Goal: Task Accomplishment & Management: Manage account settings

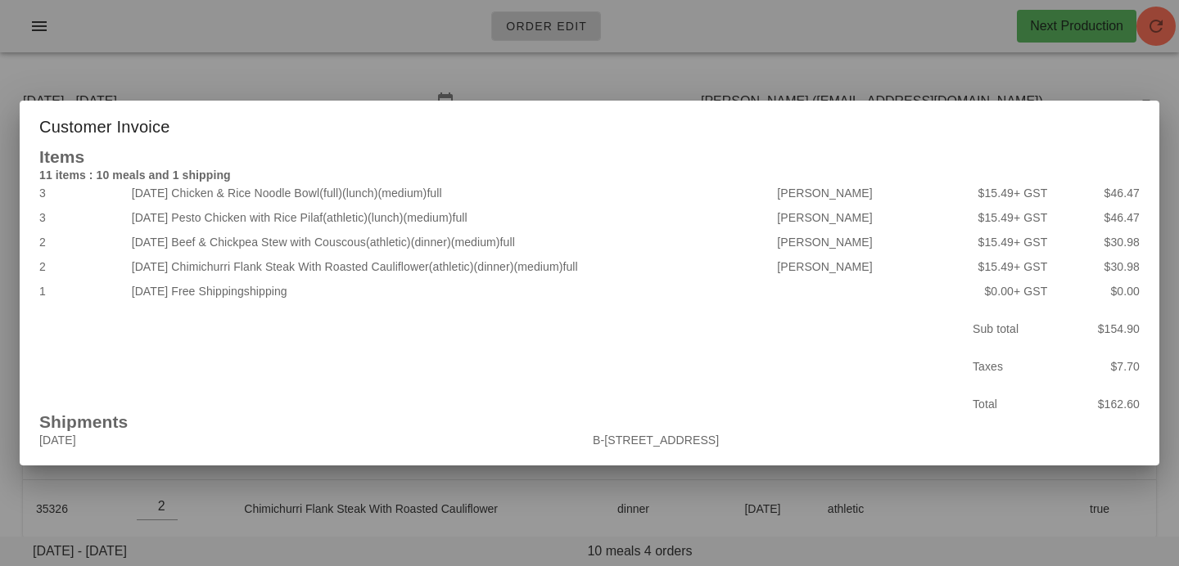
click at [816, 66] on div at bounding box center [589, 283] width 1179 height 566
click at [853, 61] on div "Order Edit Next Production" at bounding box center [589, 32] width 1179 height 65
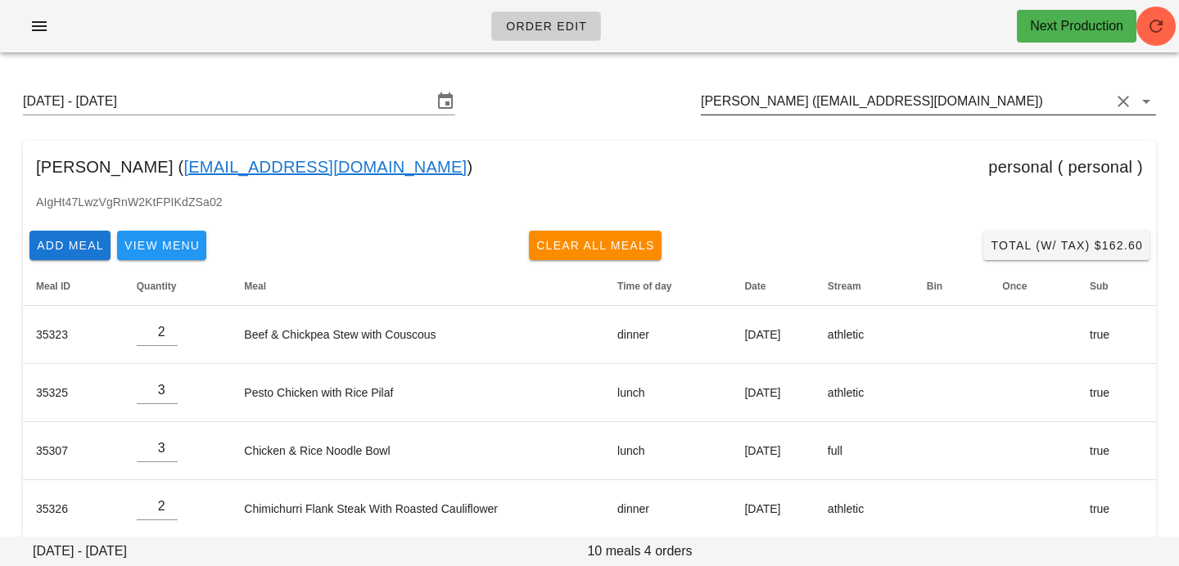
click at [1018, 107] on input "[PERSON_NAME] ([EMAIL_ADDRESS][DOMAIN_NAME])" at bounding box center [905, 101] width 409 height 26
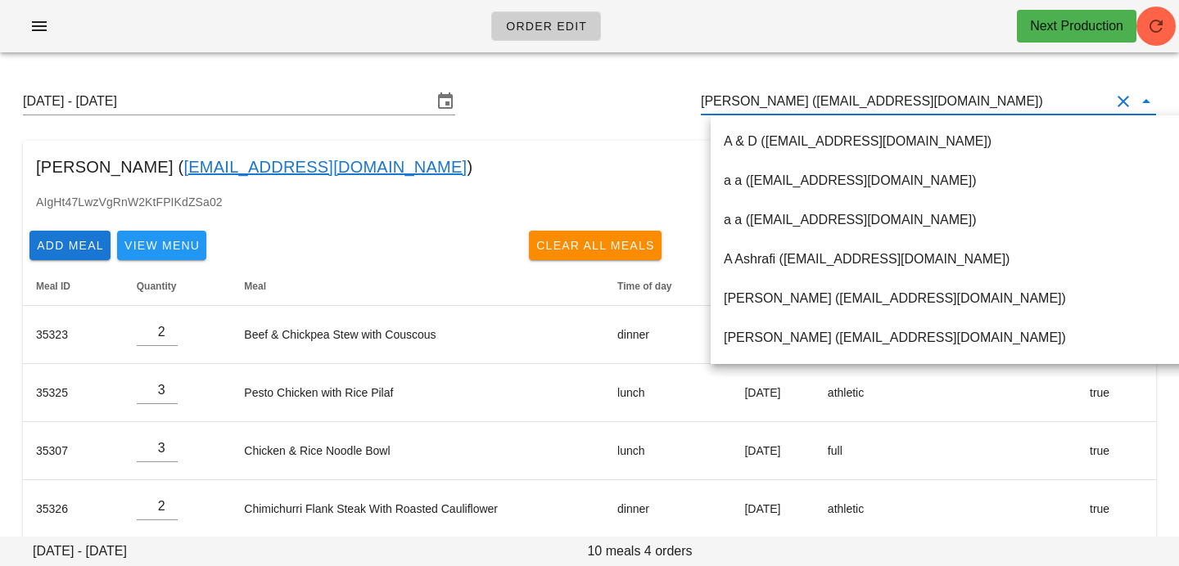
paste input "[EMAIL_ADDRESS][DOMAIN_NAME]"
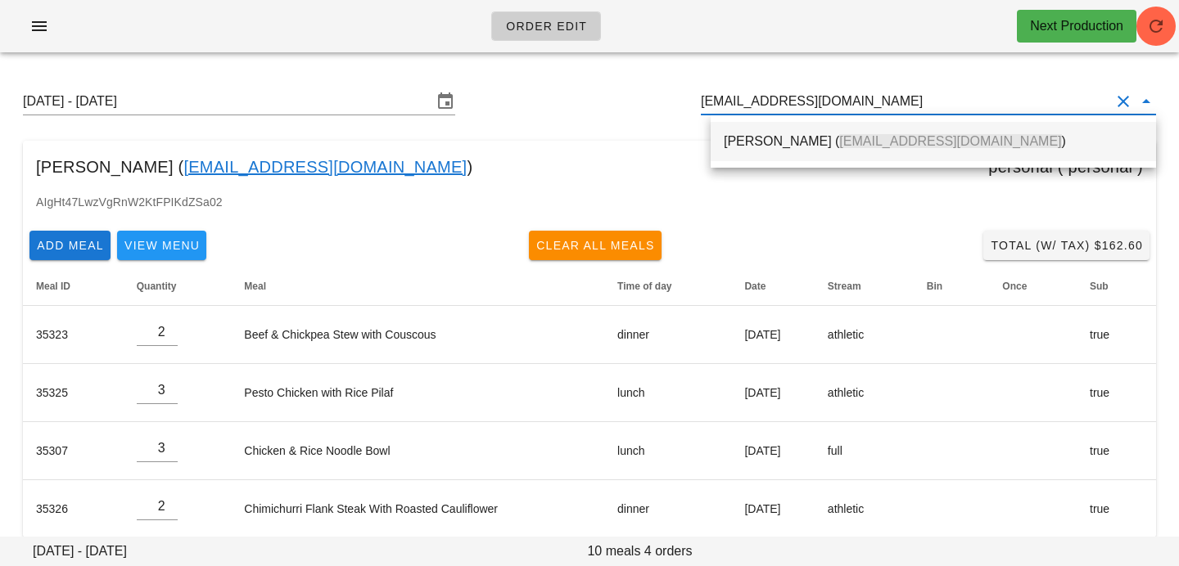
click at [952, 142] on span "[EMAIL_ADDRESS][DOMAIN_NAME]" at bounding box center [950, 141] width 222 height 14
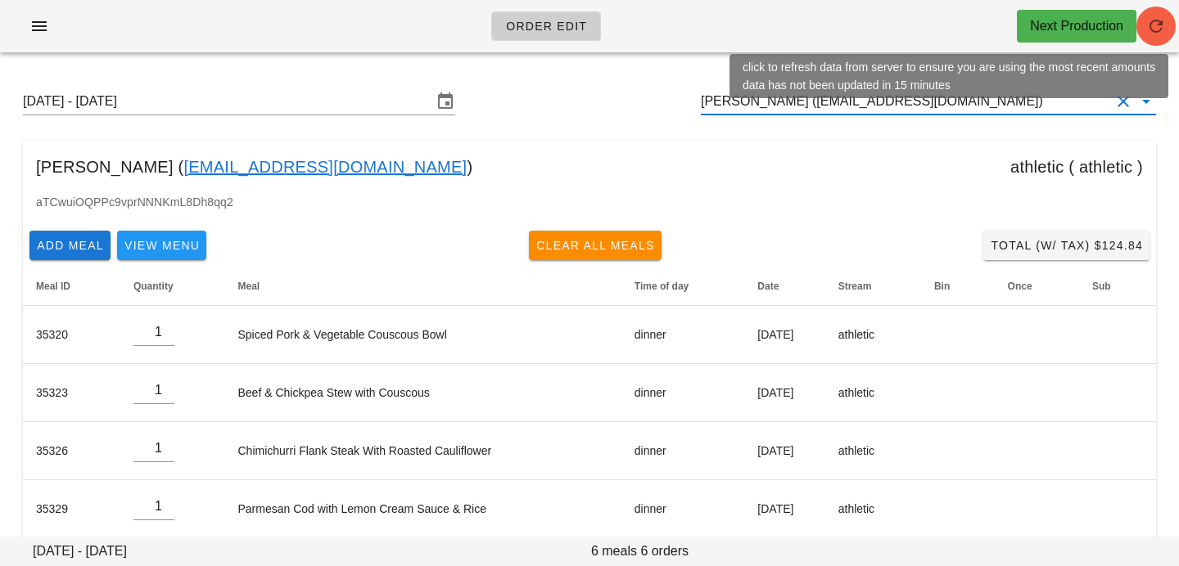
type input "[PERSON_NAME] ([EMAIL_ADDRESS][DOMAIN_NAME])"
click at [1152, 31] on icon "button" at bounding box center [1156, 26] width 20 height 20
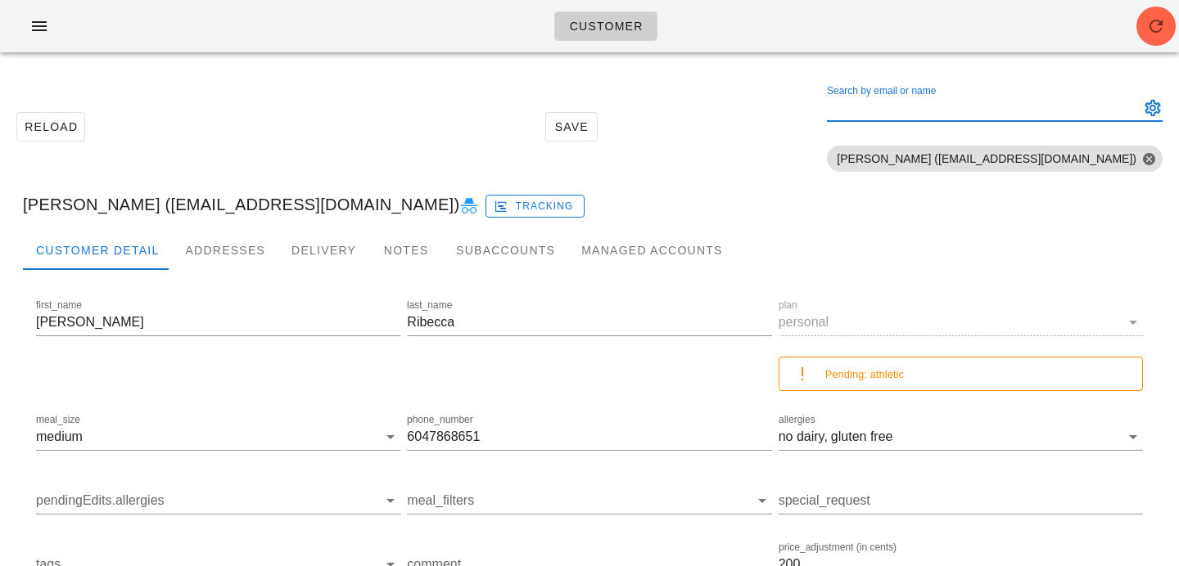
click at [984, 104] on div "Search by email or name" at bounding box center [981, 108] width 309 height 26
paste input "[EMAIL_ADDRESS][DOMAIN_NAME]"
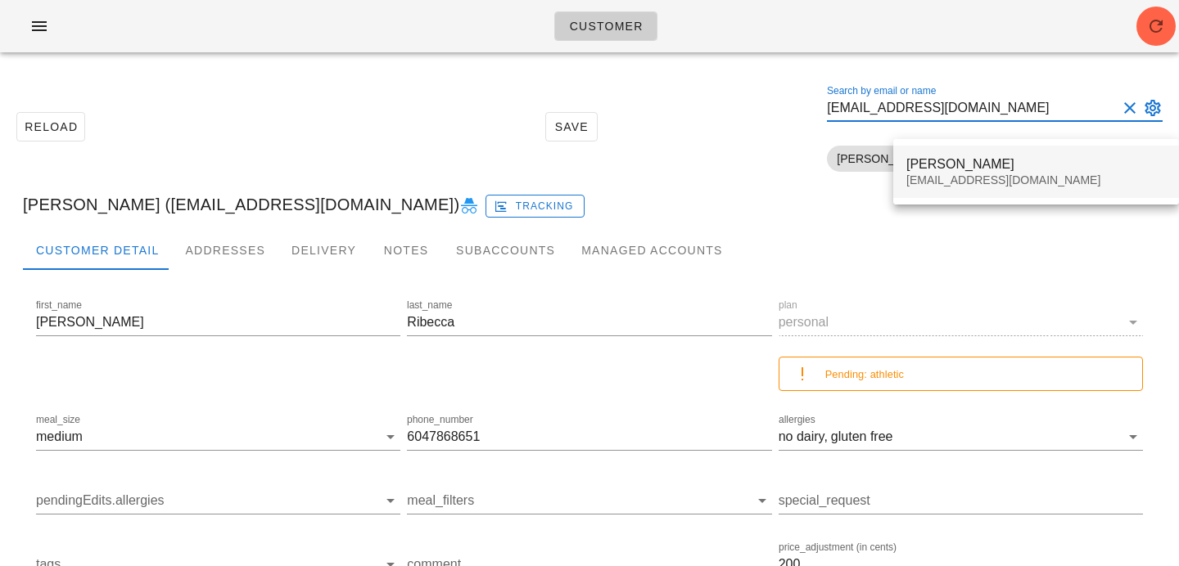
type input "[EMAIL_ADDRESS][DOMAIN_NAME]"
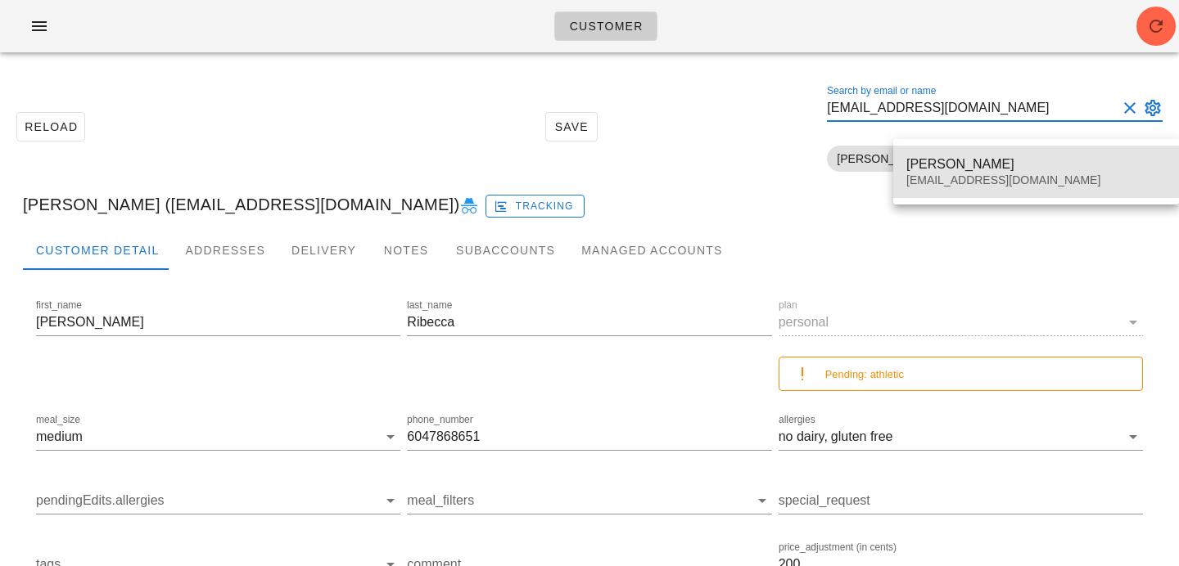
click at [938, 162] on div "[PERSON_NAME]" at bounding box center [1035, 164] width 259 height 16
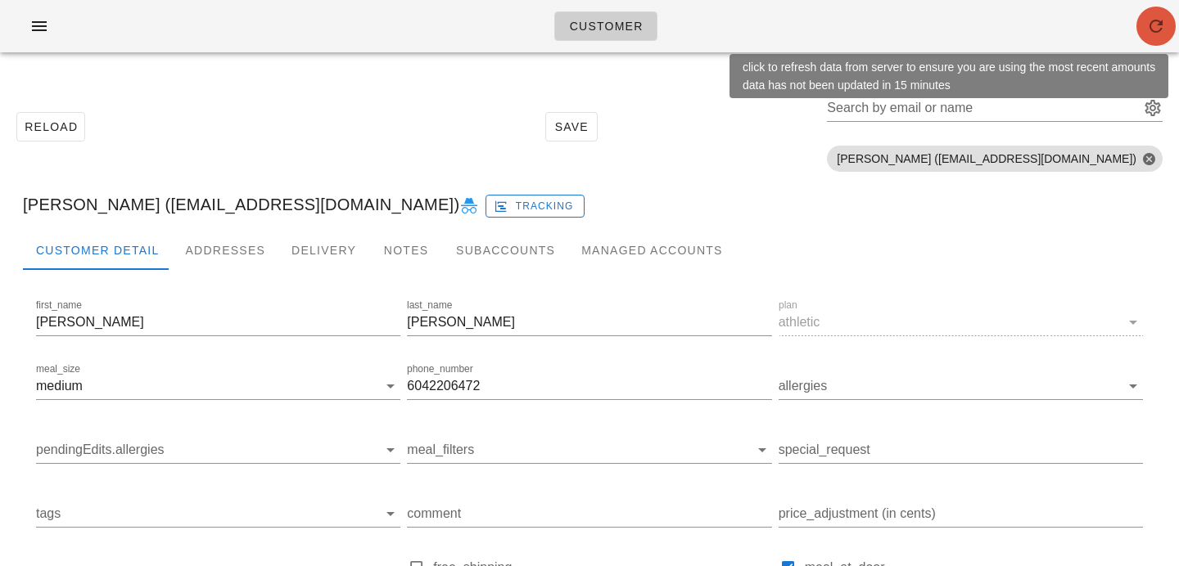
click at [1156, 36] on button "button" at bounding box center [1155, 26] width 39 height 39
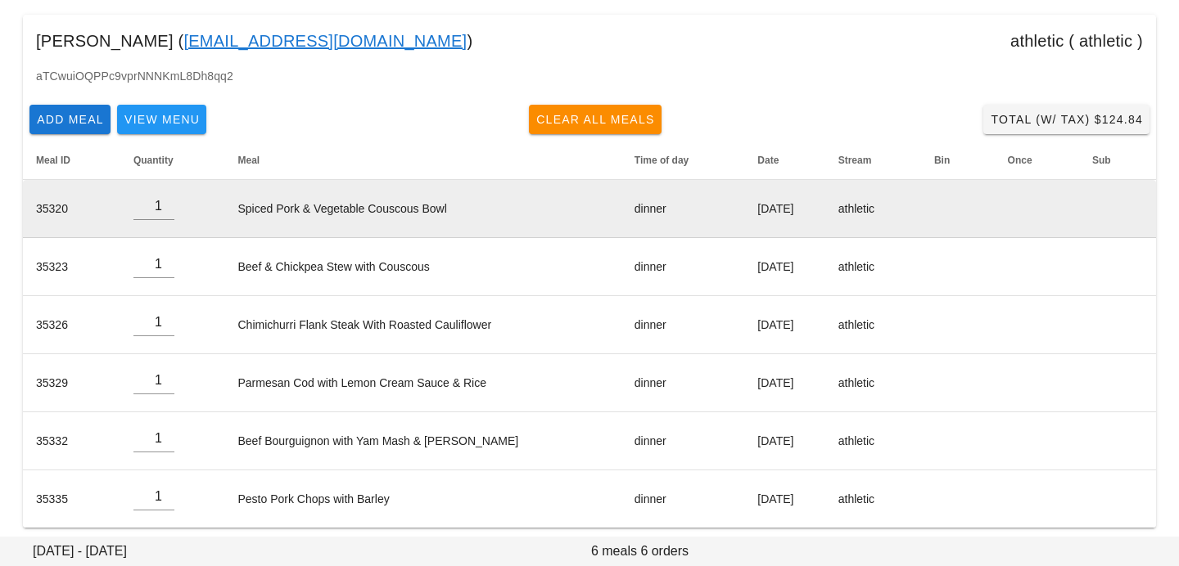
scroll to position [137, 0]
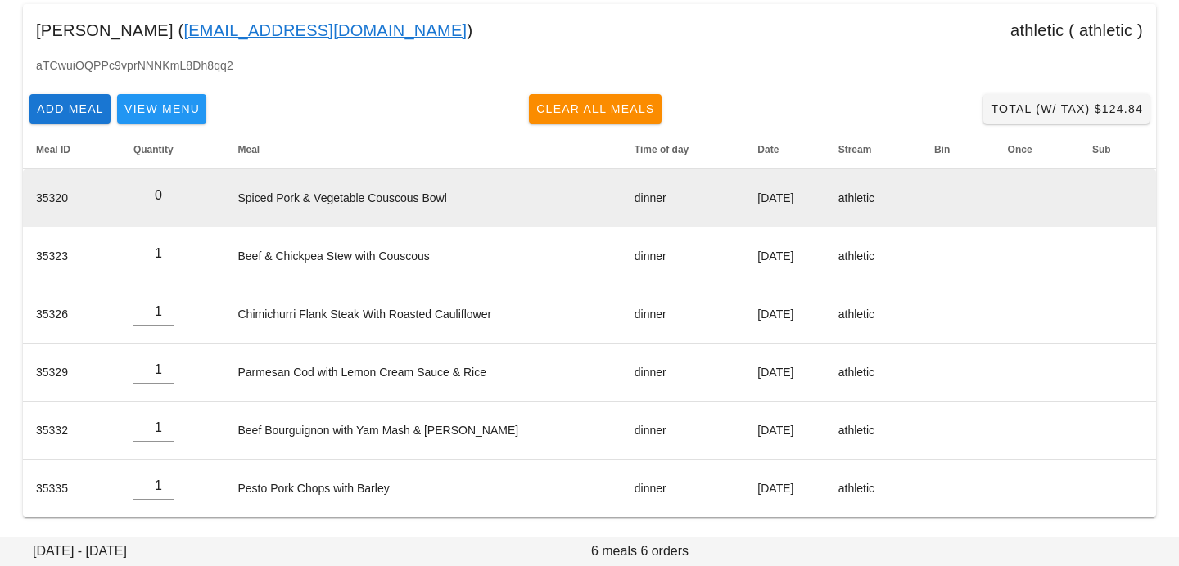
type input "0"
click at [165, 201] on input "0" at bounding box center [153, 196] width 41 height 26
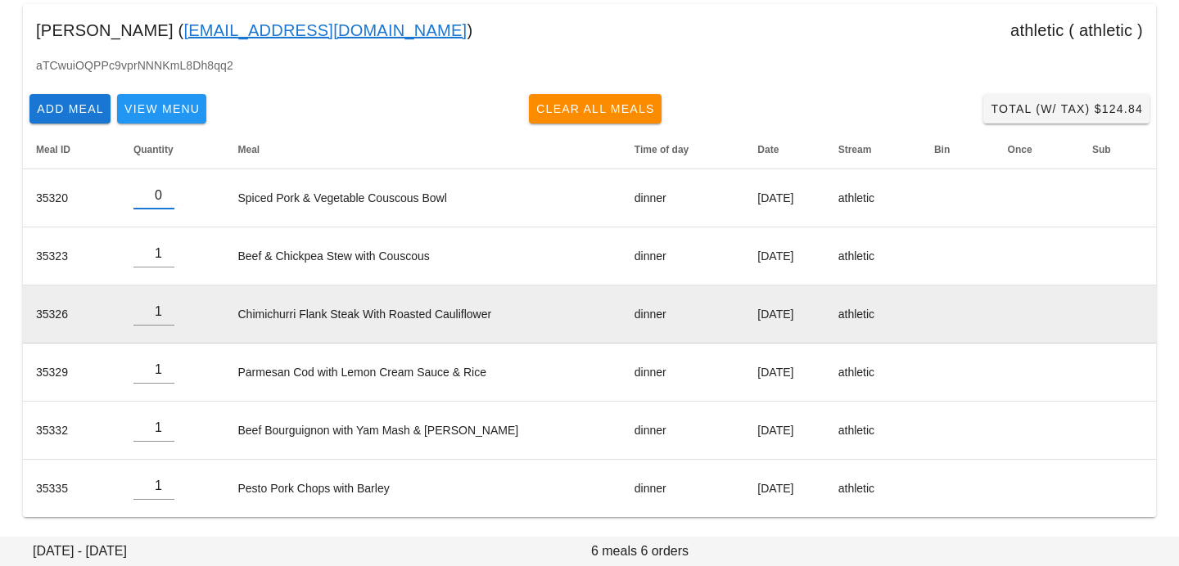
type input "0"
click at [167, 261] on input "0" at bounding box center [153, 254] width 41 height 26
click at [169, 324] on input "1" at bounding box center [153, 312] width 41 height 26
type input "0"
click at [167, 312] on input "0" at bounding box center [153, 312] width 41 height 26
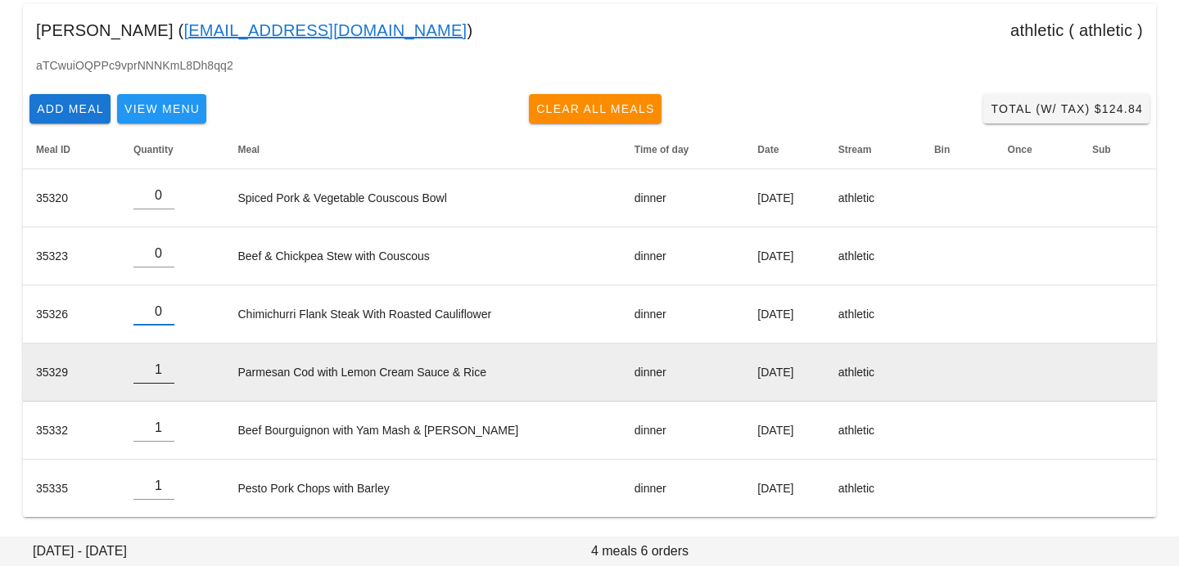
type input "0"
click at [166, 374] on input "0" at bounding box center [153, 370] width 41 height 26
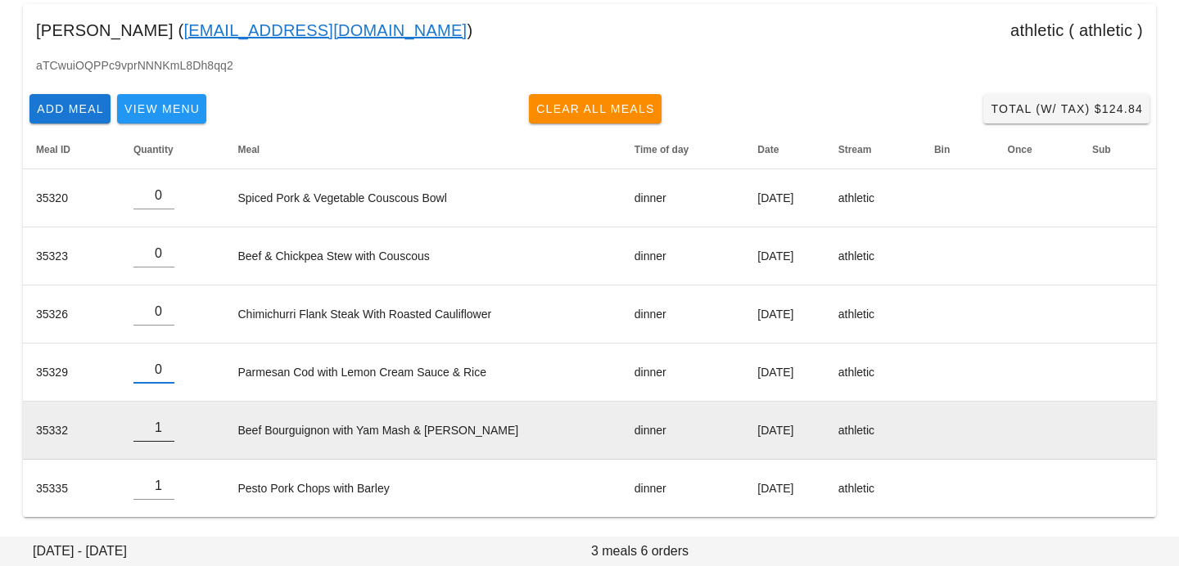
type input "0"
click at [168, 431] on input "0" at bounding box center [153, 428] width 41 height 26
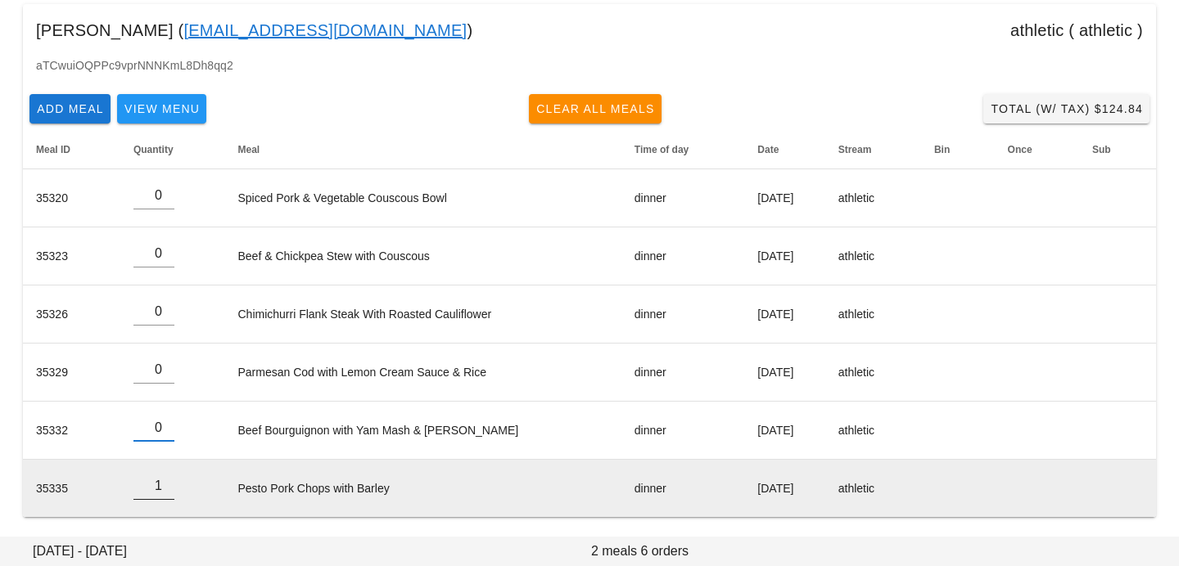
click at [165, 485] on input "2" at bounding box center [153, 486] width 41 height 26
click at [165, 489] on input "1" at bounding box center [153, 486] width 41 height 26
type input "0"
click at [165, 489] on input "0" at bounding box center [153, 486] width 41 height 26
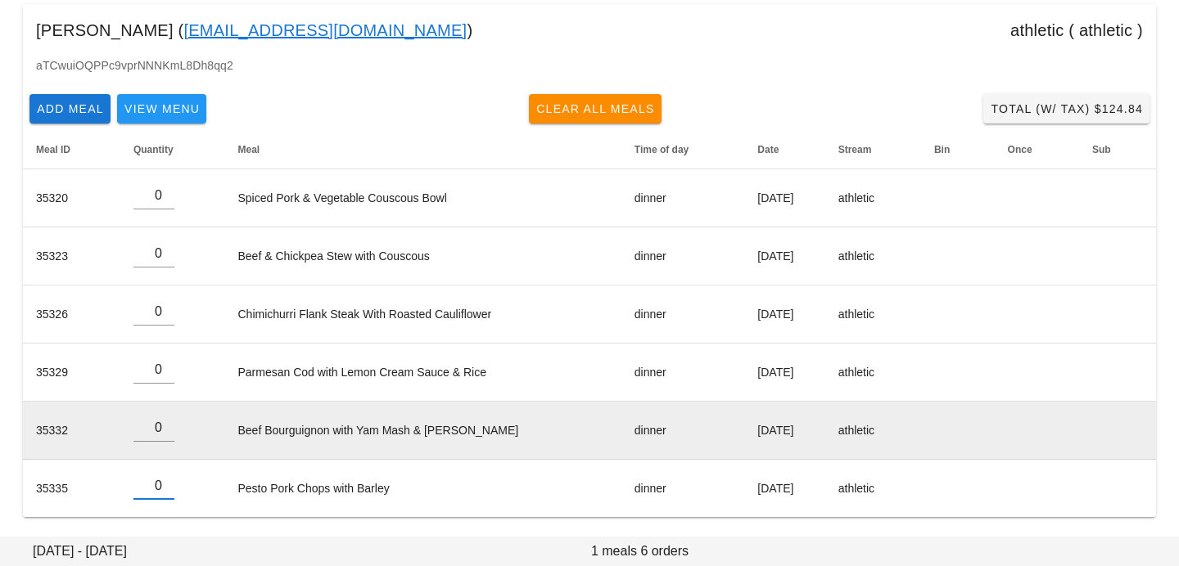
click at [272, 428] on td "Beef Bourguignon with Yam Mash & Bacon" at bounding box center [422, 431] width 396 height 58
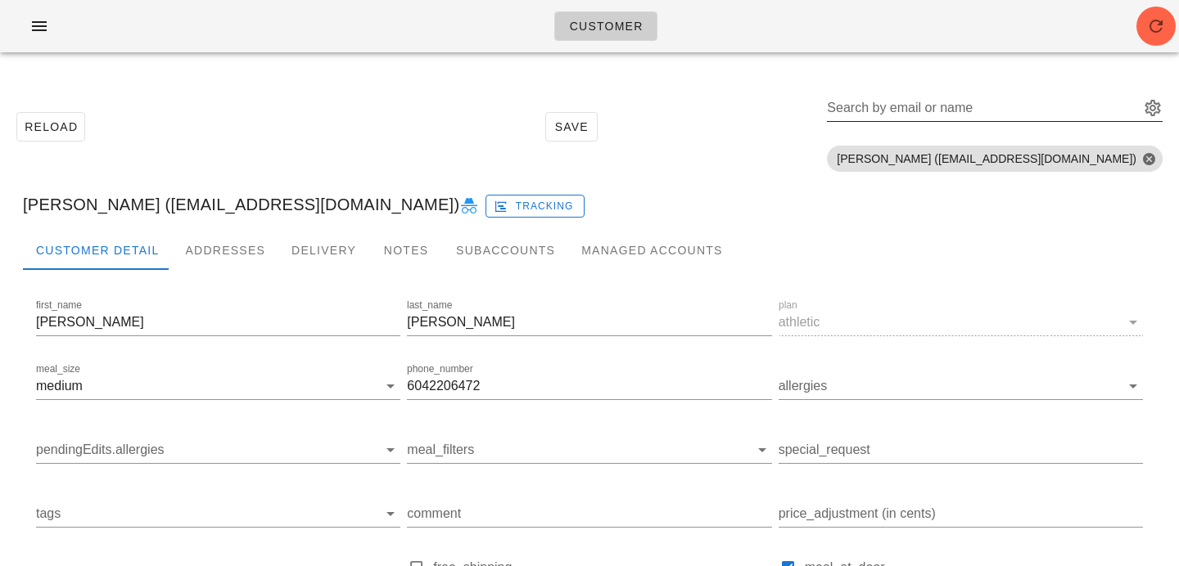
click at [1012, 107] on div "Search by email or name" at bounding box center [981, 108] width 309 height 26
paste input "Erin Roche"
type input "Erin Roche"
click at [1000, 105] on input "Erin Roche" at bounding box center [972, 108] width 290 height 26
click at [1119, 114] on div at bounding box center [1127, 108] width 23 height 20
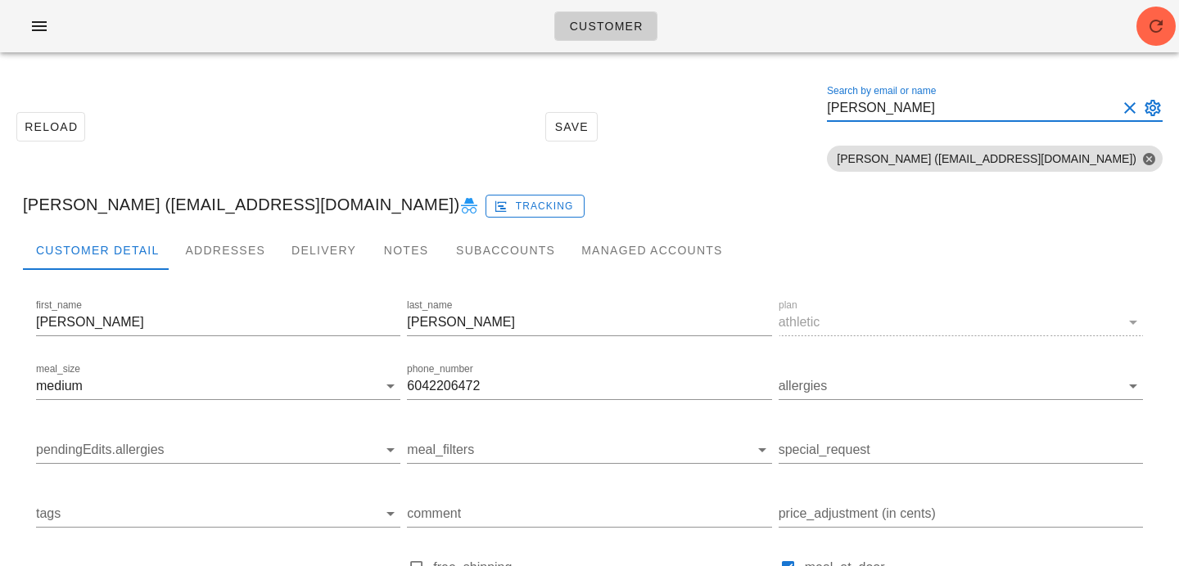
click at [1132, 108] on button "Clear Search by email or name" at bounding box center [1130, 108] width 20 height 20
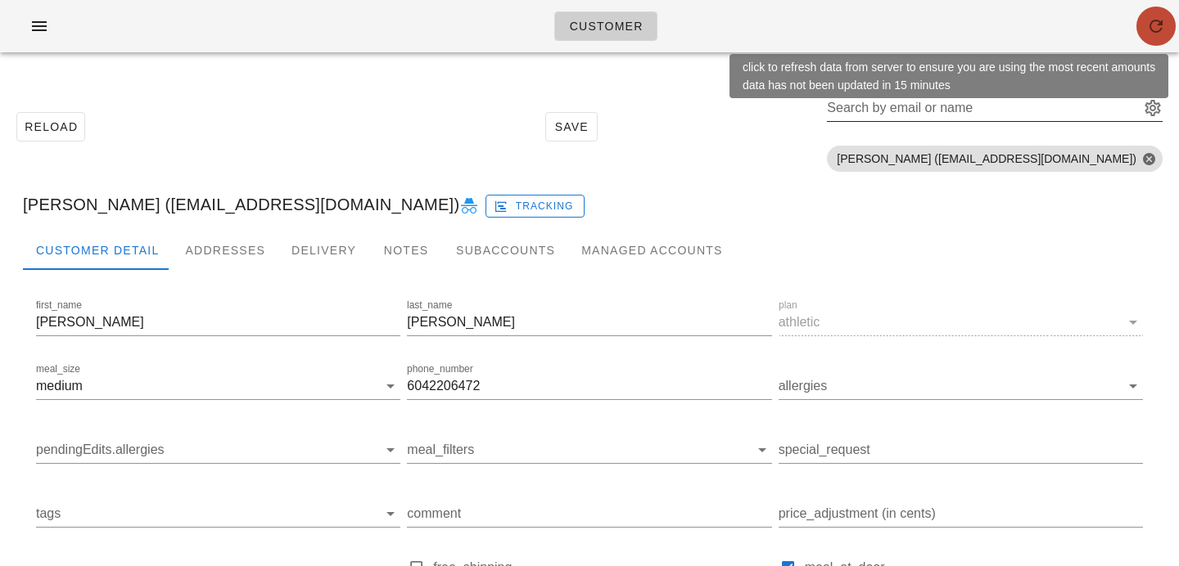
click at [1159, 23] on icon "button" at bounding box center [1156, 26] width 20 height 20
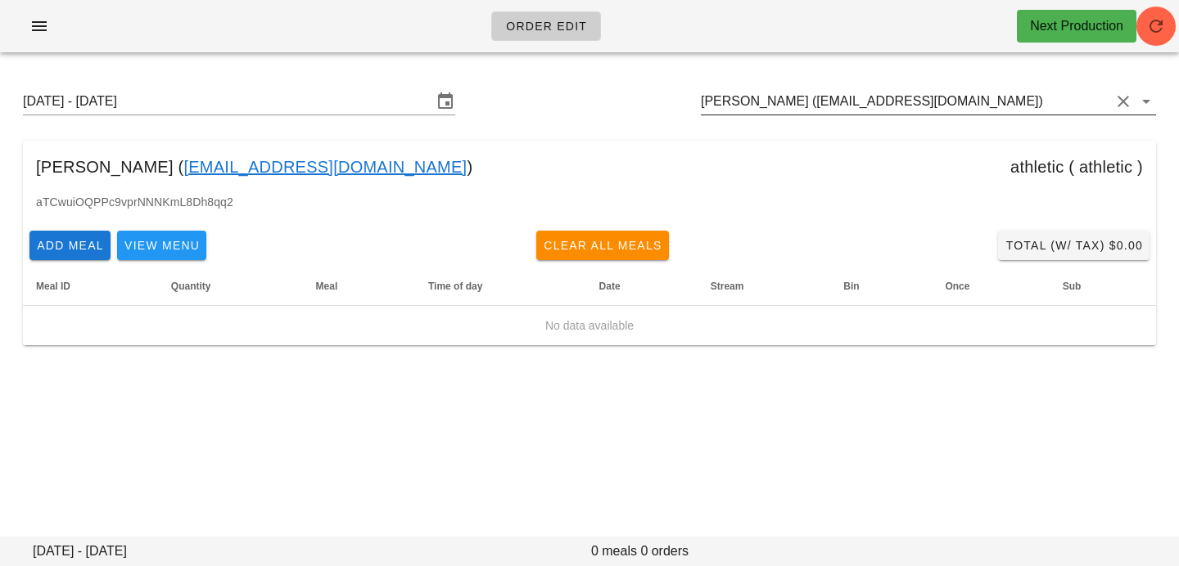
click at [1022, 102] on input "[PERSON_NAME] ([EMAIL_ADDRESS][DOMAIN_NAME])" at bounding box center [905, 101] width 409 height 26
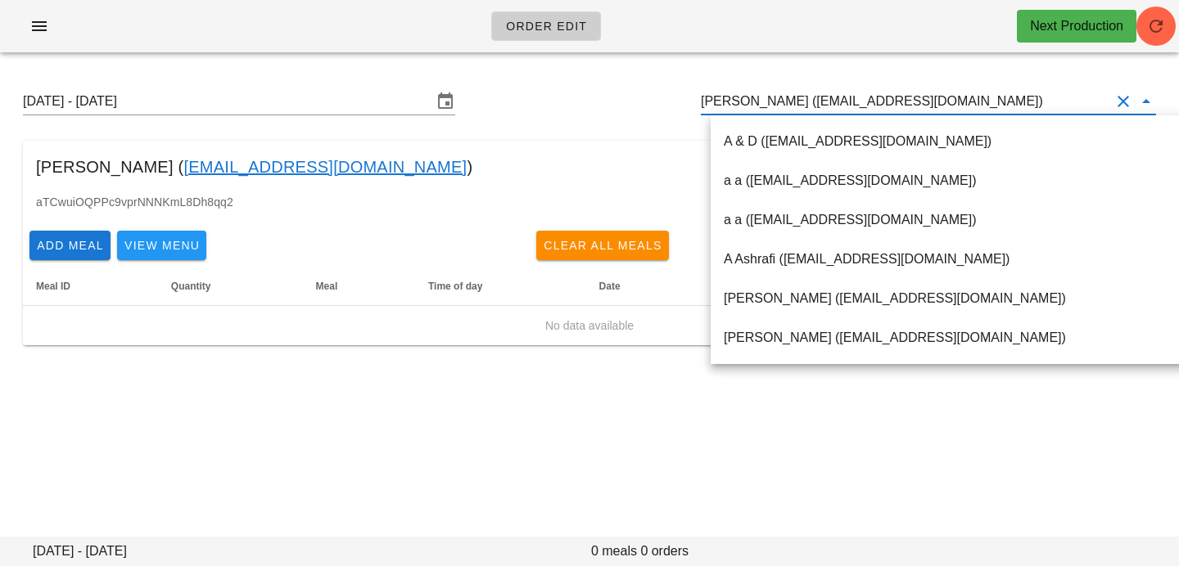
paste input "[PERSON_NAME]"
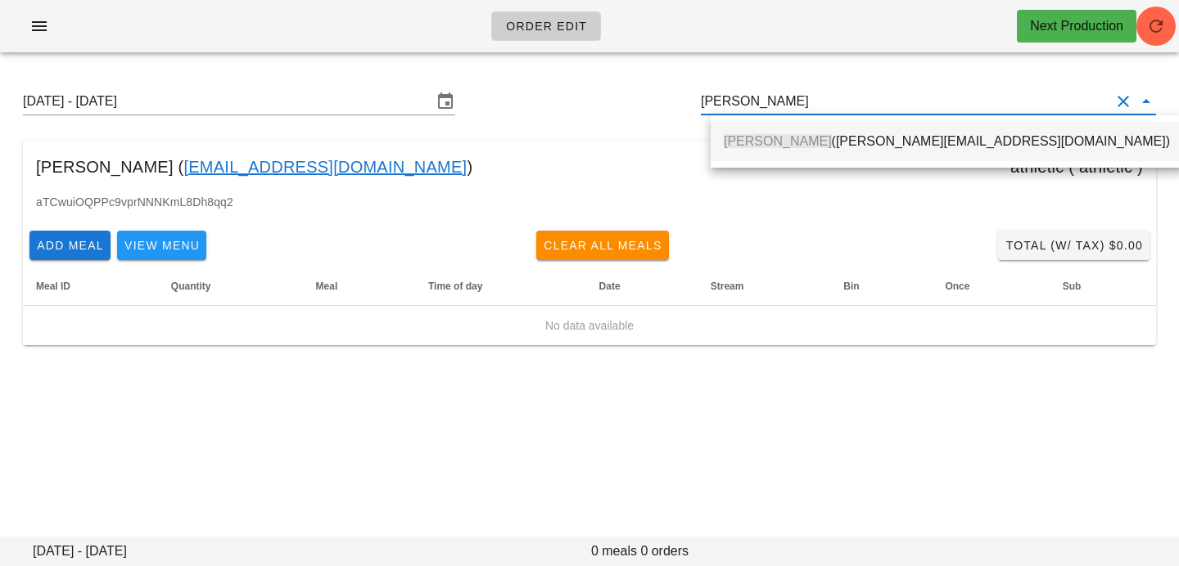
click at [921, 128] on div "[PERSON_NAME] ([PERSON_NAME][EMAIL_ADDRESS][DOMAIN_NAME])" at bounding box center [946, 141] width 446 height 35
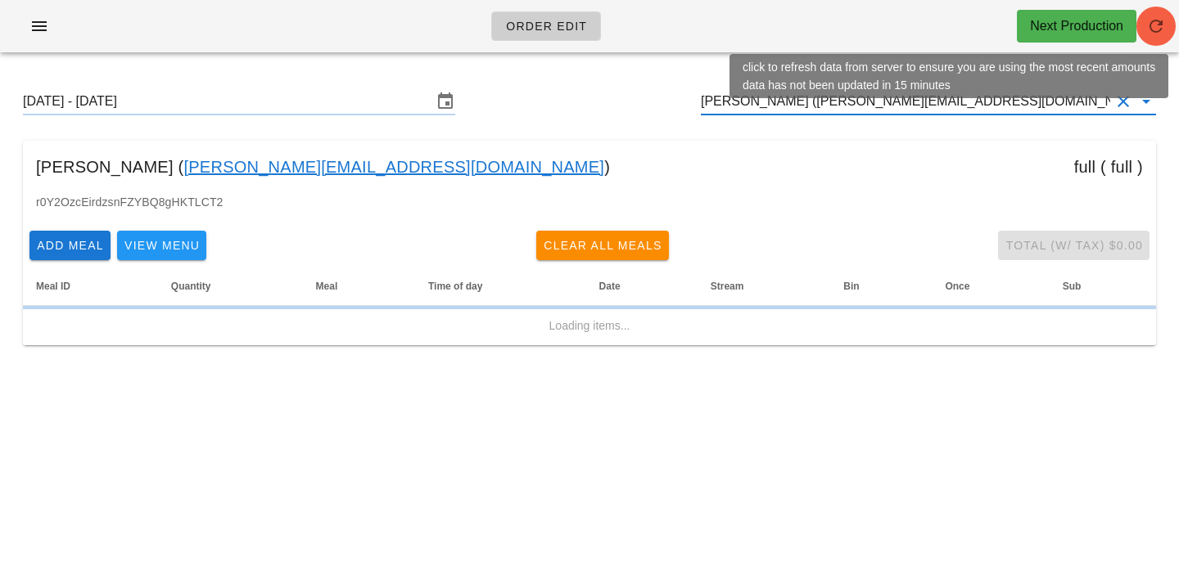
type input "[PERSON_NAME] ([PERSON_NAME][EMAIL_ADDRESS][DOMAIN_NAME])"
click at [1168, 29] on span "button" at bounding box center [1155, 26] width 39 height 20
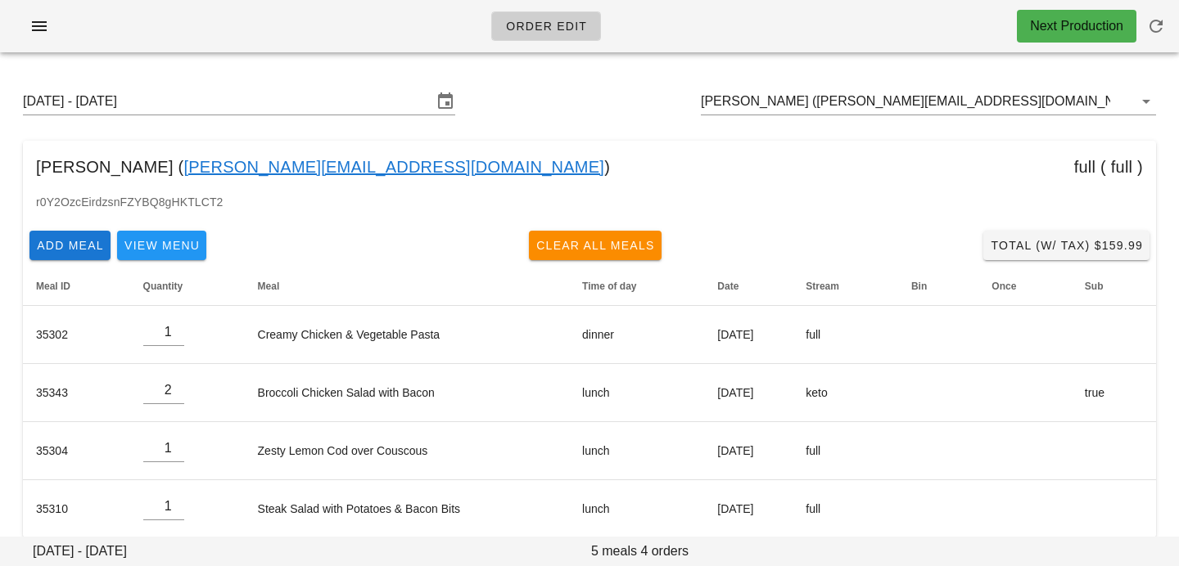
scroll to position [20, 0]
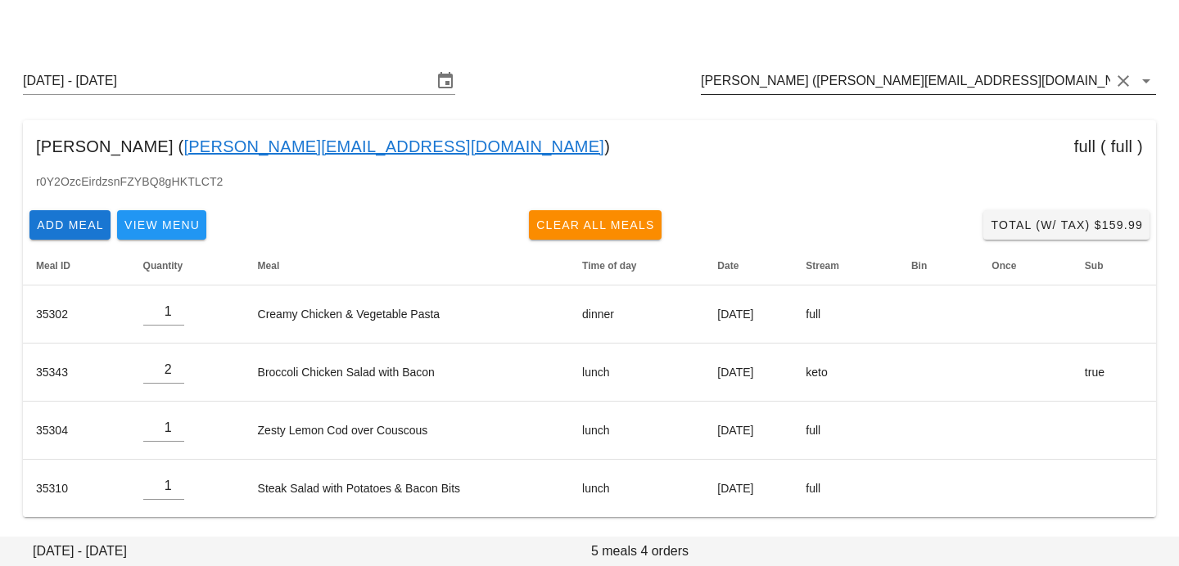
click at [941, 88] on input "[PERSON_NAME] ([PERSON_NAME][EMAIL_ADDRESS][DOMAIN_NAME])" at bounding box center [905, 81] width 409 height 26
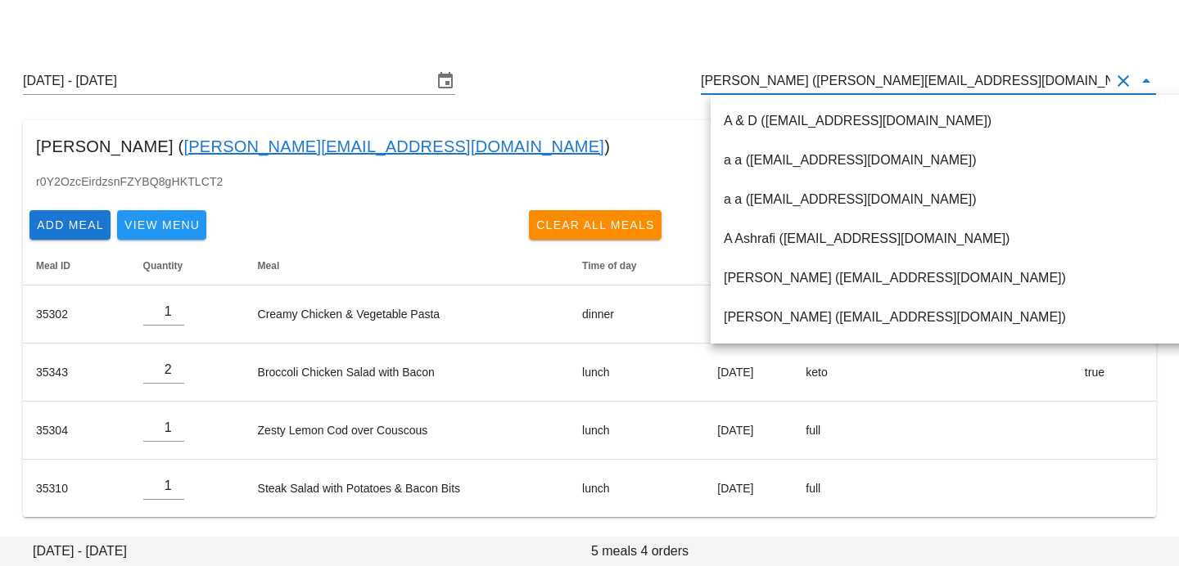
paste input "[PERSON_NAME]"
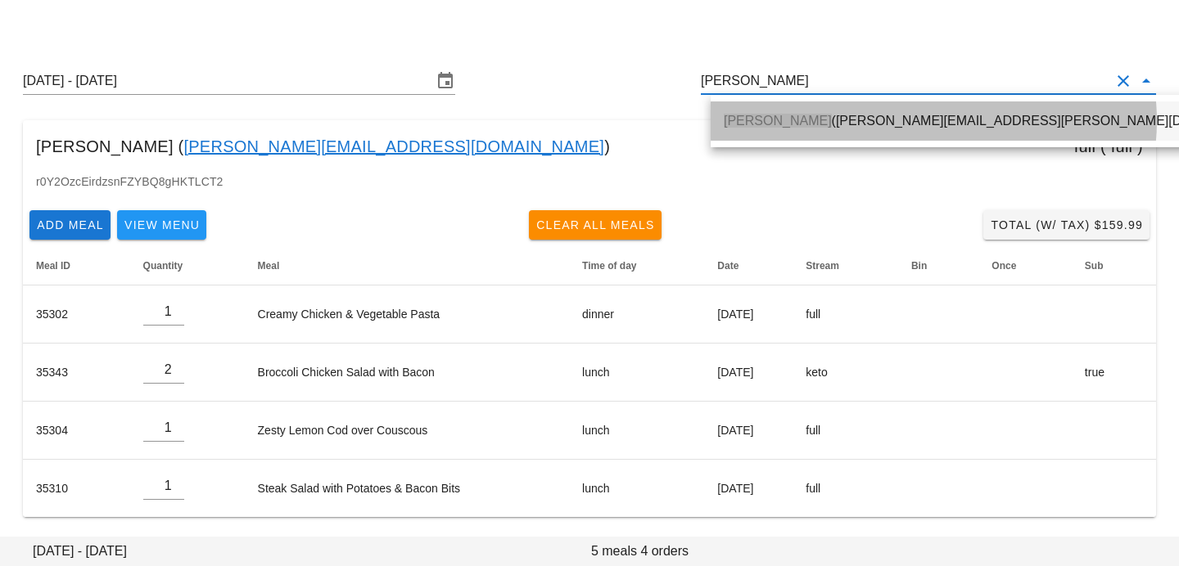
click at [890, 111] on div "Jeremy Roche (jeremy.roche@gmail.com)" at bounding box center [1000, 120] width 554 height 35
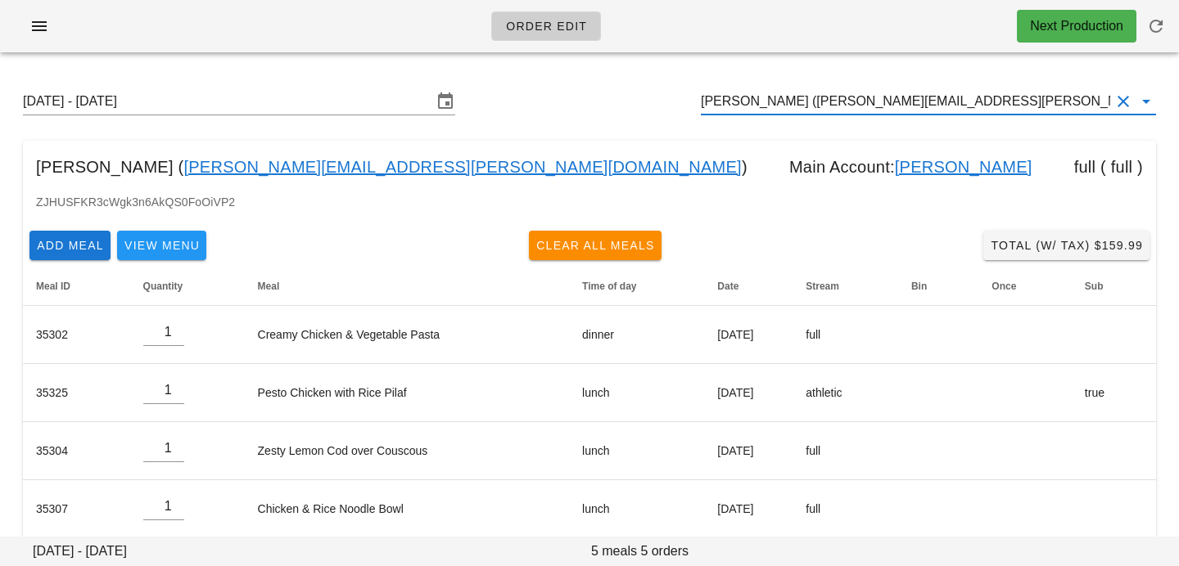
scroll to position [79, 0]
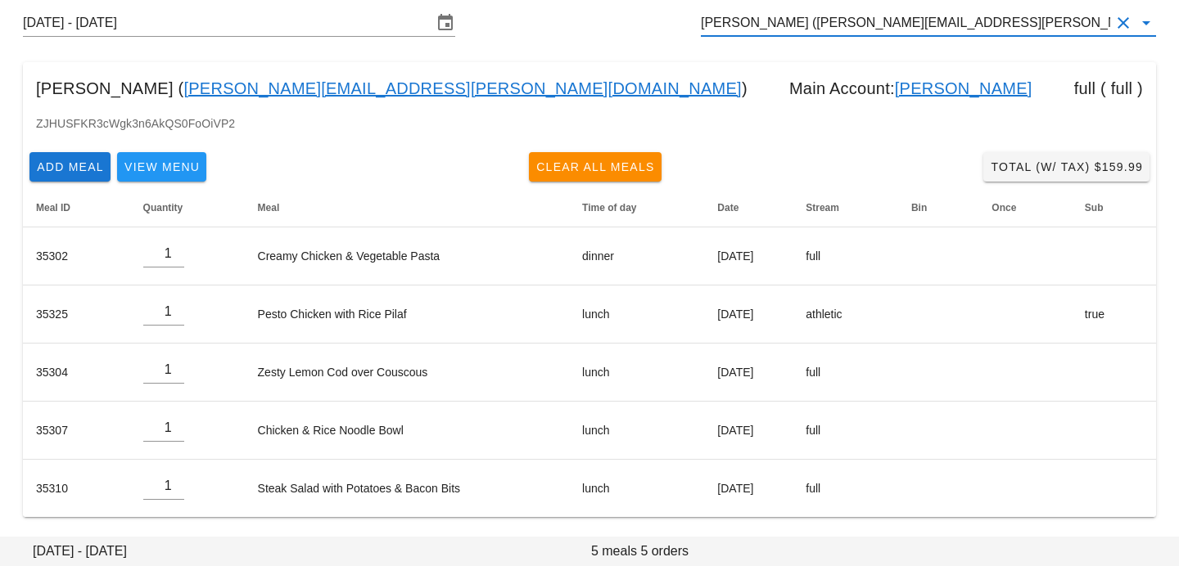
click at [981, 25] on input "Jeremy Roche (jeremy.roche@gmail.com)" at bounding box center [905, 23] width 409 height 26
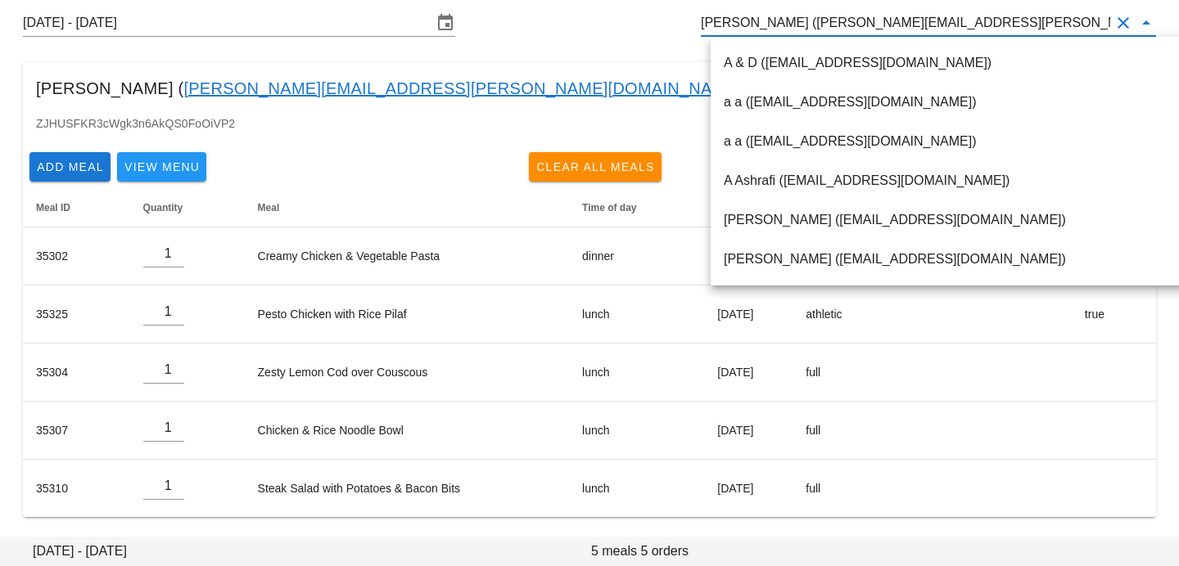
scroll to position [0, 0]
drag, startPoint x: 981, startPoint y: 25, endPoint x: 683, endPoint y: 17, distance: 298.8
click at [685, 17] on div "Sunday August 31 - Saturday September 6 Jeremy Roche (jeremy.roche@gmail.com)" at bounding box center [589, 23] width 1159 height 52
paste input "Dena Kelly"
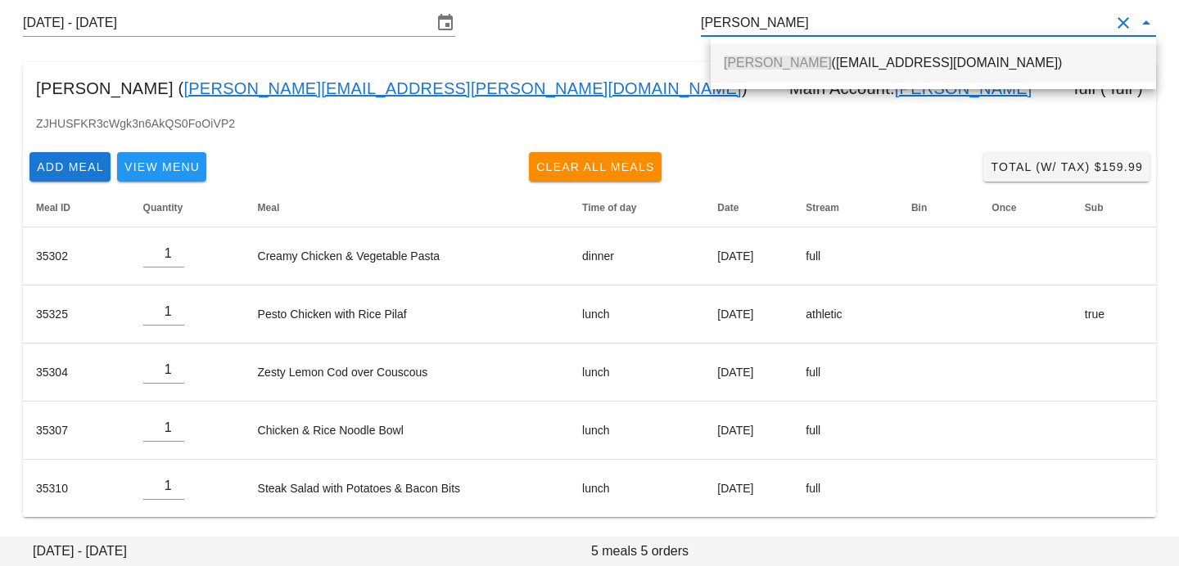
click at [727, 47] on div "Dena Kelly (dena_kelly43@hotmail.com)" at bounding box center [932, 62] width 419 height 35
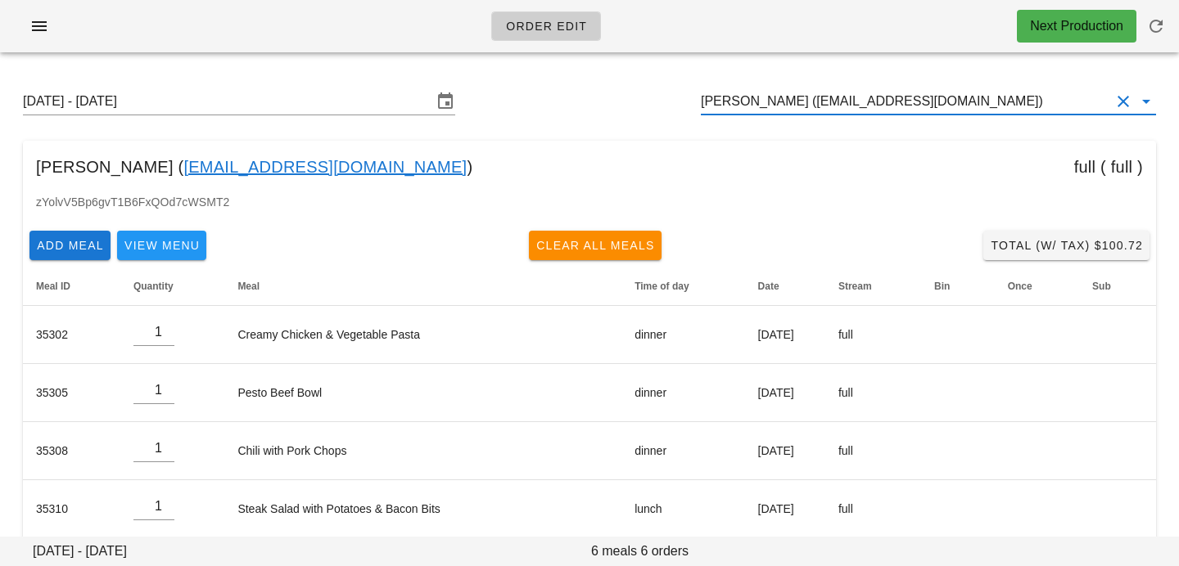
drag, startPoint x: 975, startPoint y: 95, endPoint x: 696, endPoint y: 70, distance: 279.3
click at [700, 71] on div "Sunday August 31 - Saturday September 6 Dena Kelly (dena_kelly43@hotmail.com) D…" at bounding box center [589, 370] width 1179 height 611
paste input "Evan Dacey"
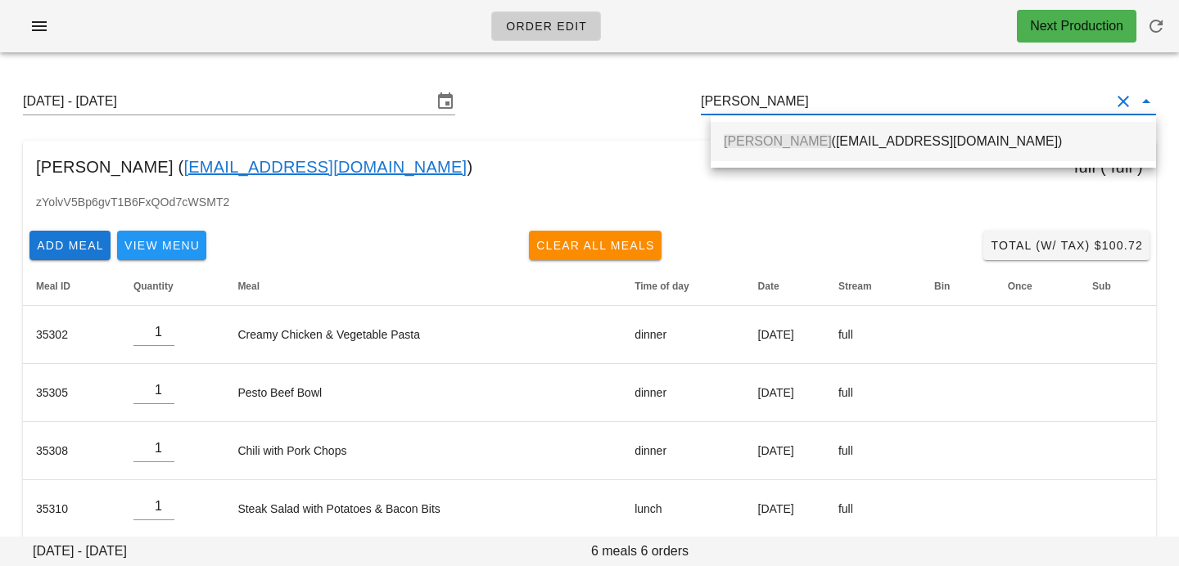
click at [755, 150] on div "Evan Dacey (edacey@gmail.com)" at bounding box center [932, 141] width 419 height 35
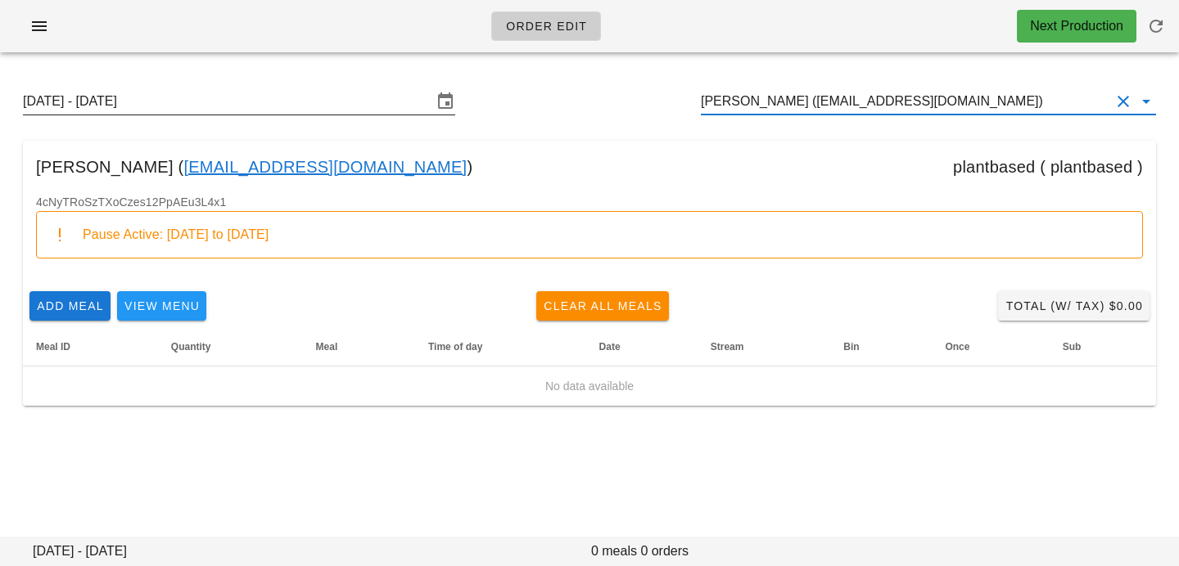
click at [345, 108] on input "[DATE] - [DATE]" at bounding box center [227, 101] width 409 height 26
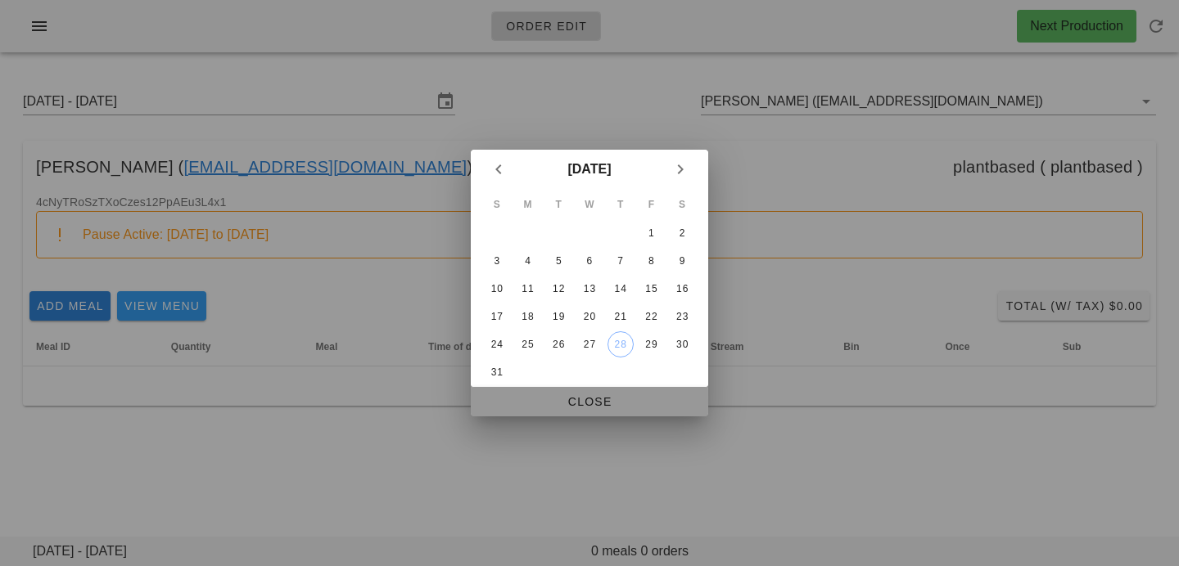
click at [579, 403] on span "Close" at bounding box center [589, 401] width 211 height 13
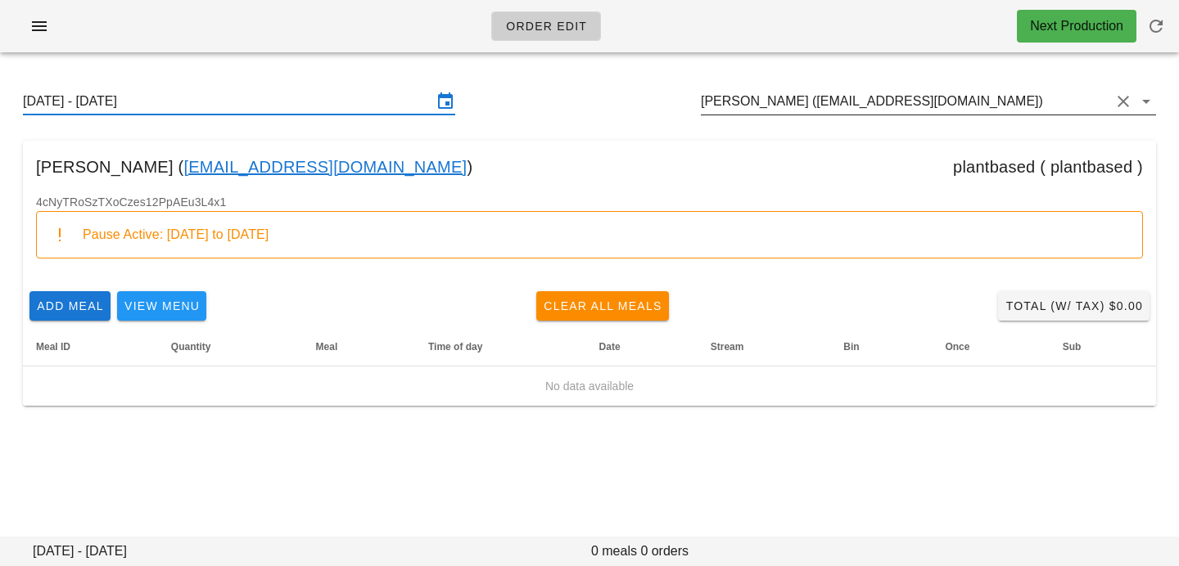
click at [935, 101] on input "Evan Dacey (edacey@gmail.com)" at bounding box center [905, 101] width 409 height 26
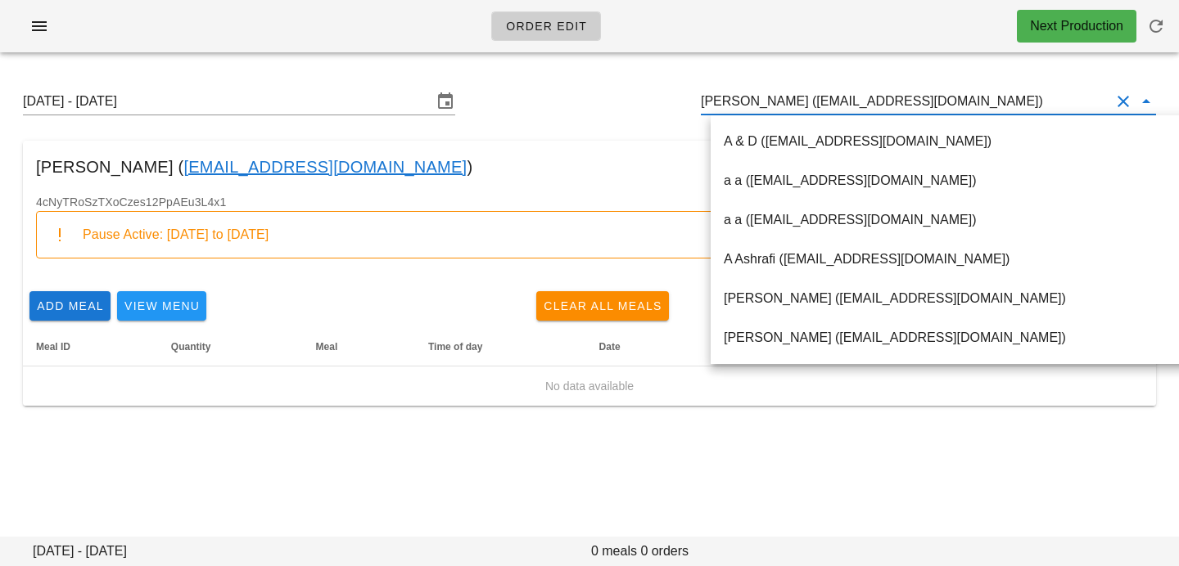
paste input "Amanda Yee"
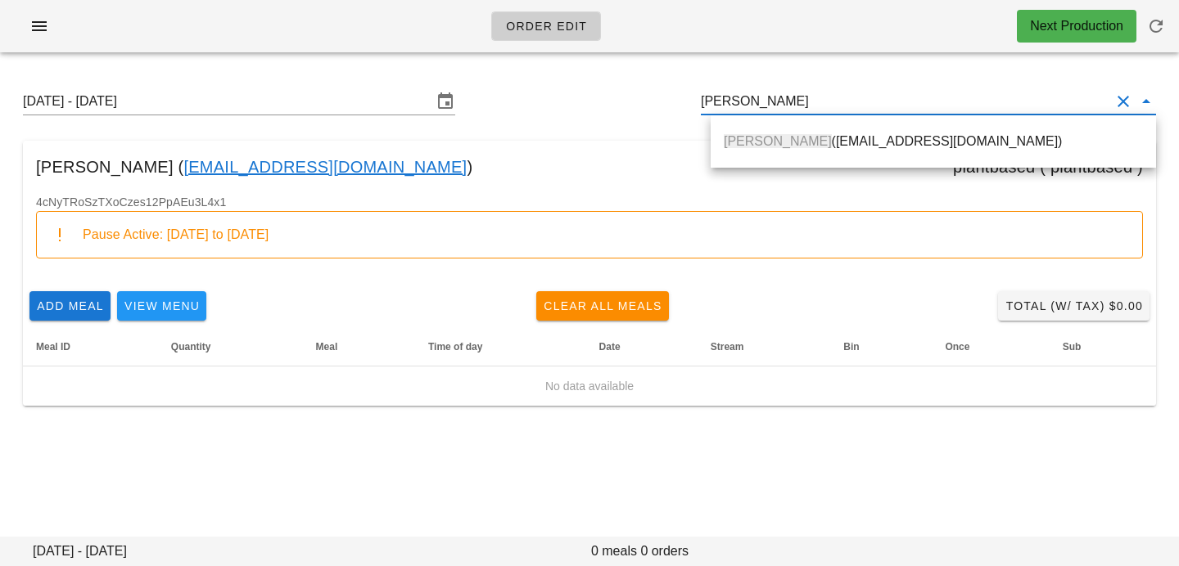
drag, startPoint x: 845, startPoint y: 136, endPoint x: 668, endPoint y: 158, distance: 179.0
click at [845, 136] on div "Amanda Yee (meanders05@hotmail.com)" at bounding box center [932, 141] width 419 height 16
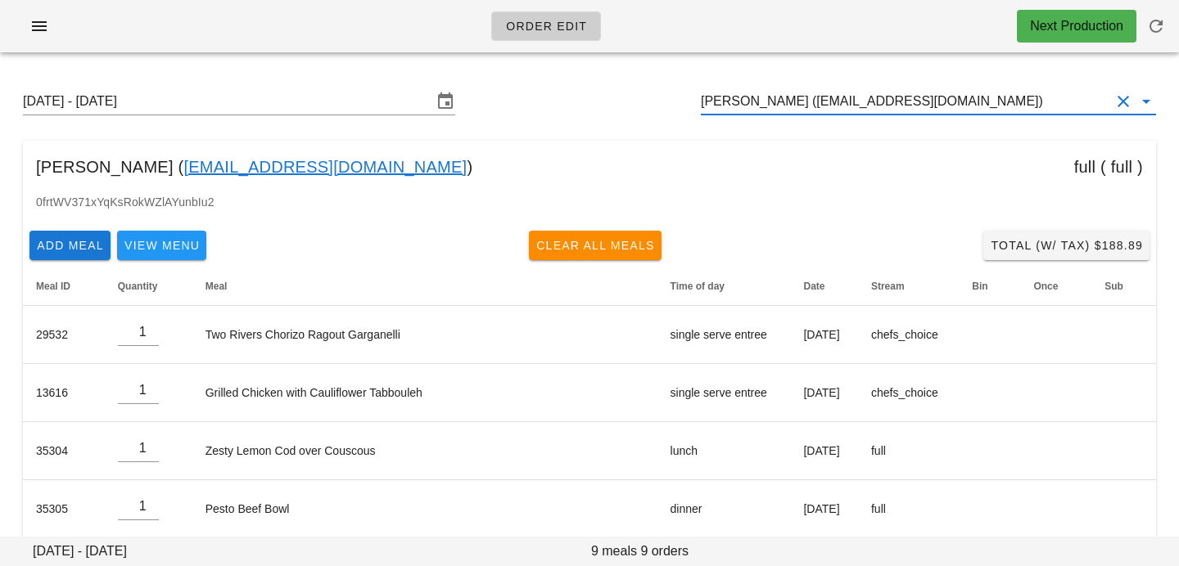
click at [997, 94] on input "Amanda Yee (meanders05@hotmail.com)" at bounding box center [905, 101] width 409 height 26
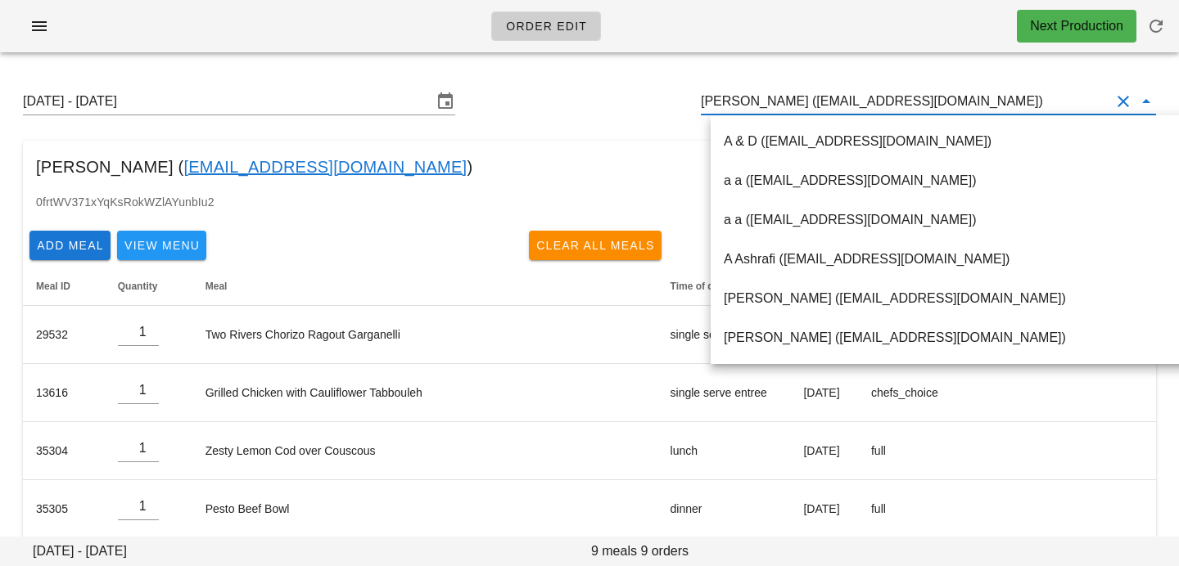
drag, startPoint x: 978, startPoint y: 104, endPoint x: 736, endPoint y: 79, distance: 243.6
click at [737, 79] on div "Sunday August 31 - Saturday September 6 Amanda Yee (meanders05@hotmail.com)" at bounding box center [589, 101] width 1159 height 52
paste input "Connor McLean"
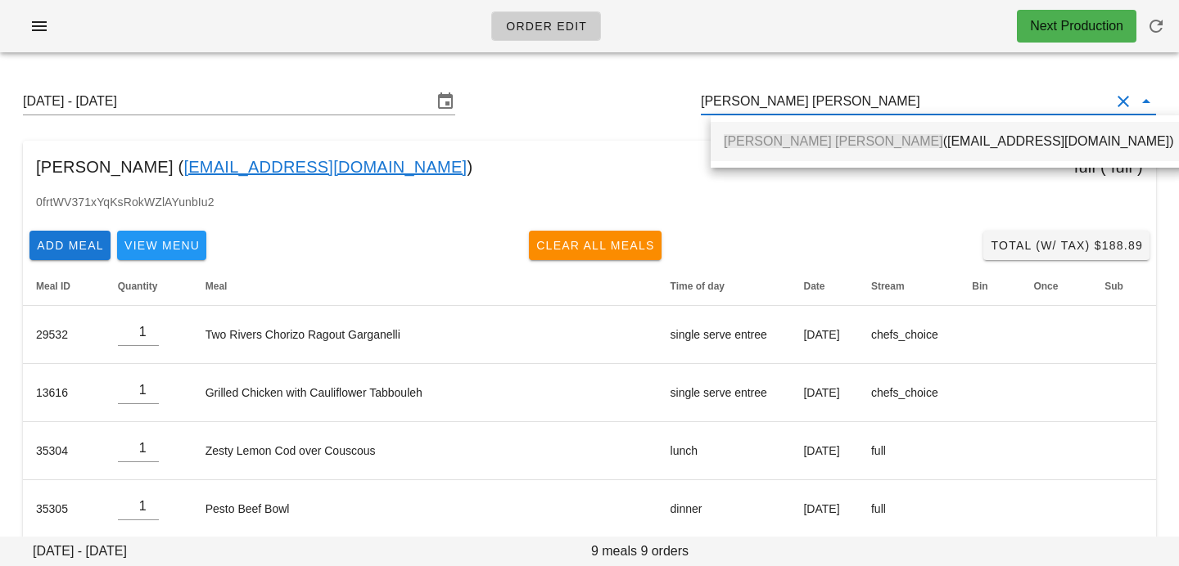
click at [755, 145] on span "Connor McLean" at bounding box center [832, 141] width 219 height 14
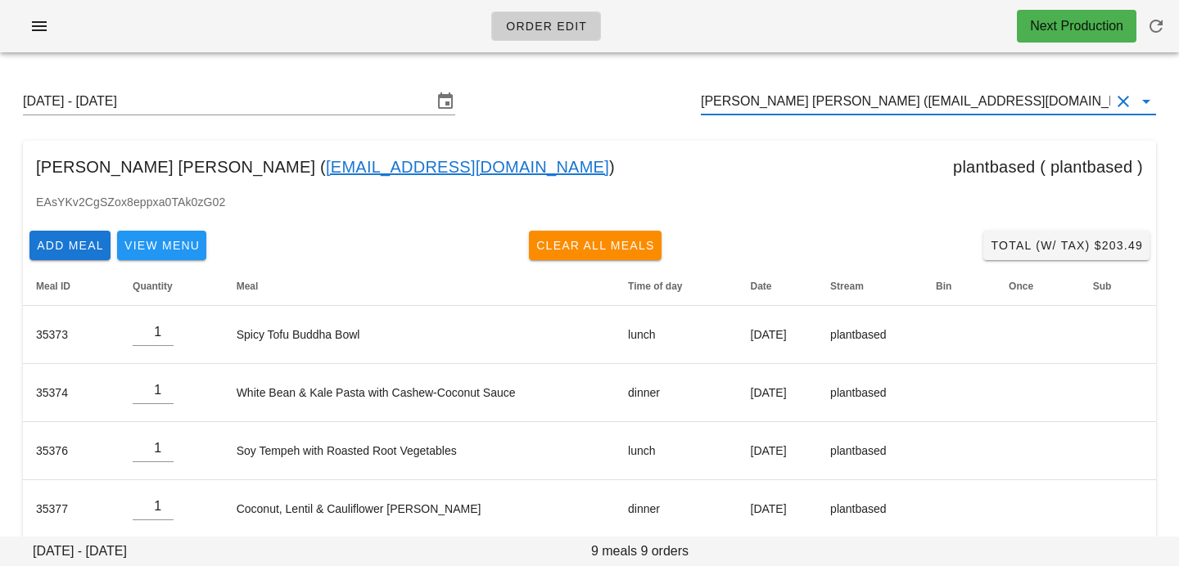
drag, startPoint x: 1019, startPoint y: 98, endPoint x: 707, endPoint y: 74, distance: 312.8
click at [708, 74] on div "Sunday August 31 - Saturday September 6 Connor McLean (mcleanconnor@hotmail.com…" at bounding box center [589, 458] width 1179 height 786
paste input "Simon Wong"
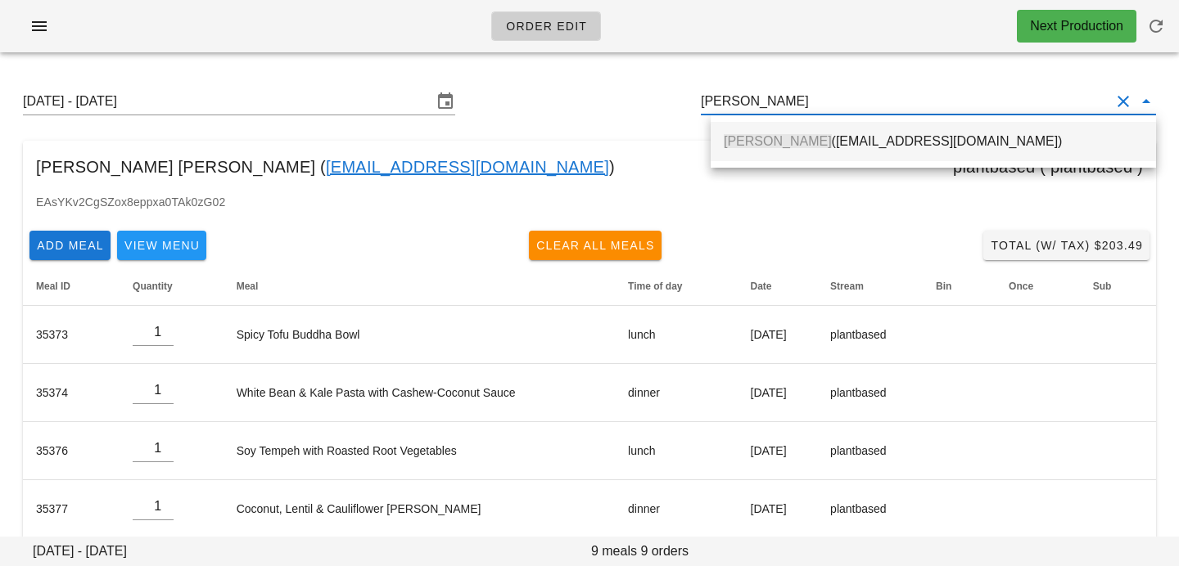
click at [788, 157] on div "Simon Wong (swong@uwaterloo.ca)" at bounding box center [932, 141] width 419 height 35
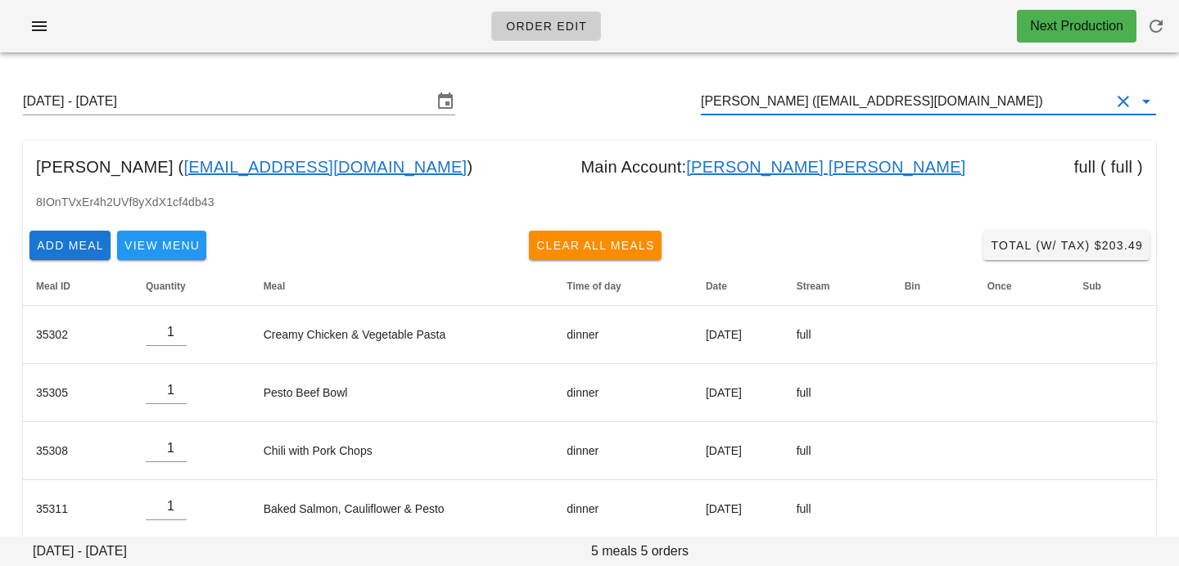
drag, startPoint x: 968, startPoint y: 101, endPoint x: 696, endPoint y: 74, distance: 273.0
click at [698, 75] on div "Sunday August 31 - Saturday September 6 Simon Wong (swong@uwaterloo.ca)" at bounding box center [589, 101] width 1159 height 52
paste input "Penny Dixon"
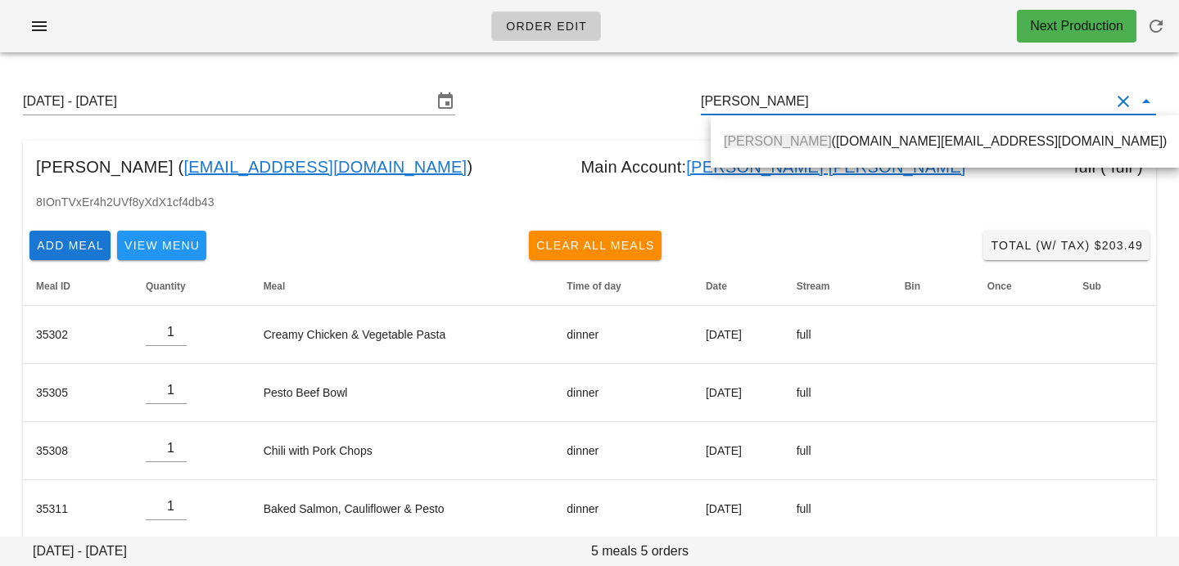
click at [745, 134] on span "Penny Dixon" at bounding box center [777, 141] width 108 height 14
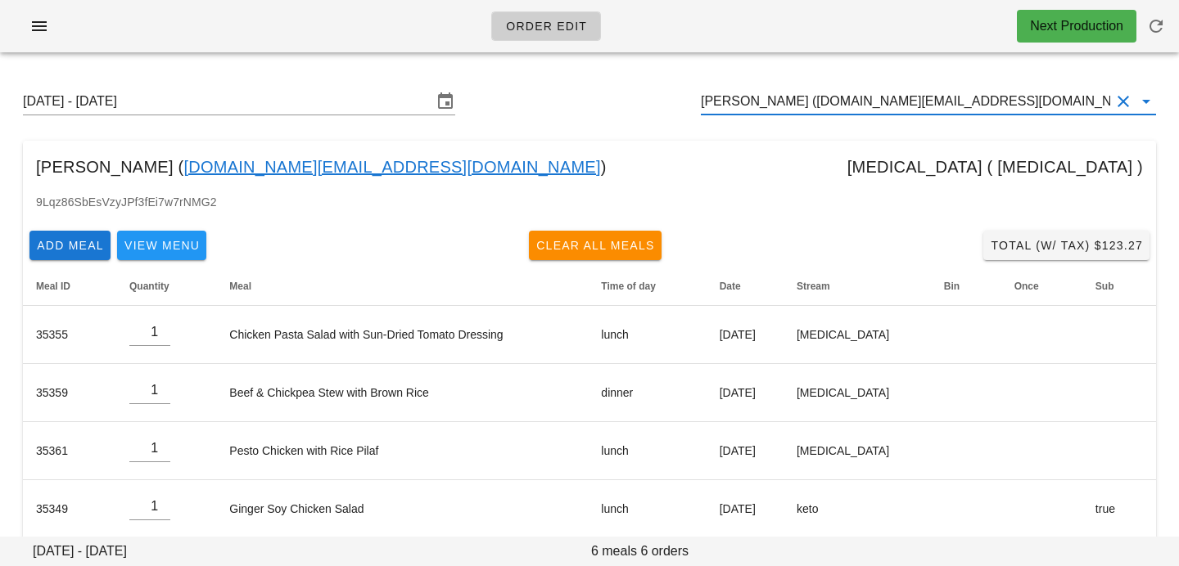
click at [969, 97] on input "Penny Dixon (allmusic.fan@hotmail.com)" at bounding box center [905, 101] width 409 height 26
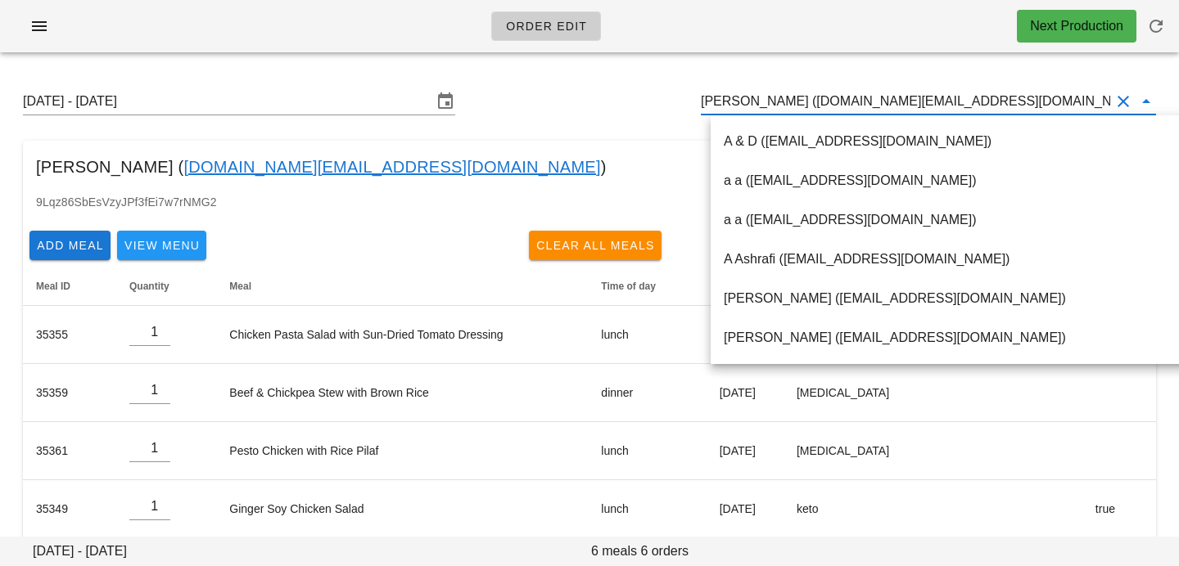
drag, startPoint x: 967, startPoint y: 96, endPoint x: 685, endPoint y: 77, distance: 283.0
click at [689, 79] on div "Sunday August 31 - Saturday September 6 Penny Dixon (allmusic.fan@hotmail.com)" at bounding box center [589, 101] width 1159 height 52
paste input "THOMAS NG"
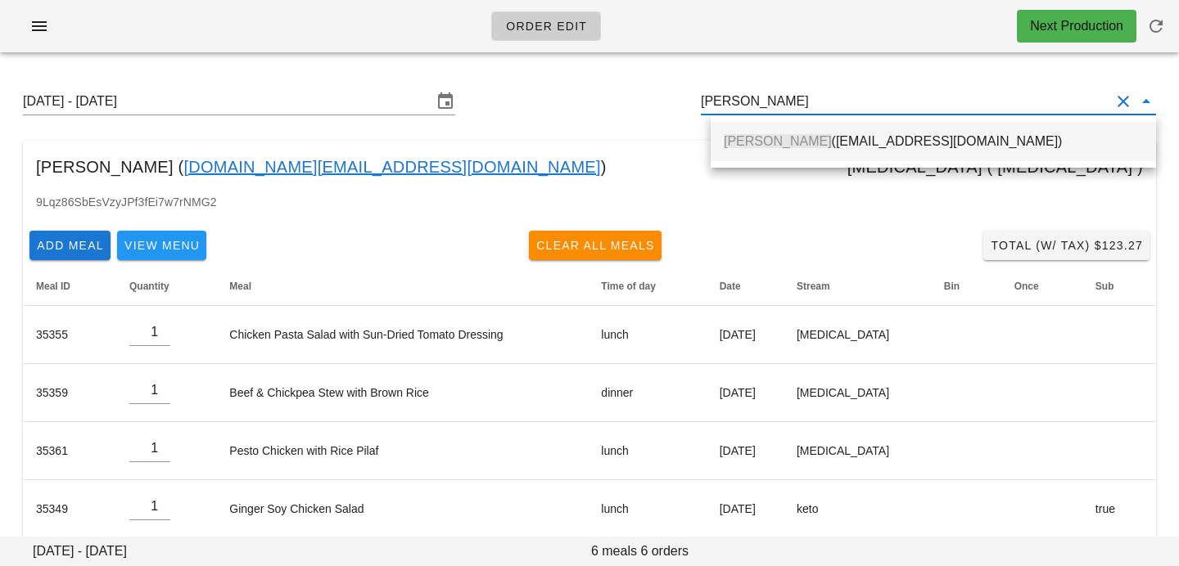
click at [755, 150] on div "THOMAS NG (thomasqng@gmail.com)" at bounding box center [932, 141] width 419 height 35
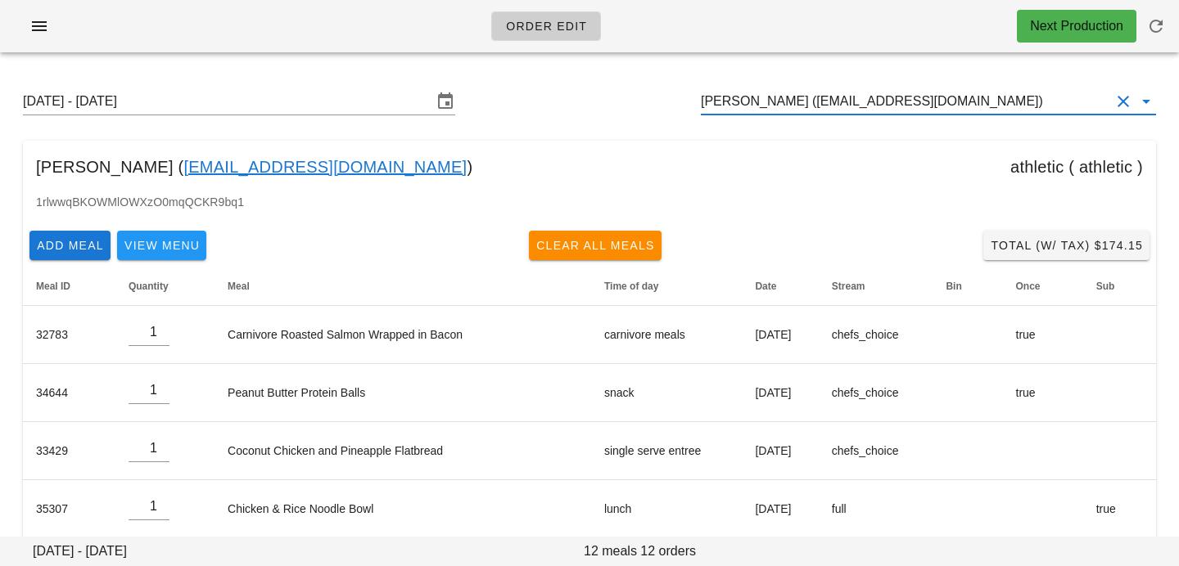
drag, startPoint x: 949, startPoint y: 99, endPoint x: 629, endPoint y: 50, distance: 322.9
click at [636, 55] on div "Order Edit Next Production Sunday August 31 - Saturday September 6 THOMAS NG (t…" at bounding box center [589, 526] width 1179 height 1052
paste input "Orvin Lau"
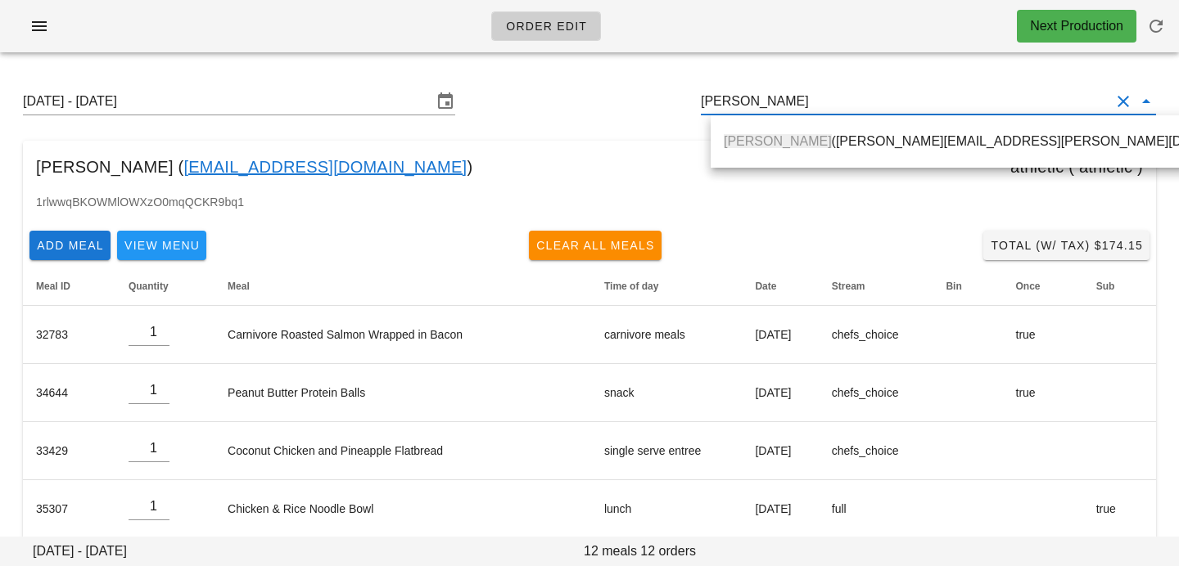
click at [745, 134] on span "Orvin Lau" at bounding box center [777, 141] width 108 height 14
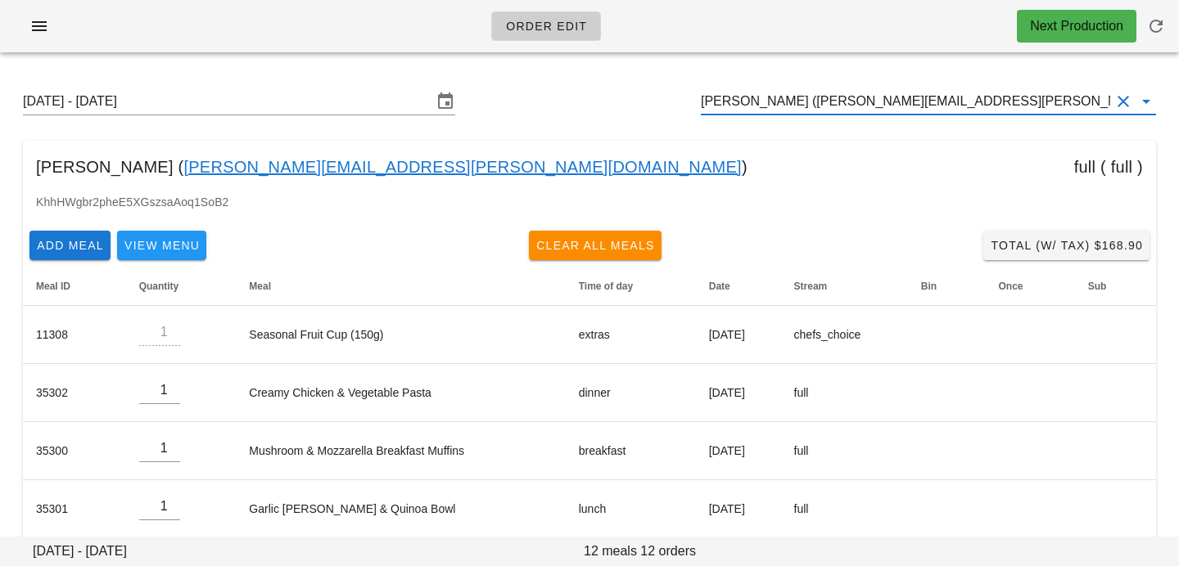
click at [953, 89] on input "Orvin Lau (orvin.lau@gmail.com)" at bounding box center [905, 101] width 409 height 26
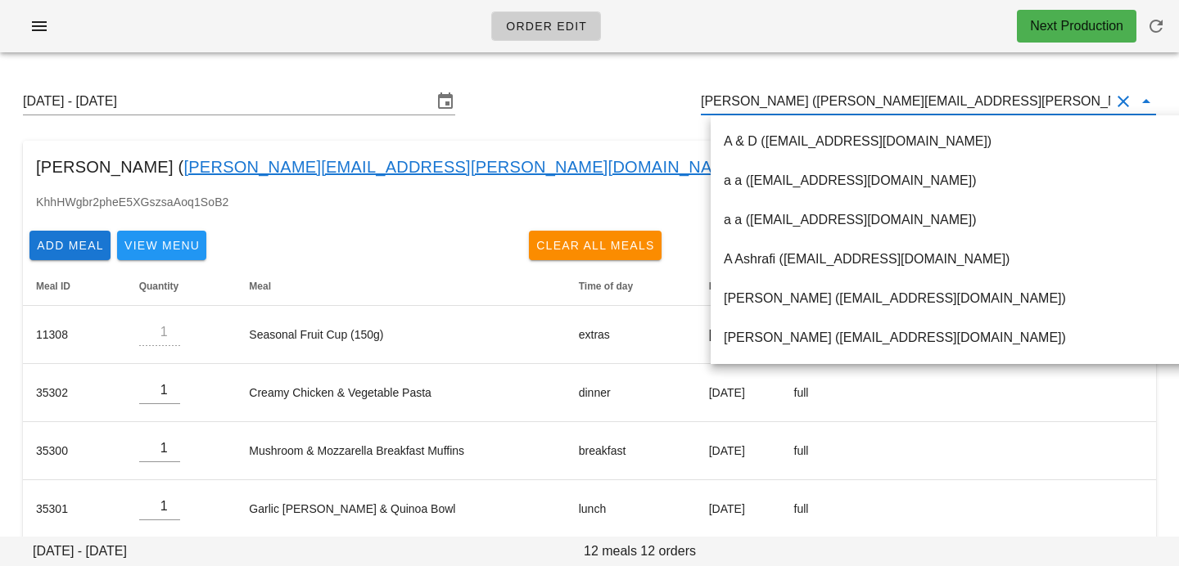
drag, startPoint x: 948, startPoint y: 108, endPoint x: 630, endPoint y: 37, distance: 325.4
click at [630, 37] on div "Order Edit Next Production Sunday August 31 - Saturday September 6 Orvin Lau (o…" at bounding box center [589, 526] width 1179 height 1052
paste input "My Tran"
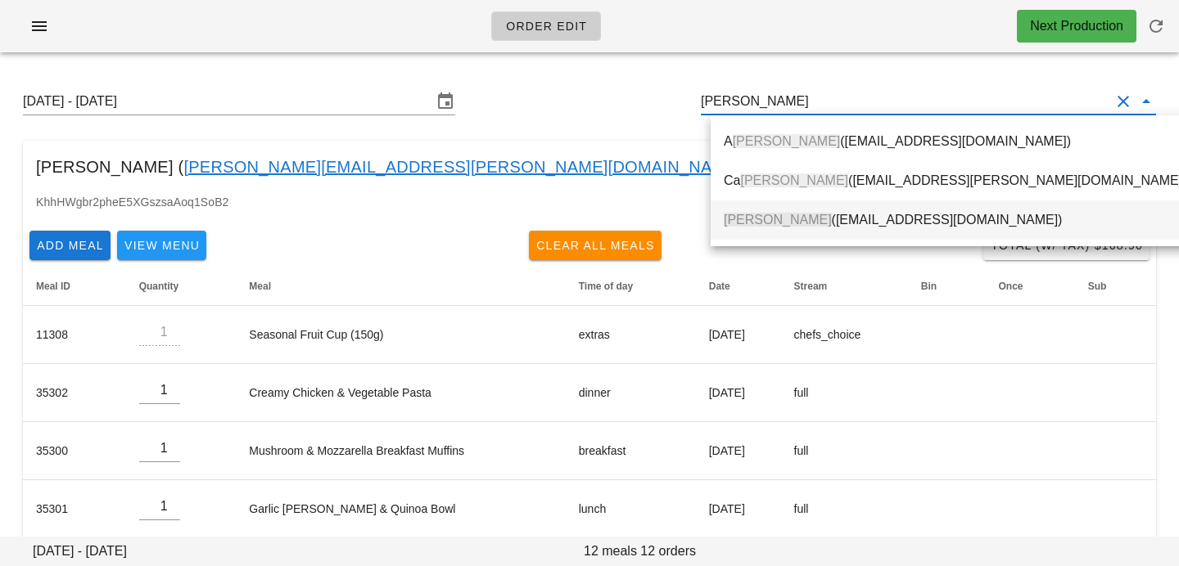
click at [738, 219] on span "My Tran" at bounding box center [777, 220] width 108 height 14
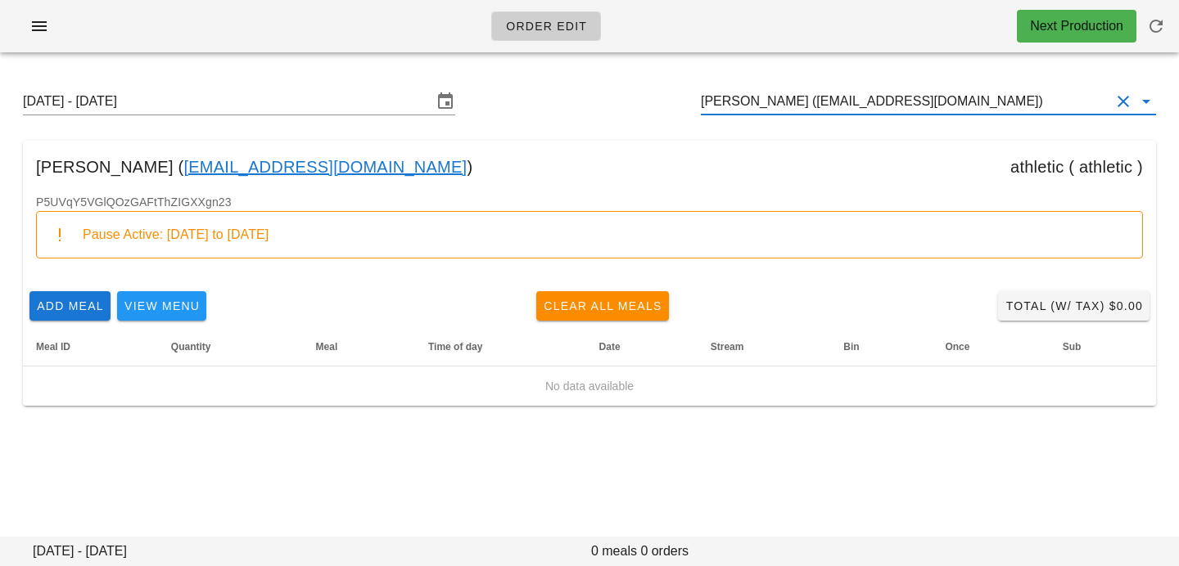
drag, startPoint x: 935, startPoint y: 106, endPoint x: 566, endPoint y: 56, distance: 373.2
click at [569, 57] on div "Order Edit Next Production Sunday August 31 - Saturday September 6 My Tran (myt…" at bounding box center [589, 283] width 1179 height 566
paste input "Gabriela Corvalan"
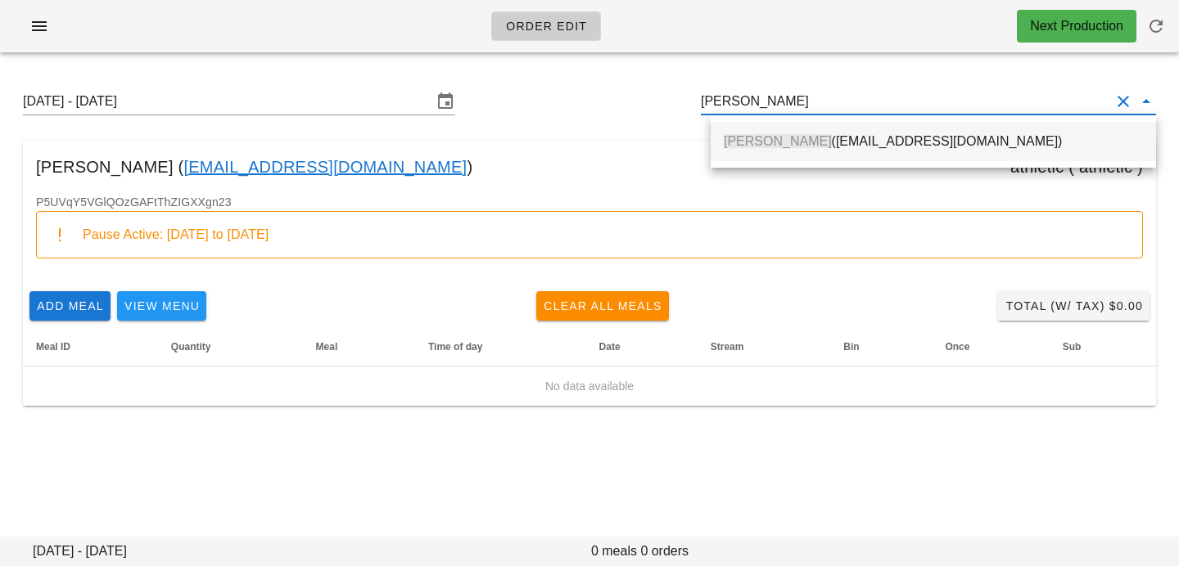
click at [746, 152] on div "Gabriela Corvalan (rcgabriela29@hotmail.com)" at bounding box center [932, 141] width 419 height 35
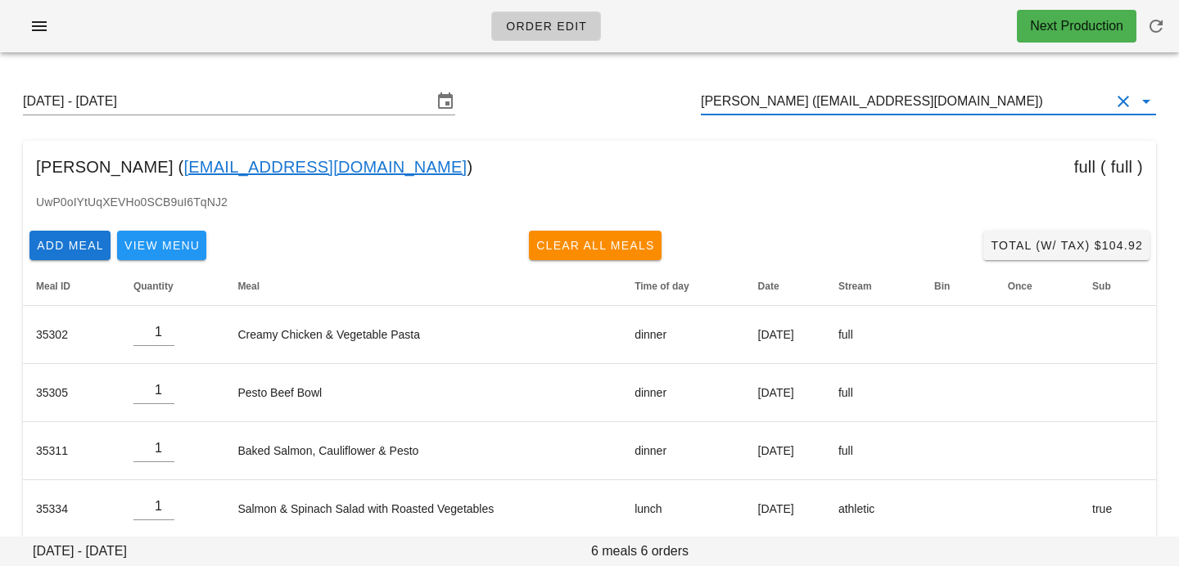
click at [1054, 96] on input "Gabriela Corvalan (rcgabriela29@hotmail.com)" at bounding box center [905, 101] width 409 height 26
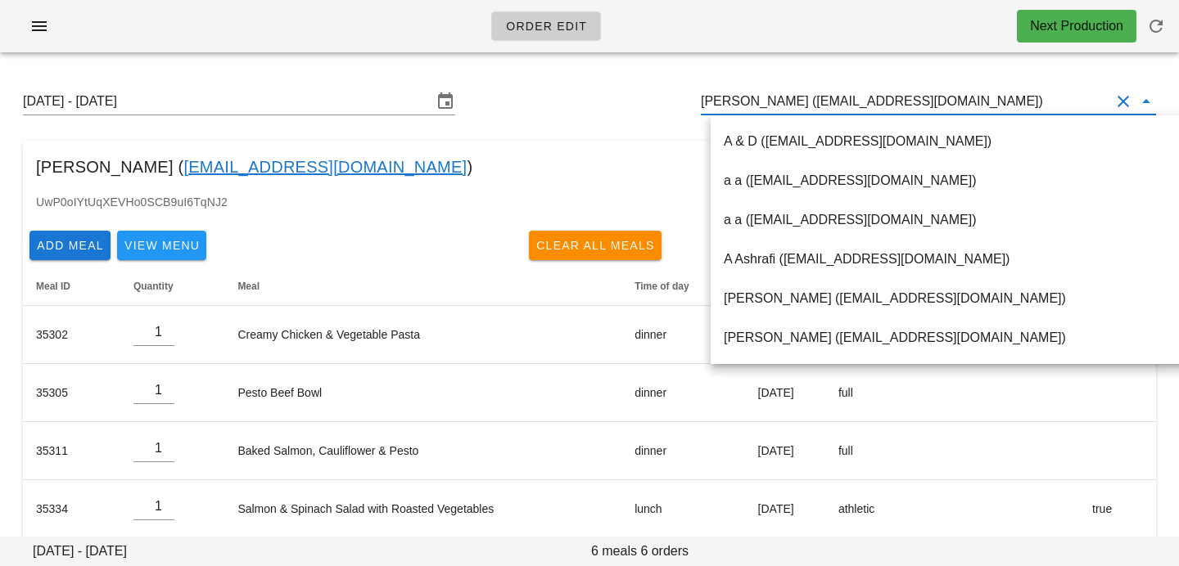
drag, startPoint x: 1054, startPoint y: 96, endPoint x: 676, endPoint y: 30, distance: 383.7
click at [676, 30] on div "Order Edit Next Production Sunday August 31 - Saturday September 6 Gabriela Cor…" at bounding box center [589, 351] width 1179 height 703
paste input "Kenneth Heng"
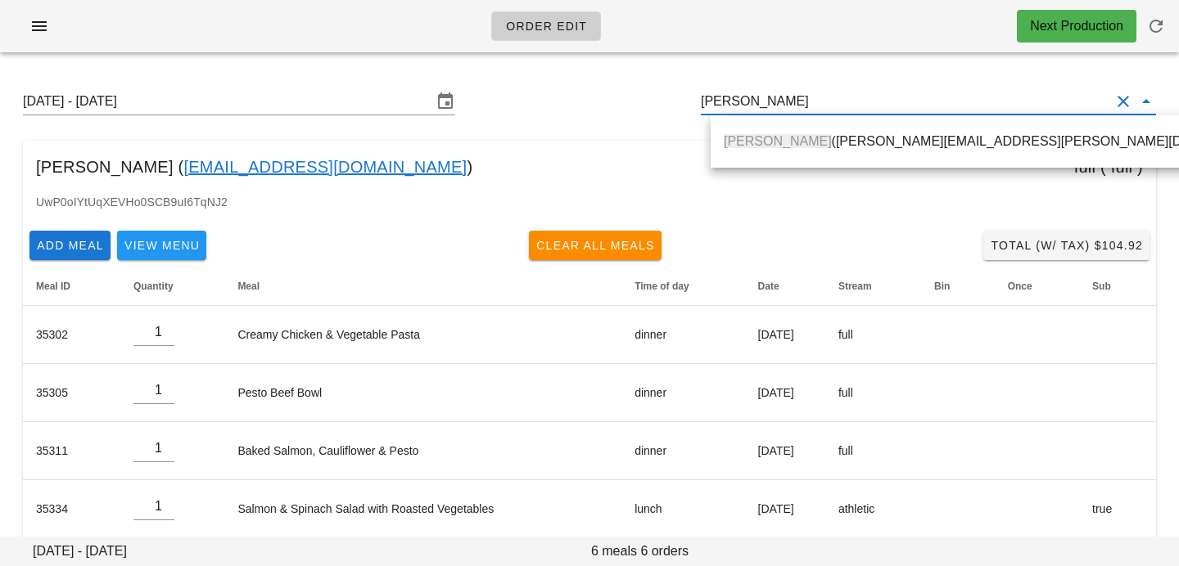
click at [810, 140] on div "Kenneth Heng (kenneth.heng@gmail.com)" at bounding box center [1000, 141] width 554 height 16
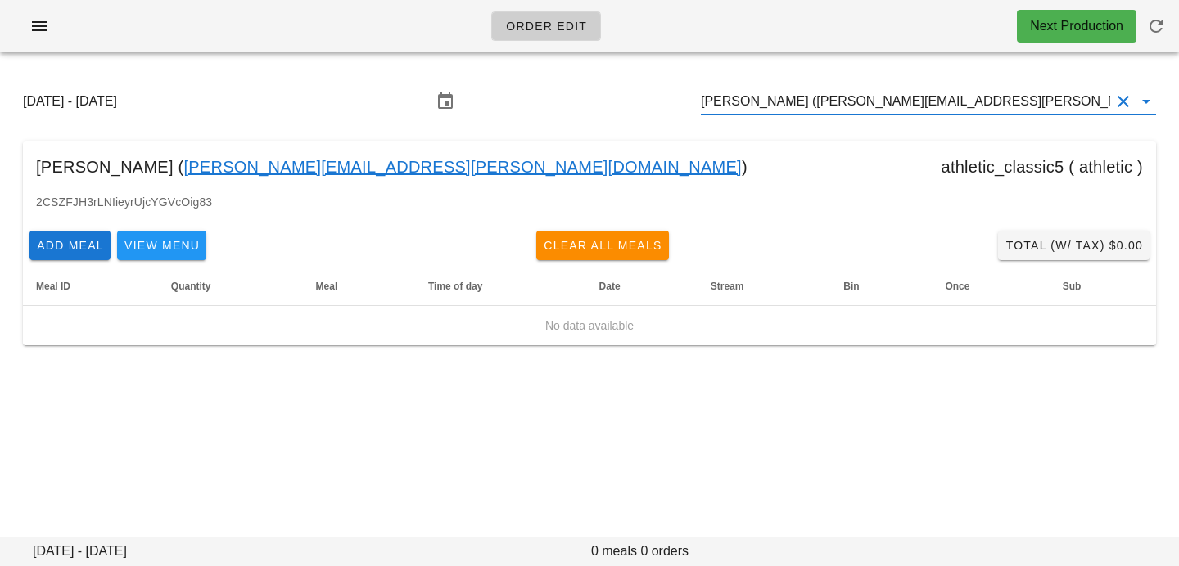
type input "Kenneth Heng (kenneth.heng@gmail.com)"
click at [325, 105] on input "Sunday August 31 - Saturday September 6" at bounding box center [227, 101] width 409 height 26
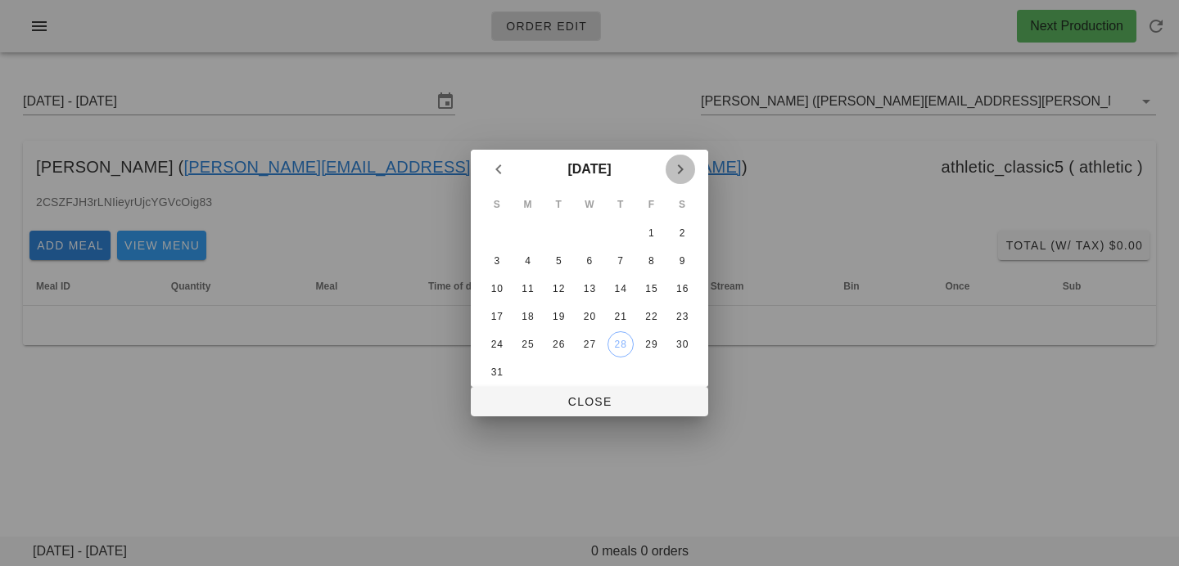
click at [685, 170] on icon "Next month" at bounding box center [680, 170] width 20 height 20
click at [525, 258] on div "8" at bounding box center [528, 260] width 26 height 11
click at [532, 419] on div at bounding box center [589, 283] width 1179 height 566
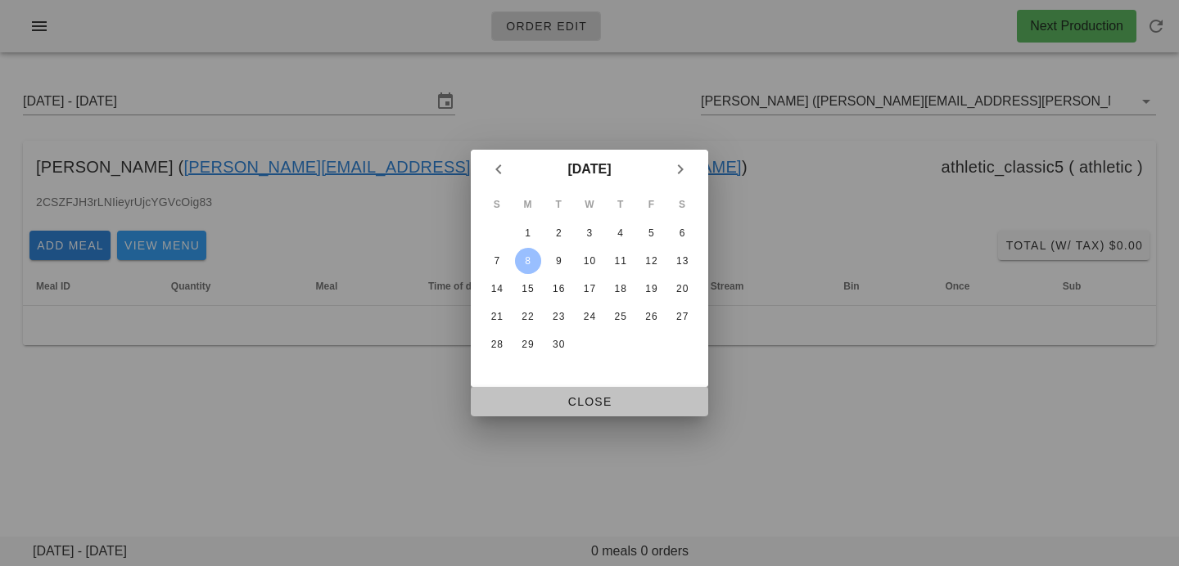
drag, startPoint x: 534, startPoint y: 403, endPoint x: 405, endPoint y: 429, distance: 131.9
click at [534, 403] on span "Close" at bounding box center [589, 401] width 211 height 13
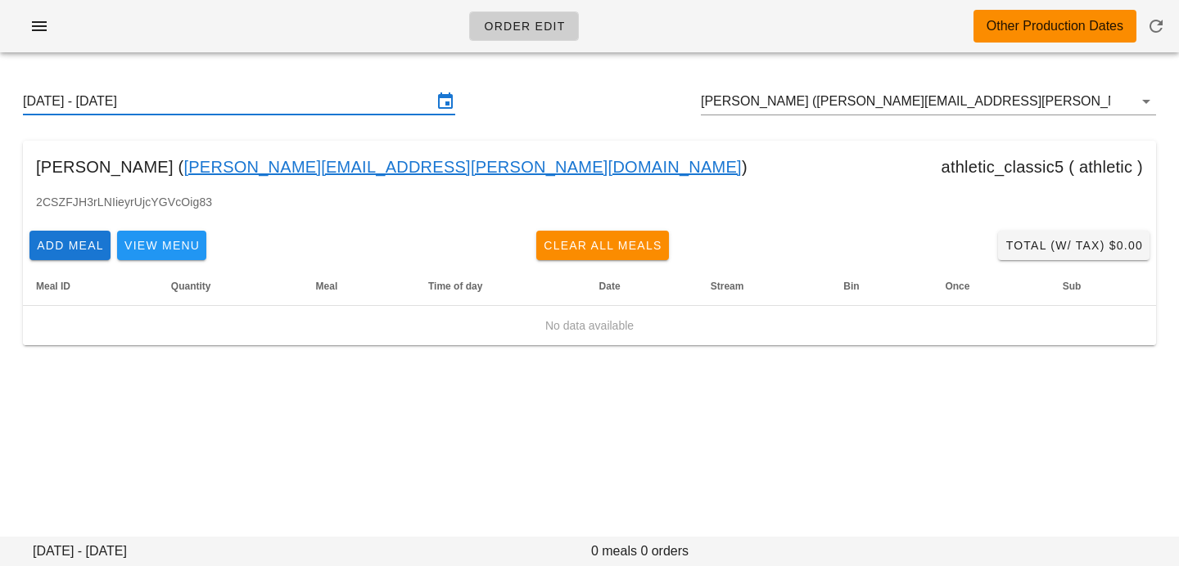
click at [383, 105] on input "Sunday September 7 - Saturday September 13" at bounding box center [227, 101] width 409 height 26
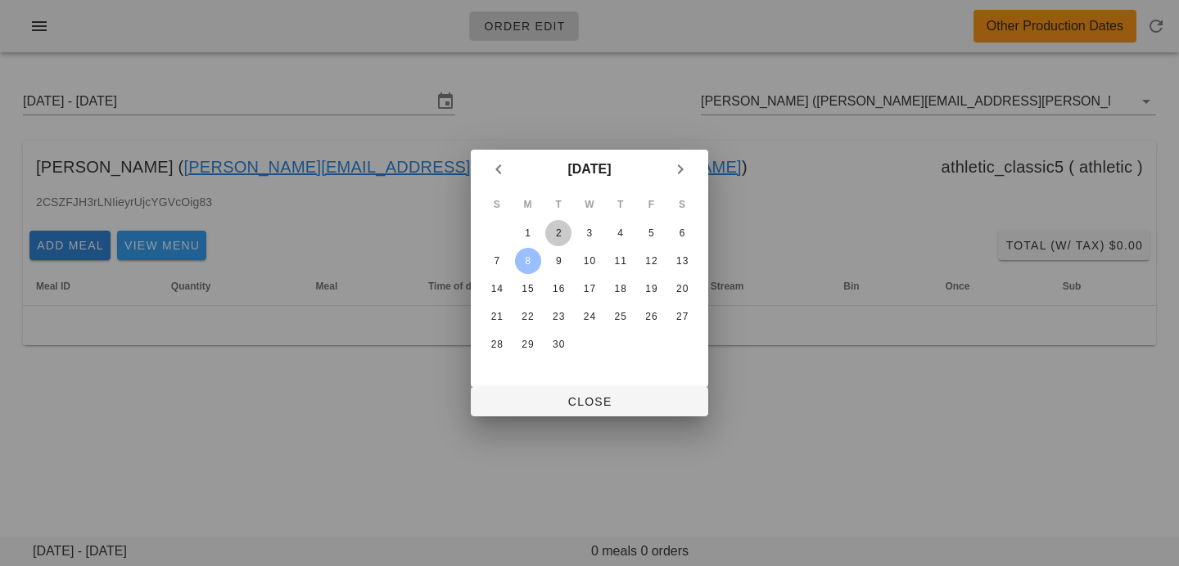
click at [562, 228] on div "2" at bounding box center [558, 233] width 26 height 11
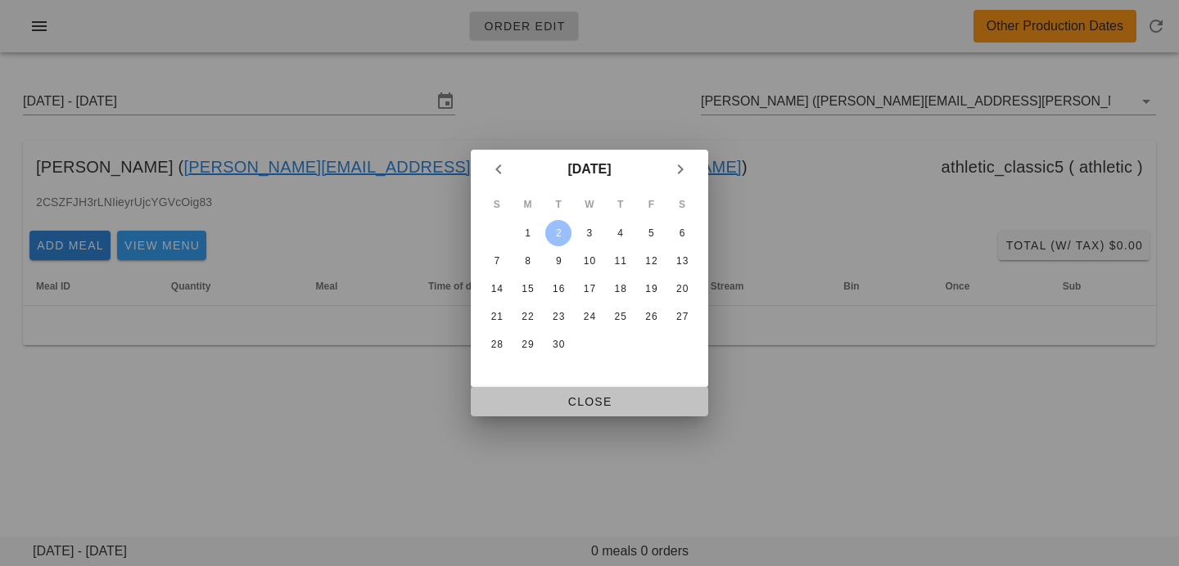
click at [546, 404] on span "Close" at bounding box center [589, 401] width 211 height 13
type input "Sunday August 31 - Saturday September 6"
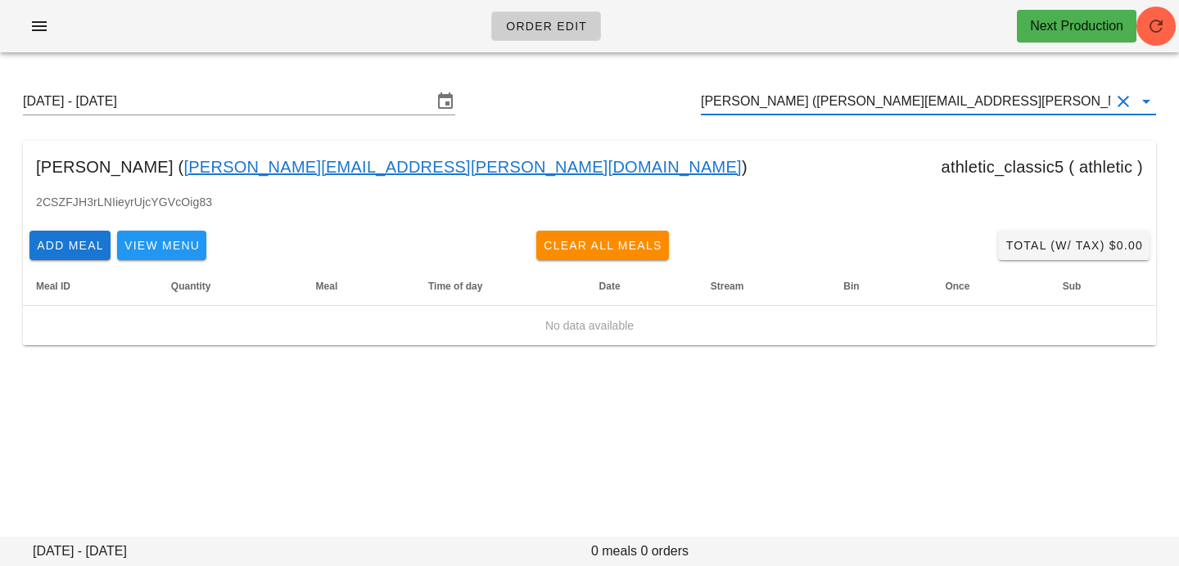
click at [971, 105] on input "Kenneth Heng (kenneth.heng@gmail.com)" at bounding box center [905, 101] width 409 height 26
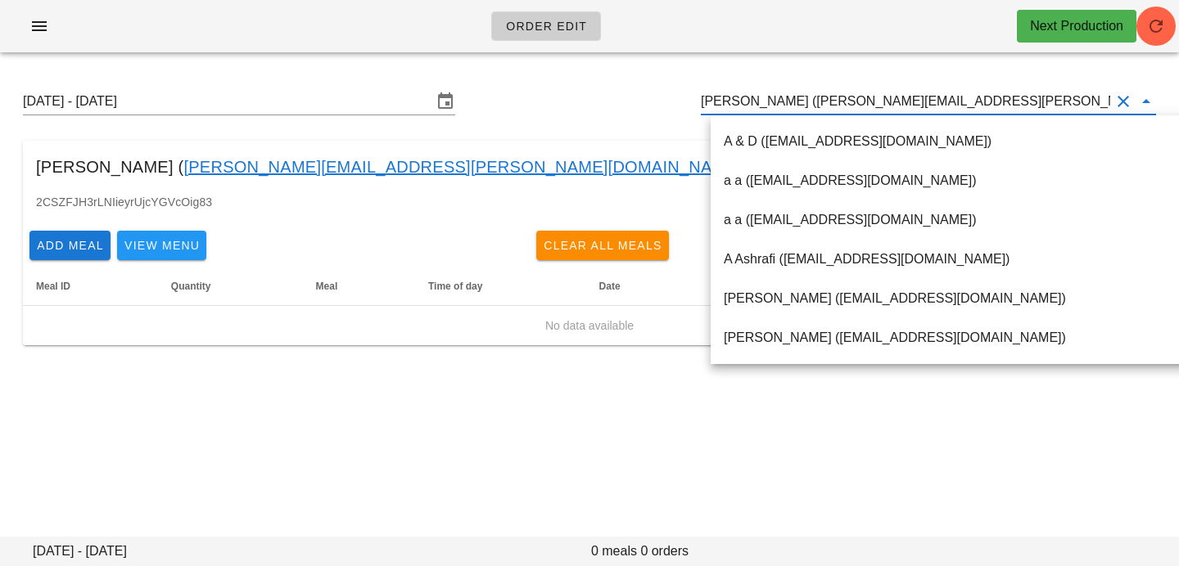
paste input "Jaswinder Adcock"
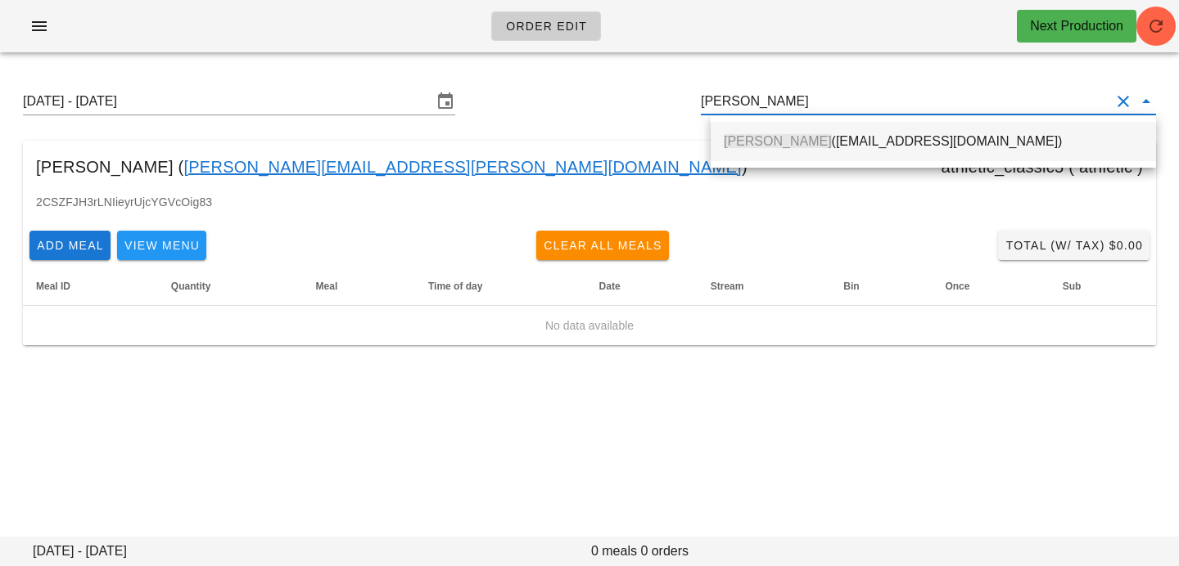
click at [925, 130] on div "Jaswinder Adcock (jessieadcock@yahoo.com)" at bounding box center [932, 141] width 419 height 35
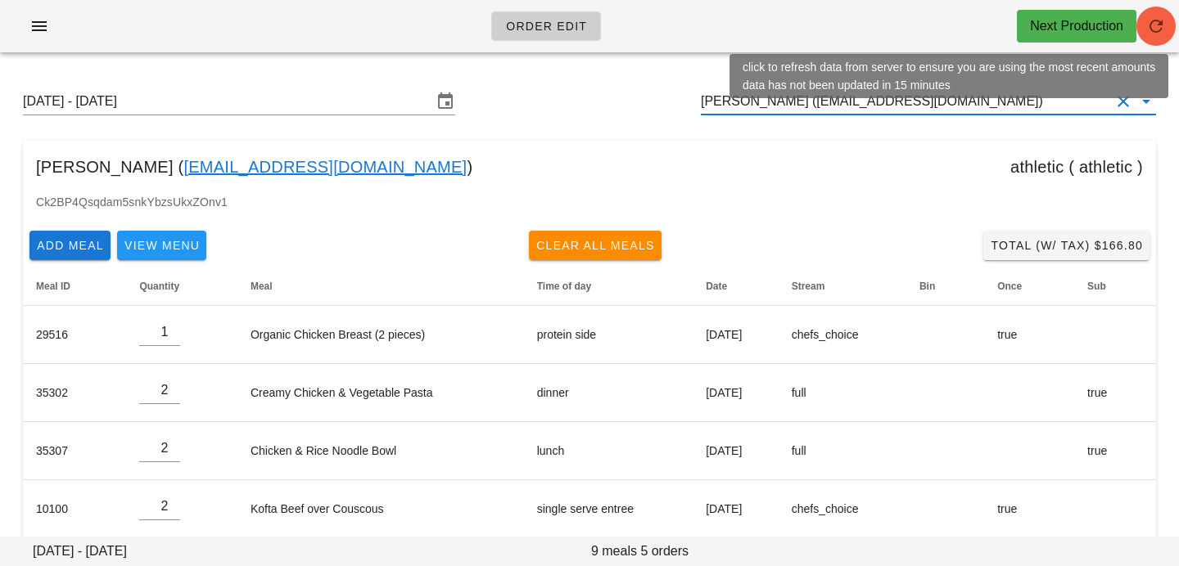
type input "Jaswinder Adcock (jessieadcock@yahoo.com)"
click at [1161, 25] on icon "button" at bounding box center [1156, 26] width 20 height 20
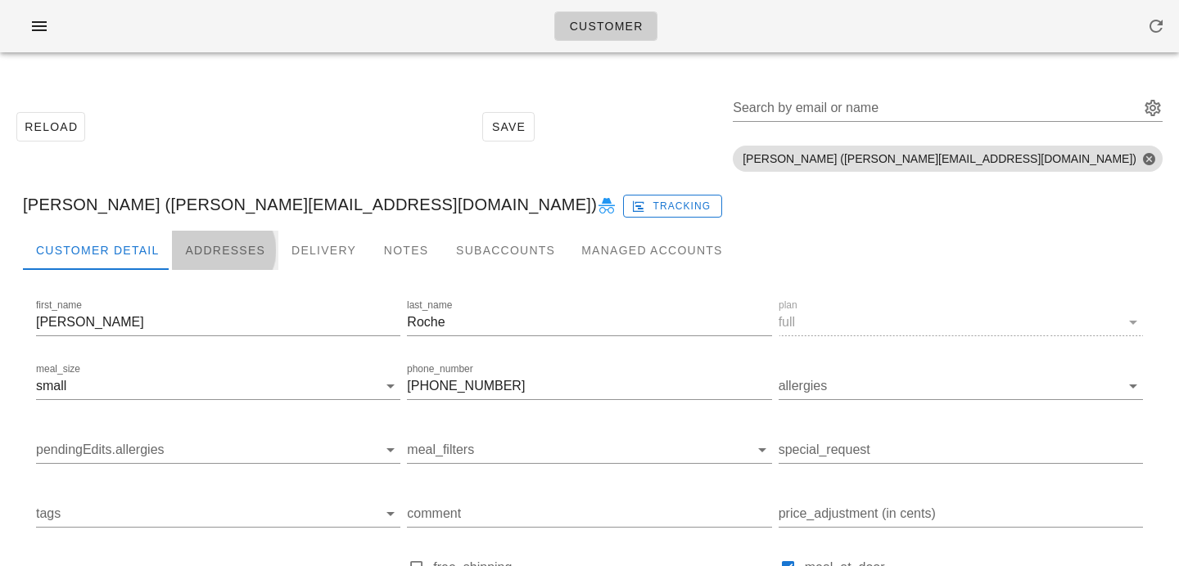
click at [234, 237] on div "Addresses" at bounding box center [225, 250] width 106 height 39
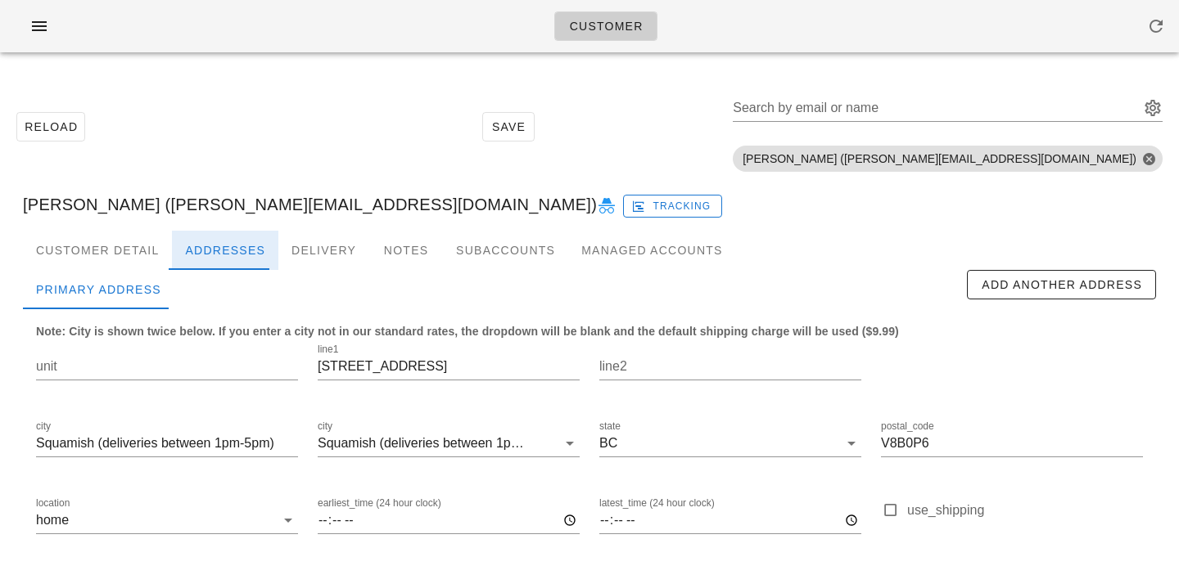
scroll to position [141, 0]
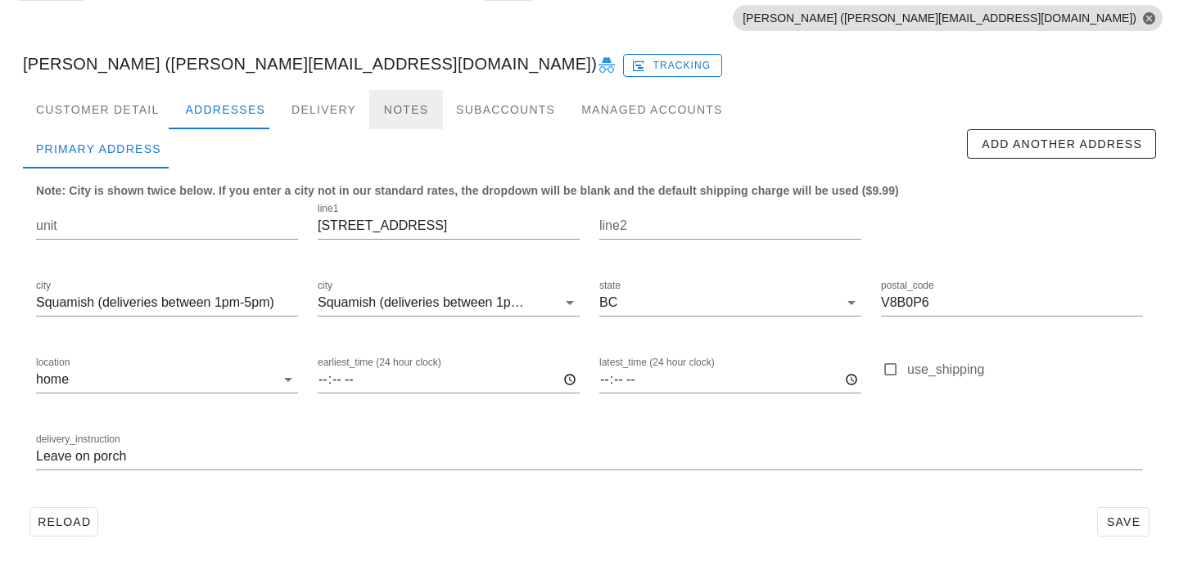
click at [388, 116] on div "Notes" at bounding box center [406, 109] width 74 height 39
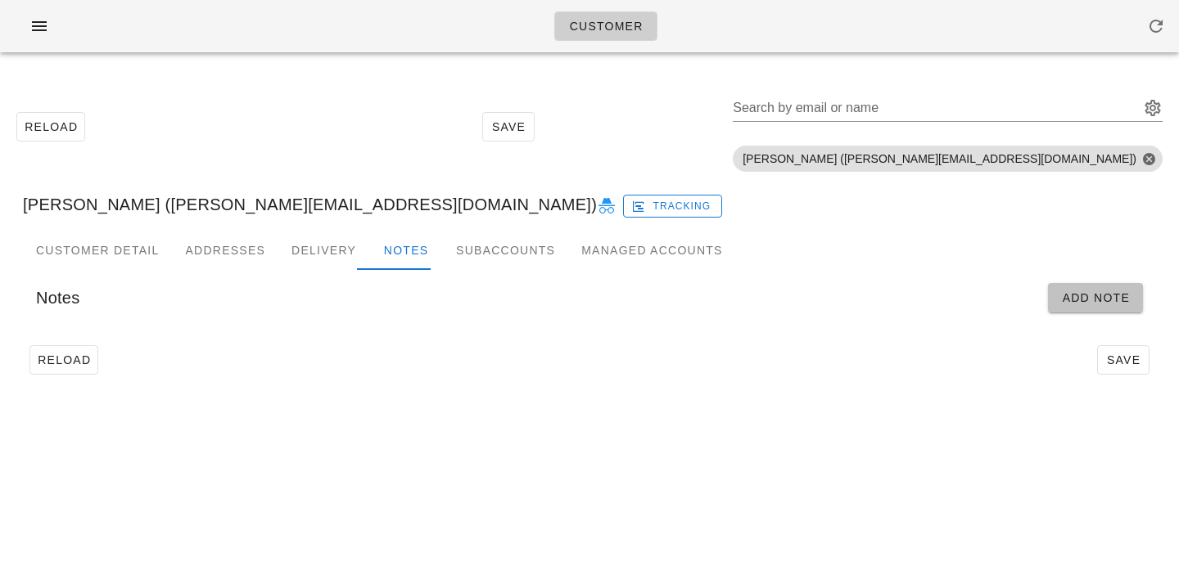
click at [1090, 304] on span "Add Note" at bounding box center [1095, 297] width 69 height 13
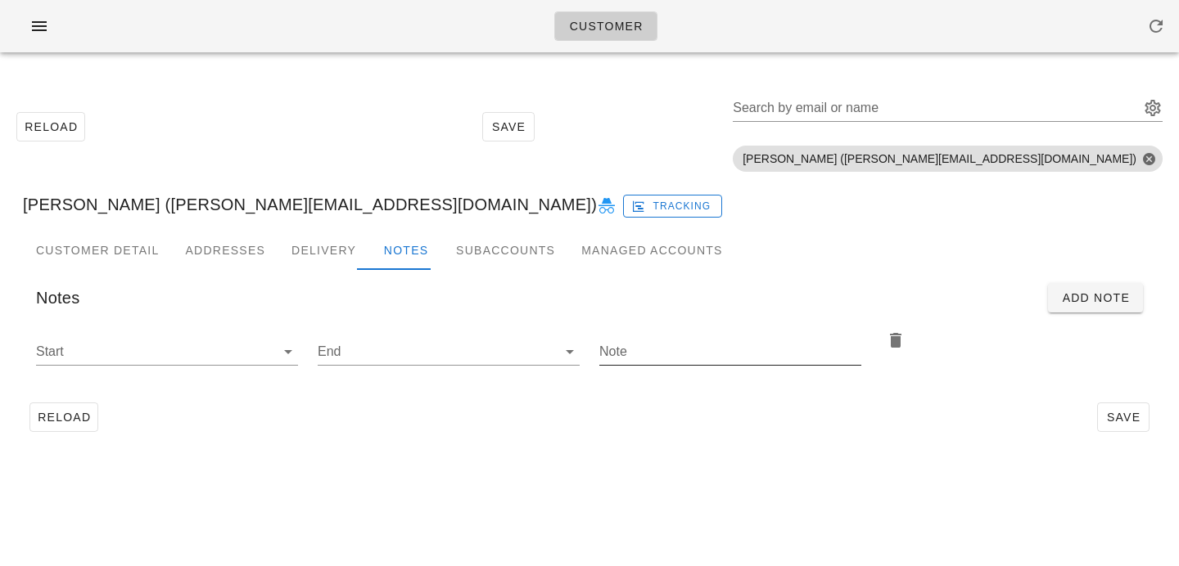
click at [666, 352] on input "Note" at bounding box center [730, 352] width 262 height 26
paste input "Please add 2x ice pack return bags"
type input "Please add 2x ice pack return bags"
click at [286, 350] on icon at bounding box center [288, 352] width 20 height 20
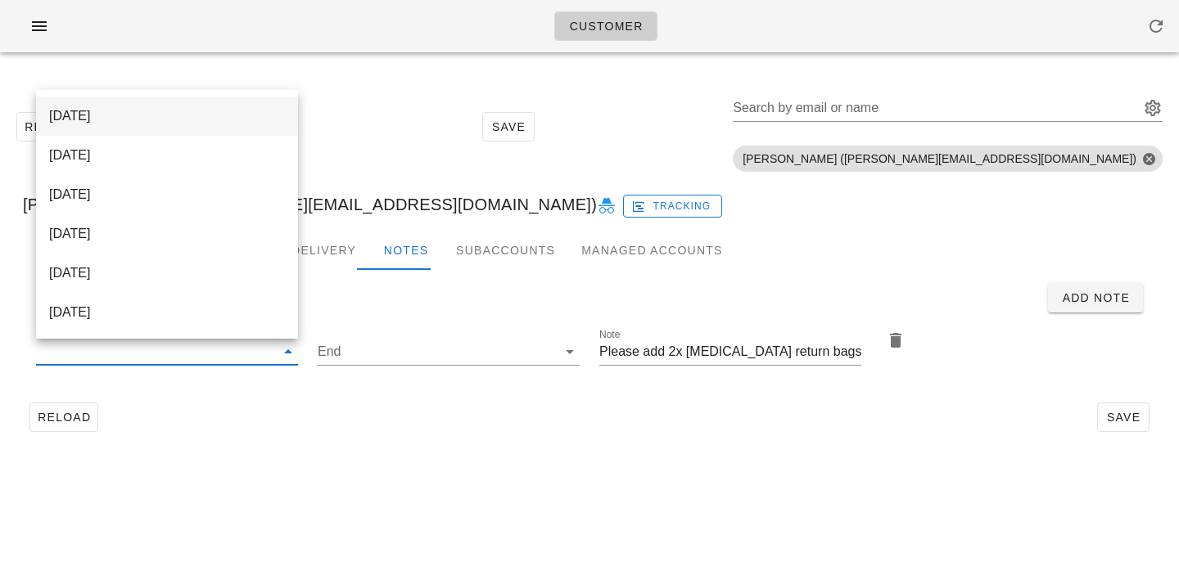
click at [246, 106] on div "2025-08-31" at bounding box center [167, 115] width 236 height 35
type input "2025-08-31"
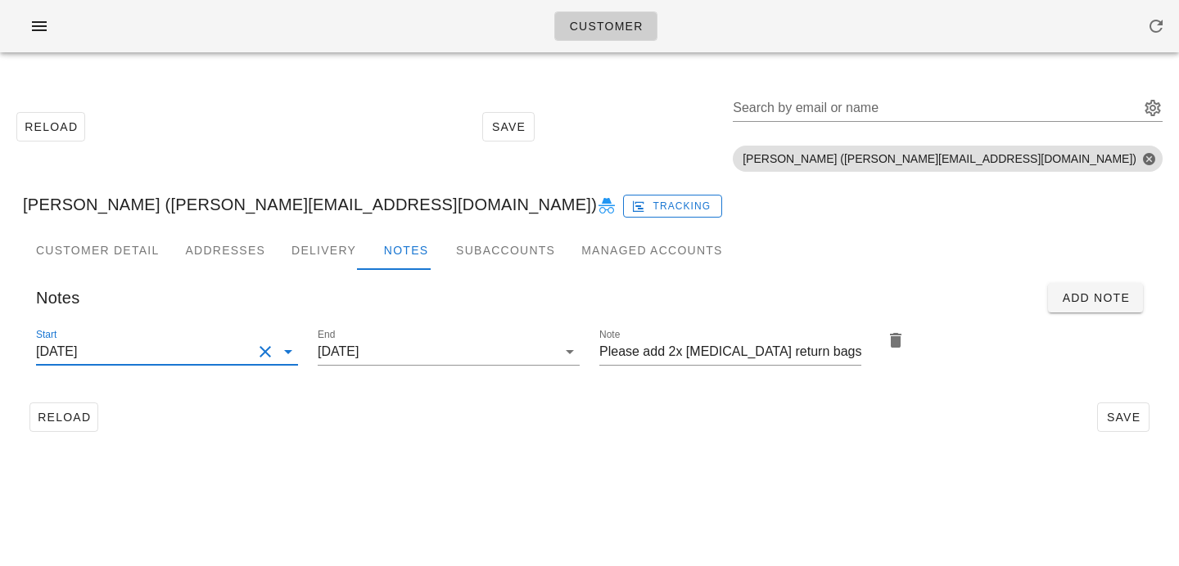
click at [576, 477] on div "Customer Reload Save Search by email or name Include deleted accounts Include S…" at bounding box center [589, 283] width 1179 height 566
click at [1125, 417] on span "Save" at bounding box center [1123, 417] width 38 height 13
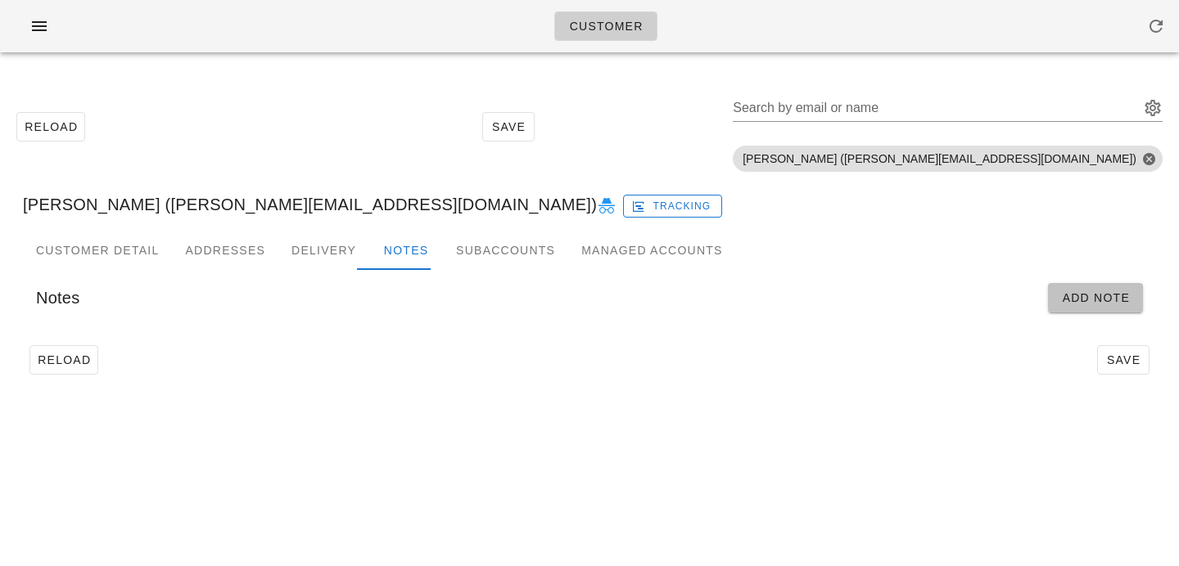
click at [1069, 289] on button "Add Note" at bounding box center [1095, 297] width 95 height 29
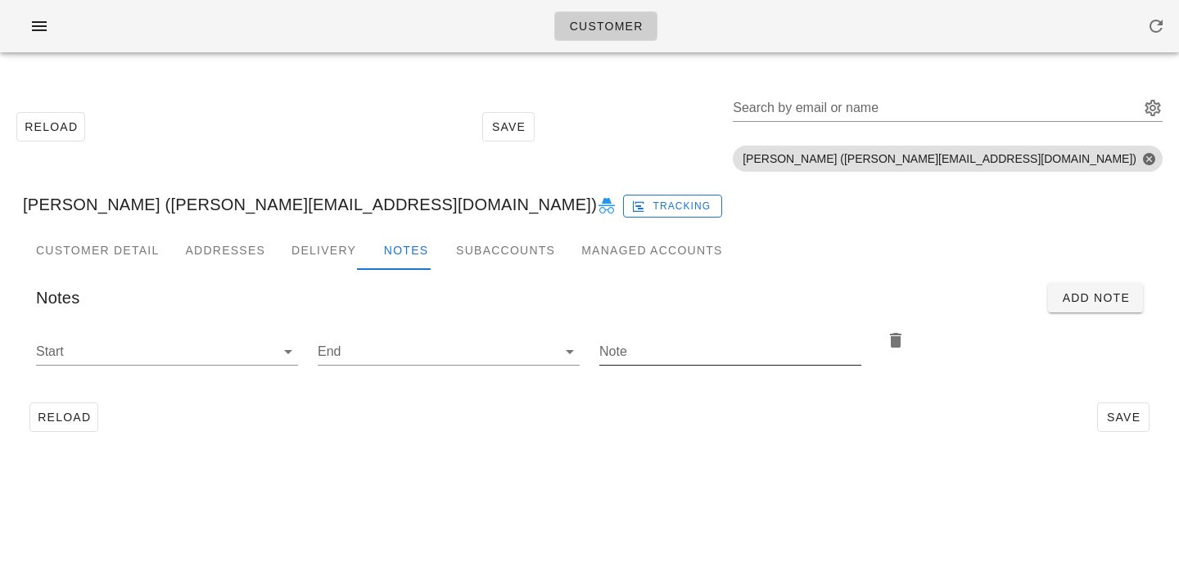
click at [629, 354] on input "Note" at bounding box center [730, 352] width 262 height 26
paste input "Please add 2x [MEDICAL_DATA] return bags"
type input "Please add 2x [MEDICAL_DATA] return bags"
click at [284, 358] on icon at bounding box center [288, 352] width 20 height 20
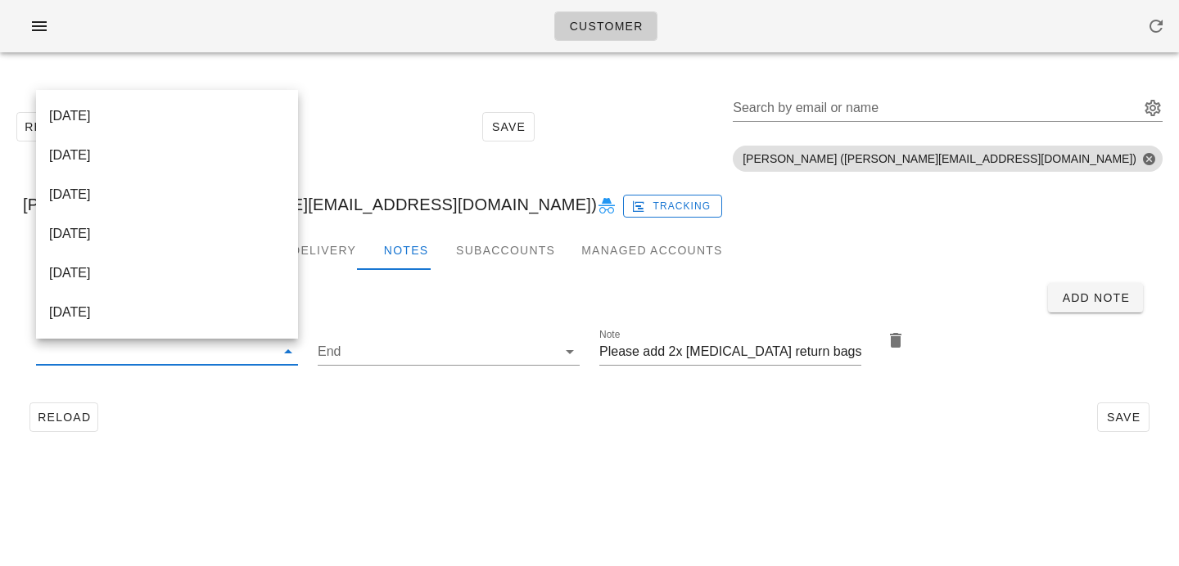
click at [240, 110] on div "[DATE]" at bounding box center [167, 116] width 236 height 16
type input "[DATE]"
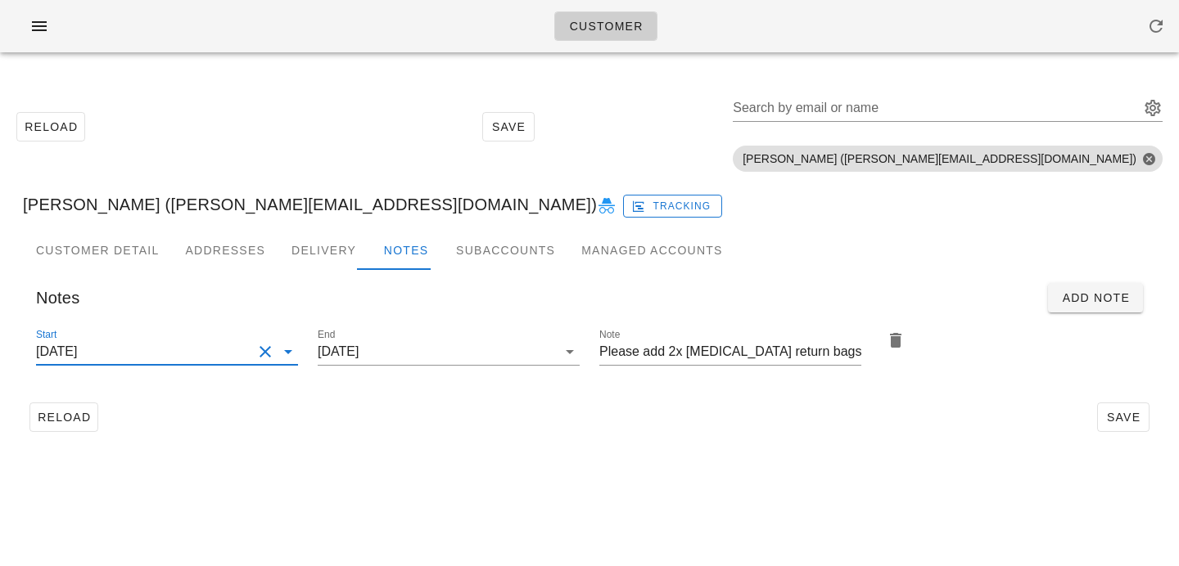
click at [1012, 434] on div "Reload Save" at bounding box center [589, 417] width 1133 height 43
click at [1125, 413] on span "Save" at bounding box center [1123, 417] width 38 height 13
click at [1063, 101] on div "Search by email or name" at bounding box center [933, 108] width 403 height 26
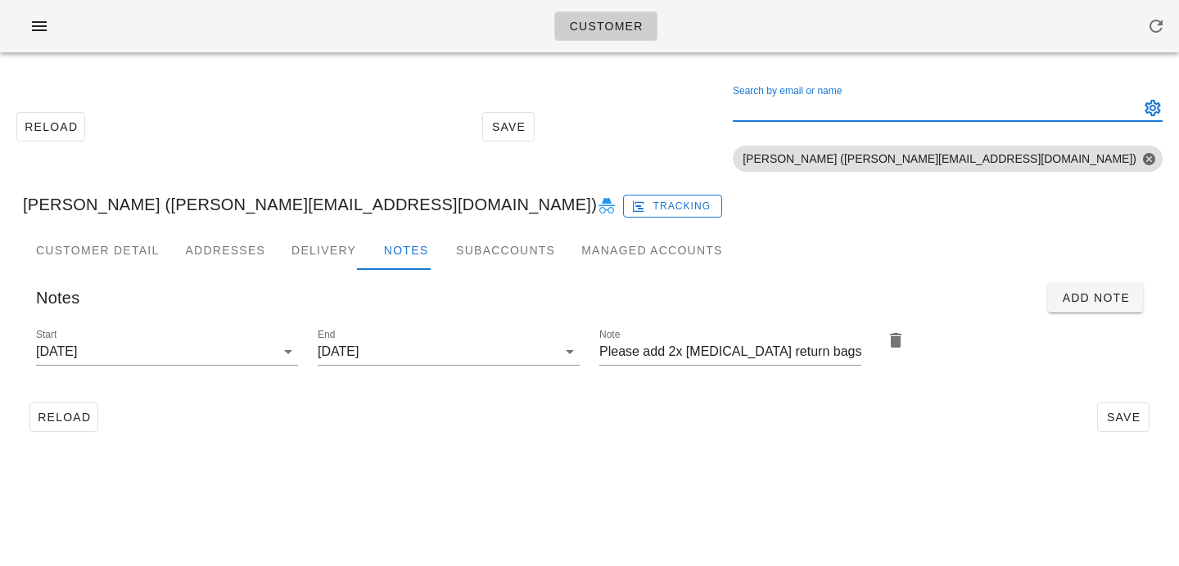
paste input "Jeremy Roche"
click at [1058, 108] on input "Jeremy Roche" at bounding box center [924, 108] width 384 height 26
click at [998, 105] on input "Jeremy Roche" at bounding box center [924, 108] width 384 height 26
type input "Jeremy Roche"
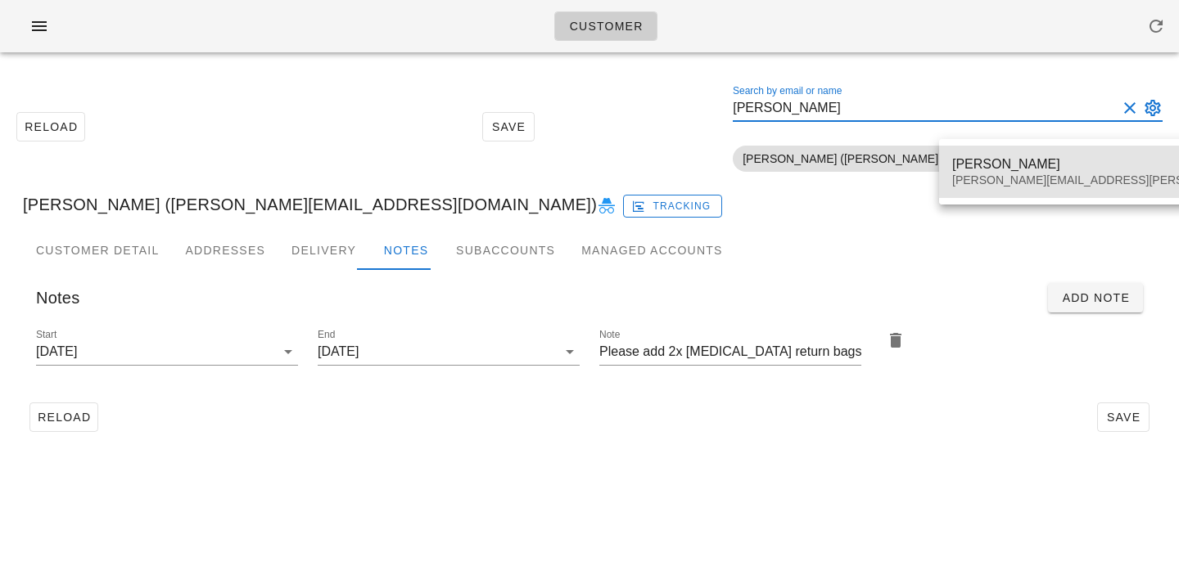
click at [961, 178] on div "jeremy.roche@gmail.com" at bounding box center [1143, 181] width 383 height 14
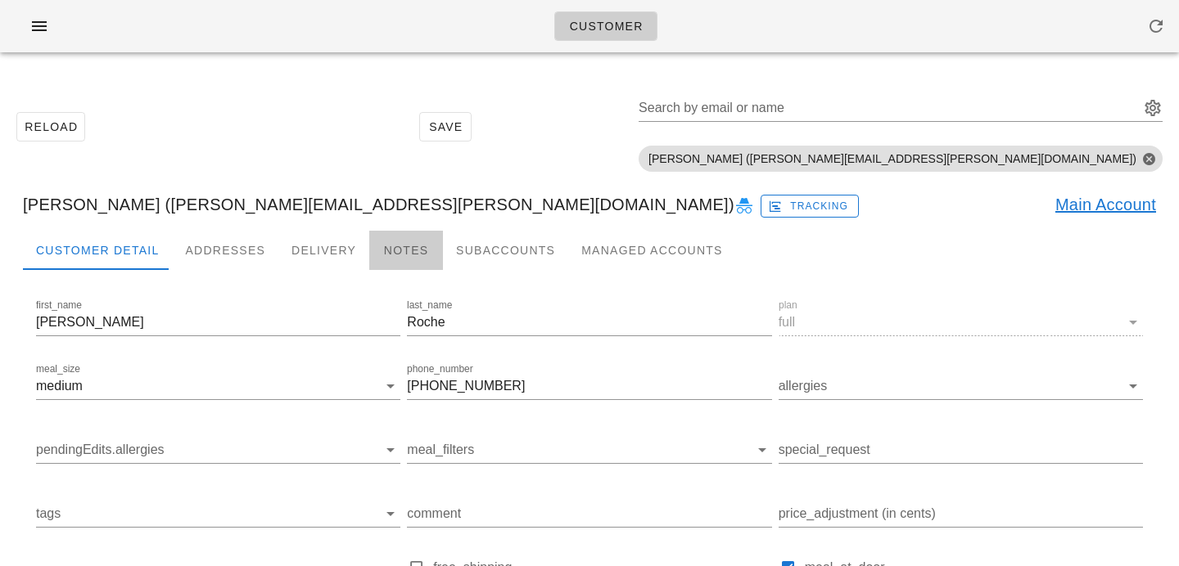
click at [419, 263] on div "Notes" at bounding box center [406, 250] width 74 height 39
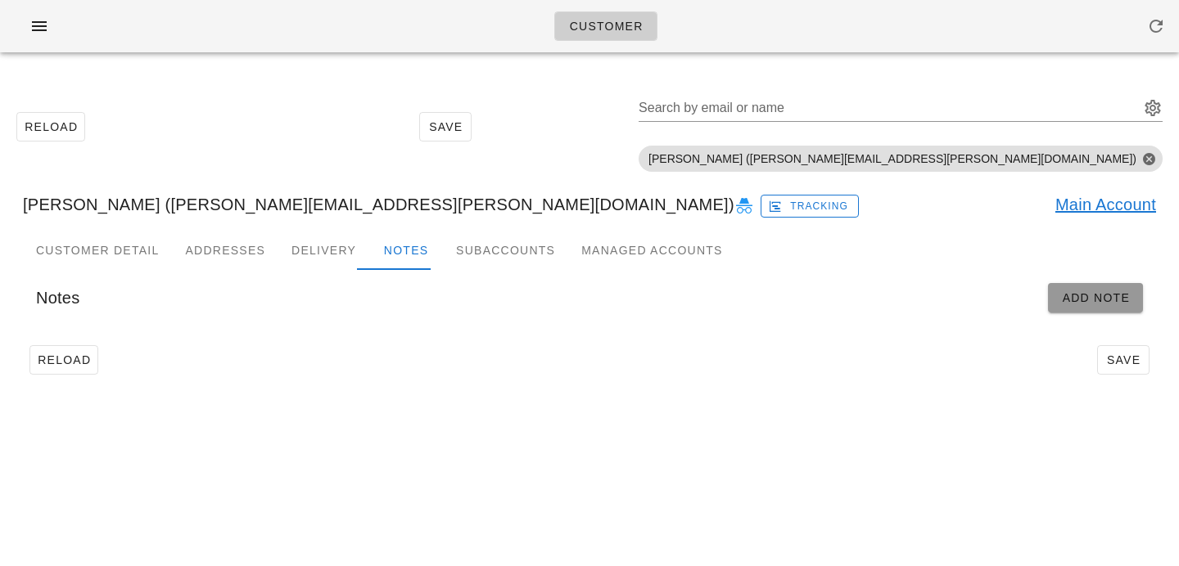
click at [1124, 300] on span "Add Note" at bounding box center [1095, 297] width 69 height 13
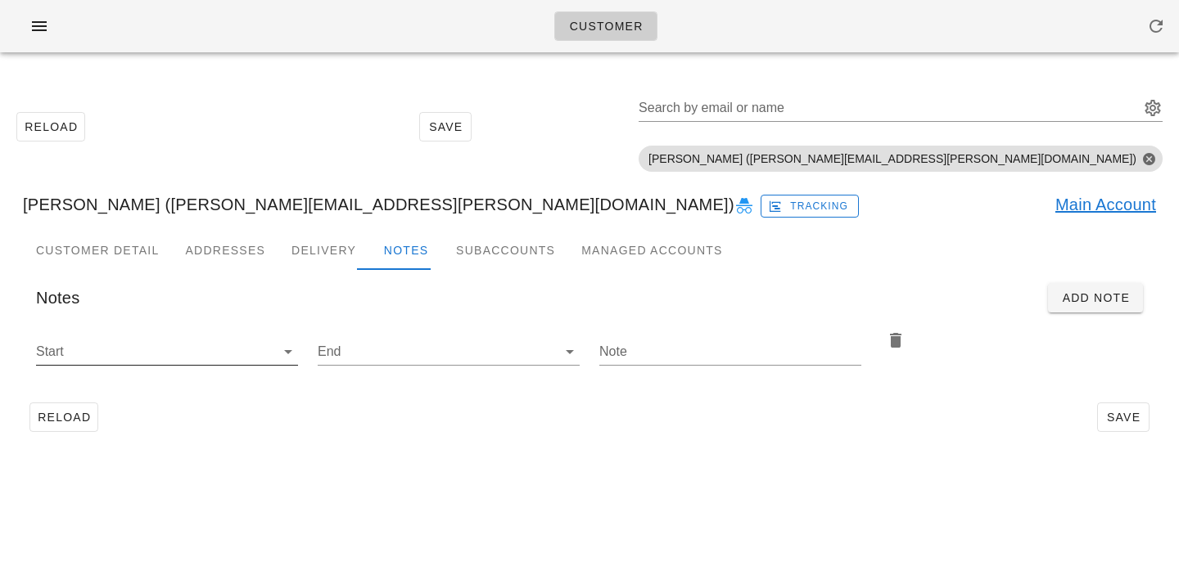
click at [286, 350] on icon at bounding box center [288, 352] width 20 height 20
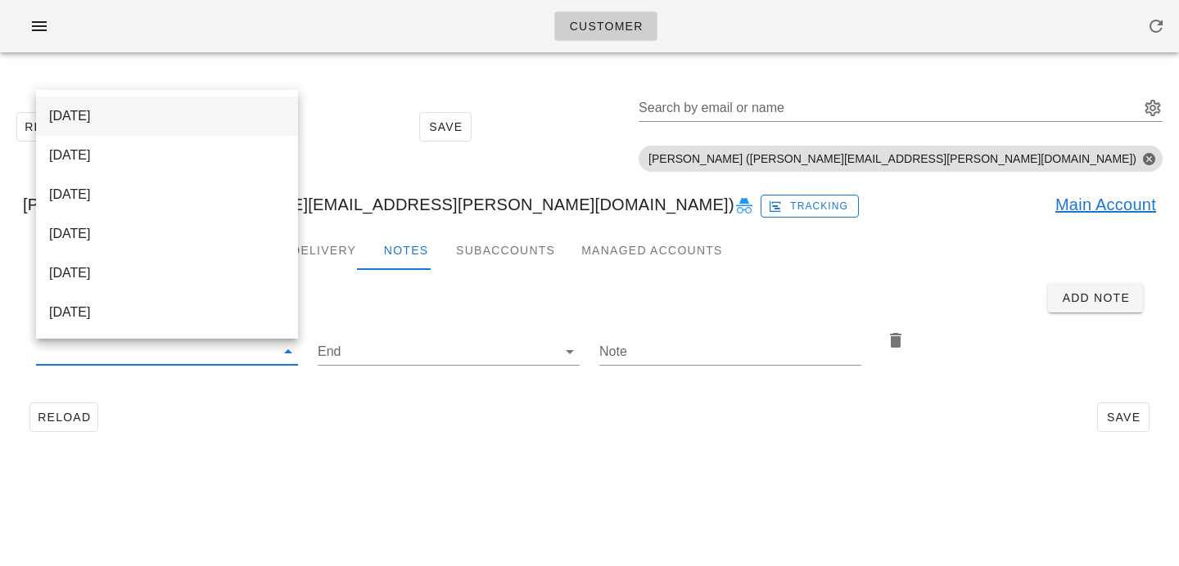
click at [247, 121] on div "[DATE]" at bounding box center [167, 116] width 236 height 16
type input "[DATE]"
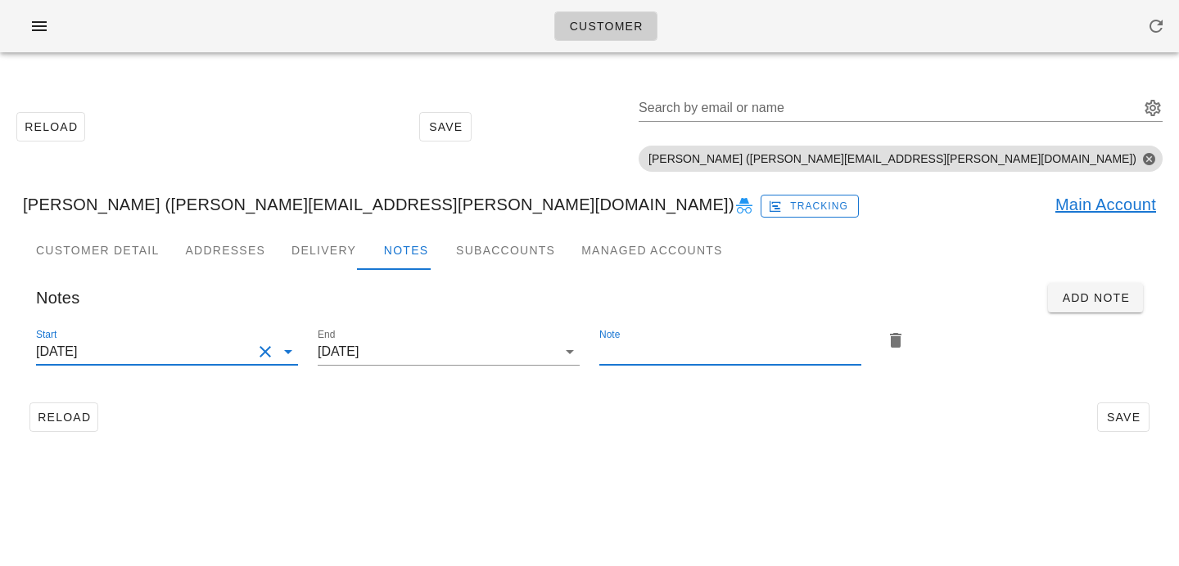
click at [666, 340] on input "Note" at bounding box center [730, 352] width 262 height 26
click at [669, 347] on input "Note" at bounding box center [730, 352] width 262 height 26
paste input "Please add 2x [MEDICAL_DATA] return bags"
type input "Please add 2x [MEDICAL_DATA] return bags"
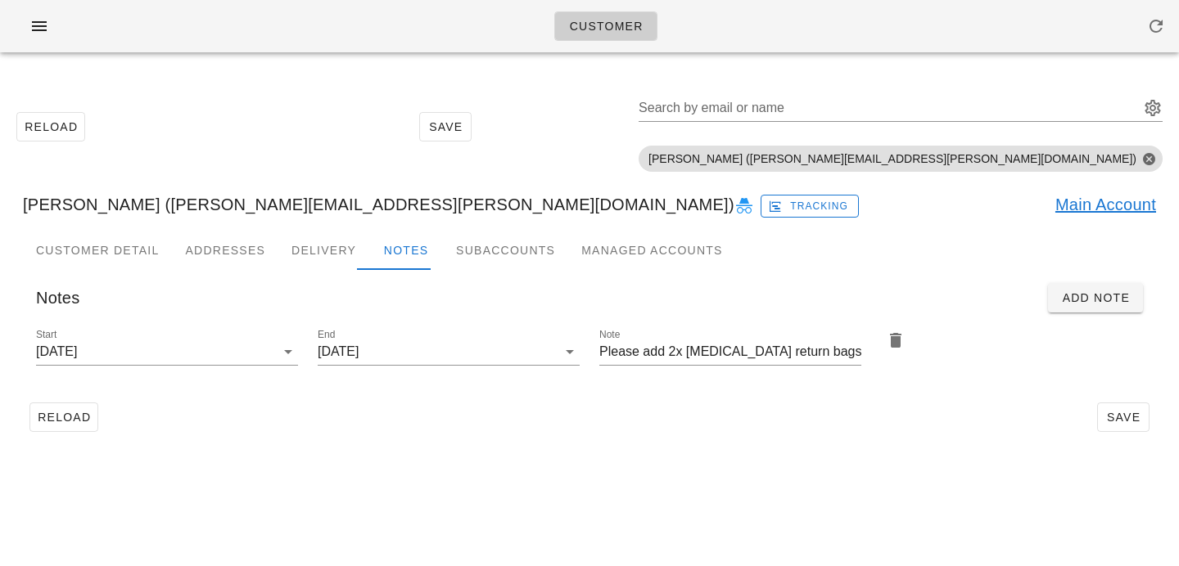
click at [575, 409] on div "Reload Save" at bounding box center [589, 417] width 1133 height 43
click at [1136, 421] on span "Save" at bounding box center [1123, 417] width 38 height 13
click at [983, 106] on div "Search by email or name" at bounding box center [887, 108] width 498 height 26
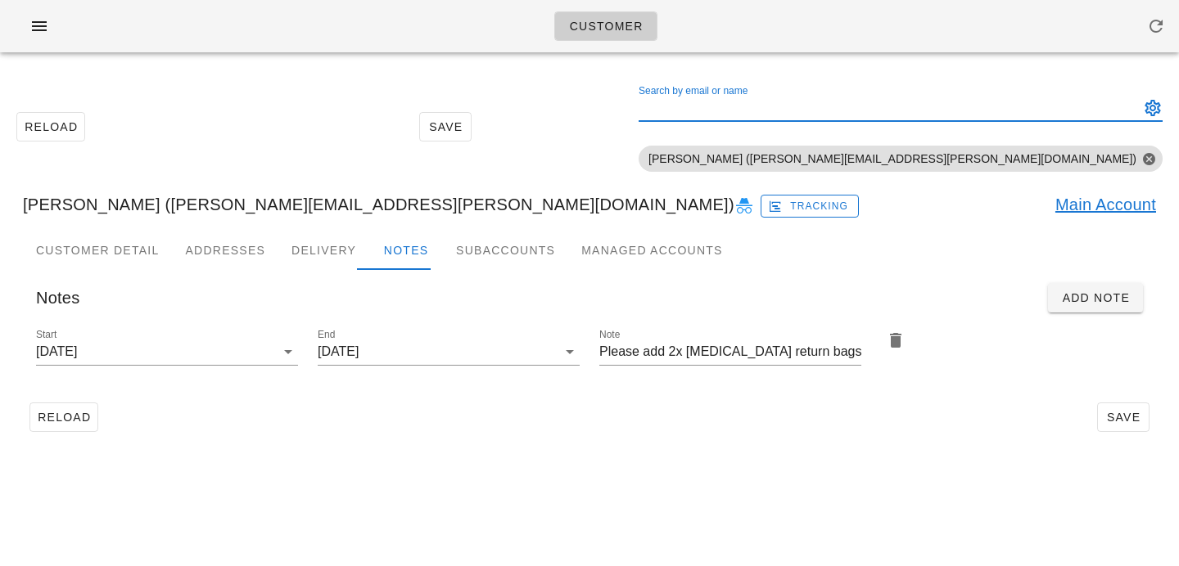
paste input "Dena Kelly"
type input "Dena Kelly"
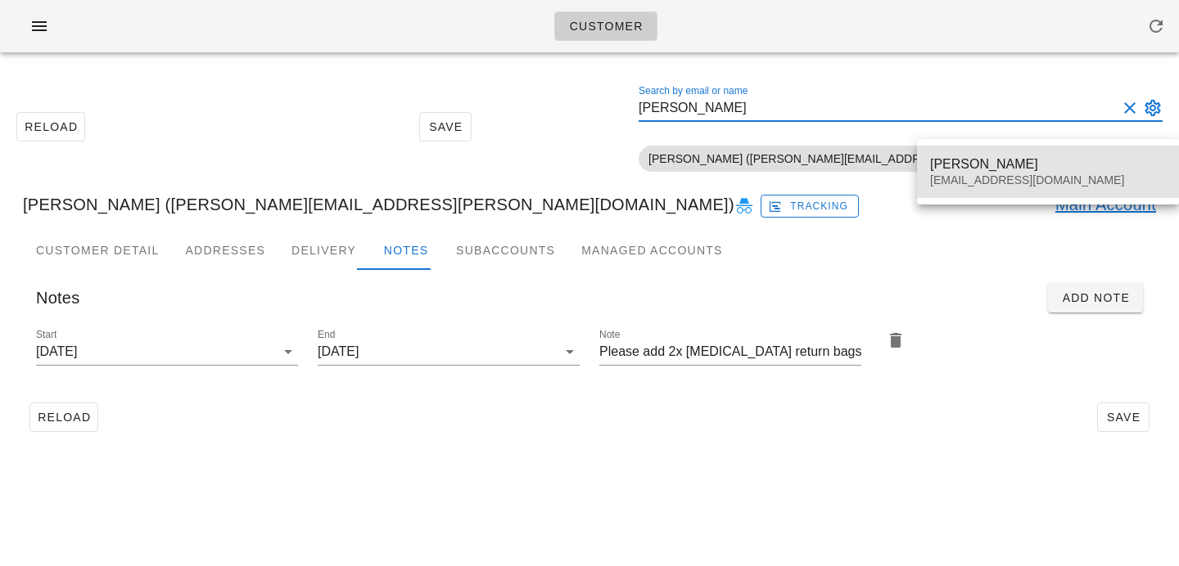
click at [974, 156] on div "Dena Kelly" at bounding box center [1048, 164] width 236 height 16
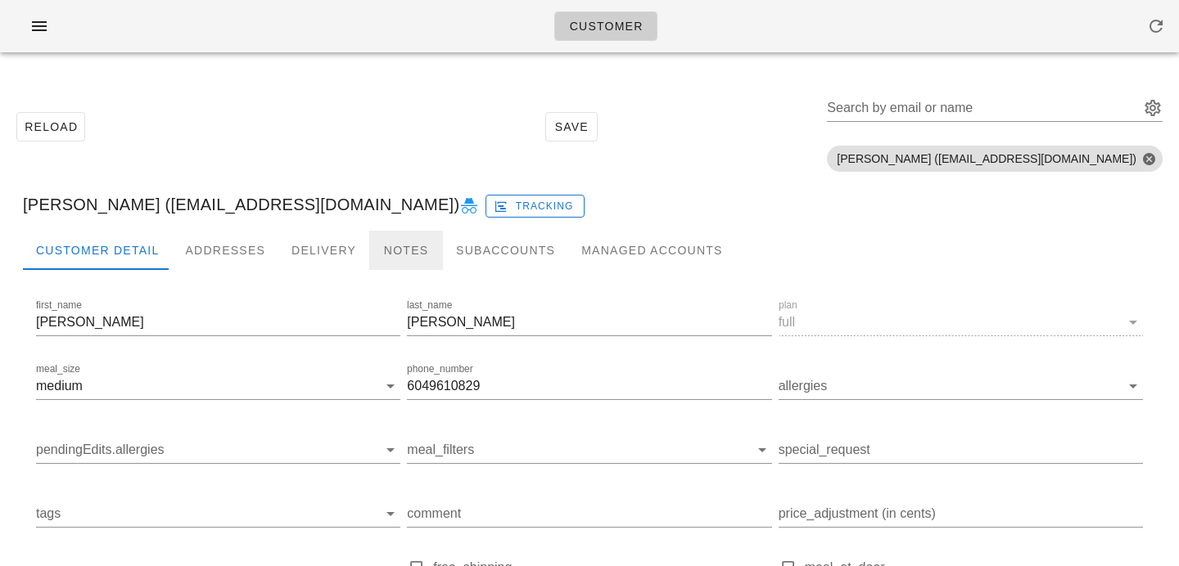
click at [385, 241] on div "Notes" at bounding box center [406, 250] width 74 height 39
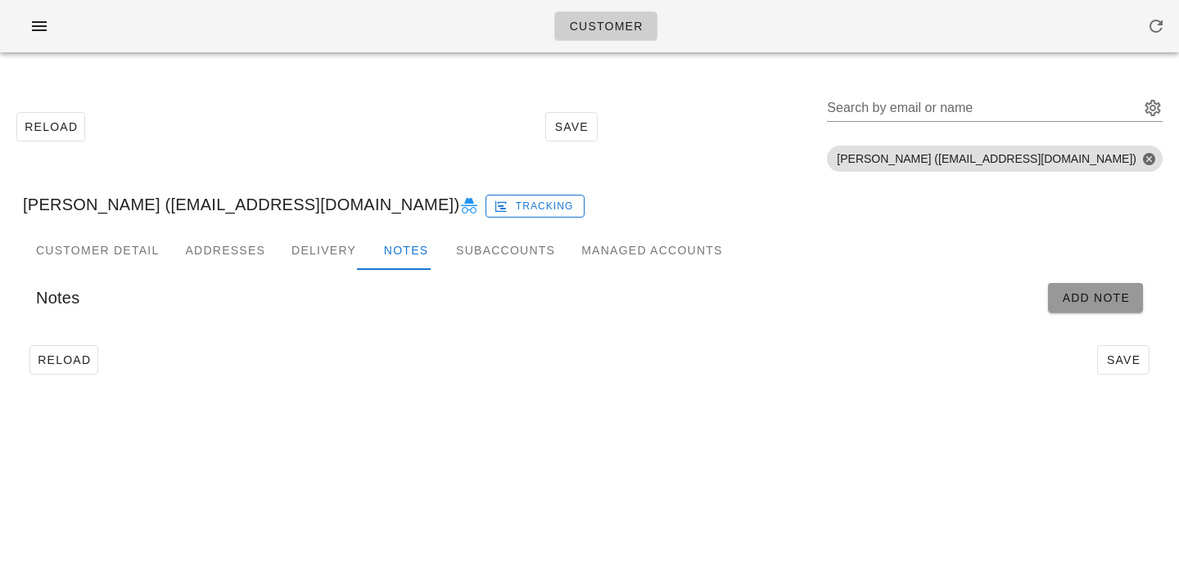
click at [1100, 302] on span "Add Note" at bounding box center [1095, 297] width 69 height 13
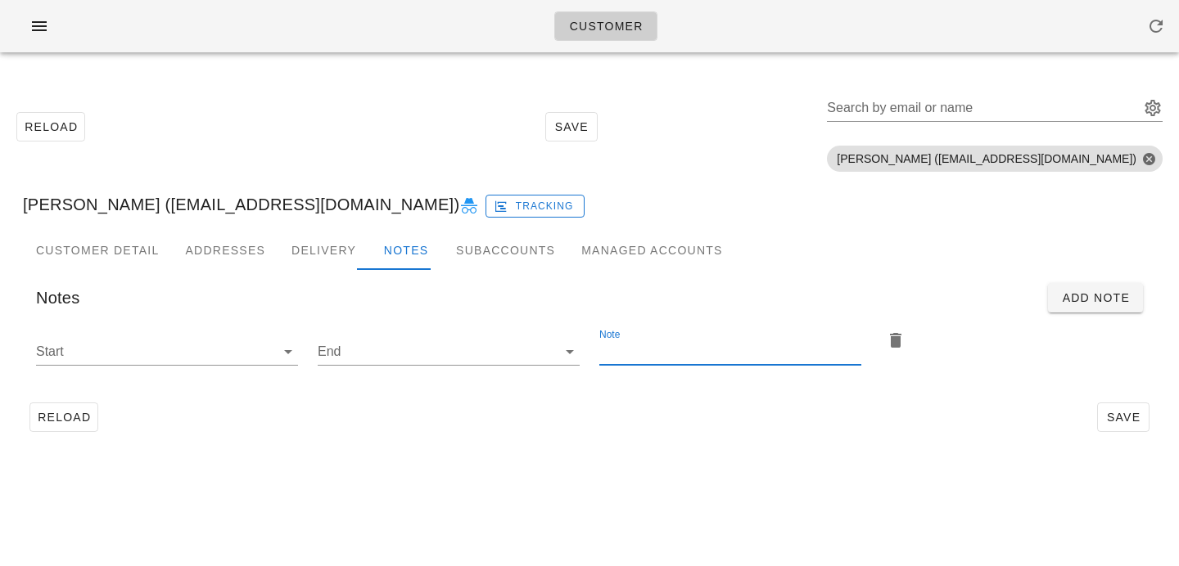
click at [624, 339] on div "Note" at bounding box center [730, 352] width 262 height 26
paste input "Dena Kelly"
type input "Dena Kelly"
drag, startPoint x: 670, startPoint y: 354, endPoint x: 439, endPoint y: 344, distance: 231.0
click at [439, 344] on div "Start End Note Dena Kelly" at bounding box center [589, 354] width 1126 height 77
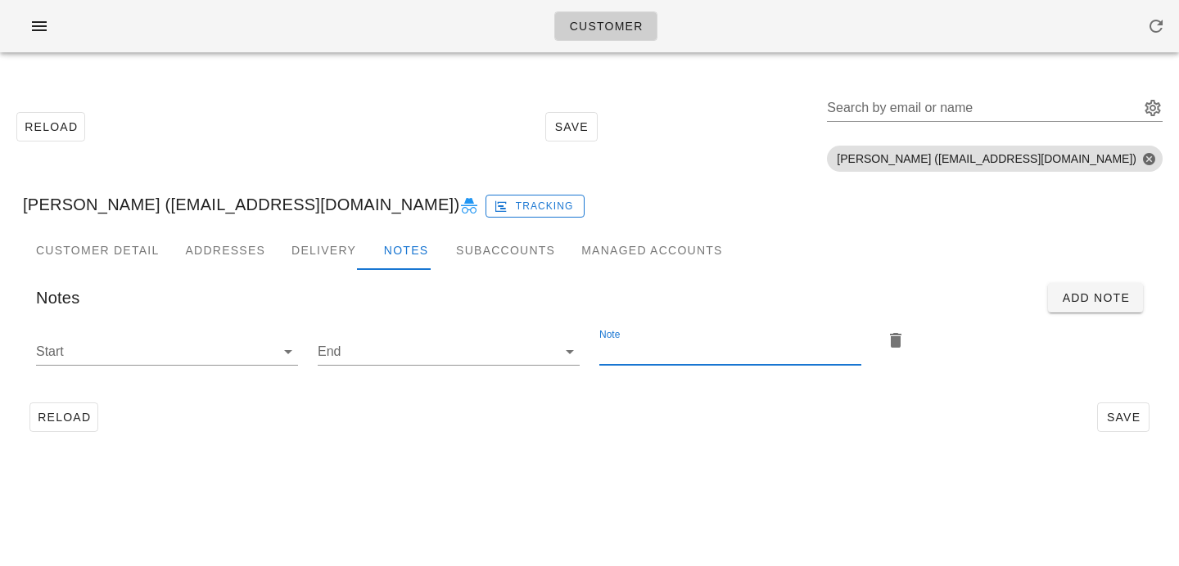
click at [629, 348] on input "Note" at bounding box center [730, 352] width 262 height 26
paste input "Please add 2x ice pack return bags"
type input "Please add 2x ice pack return bags"
click at [264, 342] on input "Start" at bounding box center [154, 352] width 236 height 26
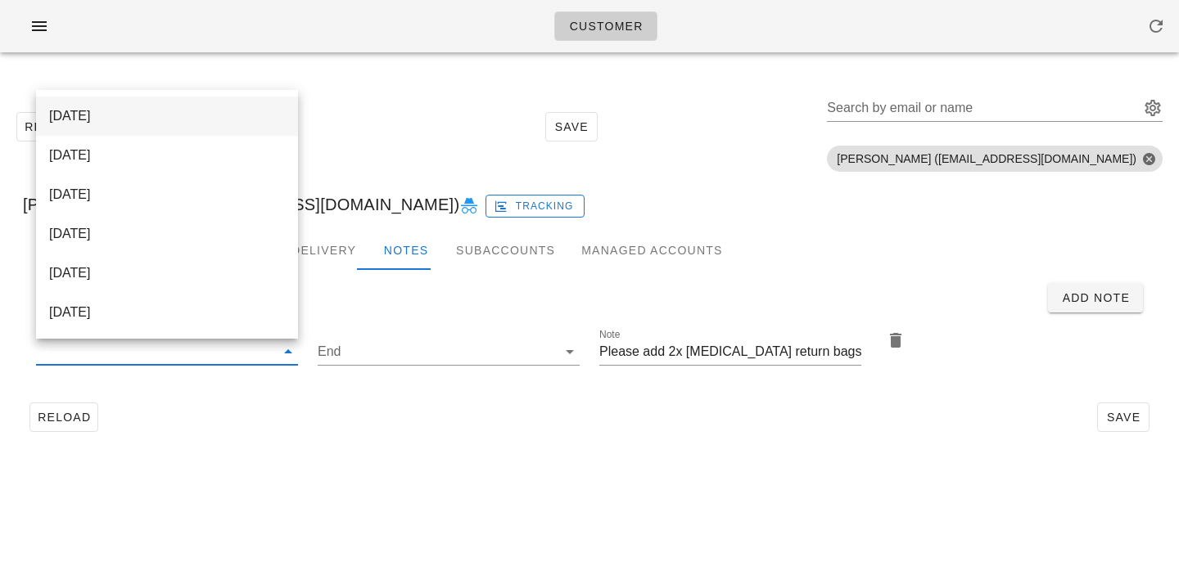
click at [264, 115] on div "[DATE]" at bounding box center [167, 116] width 236 height 16
type input "[DATE]"
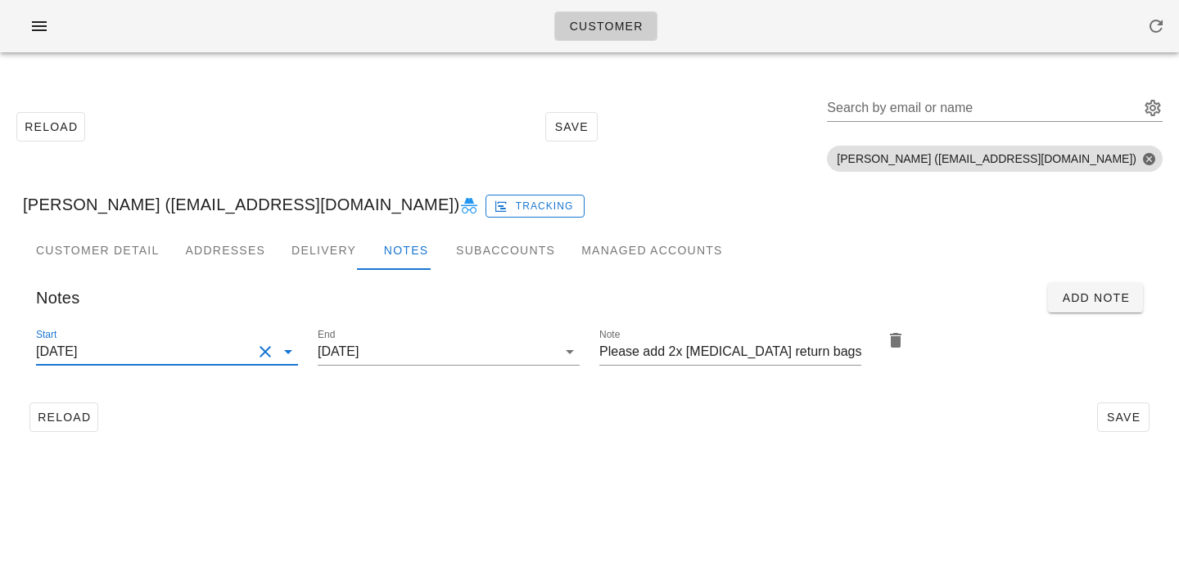
click at [563, 420] on div "Reload Save" at bounding box center [589, 417] width 1133 height 43
click at [1121, 430] on button "Save" at bounding box center [1123, 417] width 52 height 29
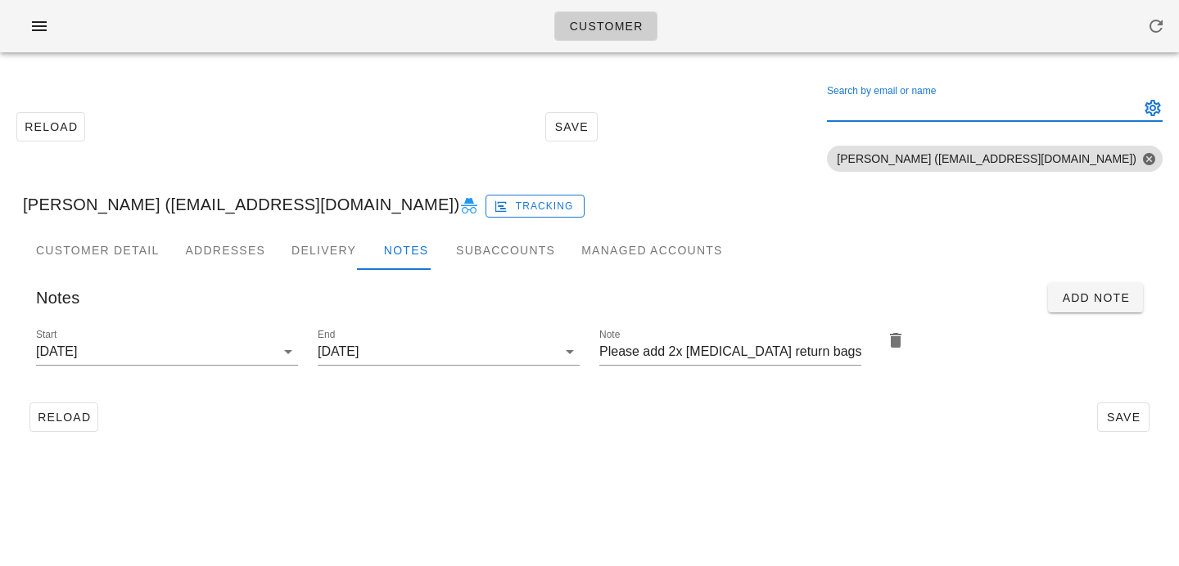
click at [994, 97] on div "Search by email or name" at bounding box center [981, 108] width 309 height 26
paste input "Evan Dacey"
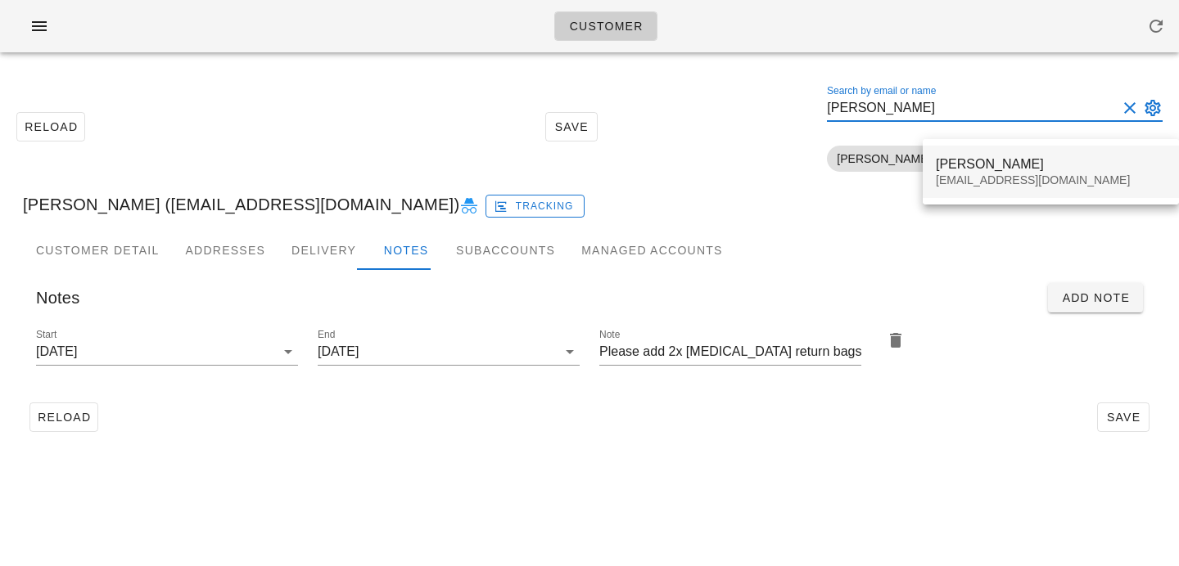
type input "Evan Dacey"
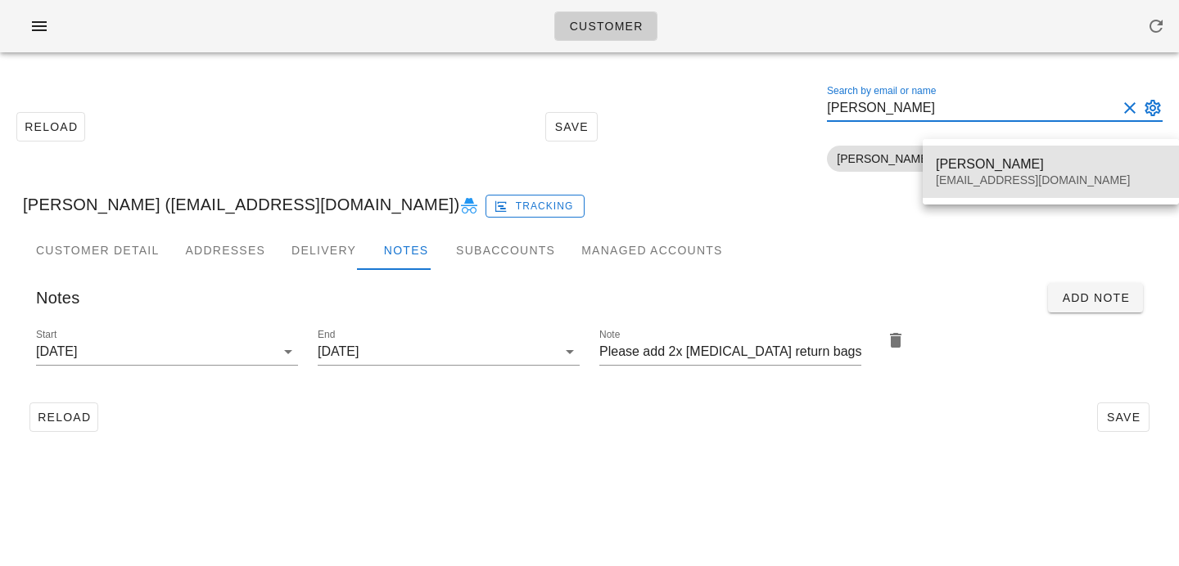
click at [970, 166] on div "Evan Dacey" at bounding box center [1050, 164] width 230 height 16
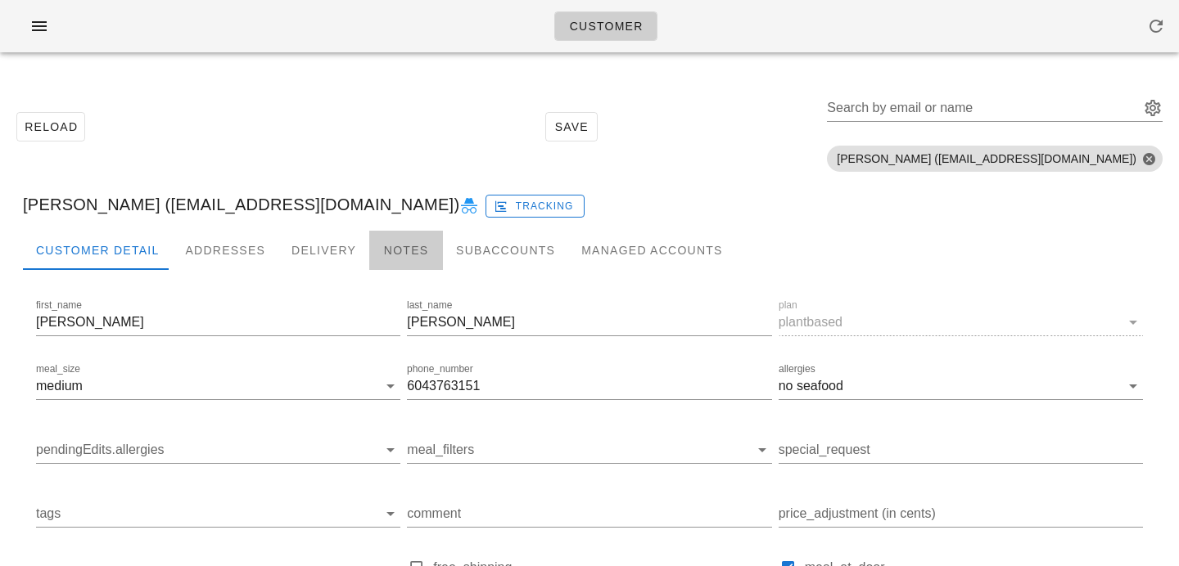
click at [405, 255] on div "Notes" at bounding box center [406, 250] width 74 height 39
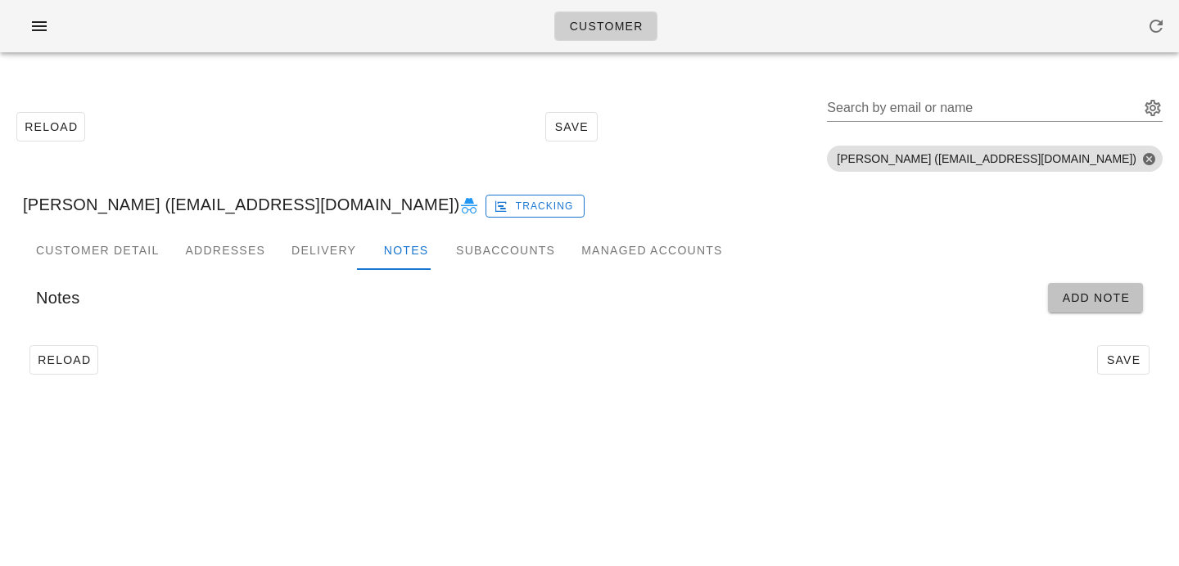
click at [1080, 302] on span "Add Note" at bounding box center [1095, 297] width 69 height 13
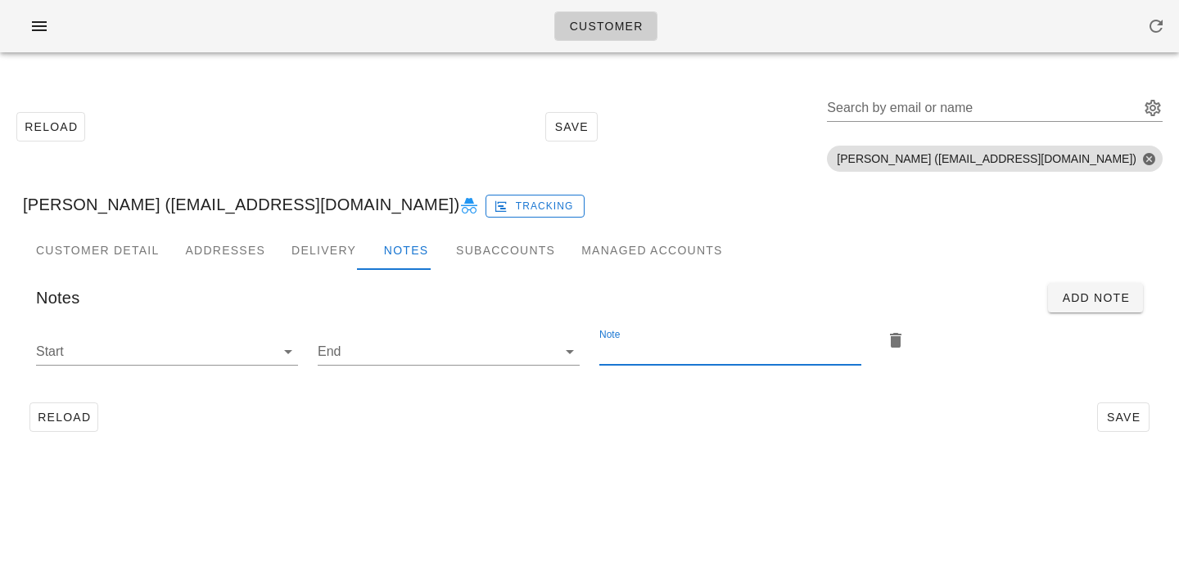
click at [646, 361] on input "Note" at bounding box center [730, 352] width 262 height 26
paste input "Please add 2x [MEDICAL_DATA] return bags"
type input "Please add 2x [MEDICAL_DATA] return bags"
click at [274, 354] on div "Start" at bounding box center [167, 352] width 262 height 26
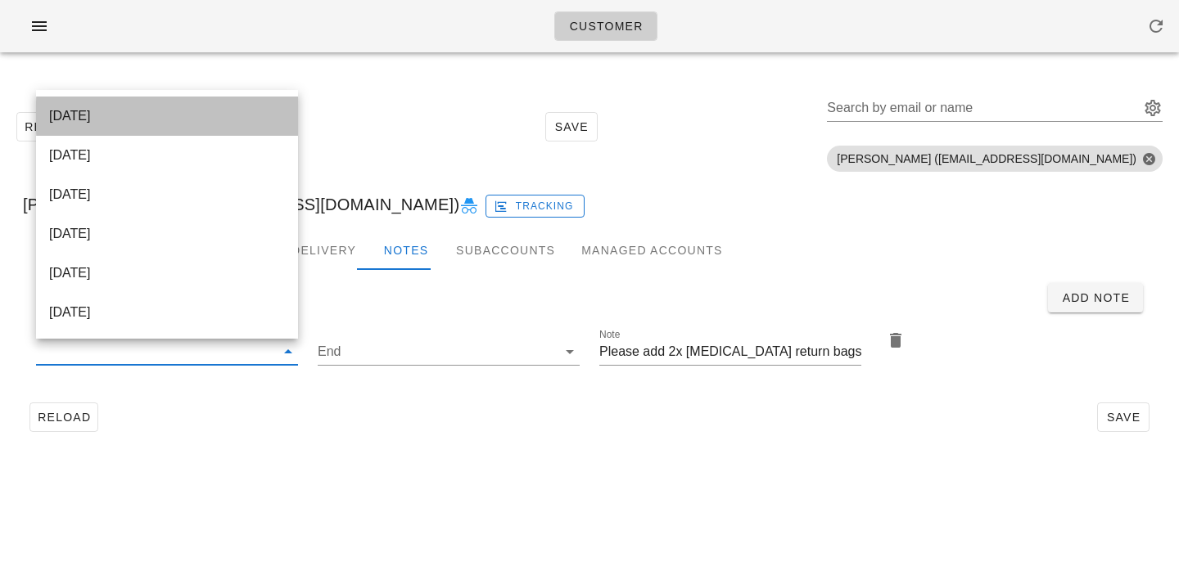
click at [286, 128] on div "[DATE]" at bounding box center [167, 116] width 262 height 39
type input "[DATE]"
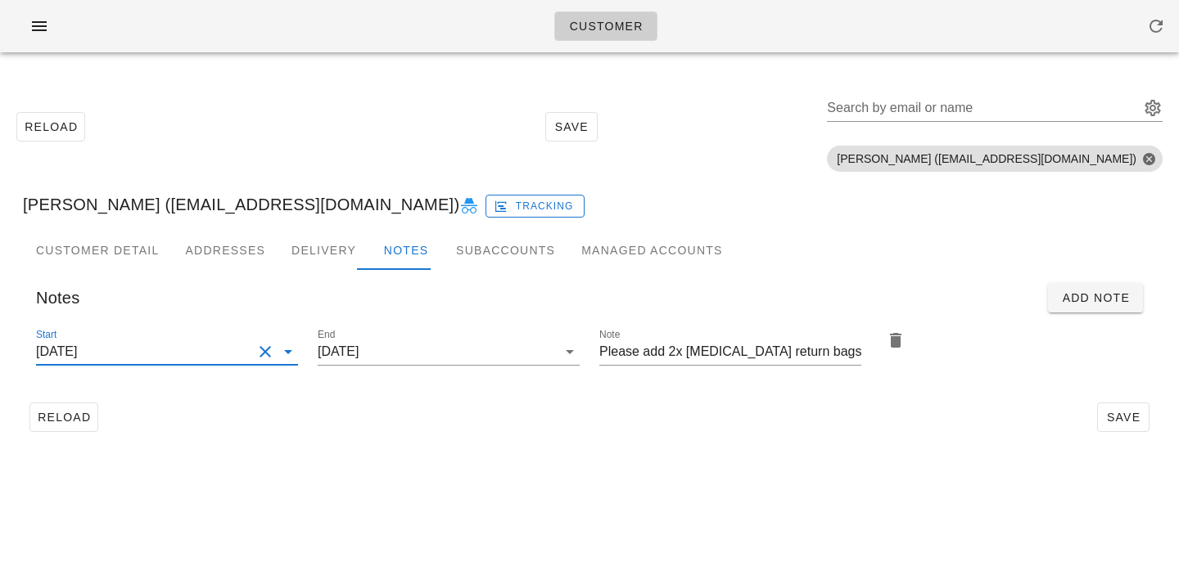
click at [507, 465] on div "Customer Reload Save Search by email or name Include deleted accounts Include S…" at bounding box center [589, 283] width 1179 height 566
click at [1118, 408] on button "Save" at bounding box center [1123, 417] width 52 height 29
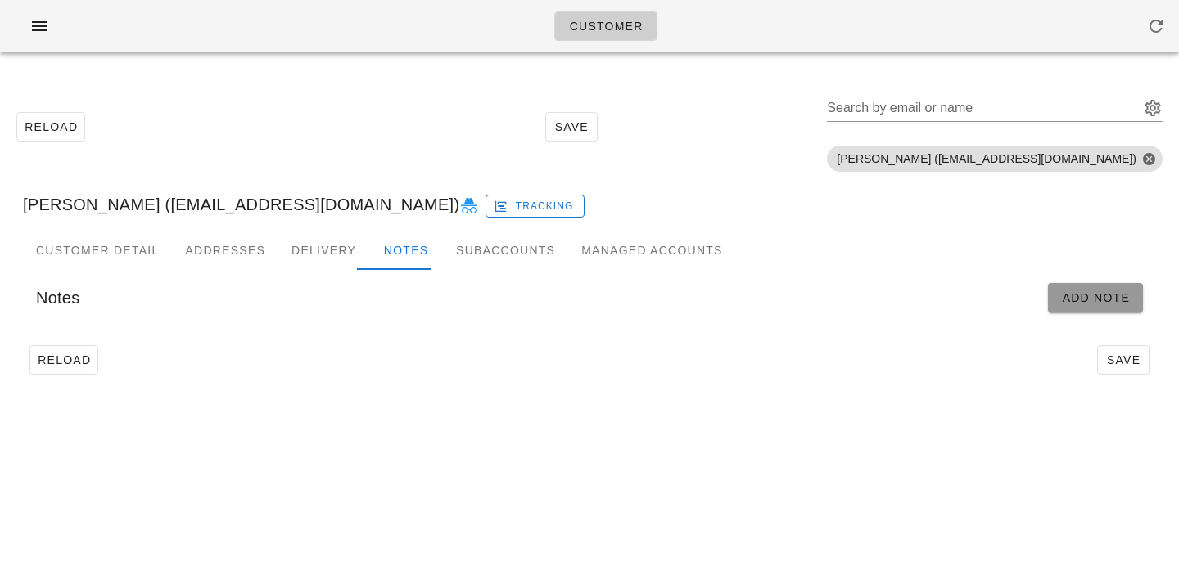
click at [1094, 308] on button "Add Note" at bounding box center [1095, 297] width 95 height 29
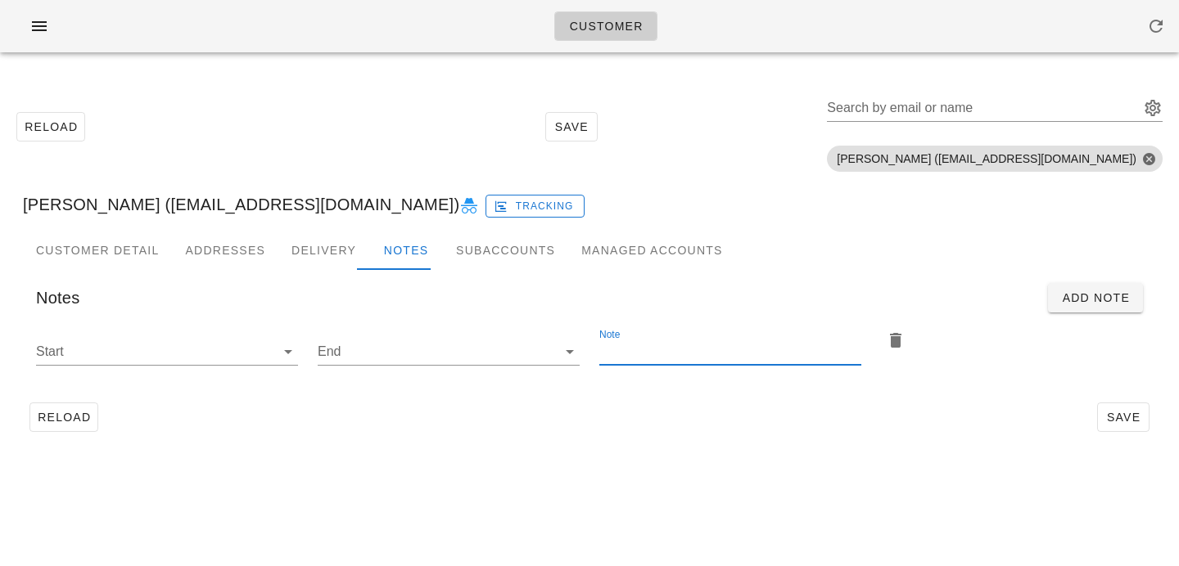
click at [701, 354] on input "Note" at bounding box center [730, 352] width 262 height 26
paste input "Please add 2x [MEDICAL_DATA] return bags"
type input "Please add 2x [MEDICAL_DATA] return bags"
click at [280, 349] on icon at bounding box center [288, 352] width 20 height 20
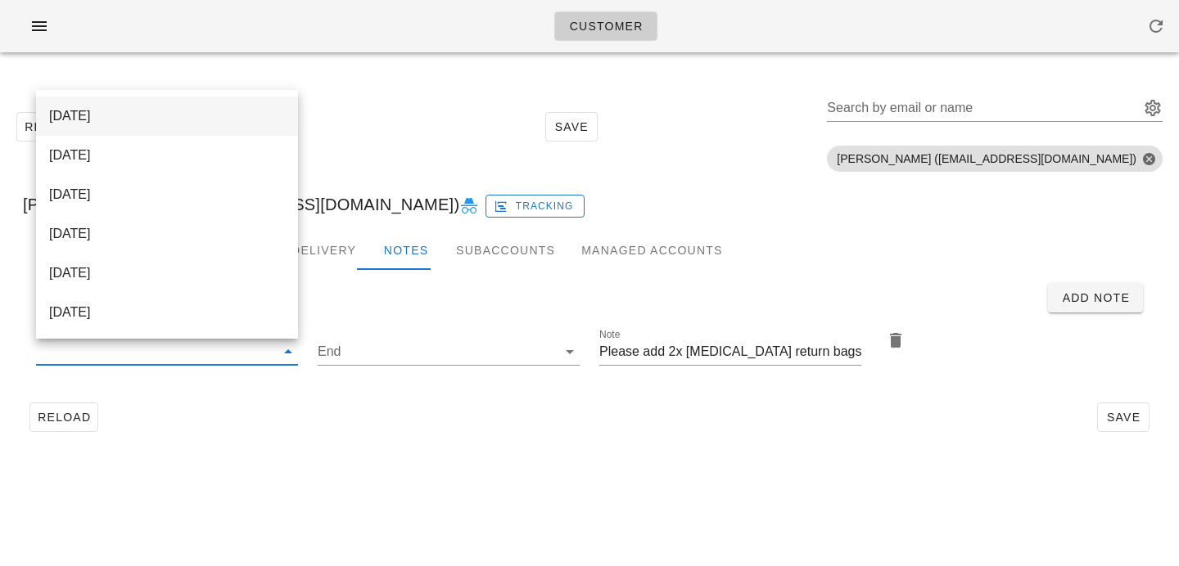
click at [264, 119] on div "[DATE]" at bounding box center [167, 116] width 236 height 16
type input "[DATE]"
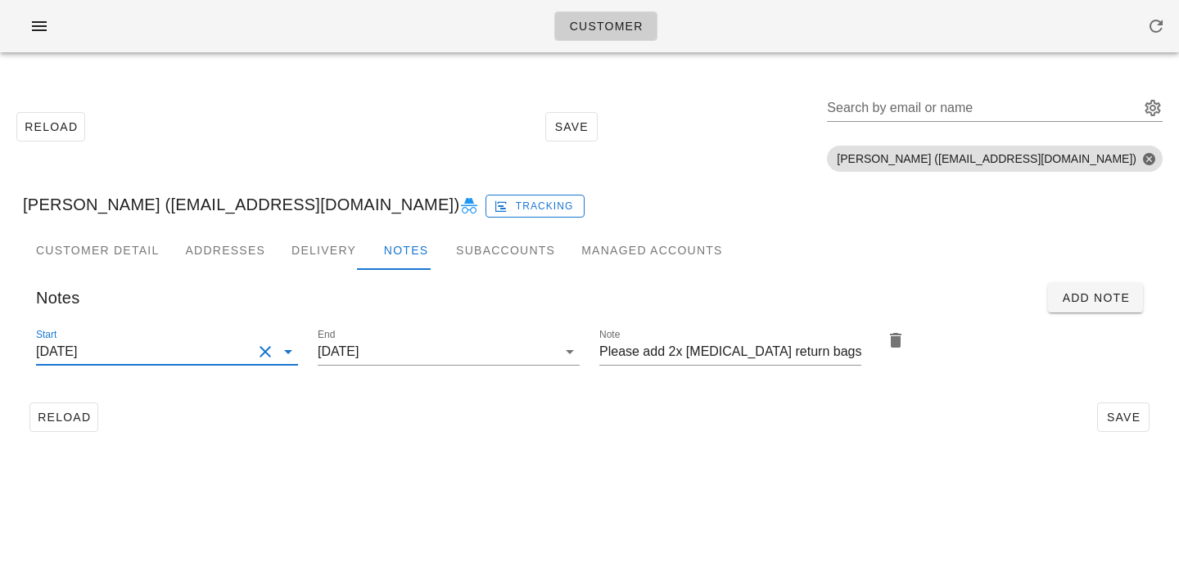
click at [699, 421] on div "Reload Save" at bounding box center [589, 417] width 1133 height 43
click at [1118, 422] on span "Save" at bounding box center [1123, 417] width 38 height 13
click at [898, 345] on icon "button" at bounding box center [896, 341] width 20 height 20
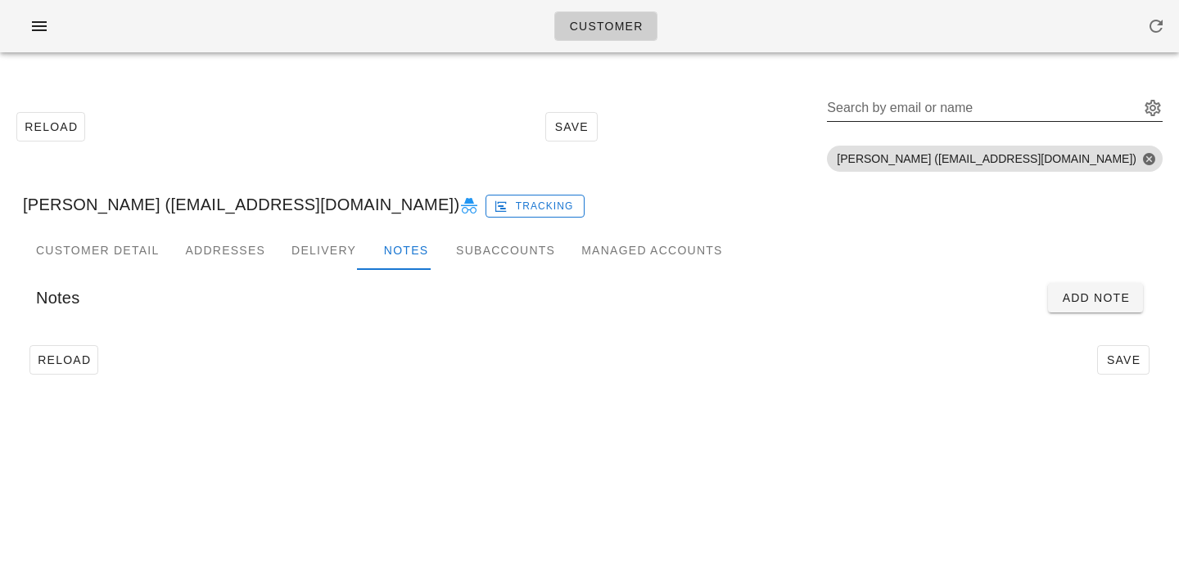
click at [1003, 101] on div "Search by email or name" at bounding box center [981, 108] width 309 height 26
paste input "[PERSON_NAME]"
type input "[PERSON_NAME]"
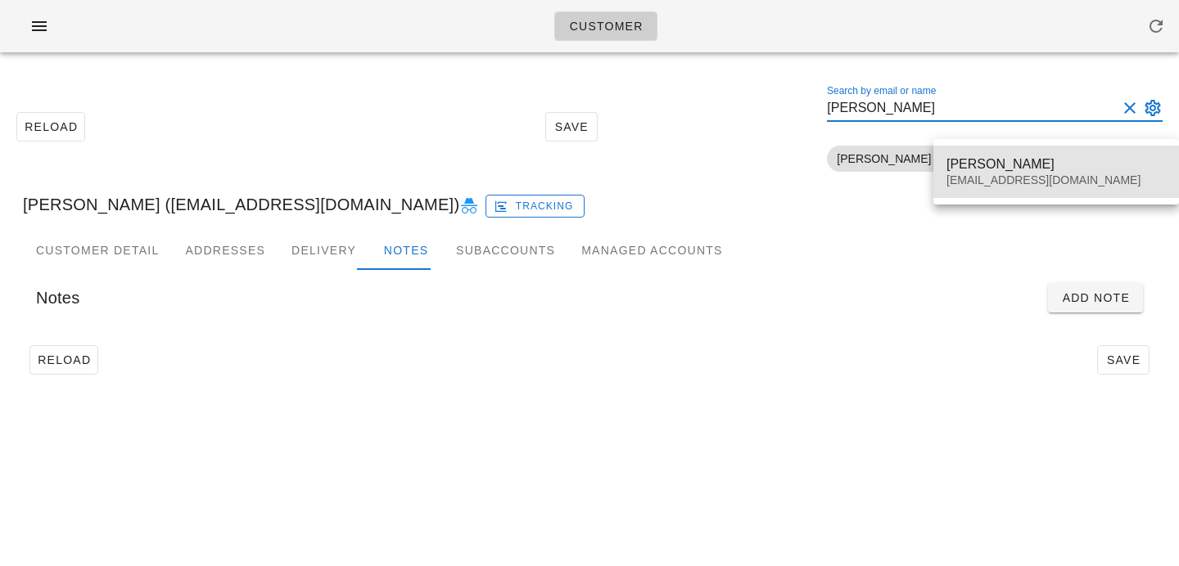
click at [969, 177] on div "[EMAIL_ADDRESS][DOMAIN_NAME]" at bounding box center [1055, 181] width 219 height 14
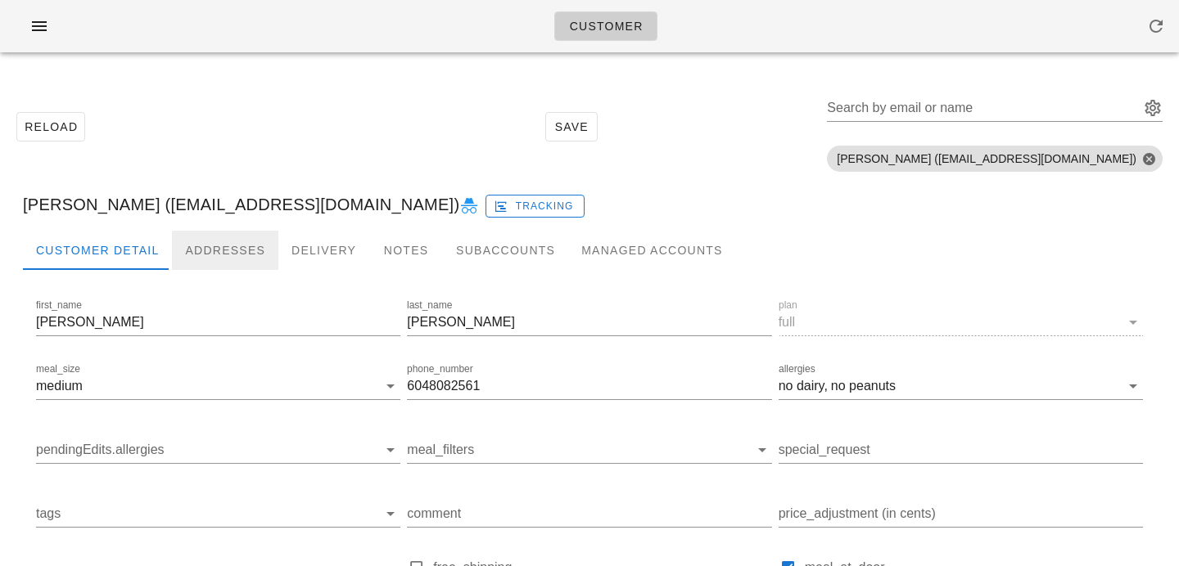
click at [254, 250] on div "Addresses" at bounding box center [225, 250] width 106 height 39
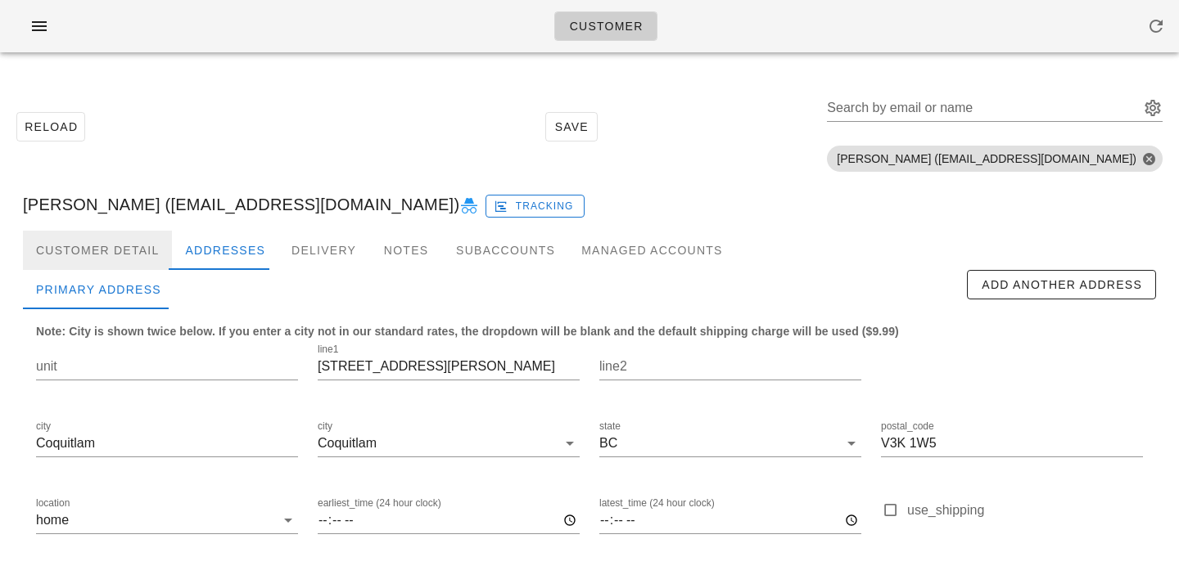
click at [144, 261] on div "Customer Detail" at bounding box center [97, 250] width 149 height 39
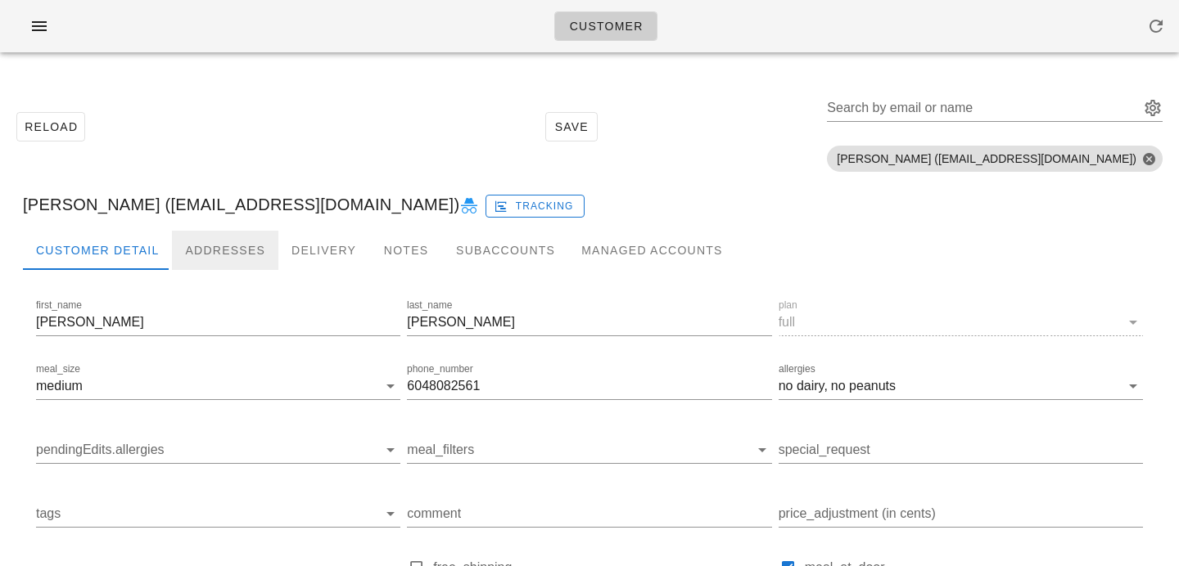
click at [216, 252] on div "Addresses" at bounding box center [225, 250] width 106 height 39
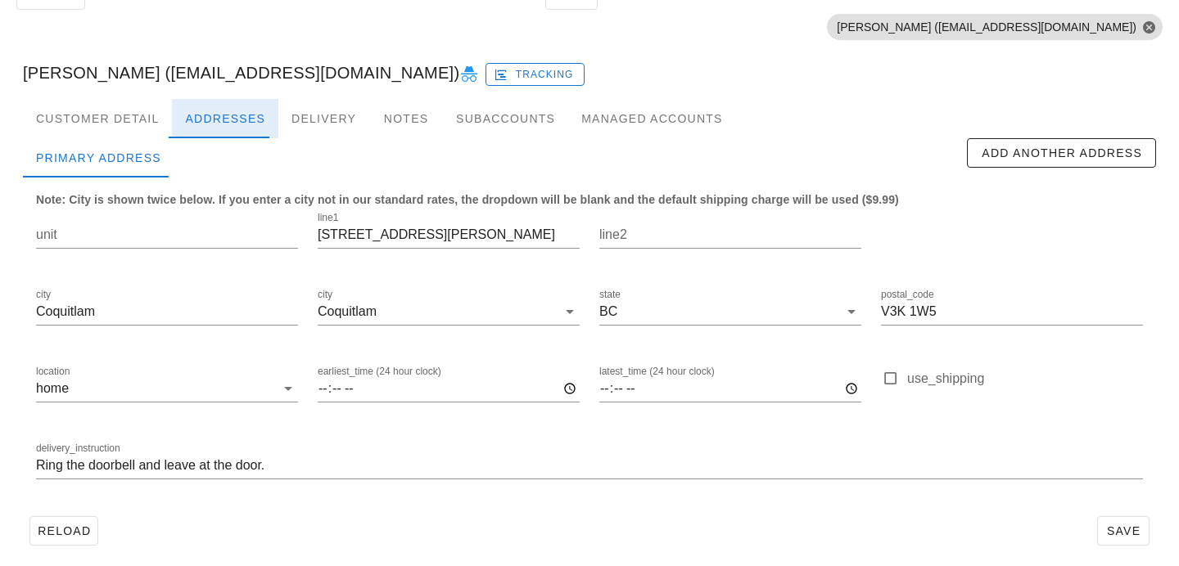
scroll to position [141, 0]
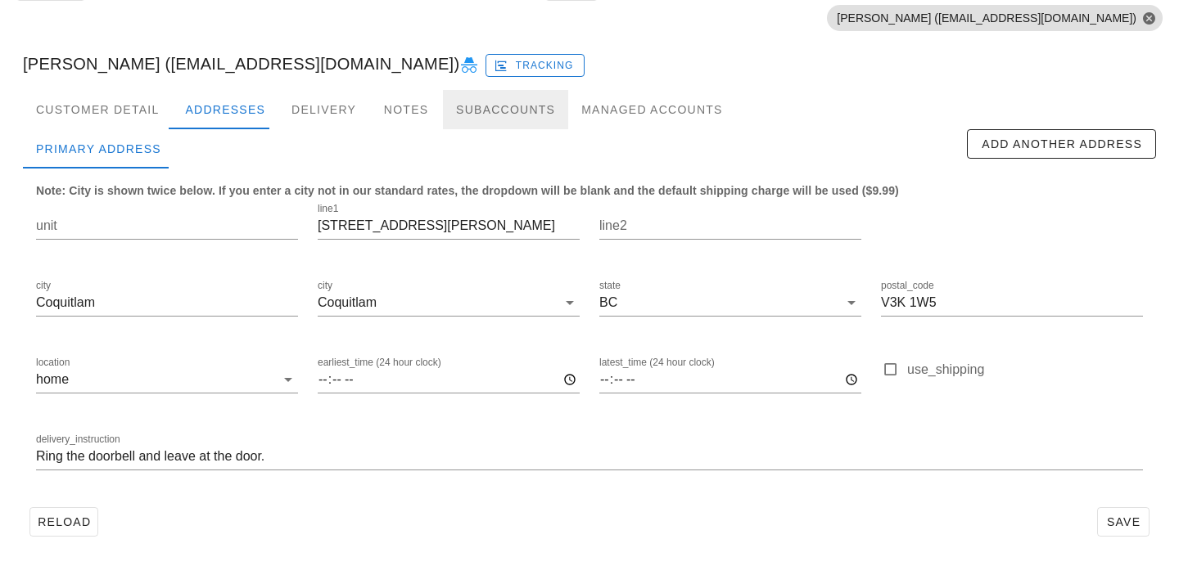
click at [443, 116] on div "Subaccounts" at bounding box center [505, 109] width 125 height 39
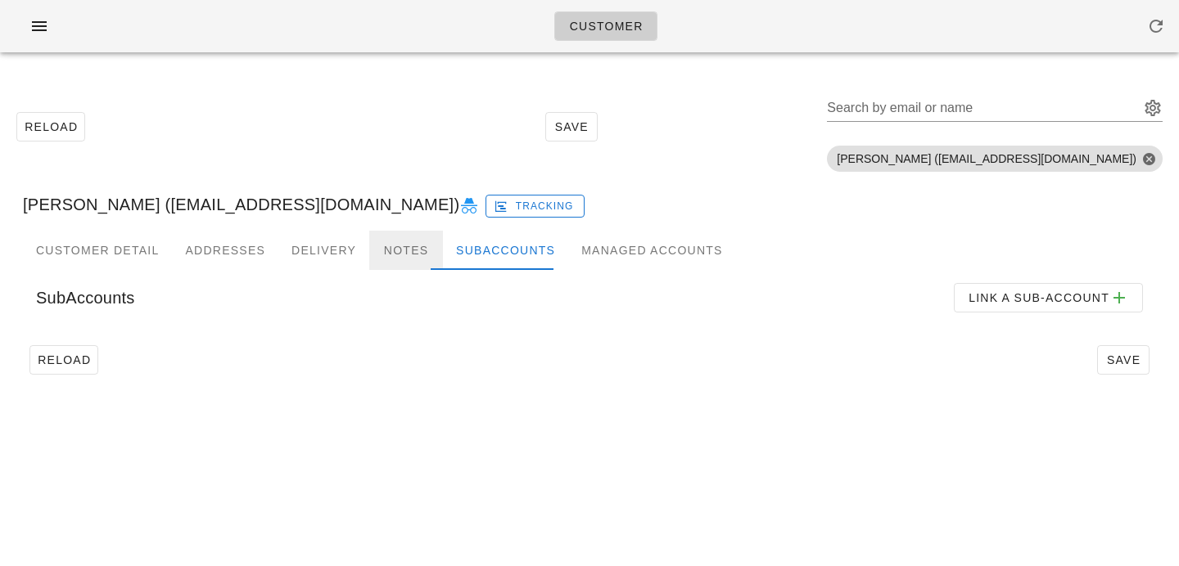
click at [389, 260] on div "Notes" at bounding box center [406, 250] width 74 height 39
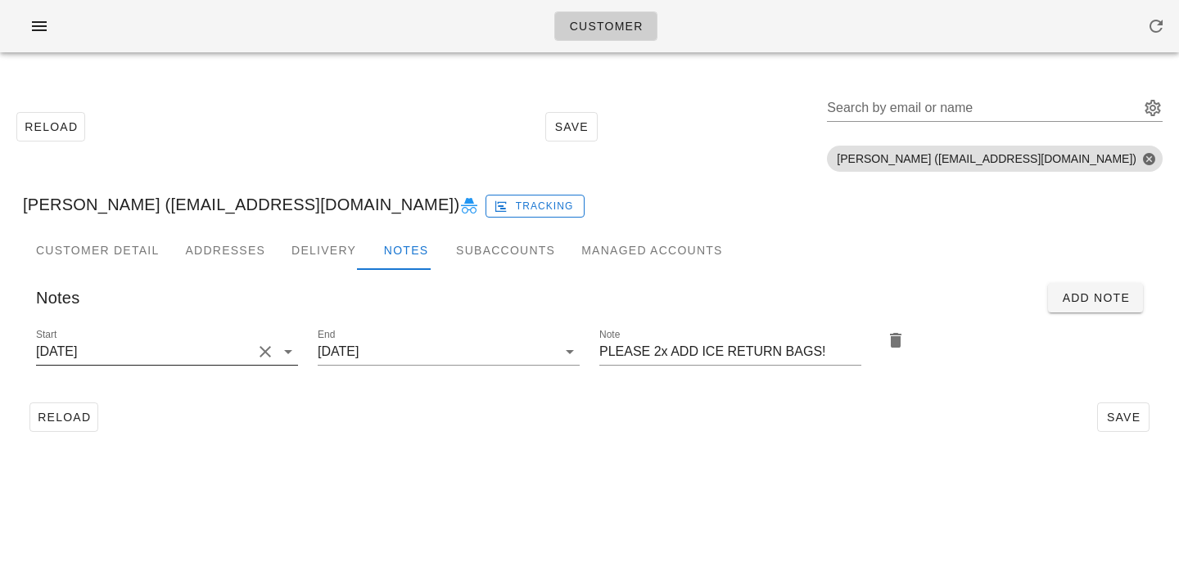
click at [261, 349] on button "Clear Start" at bounding box center [265, 352] width 20 height 20
click at [241, 350] on input "Start" at bounding box center [154, 352] width 236 height 26
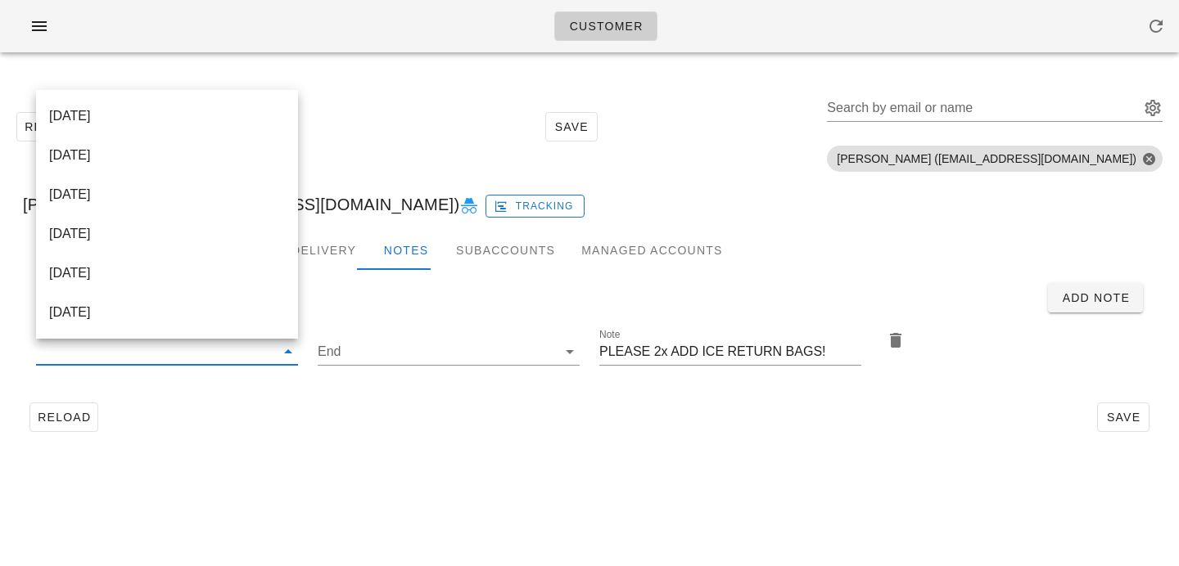
click at [257, 104] on div "[DATE]" at bounding box center [167, 115] width 236 height 35
type input "[DATE]"
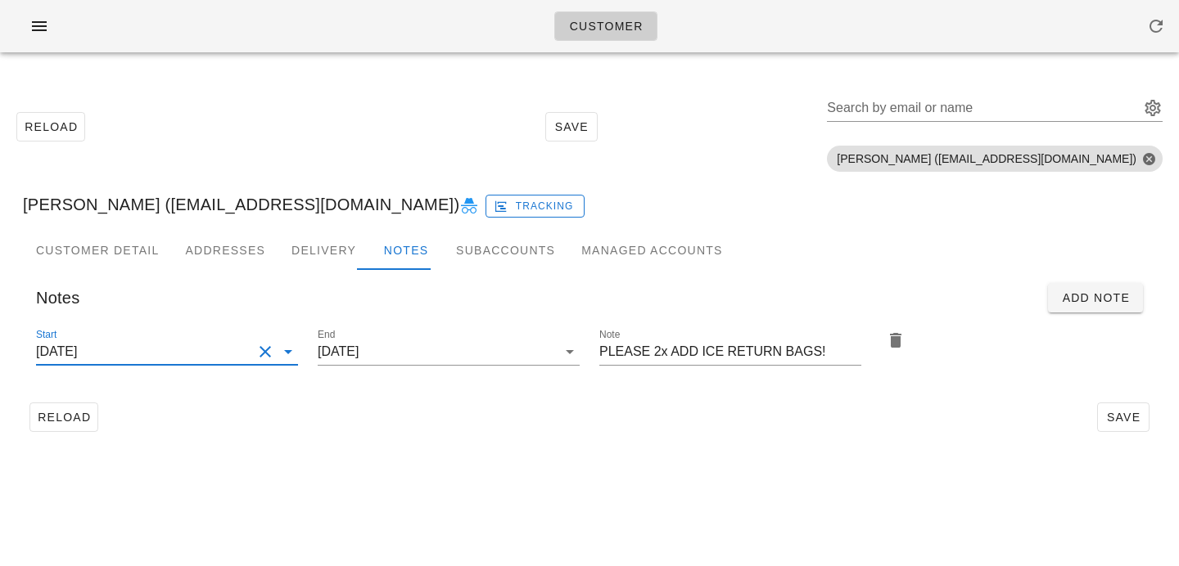
click at [1064, 467] on div "Customer Reload Save Search by email or name Include deleted accounts Include S…" at bounding box center [589, 283] width 1179 height 566
click at [1122, 415] on span "Save" at bounding box center [1123, 417] width 38 height 13
click at [270, 347] on button "Clear Start" at bounding box center [265, 352] width 20 height 20
click at [253, 349] on input "Start" at bounding box center [154, 352] width 236 height 26
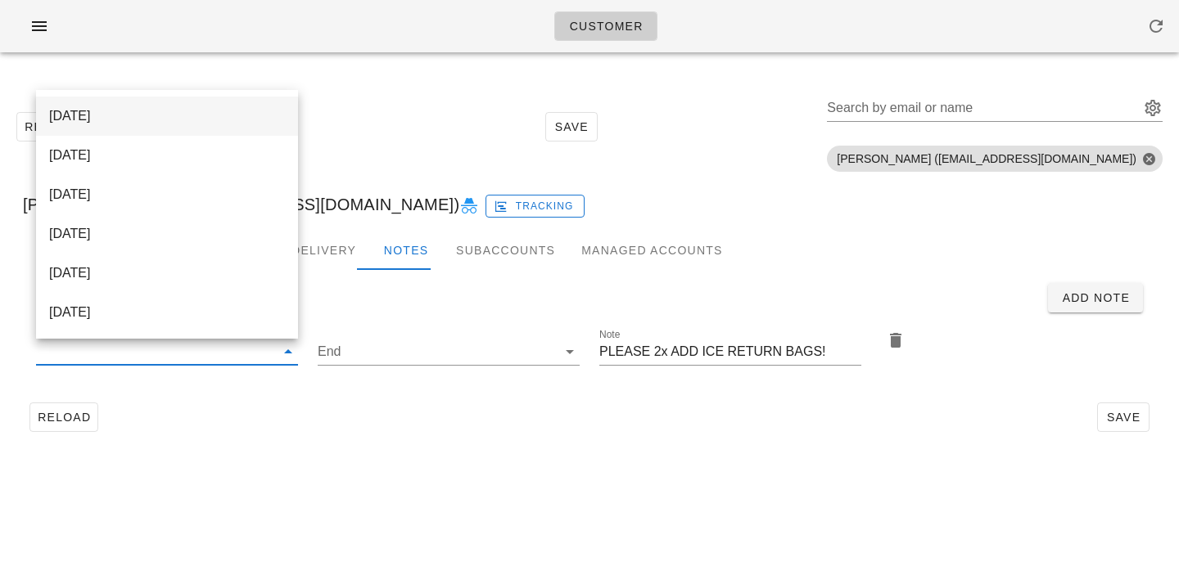
click at [259, 115] on div "[DATE]" at bounding box center [167, 116] width 236 height 16
type input "[DATE]"
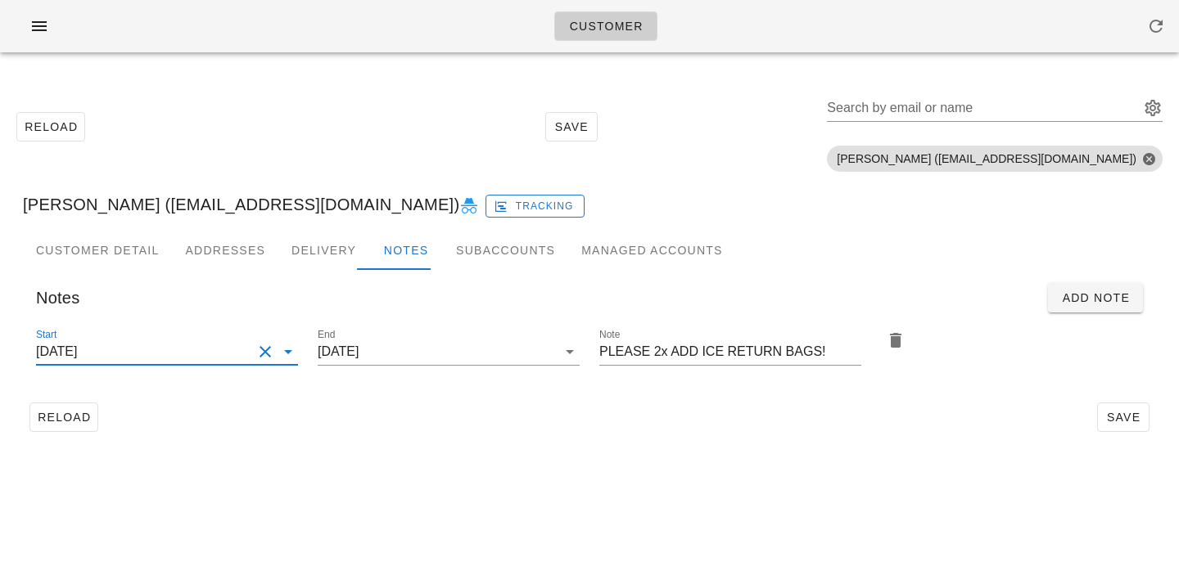
click at [575, 435] on div "Reload Save" at bounding box center [589, 417] width 1133 height 43
click at [1113, 408] on button "Save" at bounding box center [1123, 417] width 52 height 29
drag, startPoint x: 971, startPoint y: 115, endPoint x: 962, endPoint y: 109, distance: 10.5
click at [970, 115] on input "Search by email or name" at bounding box center [981, 108] width 309 height 26
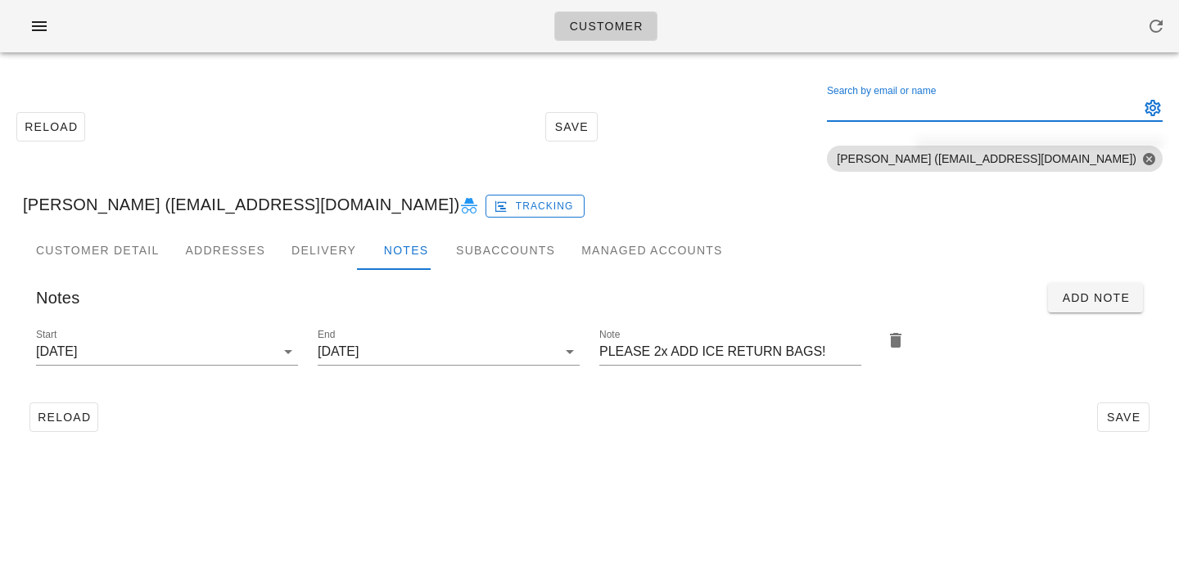
paste input "Simon Wong"
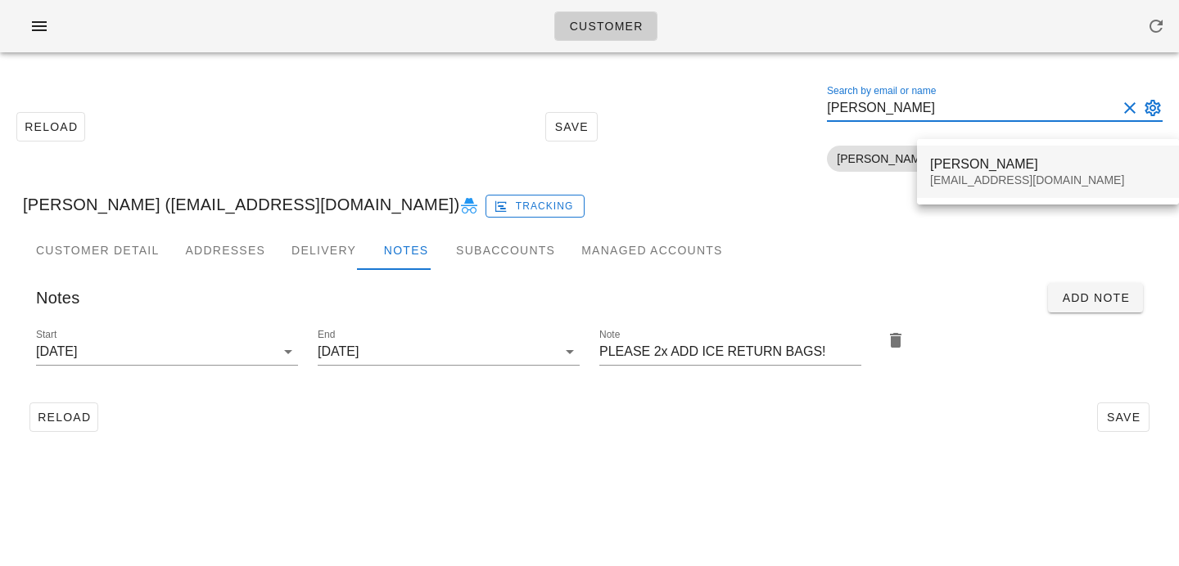
type input "Simon Wong"
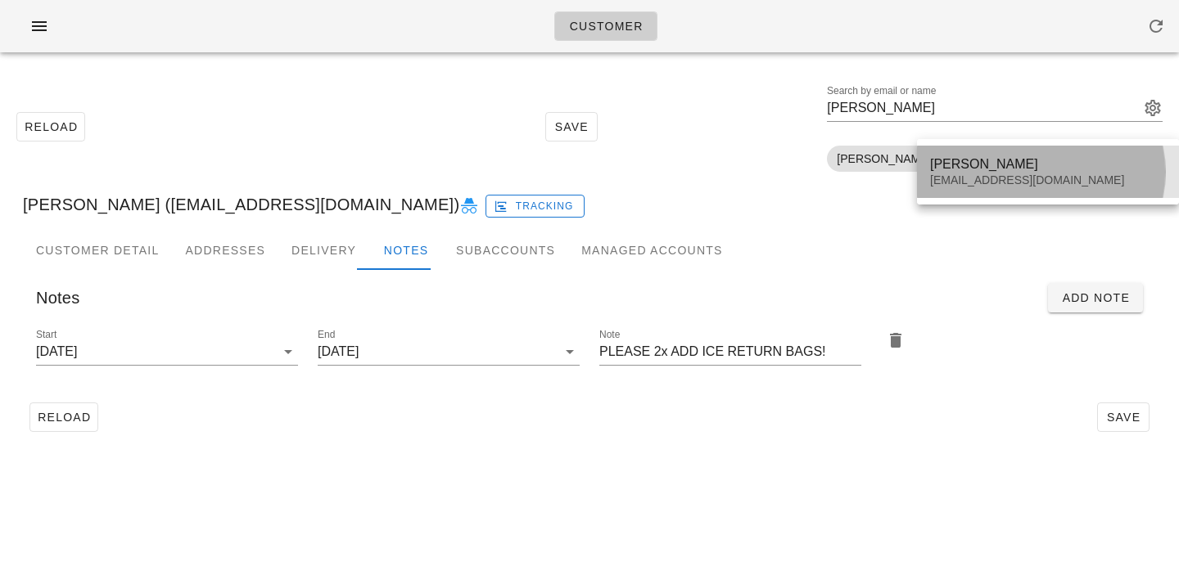
click at [968, 171] on div "Simon Wong" at bounding box center [1048, 164] width 236 height 16
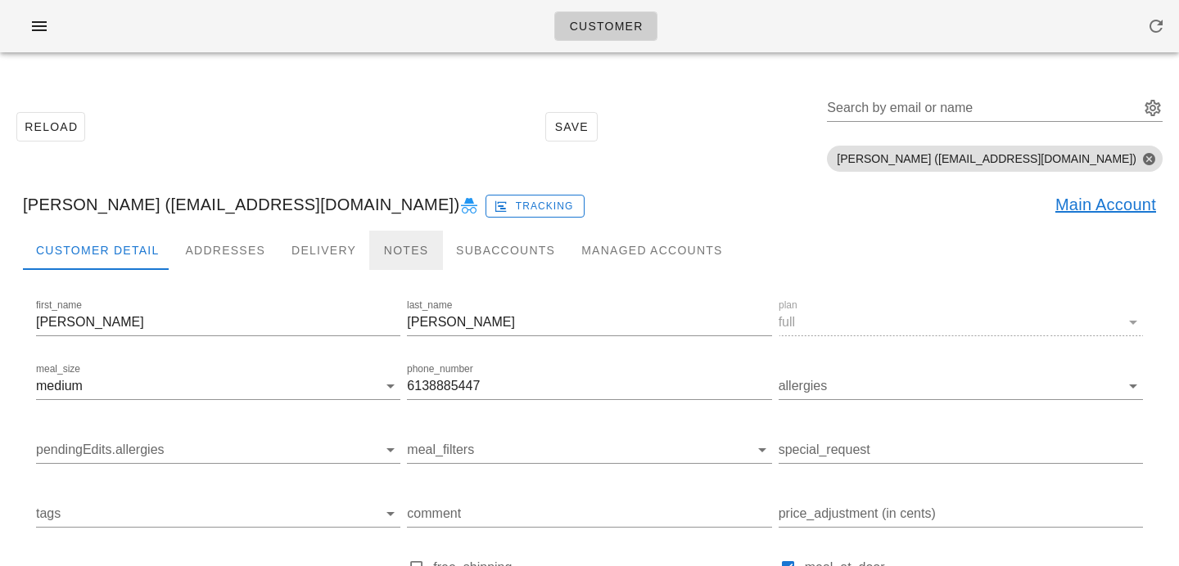
click at [383, 247] on div "Notes" at bounding box center [406, 250] width 74 height 39
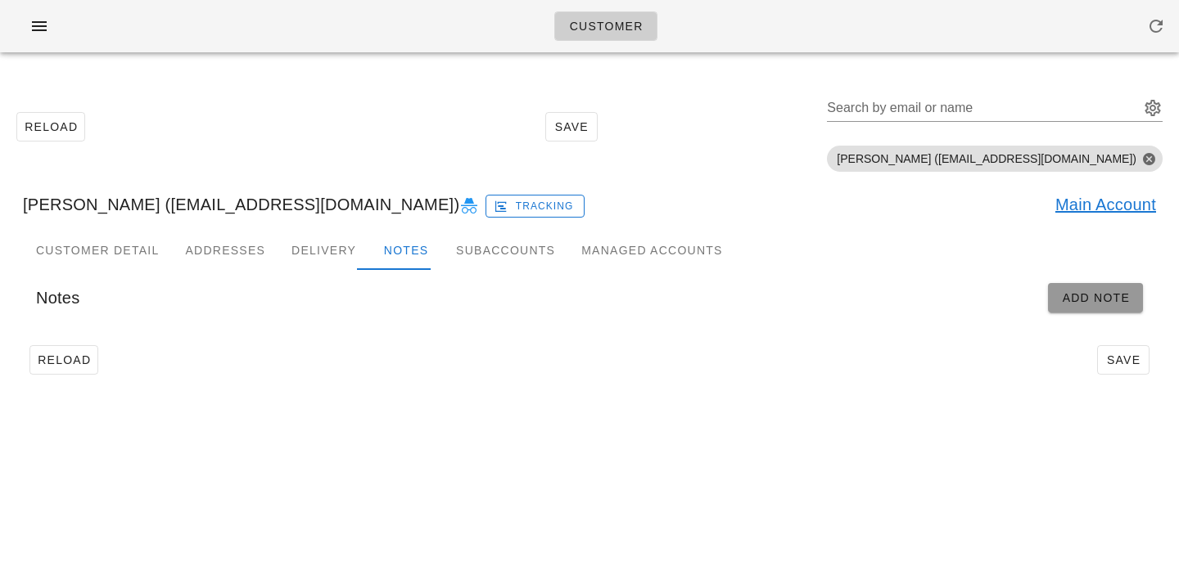
click at [1104, 292] on span "Add Note" at bounding box center [1095, 297] width 69 height 13
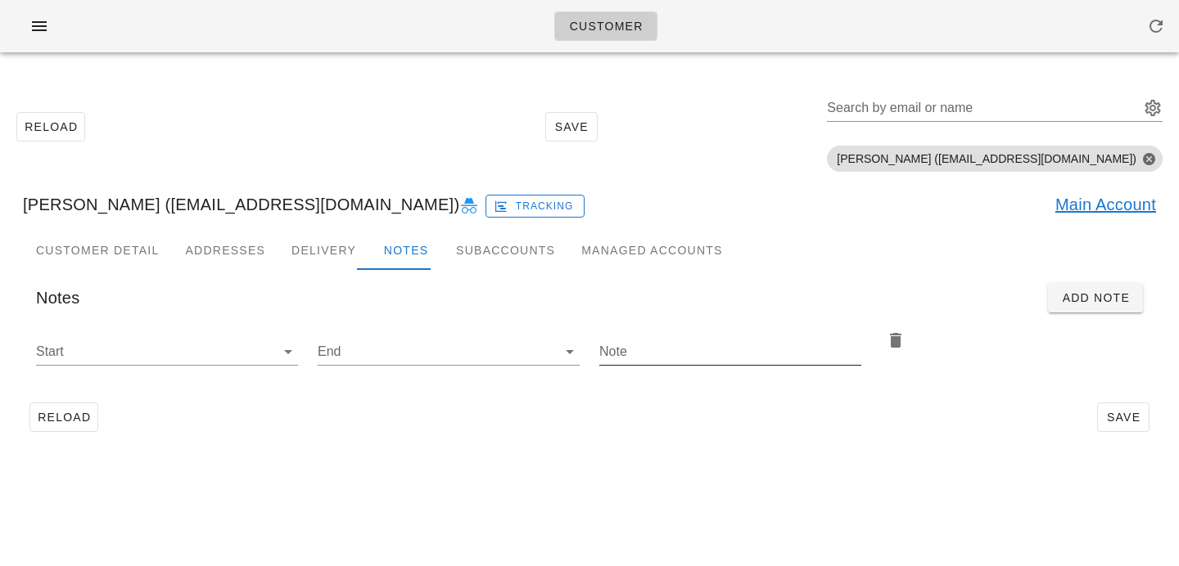
click at [674, 359] on input "Note" at bounding box center [730, 352] width 262 height 26
click at [647, 363] on div "Note" at bounding box center [730, 352] width 262 height 26
paste input "Please add 2x [MEDICAL_DATA] return bags"
type input "Please add 2x [MEDICAL_DATA] return bags"
click at [262, 354] on input "Start" at bounding box center [154, 352] width 236 height 26
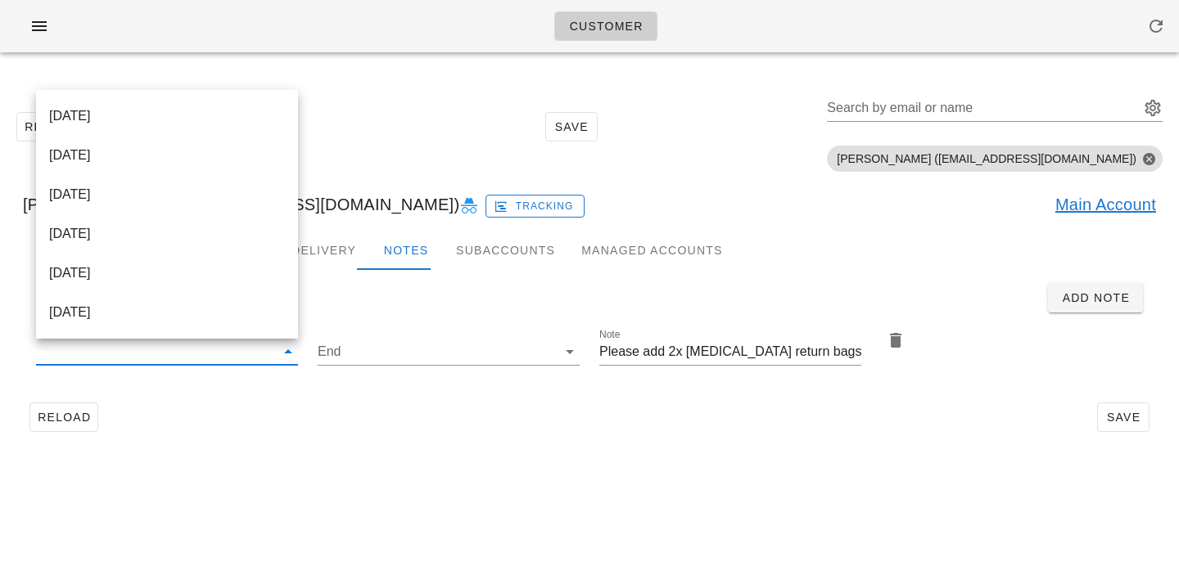
click at [242, 110] on div "[DATE]" at bounding box center [167, 116] width 236 height 16
type input "[DATE]"
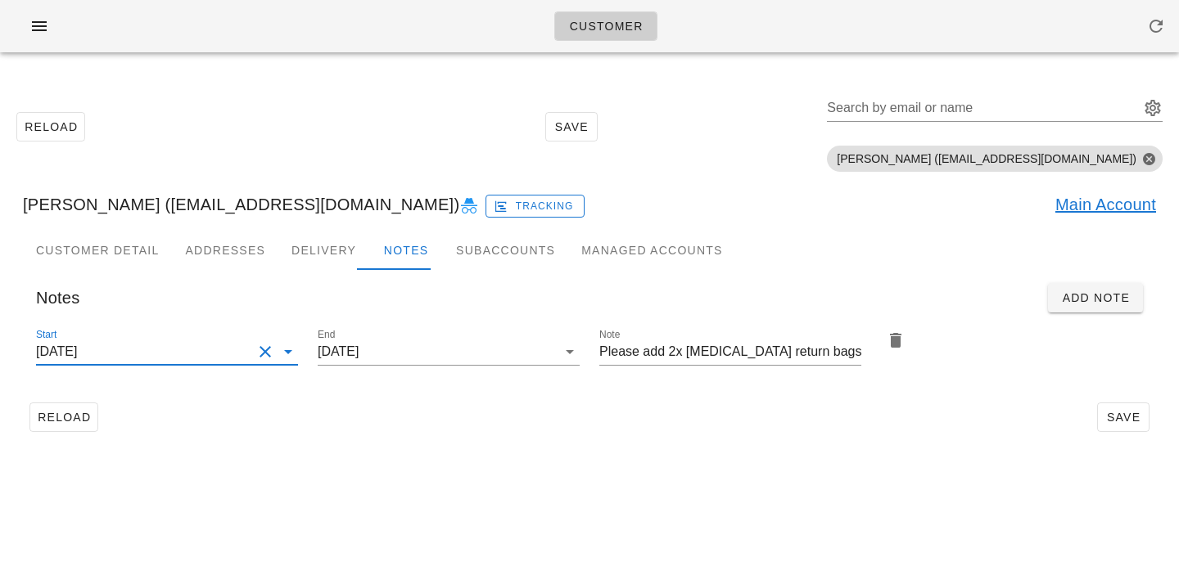
click at [737, 481] on div "Customer Reload Save Search by email or name Include deleted accounts Include S…" at bounding box center [589, 283] width 1179 height 566
click at [1118, 412] on span "Save" at bounding box center [1123, 417] width 38 height 13
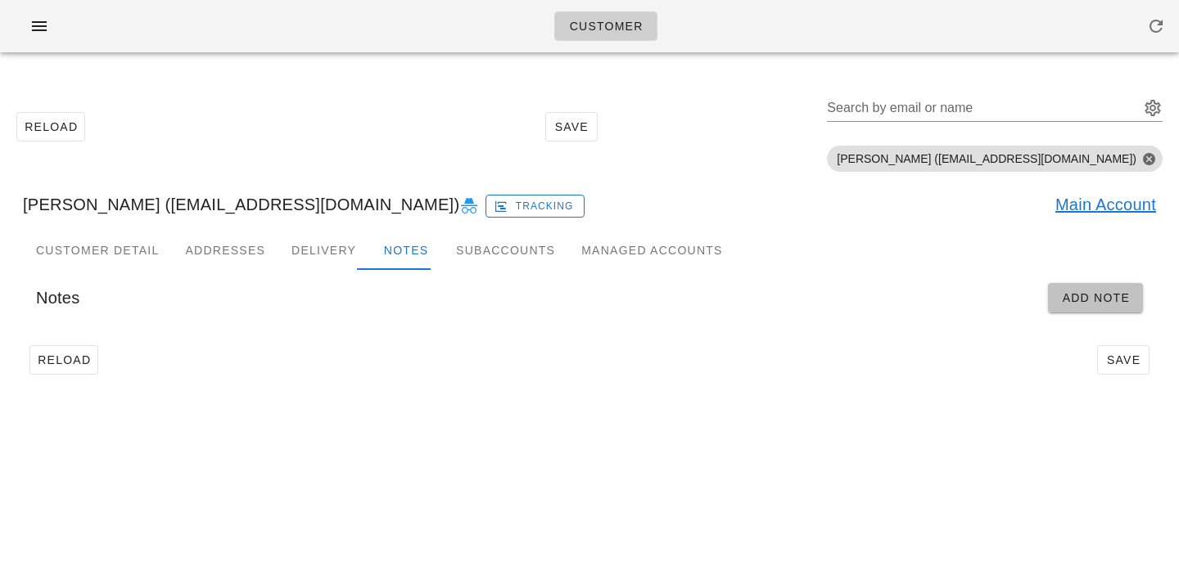
click at [1083, 310] on button "Add Note" at bounding box center [1095, 297] width 95 height 29
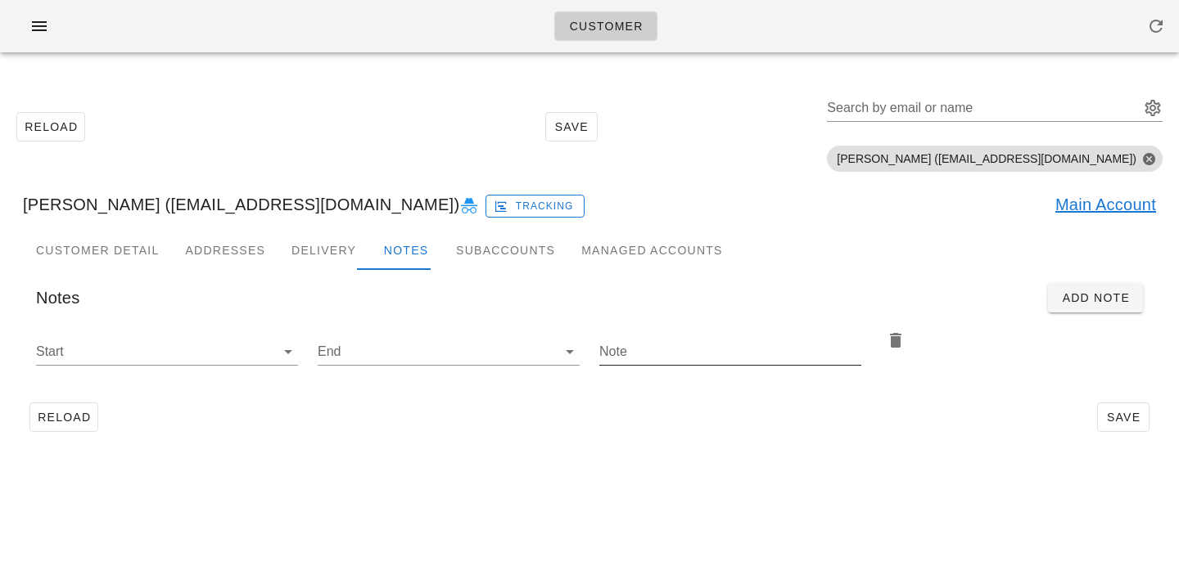
click at [690, 365] on div "Note" at bounding box center [730, 352] width 262 height 26
paste input "Please add 2x [MEDICAL_DATA] return bags"
type input "Please add 2x [MEDICAL_DATA] return bags"
click at [209, 351] on input "Start" at bounding box center [154, 352] width 236 height 26
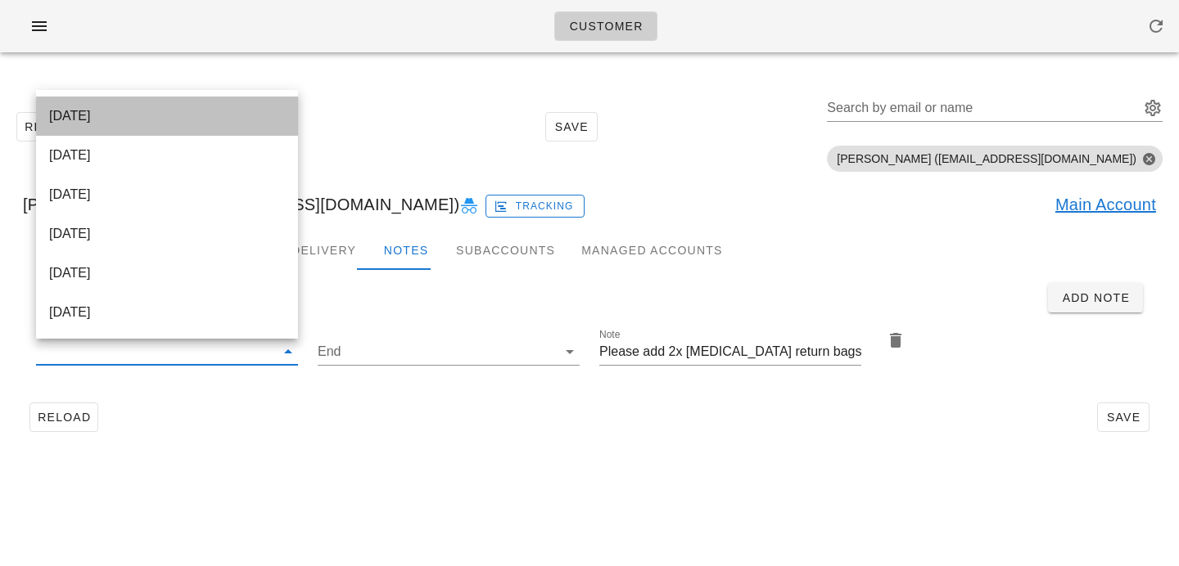
click at [255, 115] on div "[DATE]" at bounding box center [167, 116] width 236 height 16
type input "[DATE]"
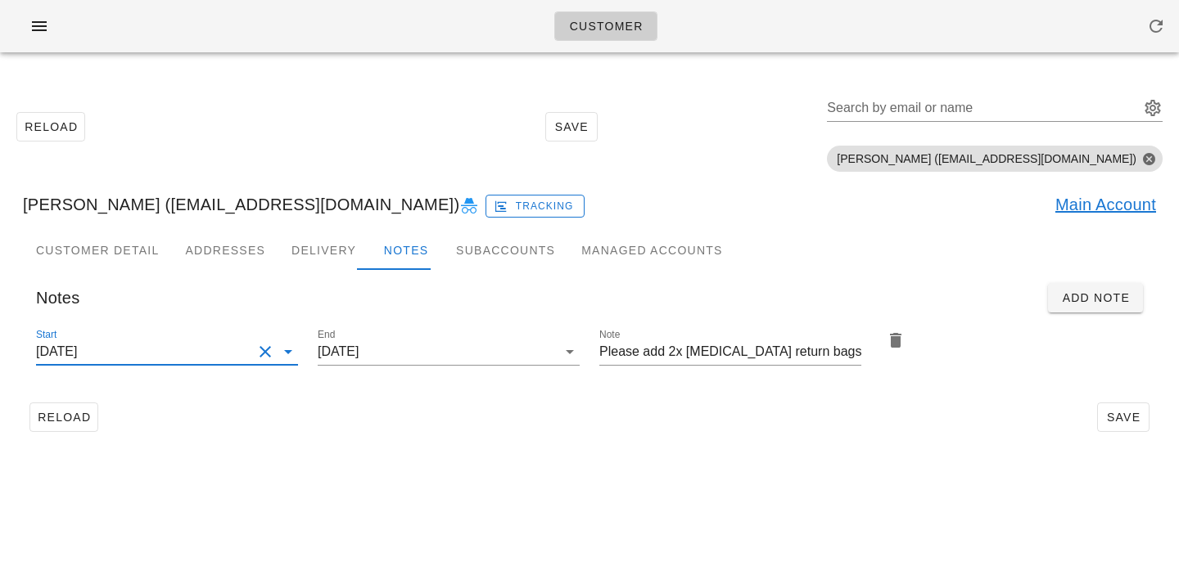
click at [703, 418] on div "Reload Save" at bounding box center [589, 417] width 1133 height 43
click at [1111, 412] on span "Save" at bounding box center [1123, 417] width 38 height 13
click at [962, 109] on input "Search by email or name" at bounding box center [981, 108] width 309 height 26
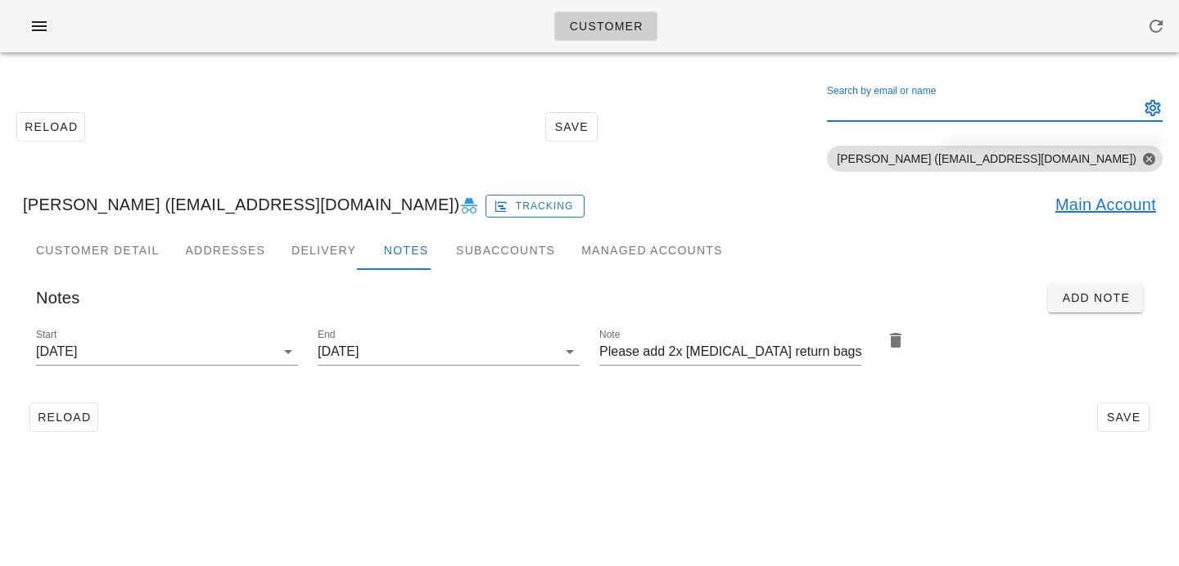
paste input "Penny Dixon"
type input "Penny Dixon"
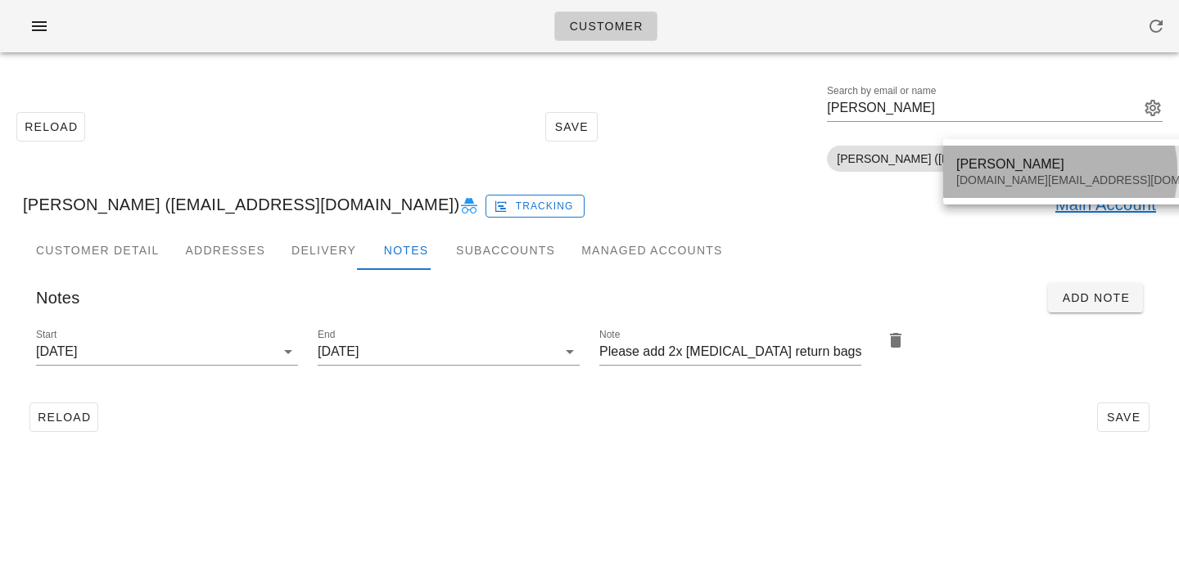
click at [994, 171] on div "Penny Dixon" at bounding box center [1099, 164] width 286 height 16
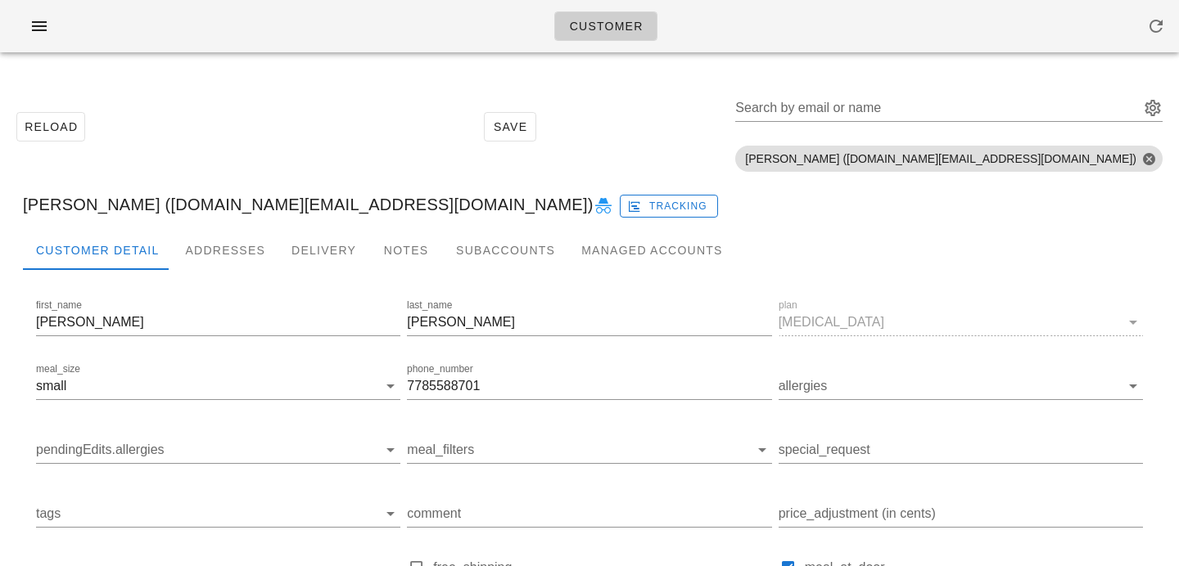
click at [678, 218] on div "Penny Dixon (allmusic.fan@hotmail.com) Tracking" at bounding box center [589, 204] width 1159 height 52
click at [401, 257] on div "Notes" at bounding box center [406, 250] width 74 height 39
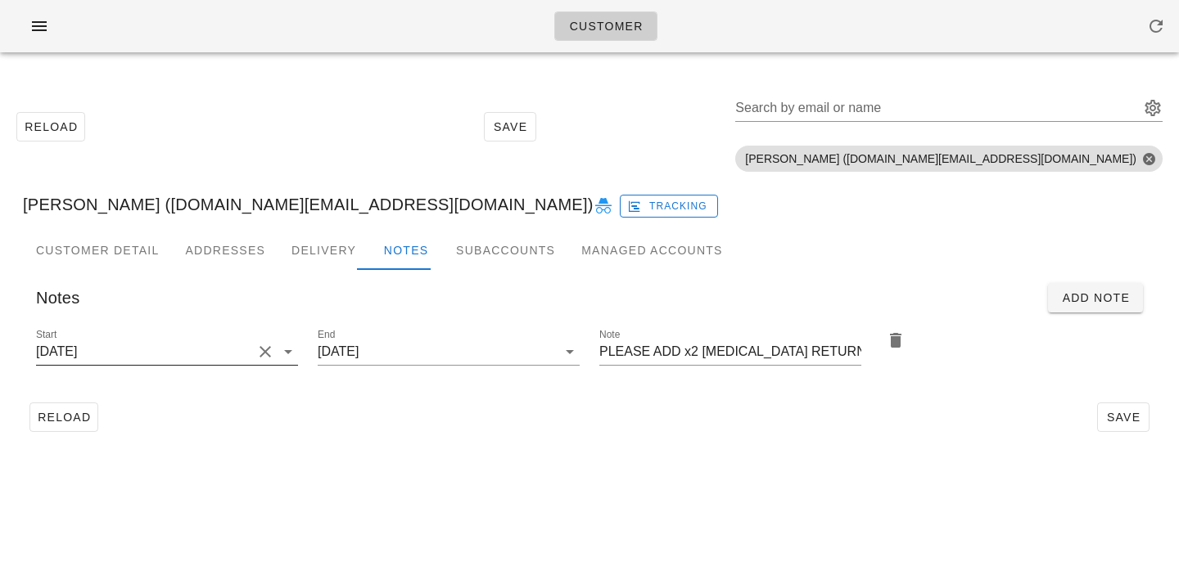
click at [255, 352] on button "Clear Start" at bounding box center [265, 352] width 20 height 20
click at [255, 352] on input "Start" at bounding box center [154, 352] width 236 height 26
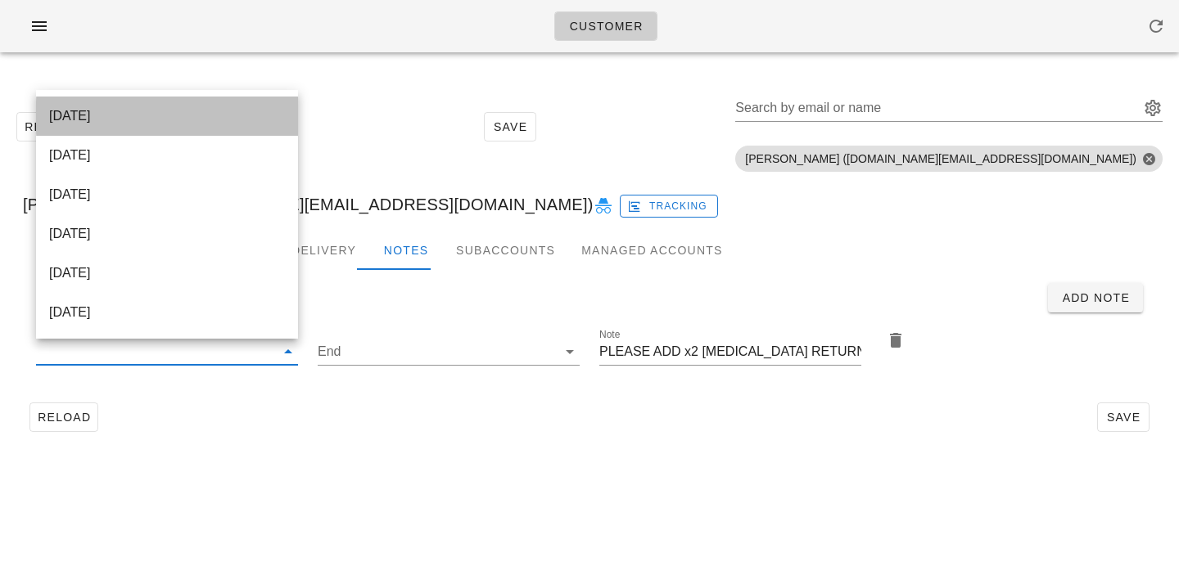
click at [249, 119] on div "[DATE]" at bounding box center [167, 116] width 236 height 16
type input "[DATE]"
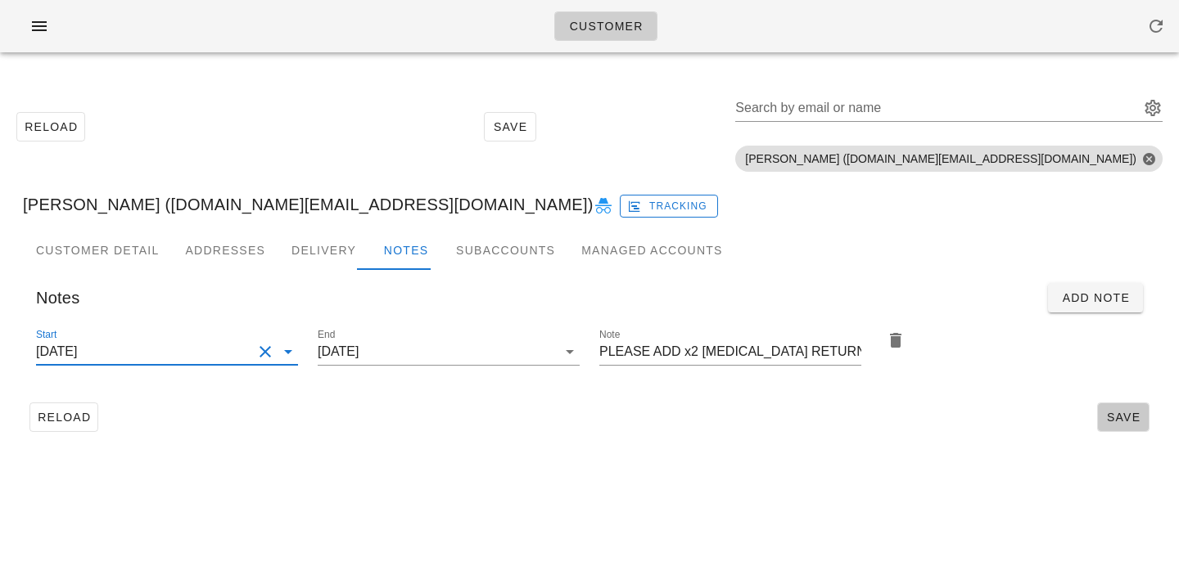
click at [1129, 419] on span "Save" at bounding box center [1123, 417] width 38 height 13
click at [932, 101] on div "Search by email or name" at bounding box center [935, 108] width 401 height 26
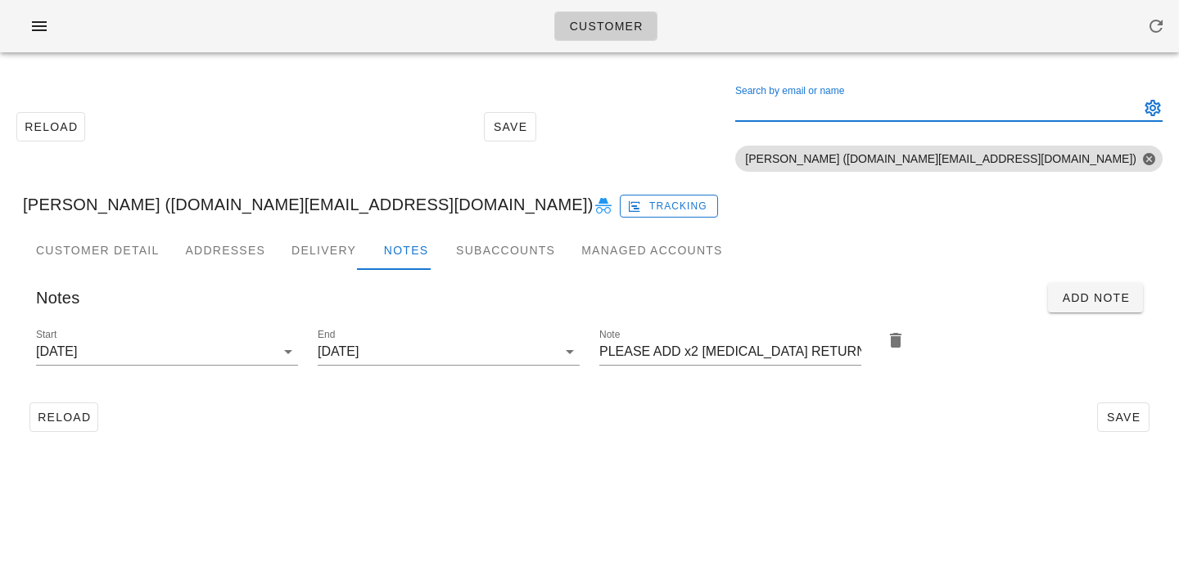
paste input "THOMAS NG"
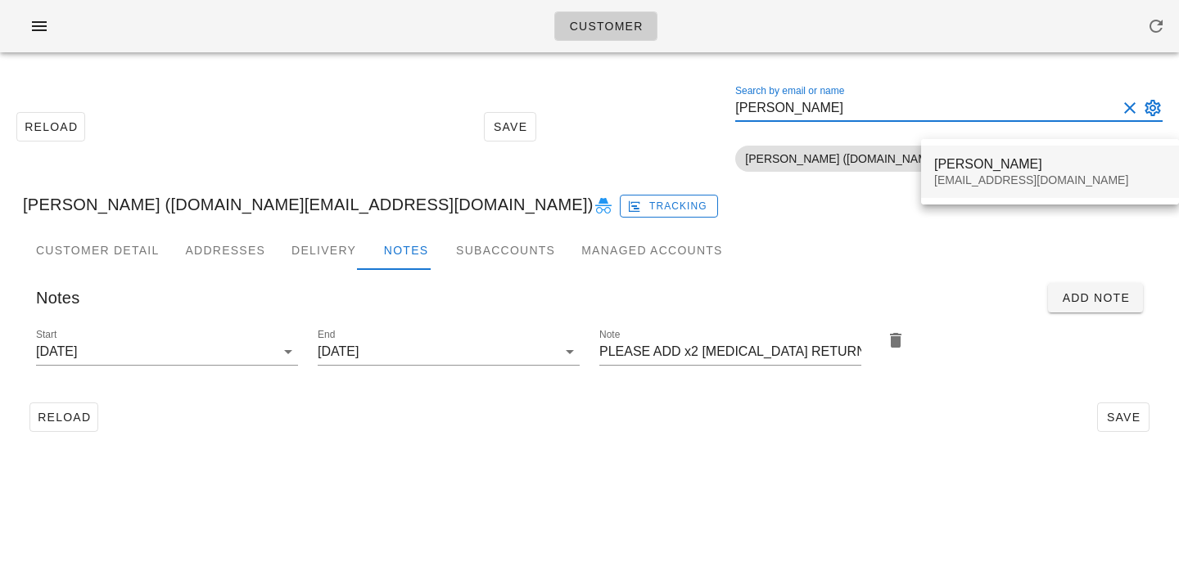
type input "THOMAS NG"
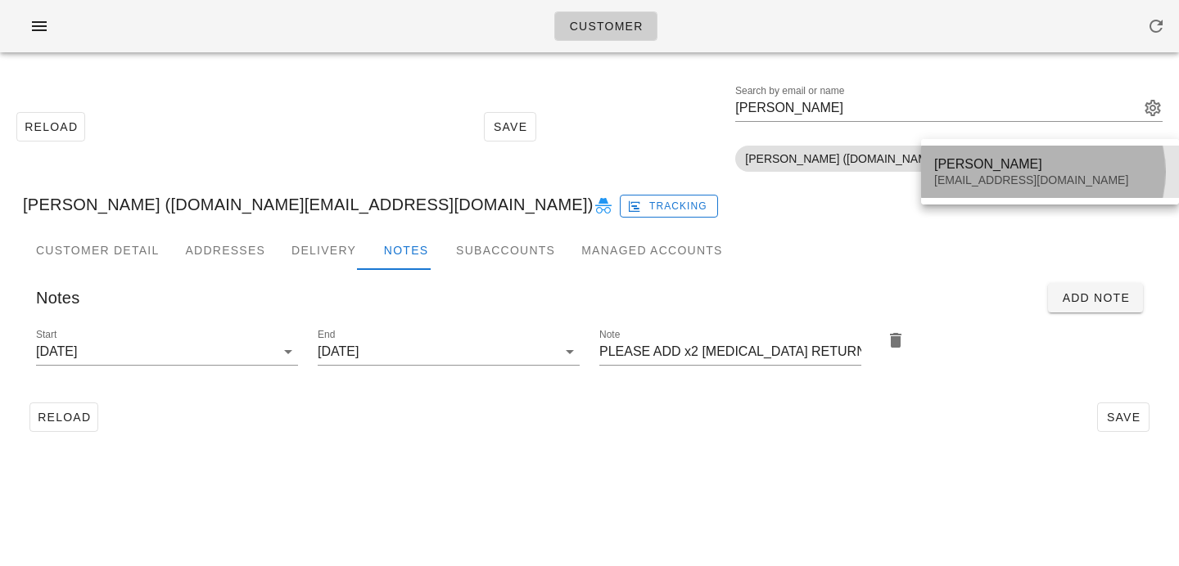
click at [953, 167] on div "THOMAS NG" at bounding box center [1050, 164] width 232 height 16
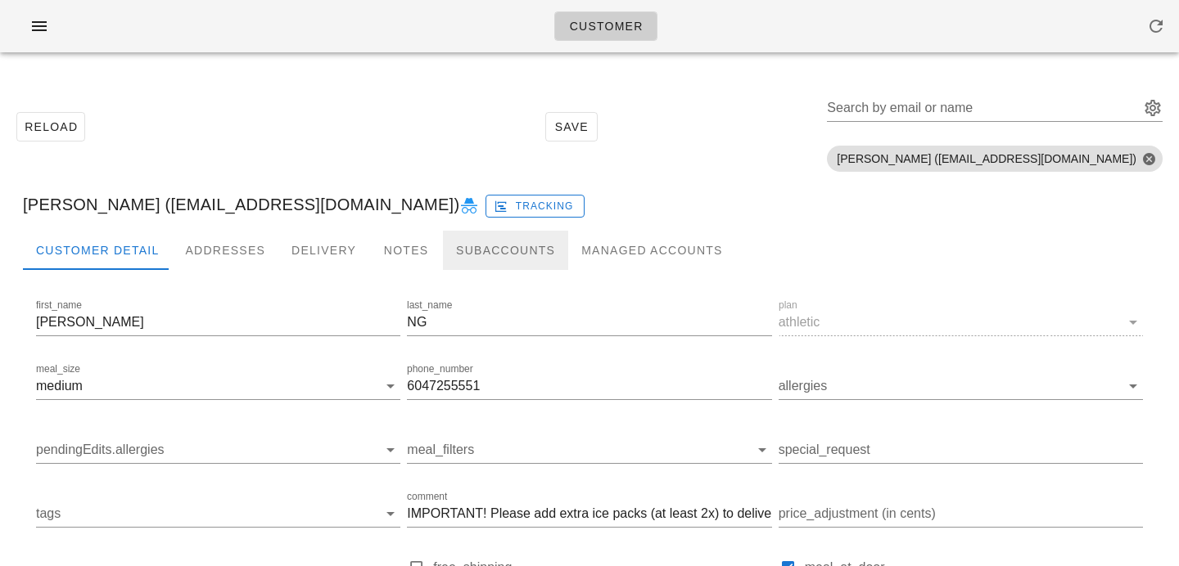
click at [448, 254] on div "Subaccounts" at bounding box center [505, 250] width 125 height 39
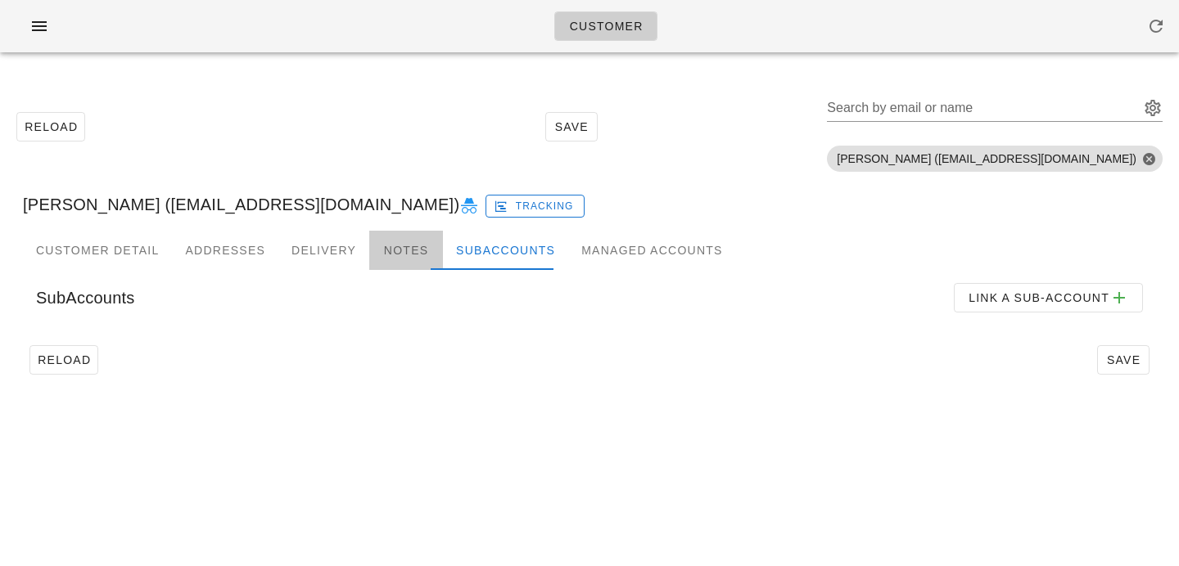
click at [391, 250] on div "Notes" at bounding box center [406, 250] width 74 height 39
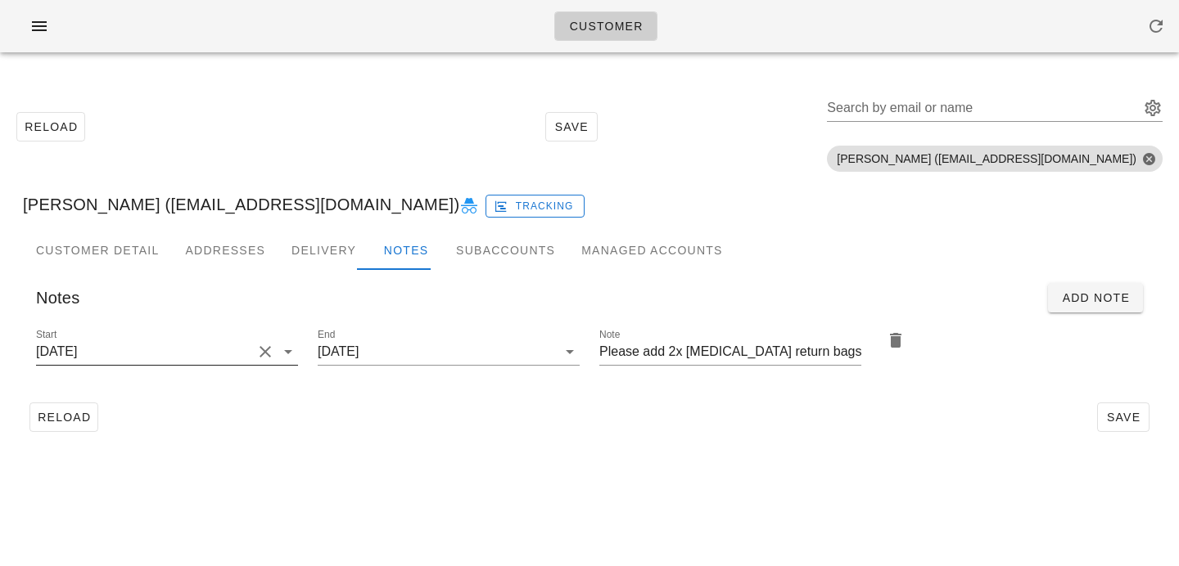
click at [241, 345] on input "2025-08-24" at bounding box center [144, 352] width 216 height 26
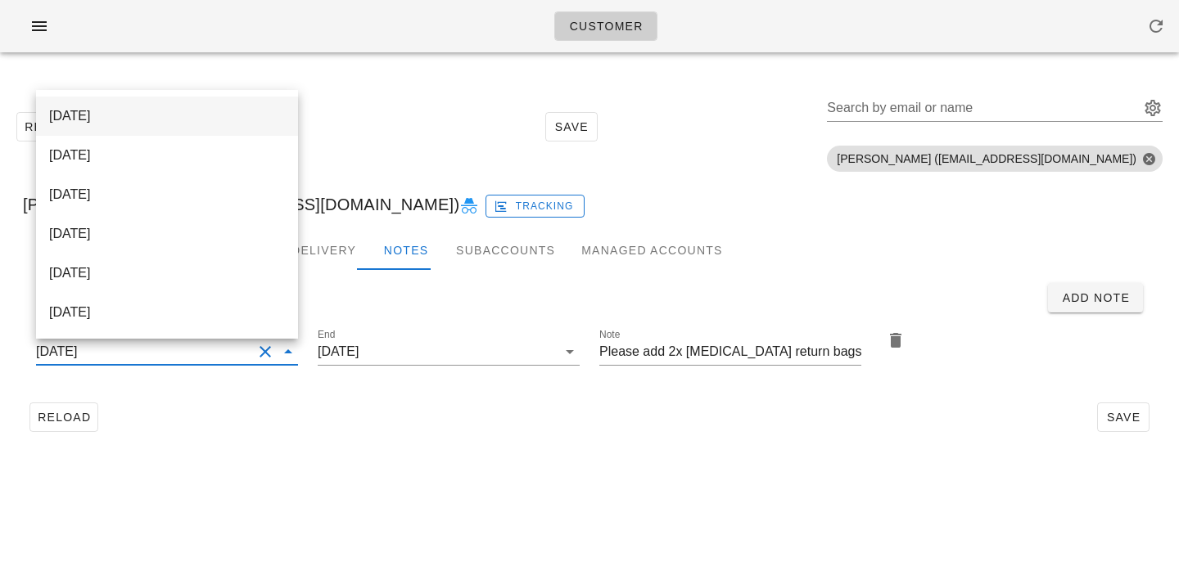
click at [205, 109] on div "[DATE]" at bounding box center [167, 116] width 236 height 16
type input "[DATE]"
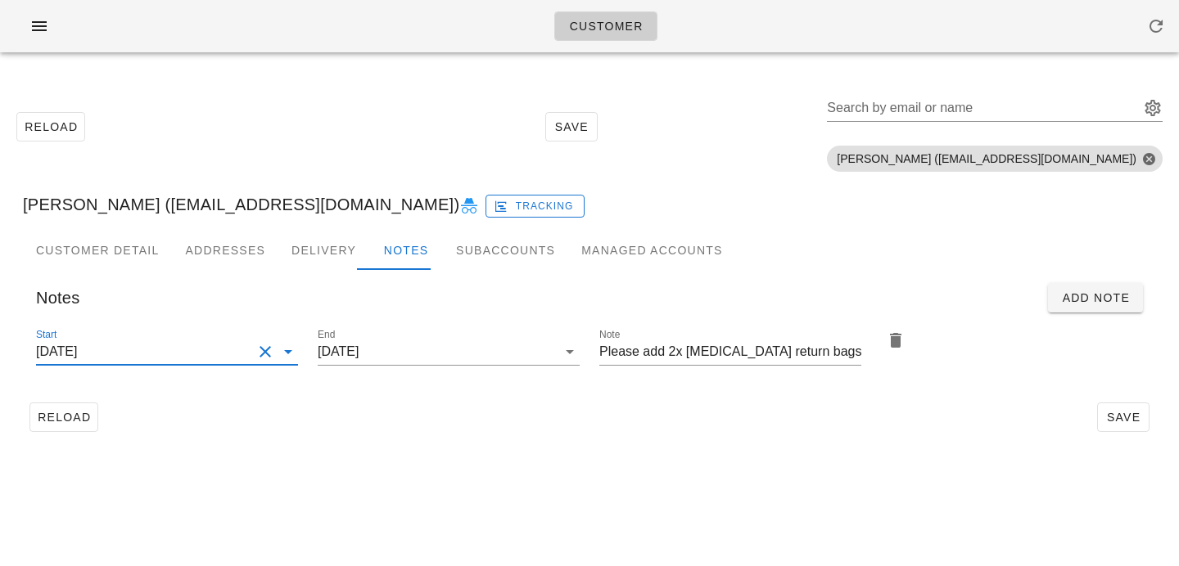
click at [724, 445] on div "Customer Detail Addresses Delivery Notes Subaccounts Managed Accounts first_nam…" at bounding box center [589, 341] width 1159 height 221
click at [1120, 412] on span "Save" at bounding box center [1123, 417] width 38 height 13
click at [985, 105] on div "Search by email or name" at bounding box center [981, 108] width 309 height 26
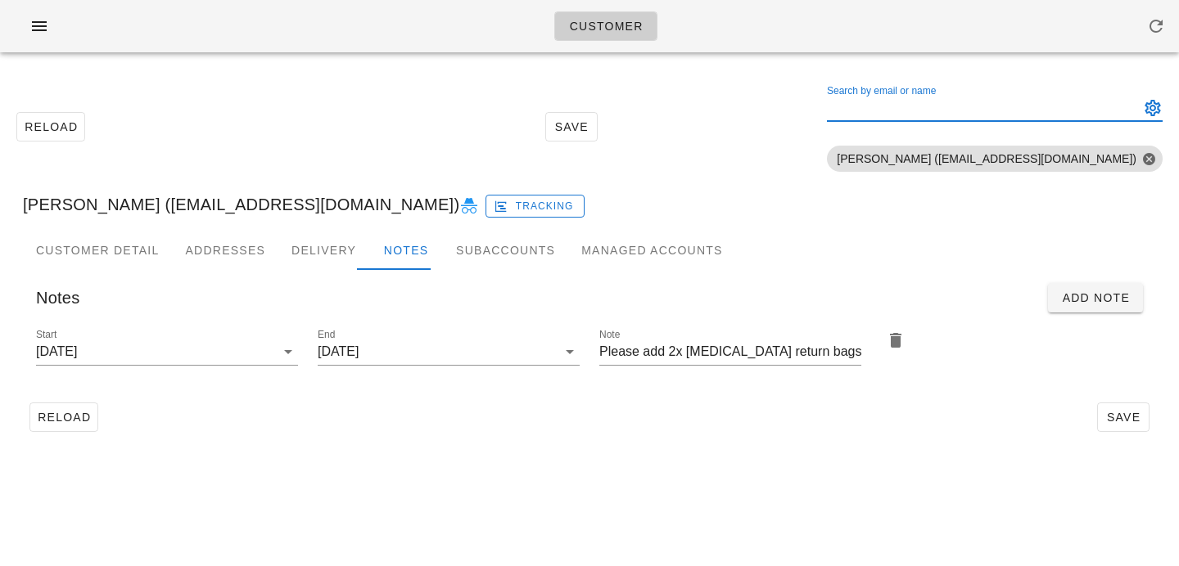
paste input "Orvin Lau"
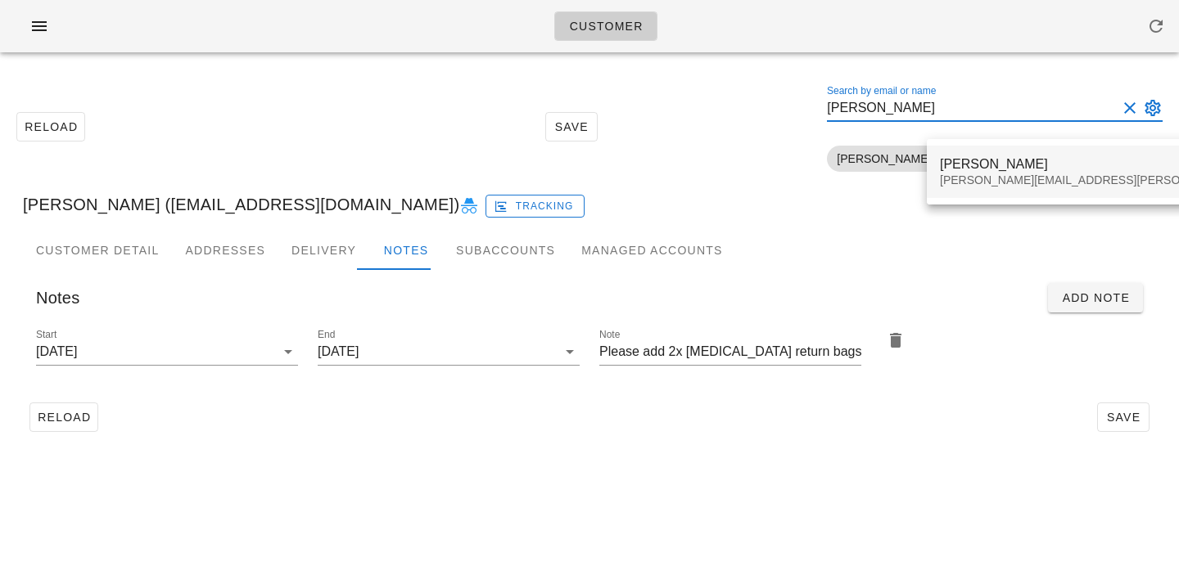
type input "Orvin Lau"
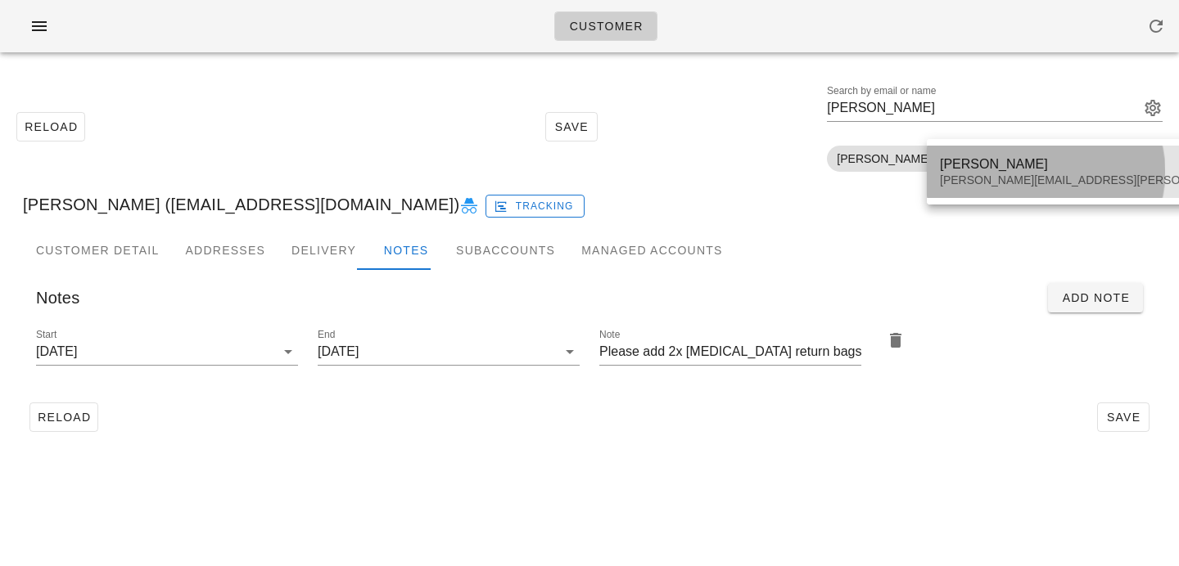
click at [1019, 191] on div "Orvin Lau orvin.lau@gmail.com" at bounding box center [1131, 171] width 383 height 51
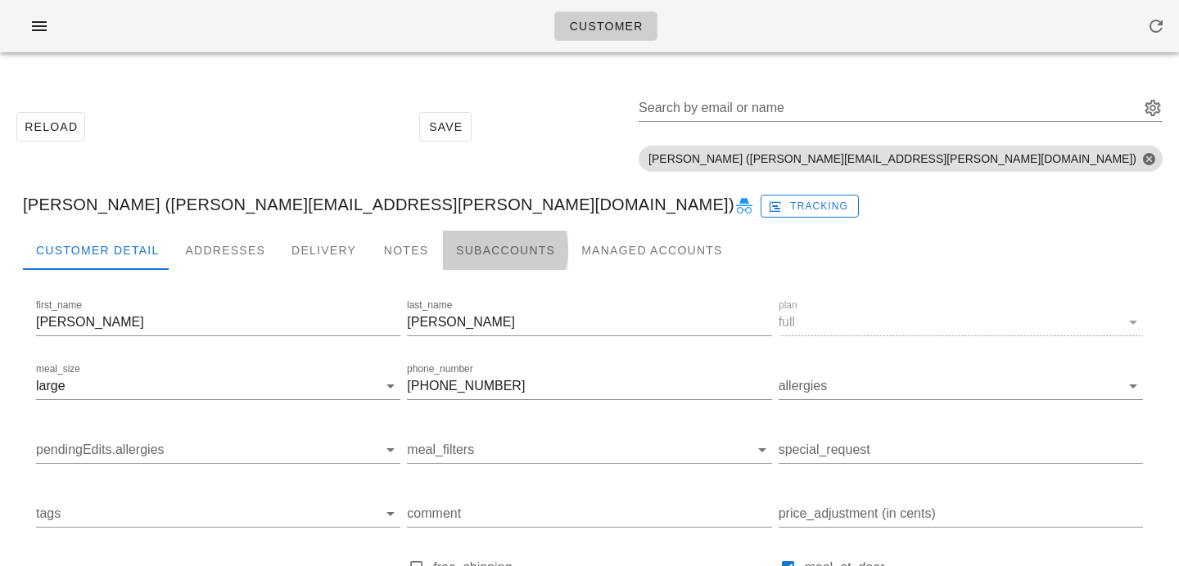
click at [472, 254] on div "Subaccounts" at bounding box center [505, 250] width 125 height 39
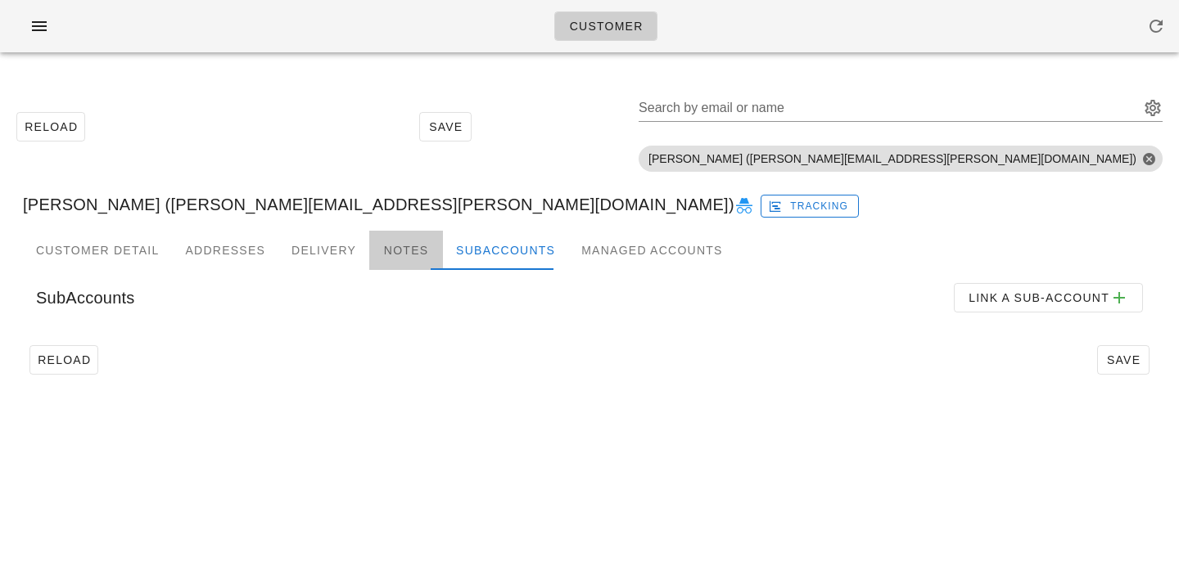
click at [415, 264] on div "Notes" at bounding box center [406, 250] width 74 height 39
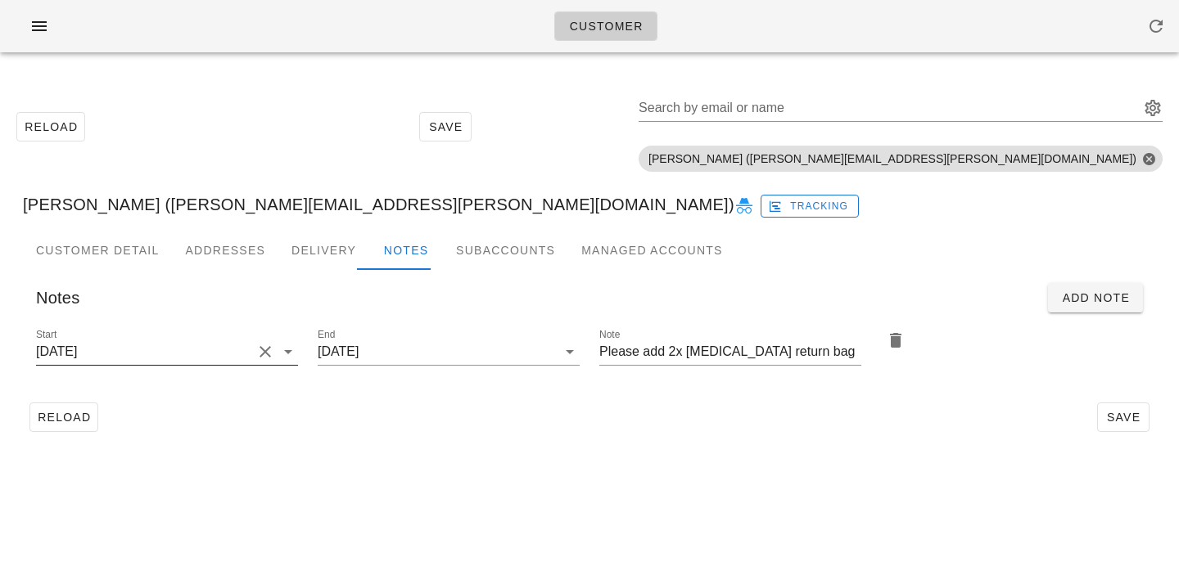
click at [267, 349] on button "Clear Start" at bounding box center [265, 352] width 20 height 20
click at [267, 349] on input "Start" at bounding box center [154, 352] width 236 height 26
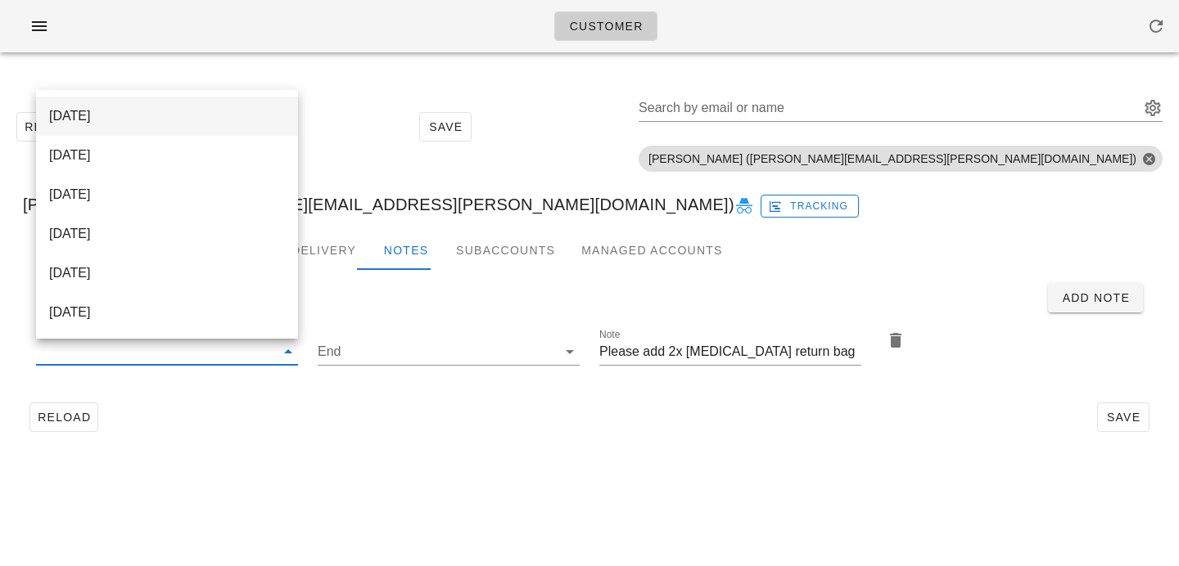
click at [268, 110] on div "[DATE]" at bounding box center [167, 116] width 236 height 16
type input "[DATE]"
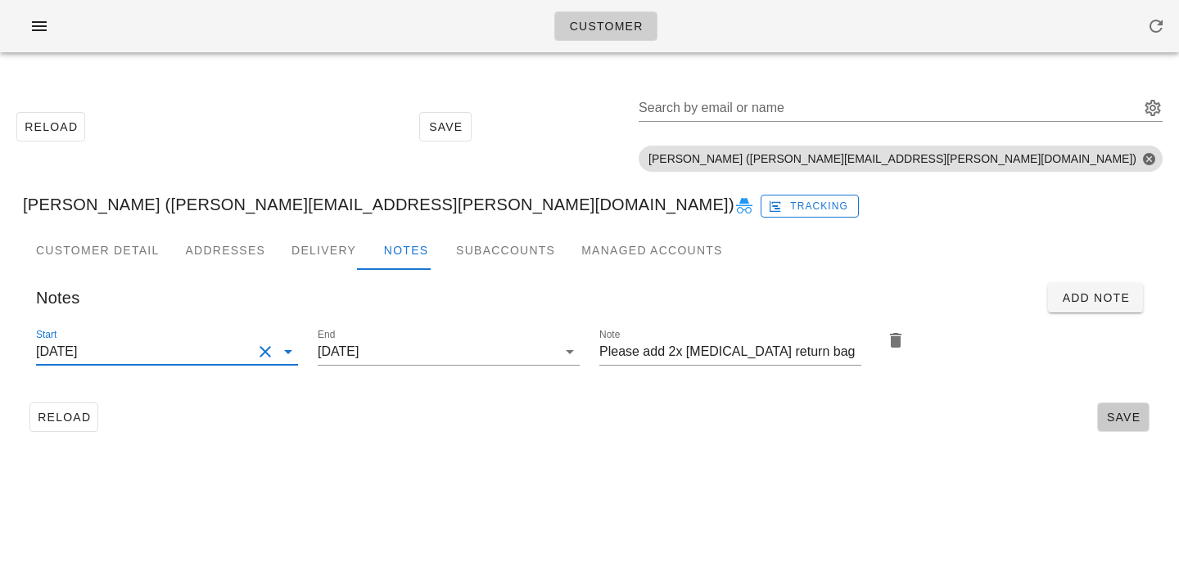
click at [1109, 423] on span "Save" at bounding box center [1123, 417] width 38 height 13
click at [1019, 108] on input "Search by email or name" at bounding box center [887, 108] width 498 height 26
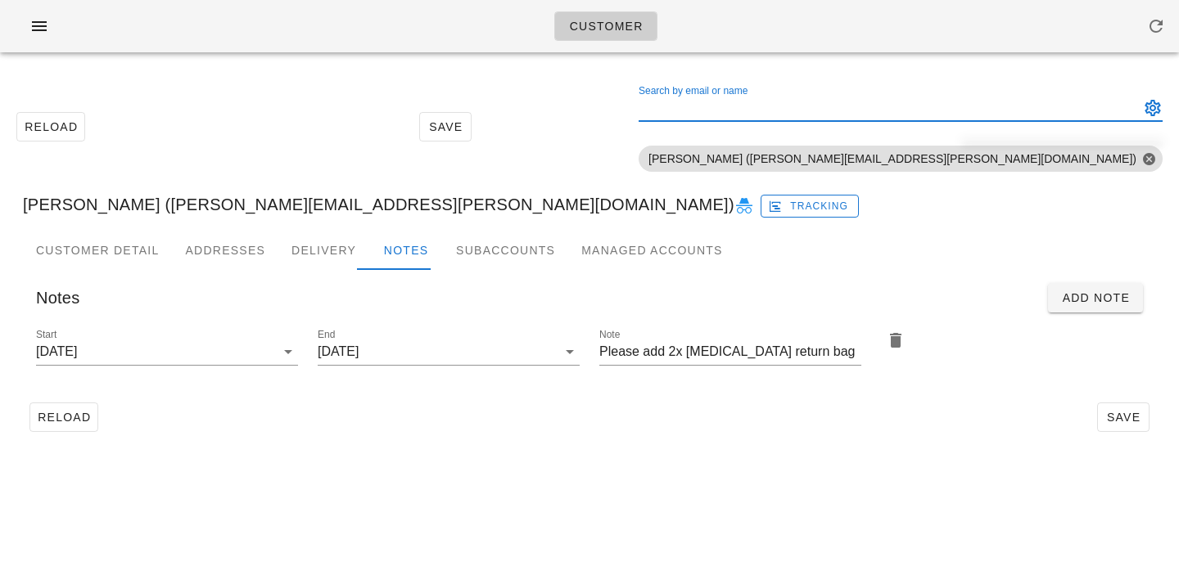
paste input "My Tran"
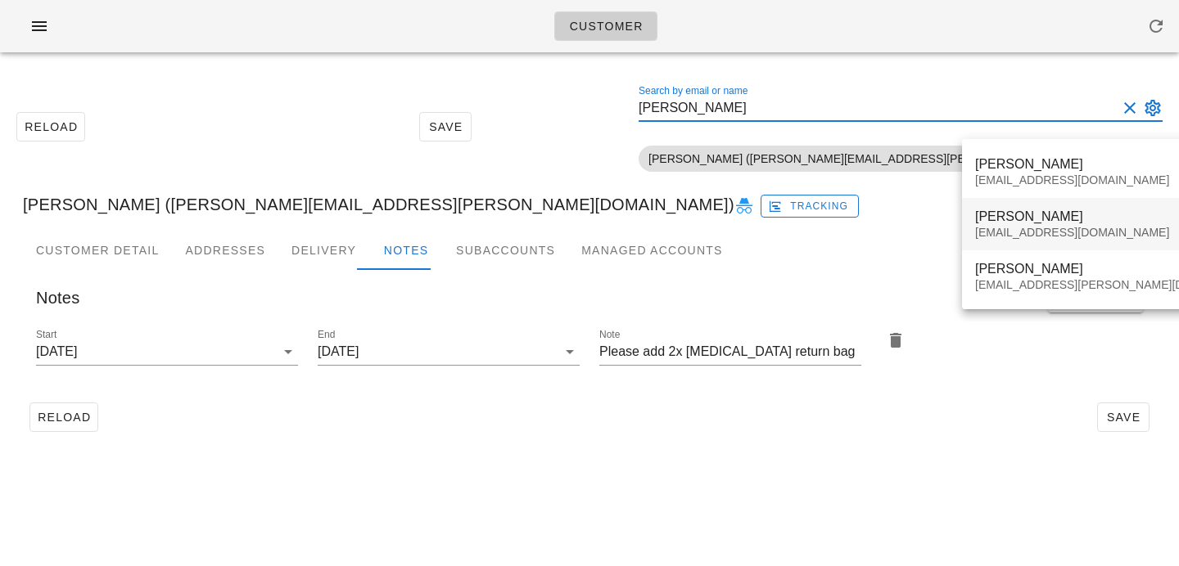
type input "My Tran"
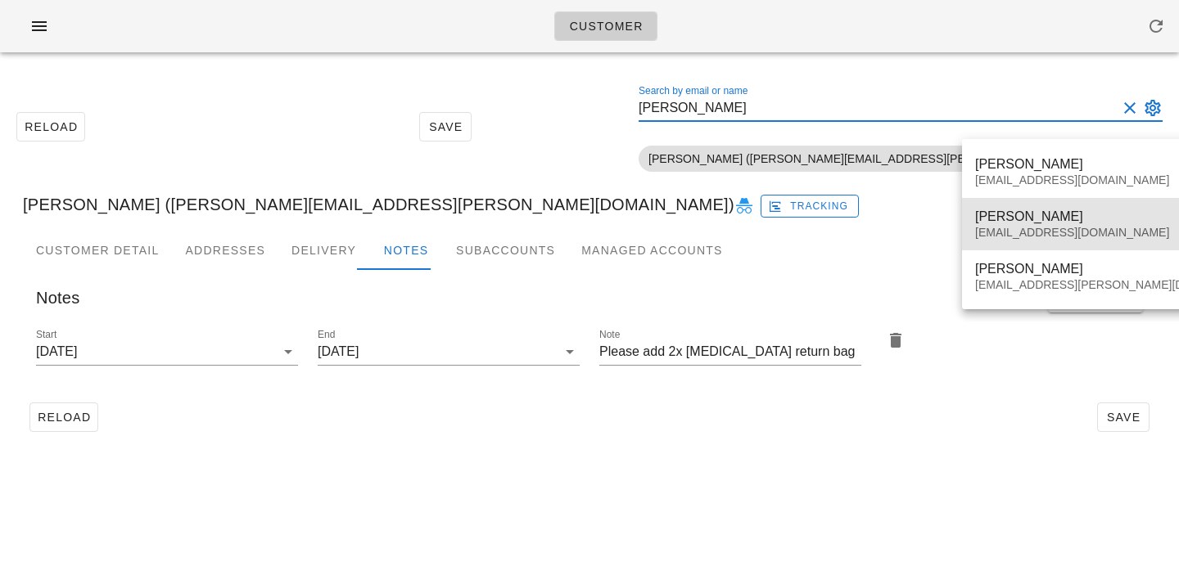
click at [1010, 238] on div "mytran604@gmail.com" at bounding box center [1119, 233] width 288 height 14
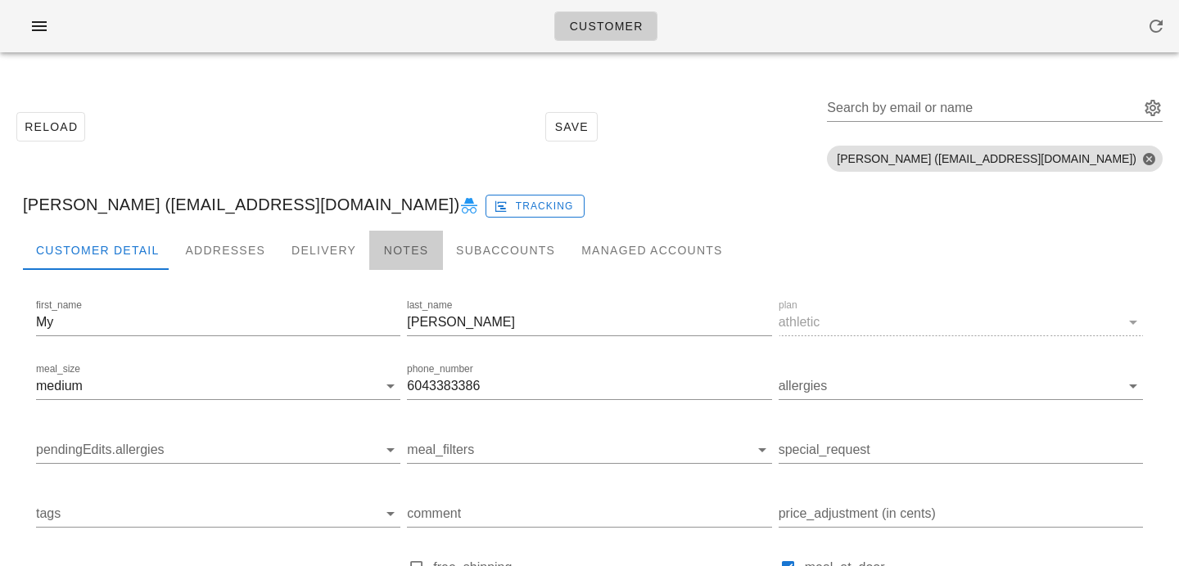
click at [414, 246] on div "Notes" at bounding box center [406, 250] width 74 height 39
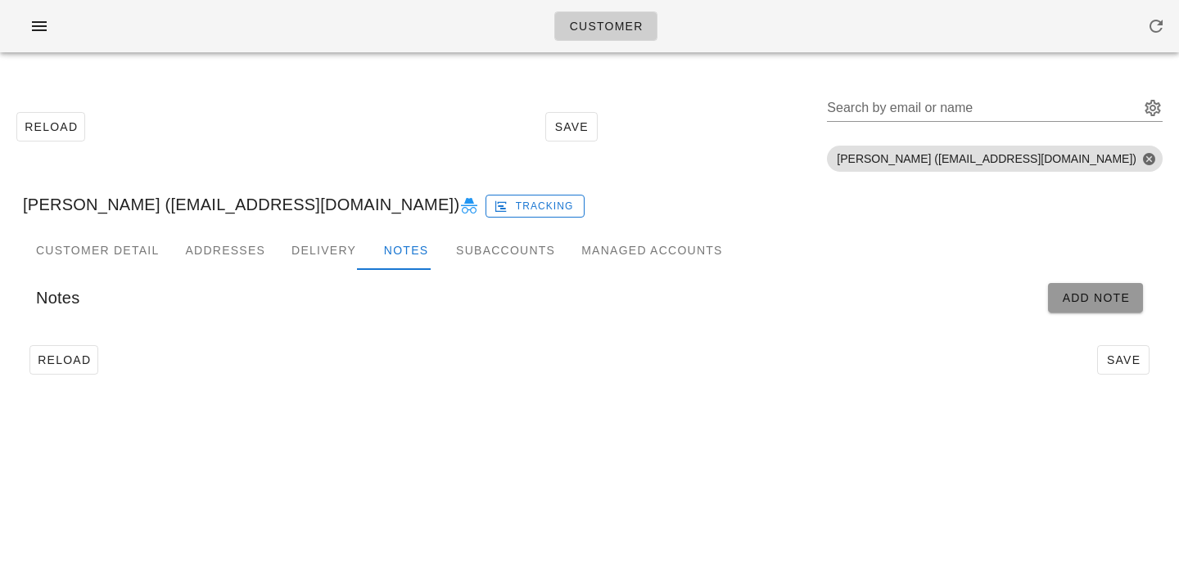
click at [1097, 304] on span "Add Note" at bounding box center [1095, 297] width 69 height 13
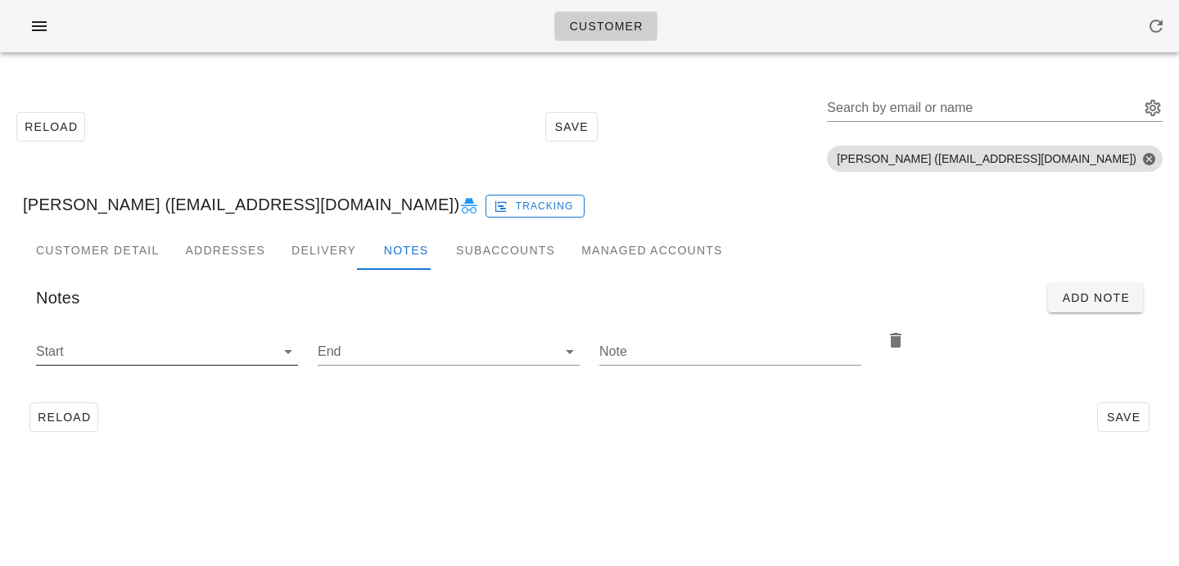
click at [278, 348] on icon at bounding box center [288, 352] width 20 height 20
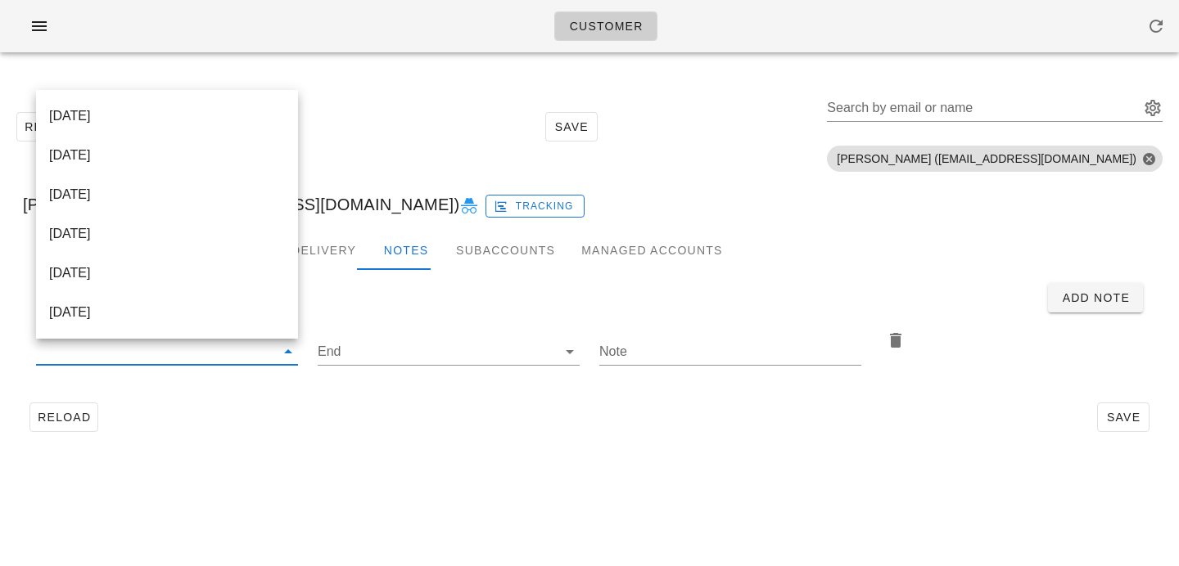
click at [291, 433] on div "Reload Save" at bounding box center [589, 417] width 1133 height 43
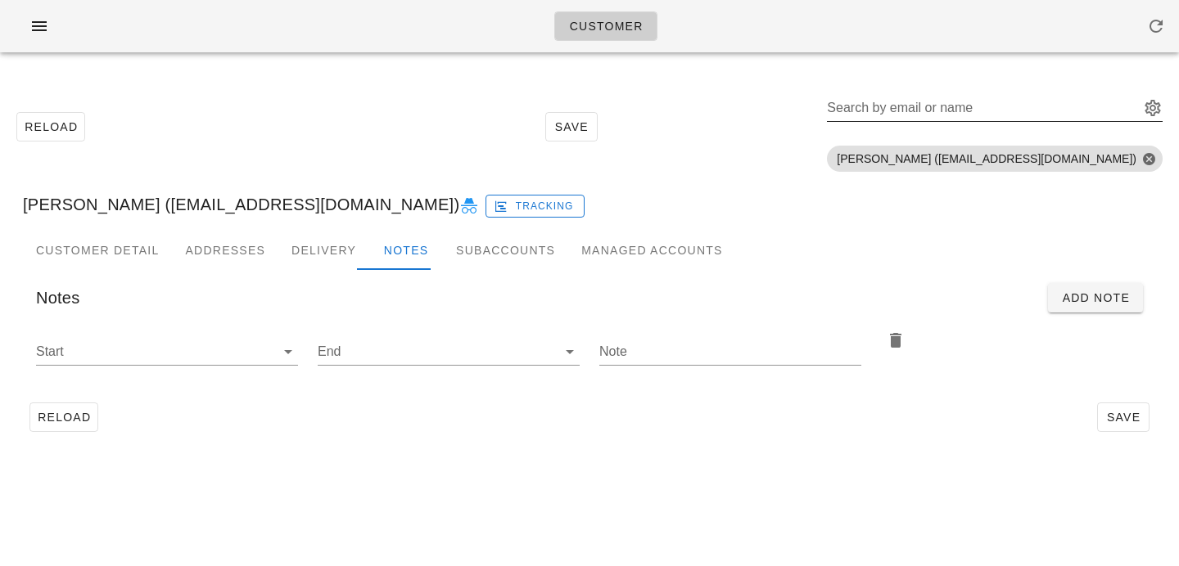
click at [1030, 96] on div "Search by email or name" at bounding box center [981, 108] width 309 height 26
paste input "Gabriela Corvalan"
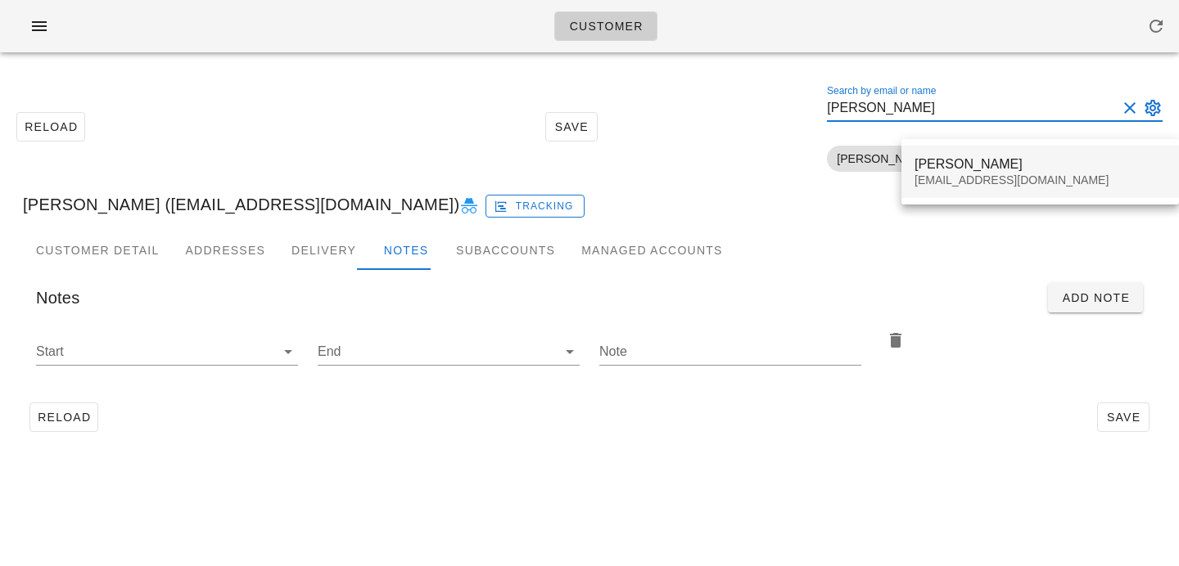
type input "Gabriela Corvalan"
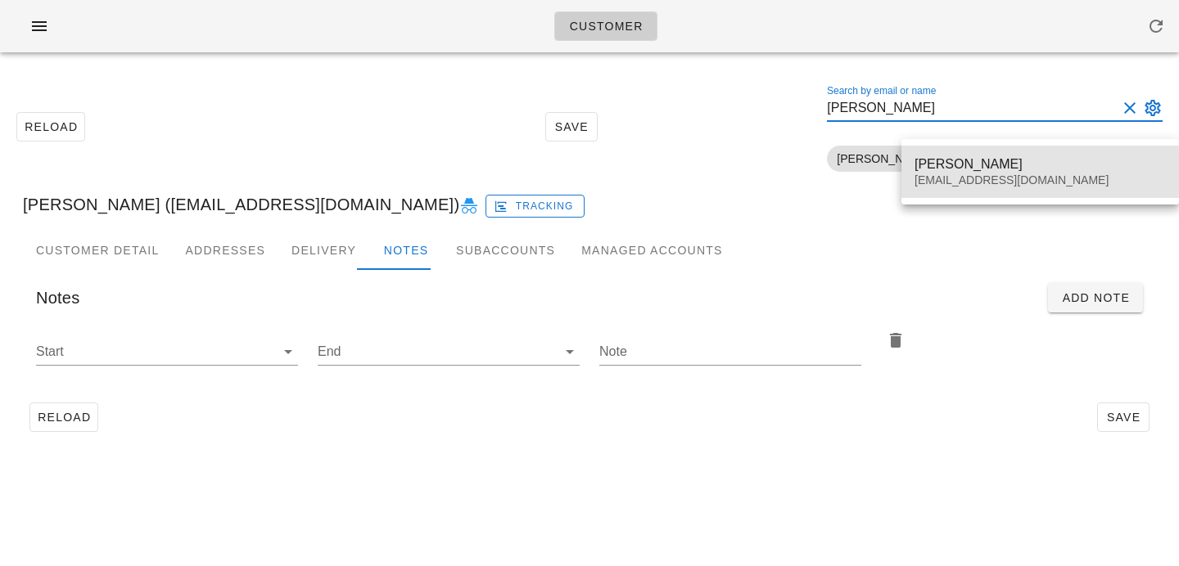
click at [953, 162] on div "Gabriela Corvalan" at bounding box center [1039, 164] width 251 height 16
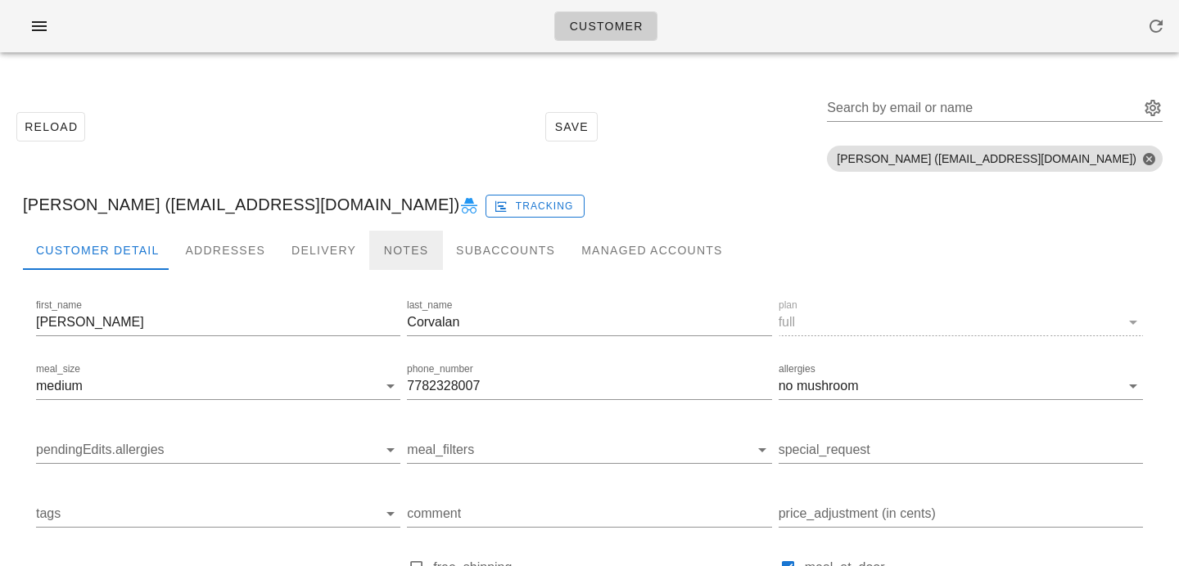
click at [403, 250] on div "Notes" at bounding box center [406, 250] width 74 height 39
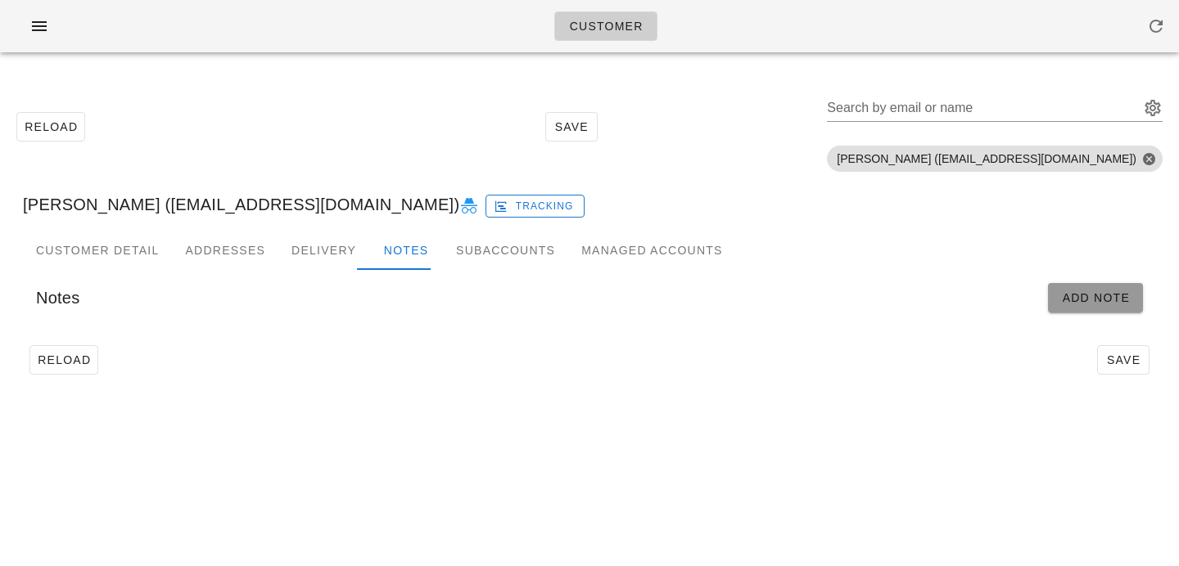
click at [1082, 309] on button "Add Note" at bounding box center [1095, 297] width 95 height 29
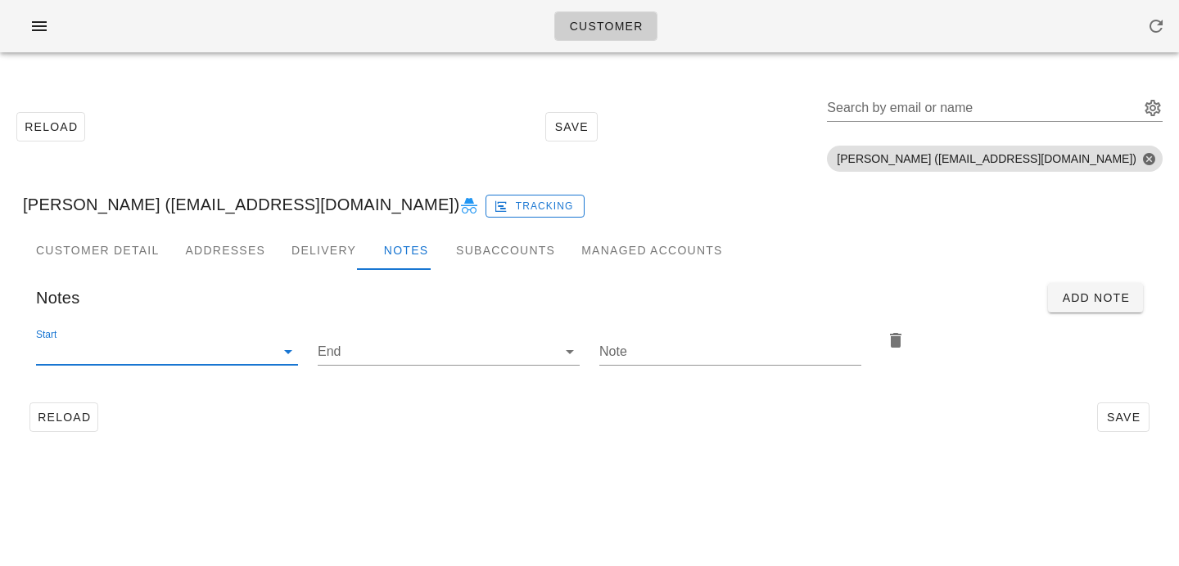
click at [255, 341] on input "Start" at bounding box center [154, 352] width 236 height 26
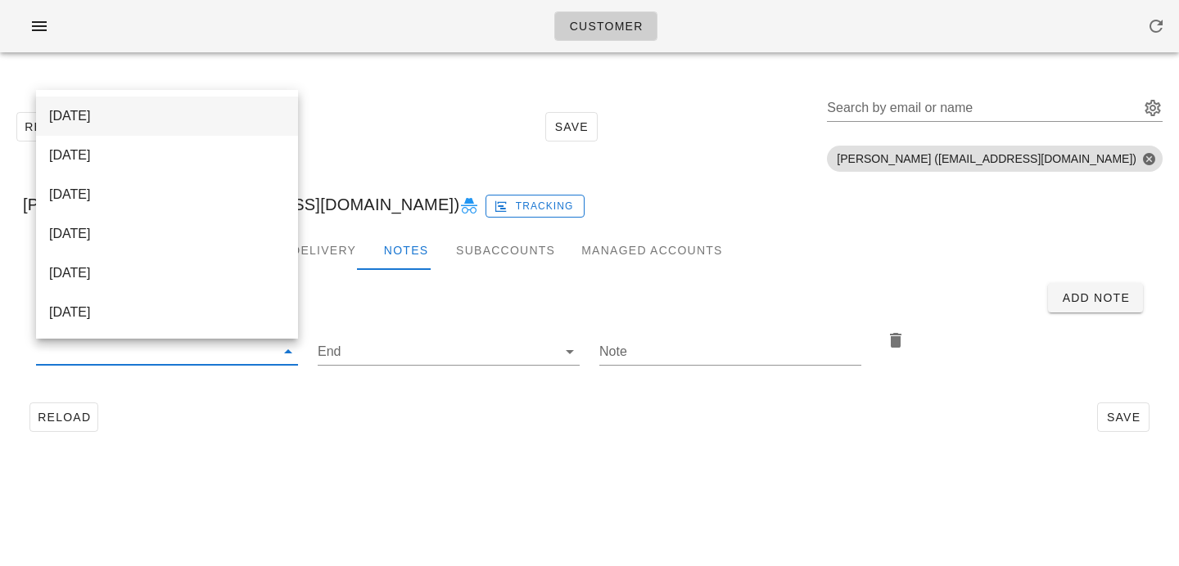
click at [215, 116] on div "[DATE]" at bounding box center [167, 116] width 236 height 16
type input "[DATE]"
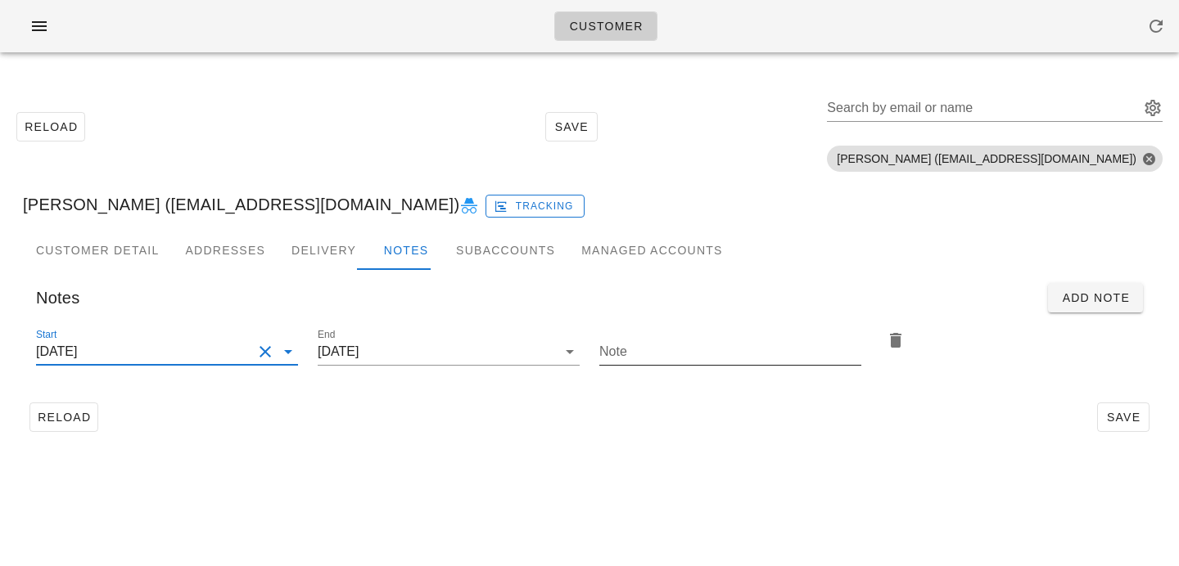
click at [612, 345] on div "Note" at bounding box center [730, 352] width 262 height 26
click at [705, 349] on input "Note" at bounding box center [730, 352] width 262 height 26
paste input "Please add 2x [MEDICAL_DATA] return bags"
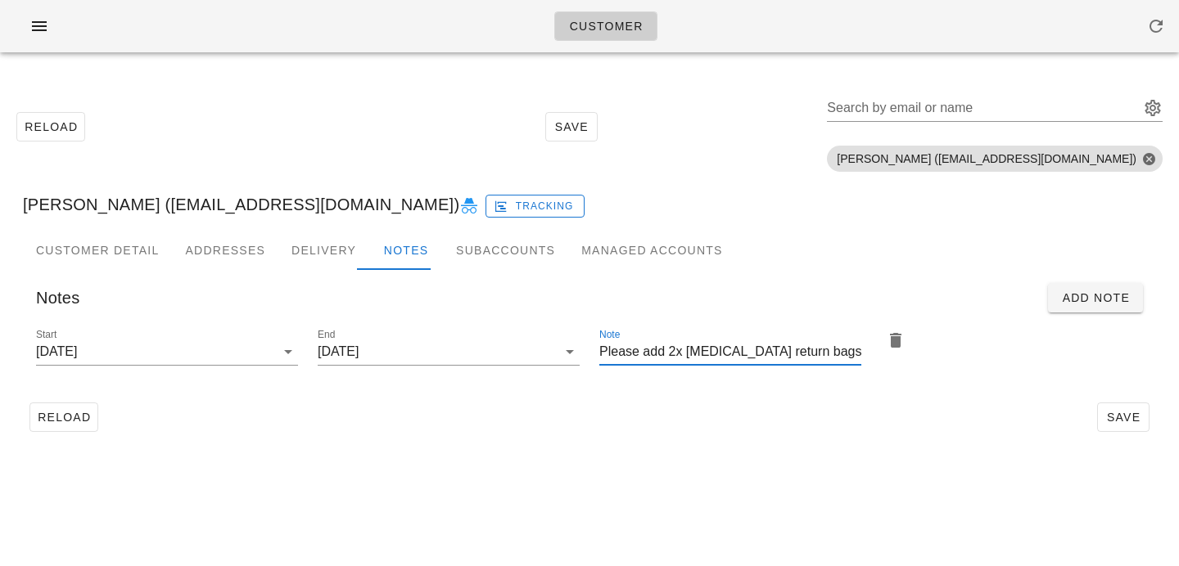
type input "Please add 2x [MEDICAL_DATA] return bags"
click at [769, 444] on div "Customer Detail Addresses Delivery Notes Subaccounts Managed Accounts first_nam…" at bounding box center [589, 341] width 1159 height 221
click at [718, 398] on div "Reload Save" at bounding box center [589, 417] width 1133 height 43
click at [1119, 408] on button "Save" at bounding box center [1123, 417] width 52 height 29
click at [942, 106] on div "Search by email or name" at bounding box center [981, 108] width 309 height 26
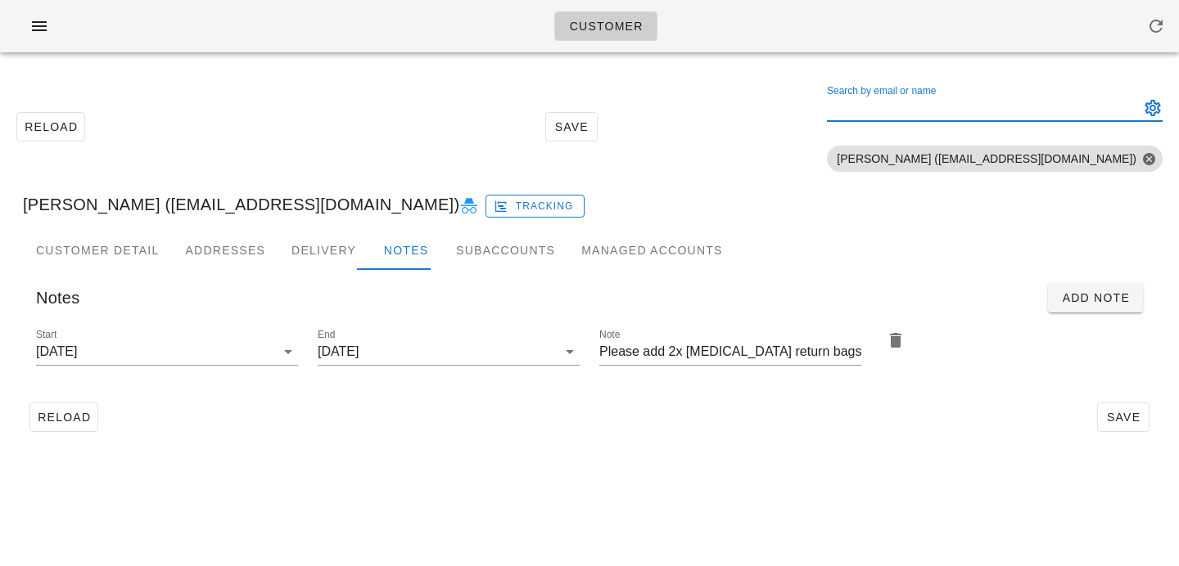
paste input "Jaswinder Adcock"
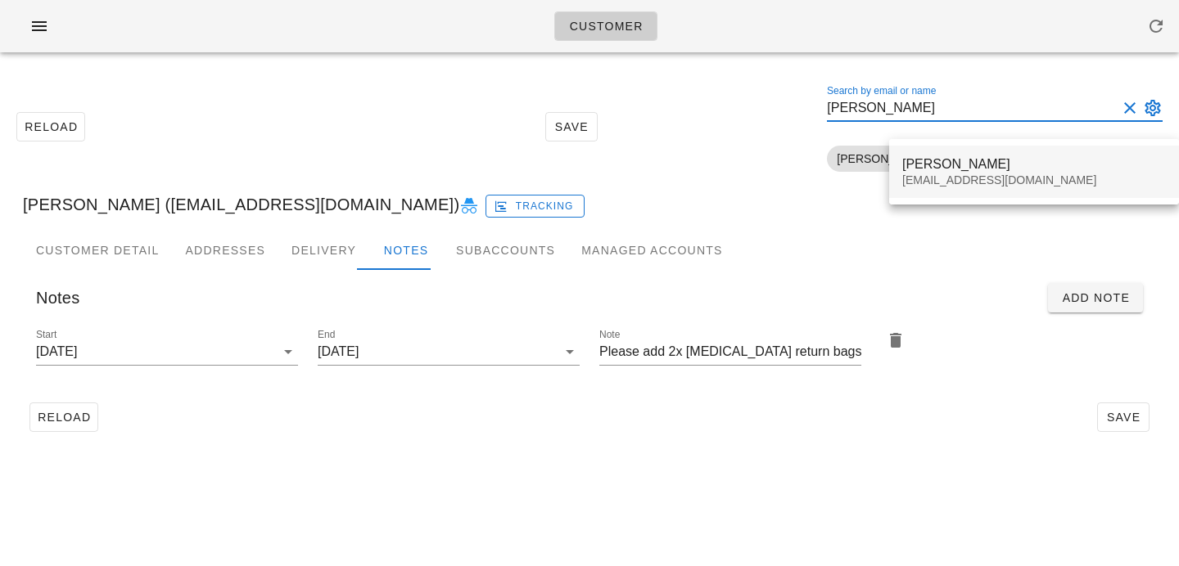
type input "Jaswinder Adcock"
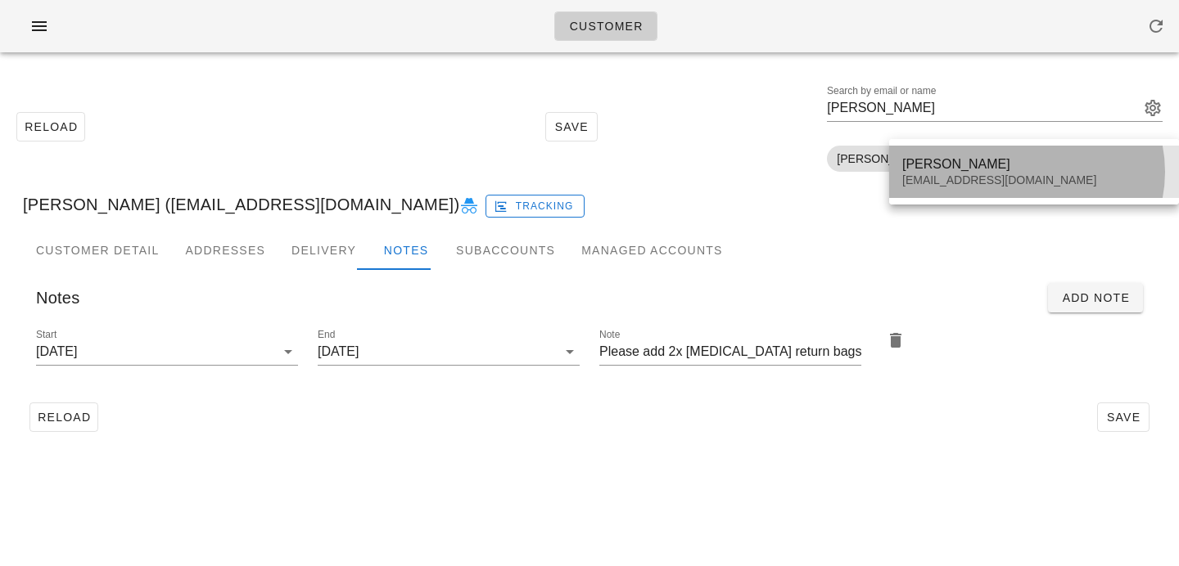
click at [929, 165] on div "Jaswinder Adcock" at bounding box center [1034, 164] width 264 height 16
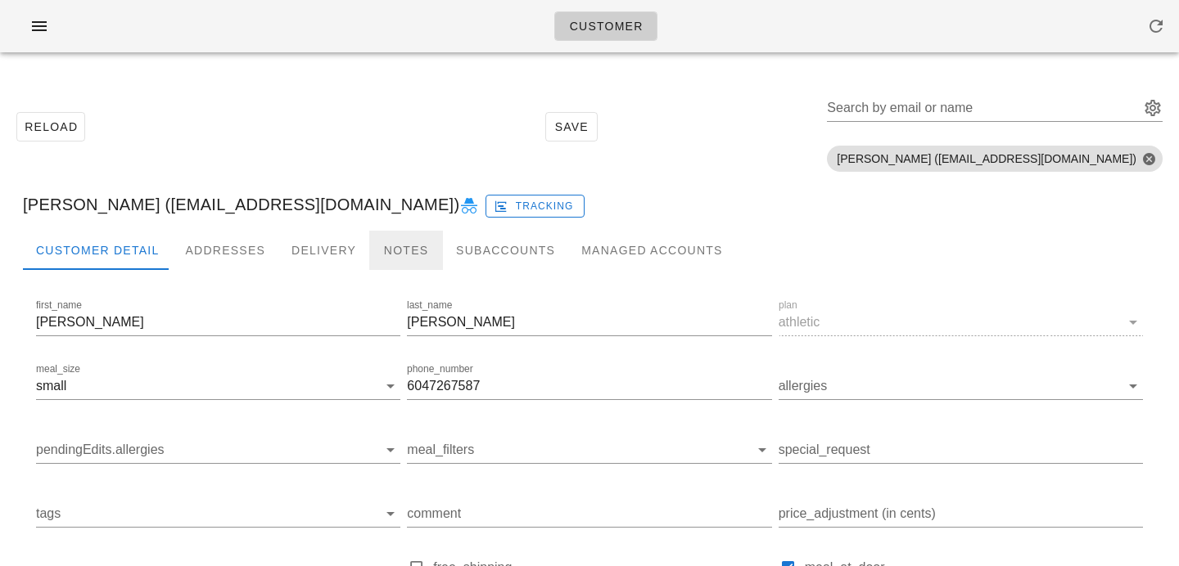
click at [396, 248] on div "Notes" at bounding box center [406, 250] width 74 height 39
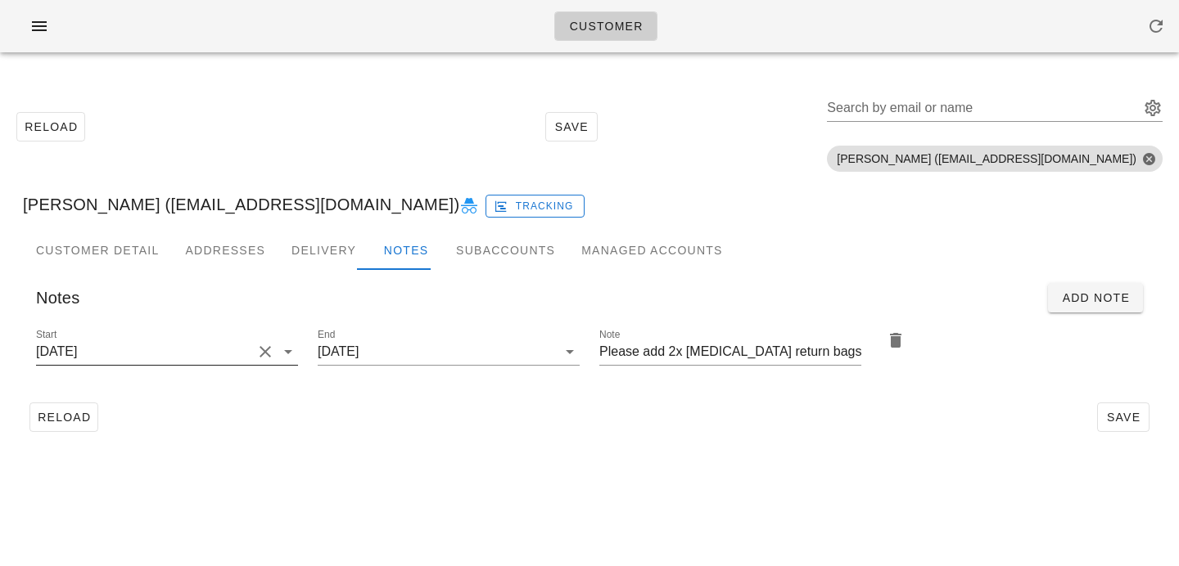
click at [261, 350] on button "Clear Start" at bounding box center [265, 352] width 20 height 20
click at [240, 344] on input "Start" at bounding box center [154, 352] width 236 height 26
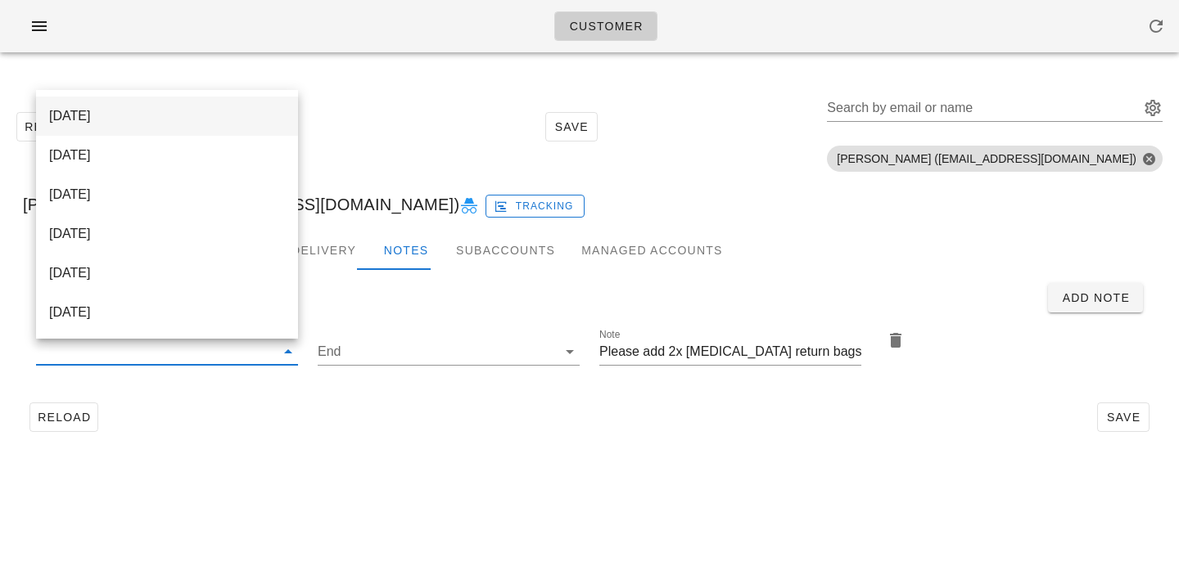
click at [237, 115] on div "[DATE]" at bounding box center [167, 116] width 236 height 16
type input "[DATE]"
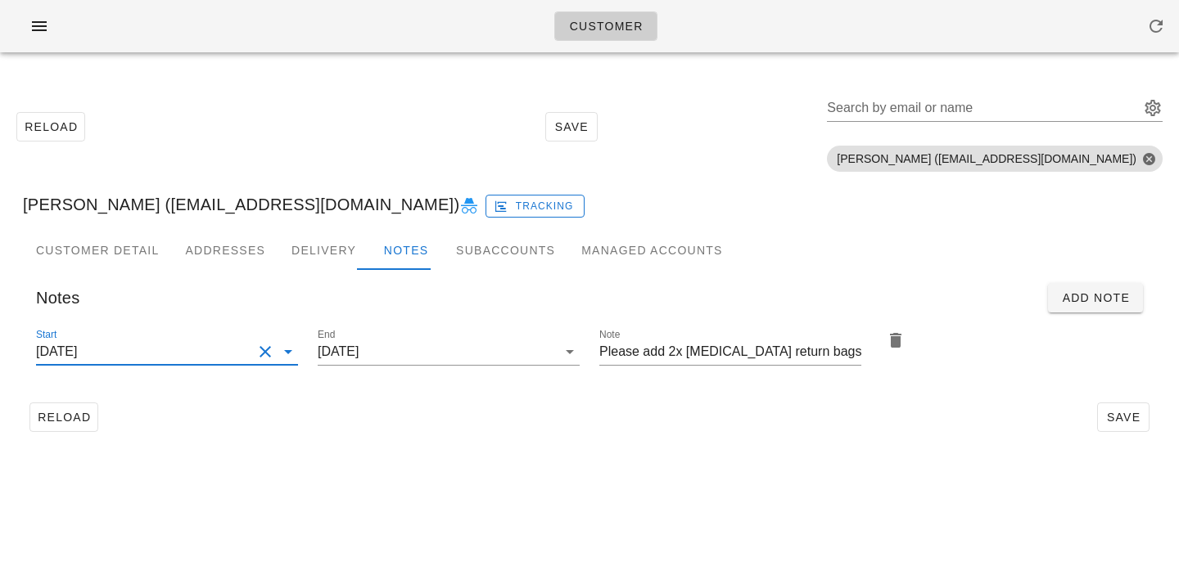
click at [657, 472] on div "Customer Reload Save Search by email or name Include deleted accounts Include S…" at bounding box center [589, 283] width 1179 height 566
click at [1140, 421] on span "Save" at bounding box center [1123, 417] width 38 height 13
click at [962, 101] on div "Search by email or name" at bounding box center [981, 108] width 309 height 26
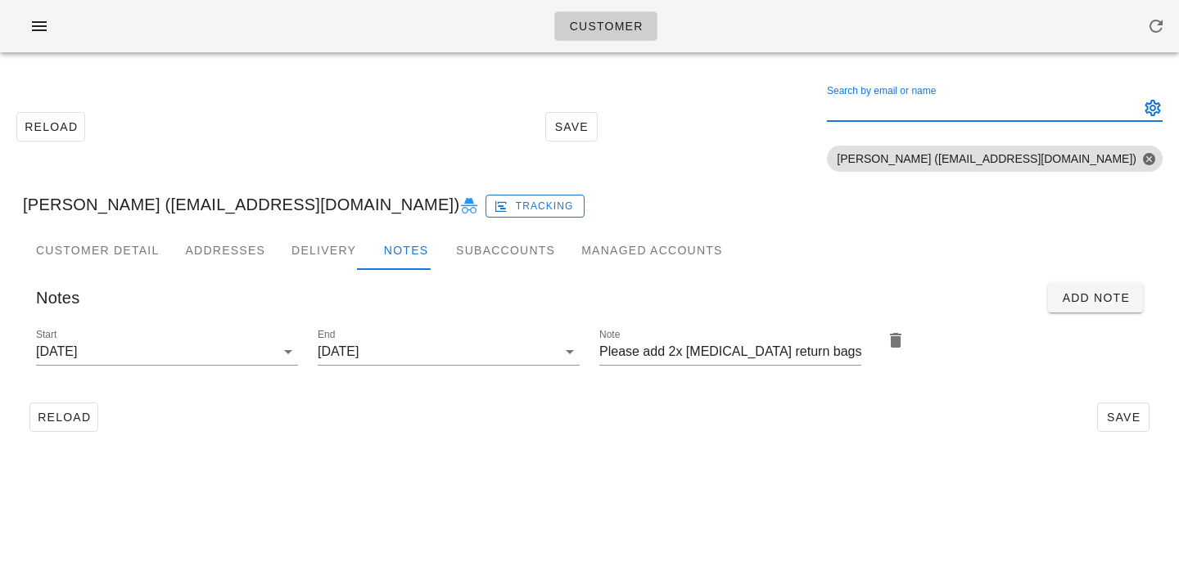
paste input "Sophie Robinson"
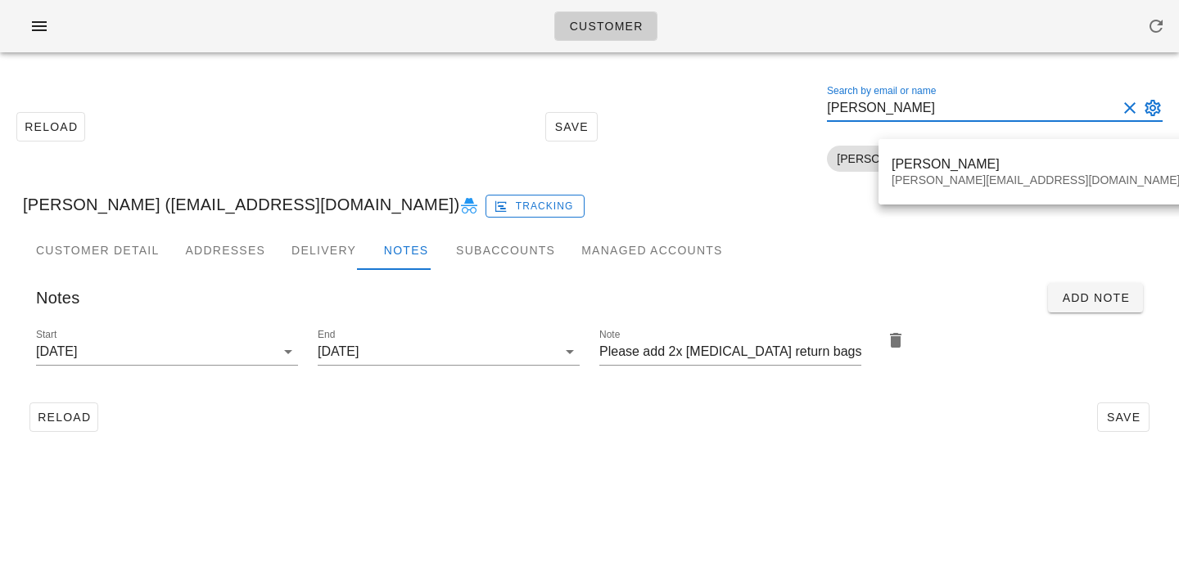
type input "Sophie Robinson"
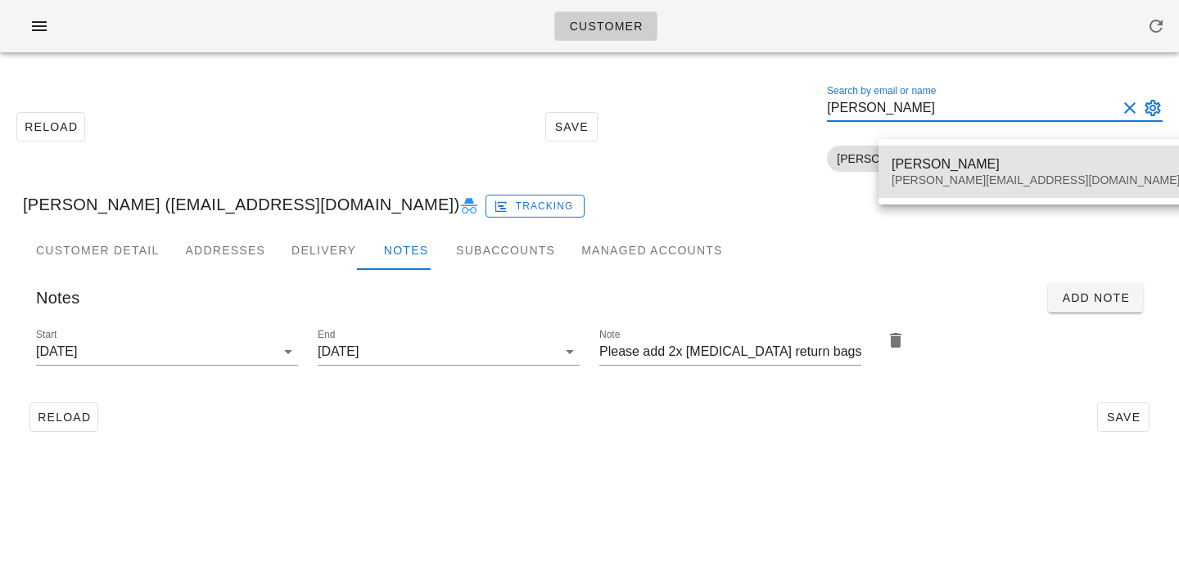
click at [897, 162] on div "Sophie Robinson" at bounding box center [1035, 164] width 288 height 16
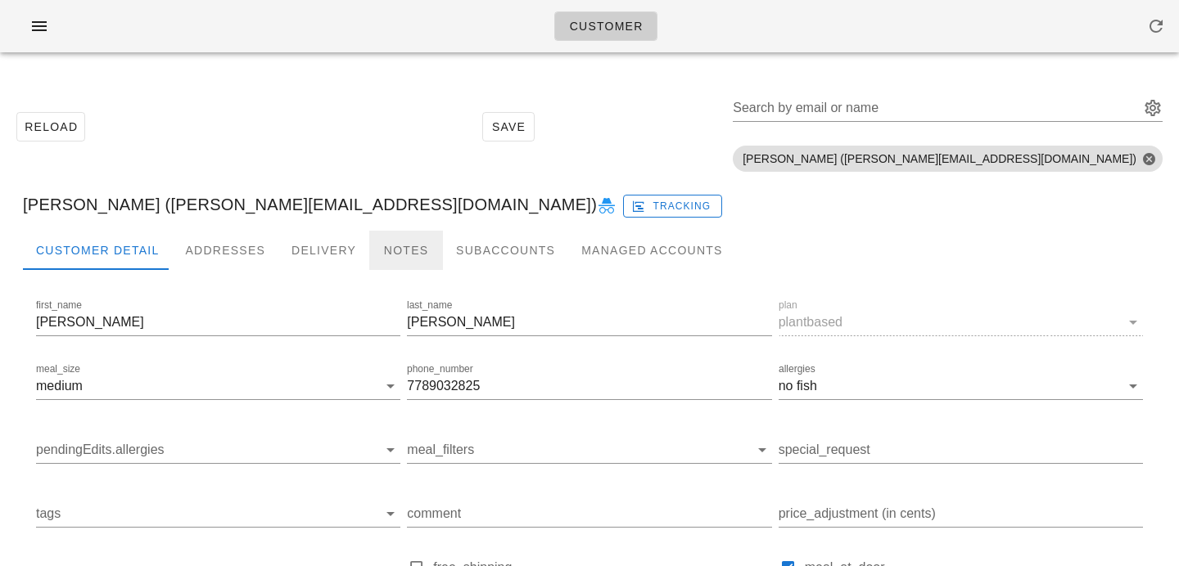
click at [395, 251] on div "Notes" at bounding box center [406, 250] width 74 height 39
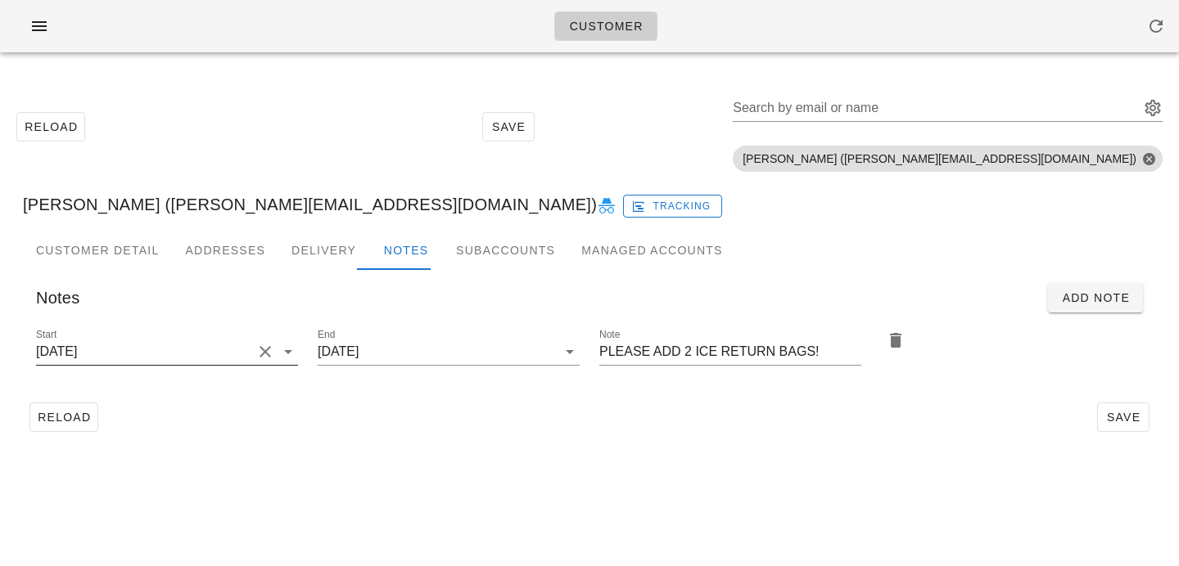
click at [261, 348] on button "Clear Start" at bounding box center [265, 352] width 20 height 20
click at [261, 348] on input "Start" at bounding box center [154, 352] width 236 height 26
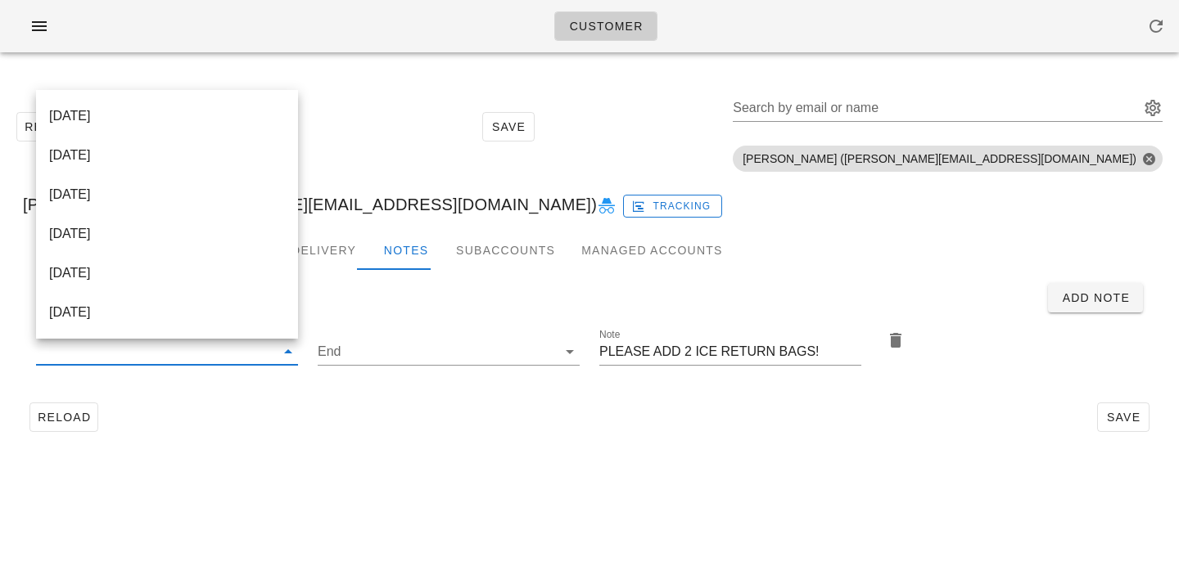
click at [231, 95] on div "2025-08-31 2025-09-03 2025-09-07 2025-09-10 2025-09-14 2025-09-17" at bounding box center [167, 214] width 262 height 249
click at [232, 104] on div "[DATE]" at bounding box center [167, 115] width 236 height 35
type input "[DATE]"
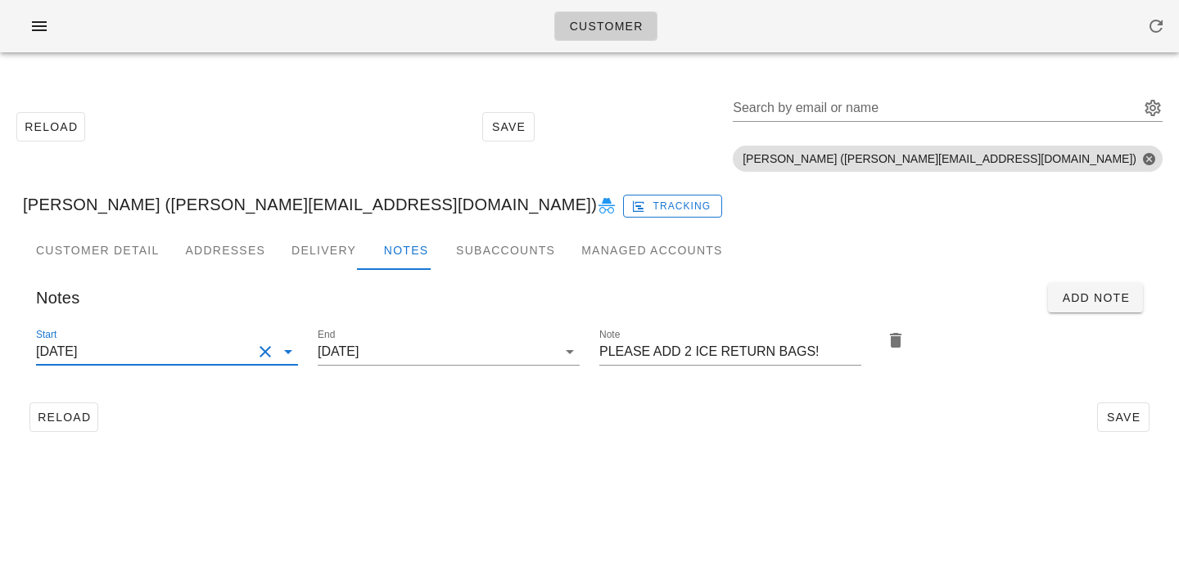
click at [606, 464] on div "Customer Reload Save Search by email or name Include deleted accounts Include S…" at bounding box center [589, 283] width 1179 height 566
click at [1111, 427] on button "Save" at bounding box center [1123, 417] width 52 height 29
click at [927, 105] on div "Search by email or name" at bounding box center [933, 108] width 403 height 26
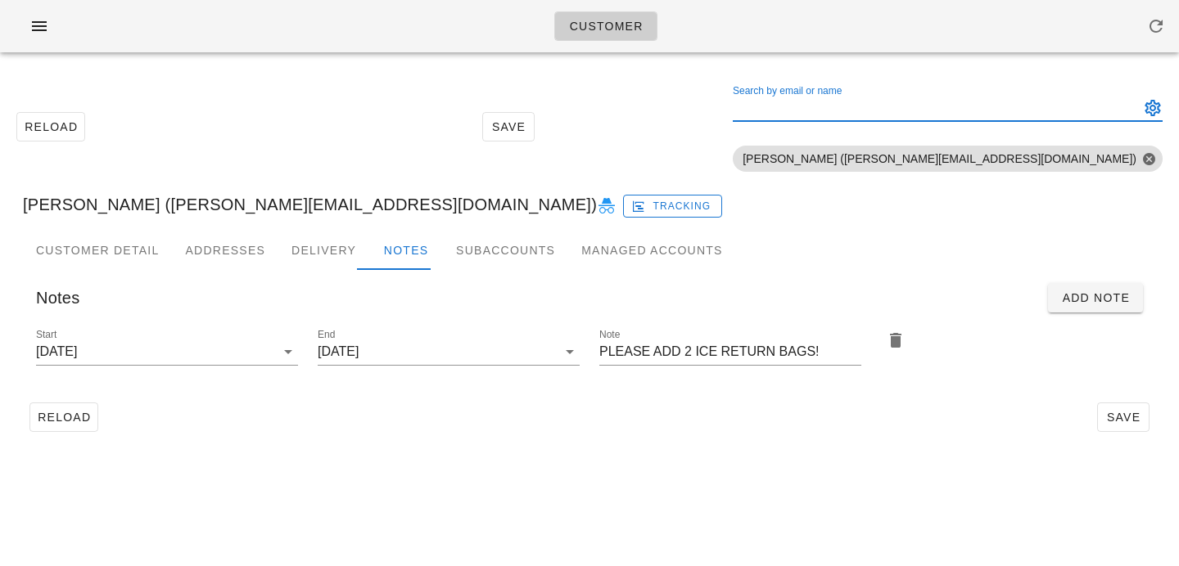
paste input "Craig Drummond"
click at [900, 108] on input "Craig Drummond" at bounding box center [924, 108] width 384 height 26
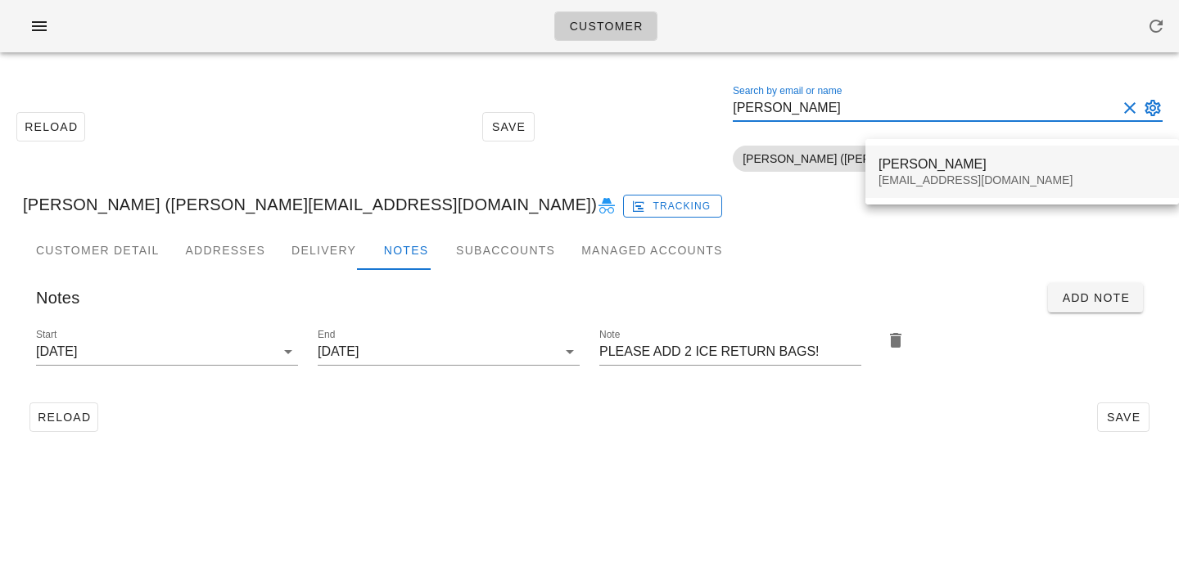
type input "Craig Drummond"
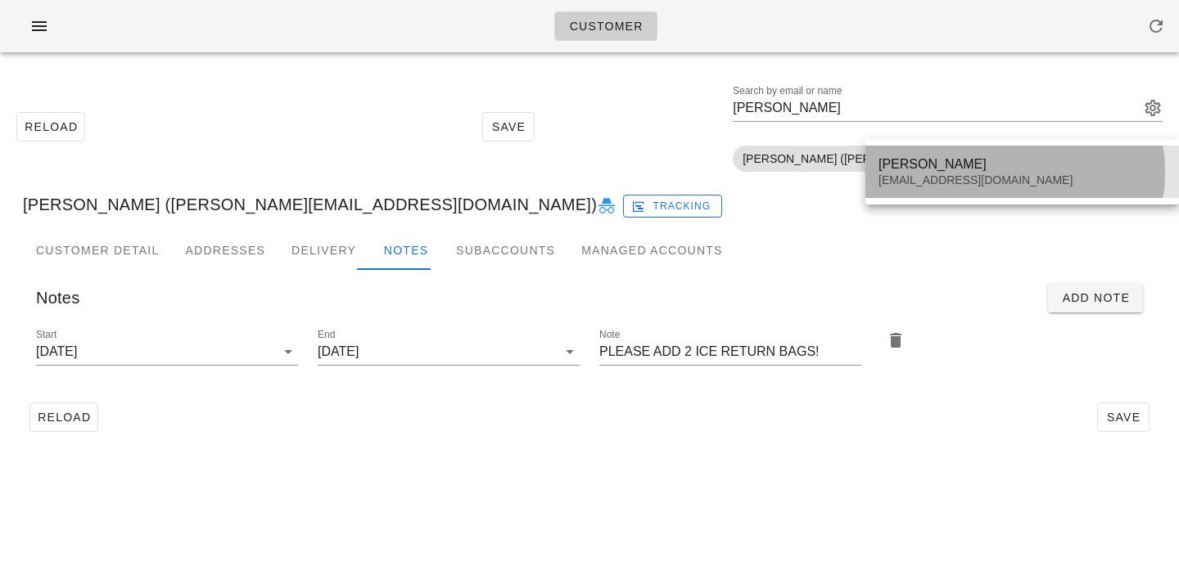
click at [981, 170] on div "Craig Drummond" at bounding box center [1021, 164] width 287 height 16
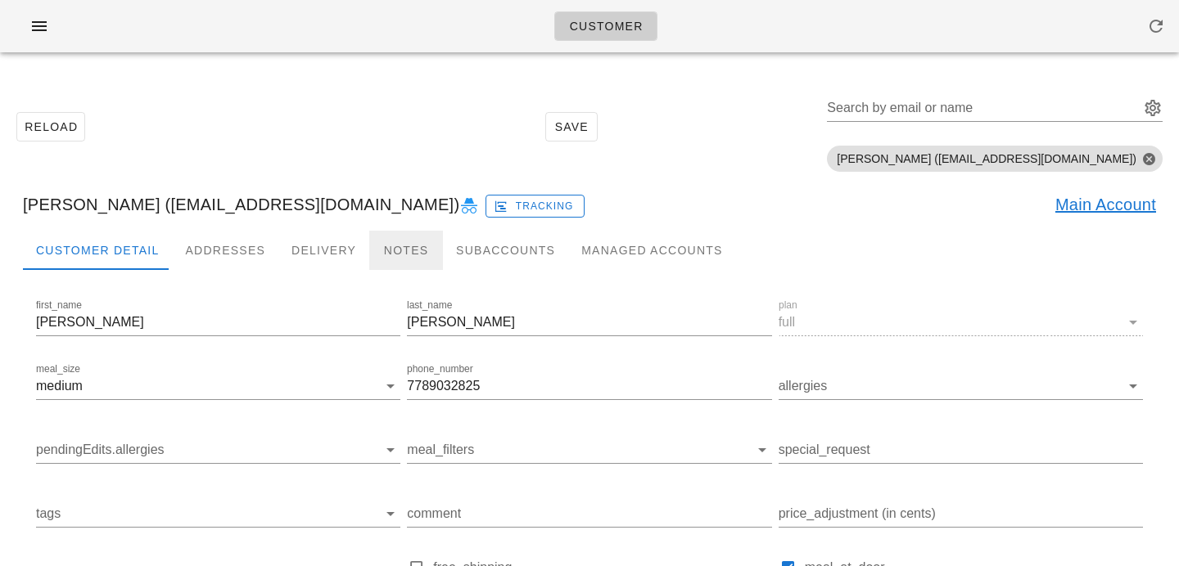
click at [402, 243] on div "Notes" at bounding box center [406, 250] width 74 height 39
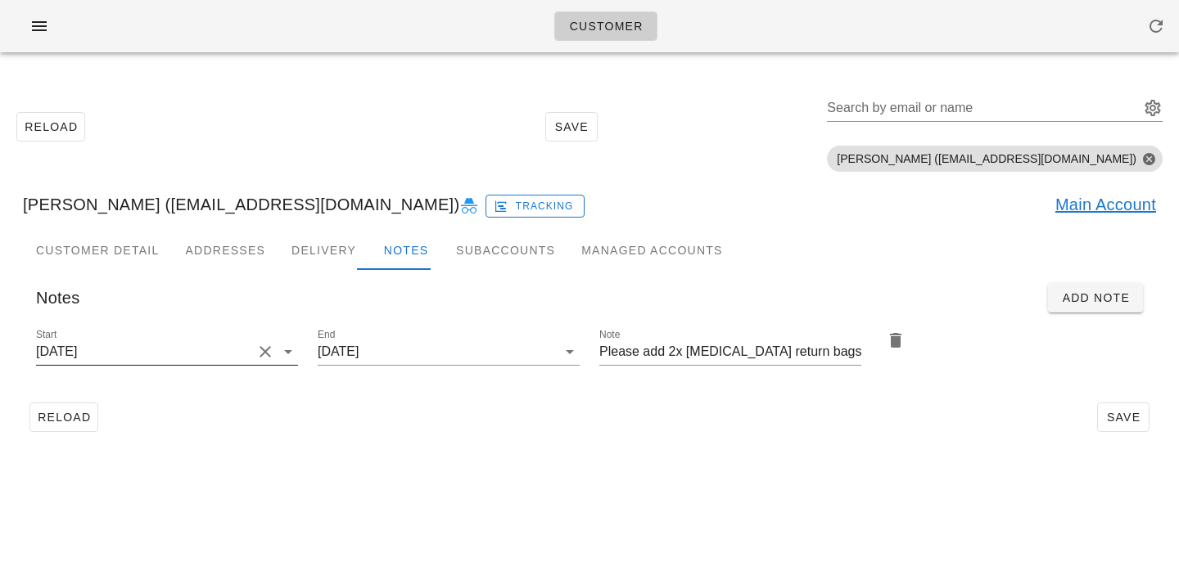
click at [265, 350] on button "Clear Start" at bounding box center [265, 352] width 20 height 20
click at [265, 350] on input "Start" at bounding box center [154, 352] width 236 height 26
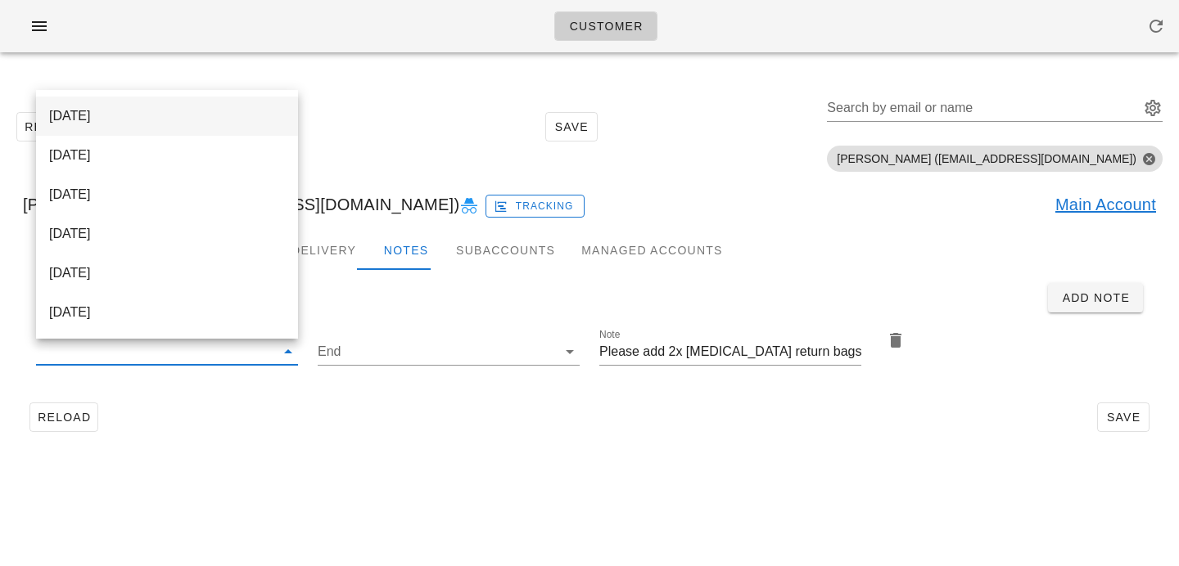
click at [259, 117] on div "[DATE]" at bounding box center [167, 116] width 236 height 16
type input "[DATE]"
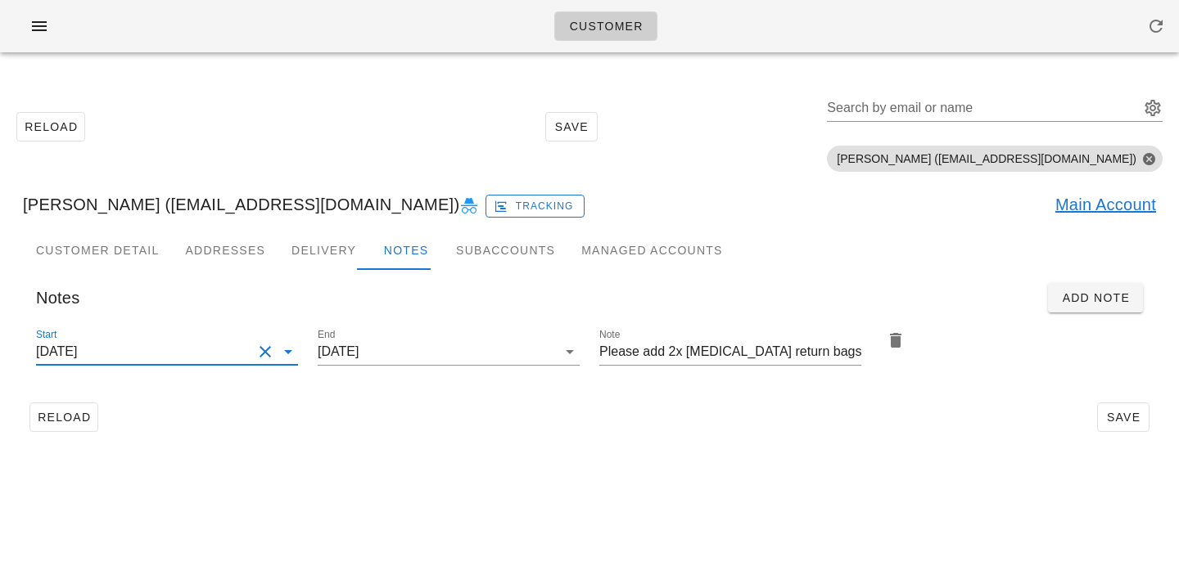
click at [726, 438] on div "Reload Save" at bounding box center [589, 417] width 1133 height 43
click at [1127, 425] on button "Save" at bounding box center [1123, 417] width 52 height 29
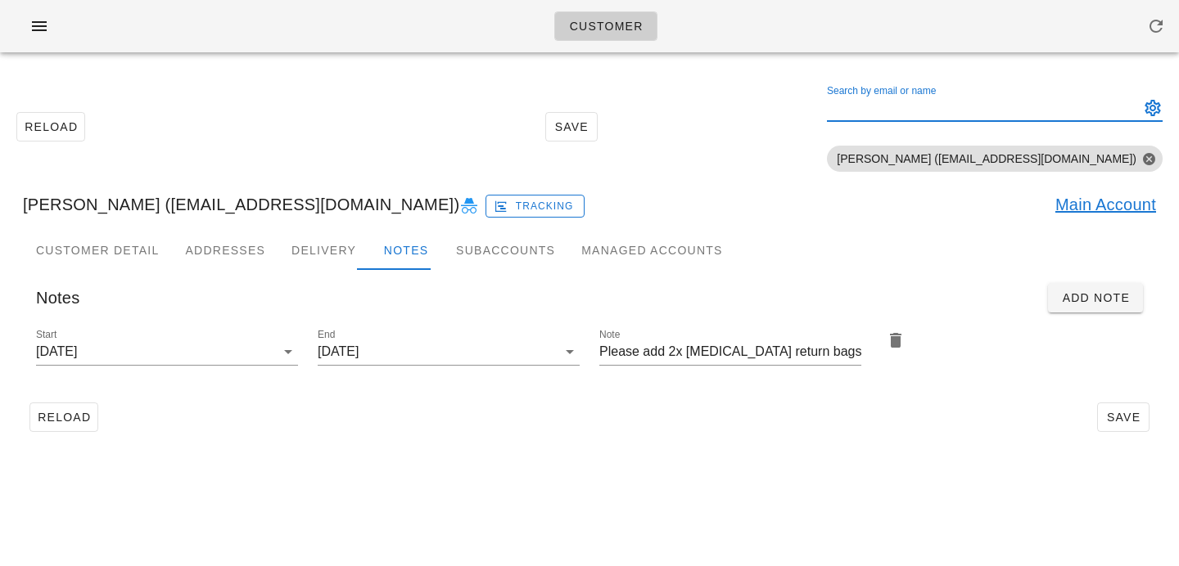
click at [998, 107] on div "Search by email or name" at bounding box center [981, 108] width 309 height 26
paste input "Ignacio Valls Molla"
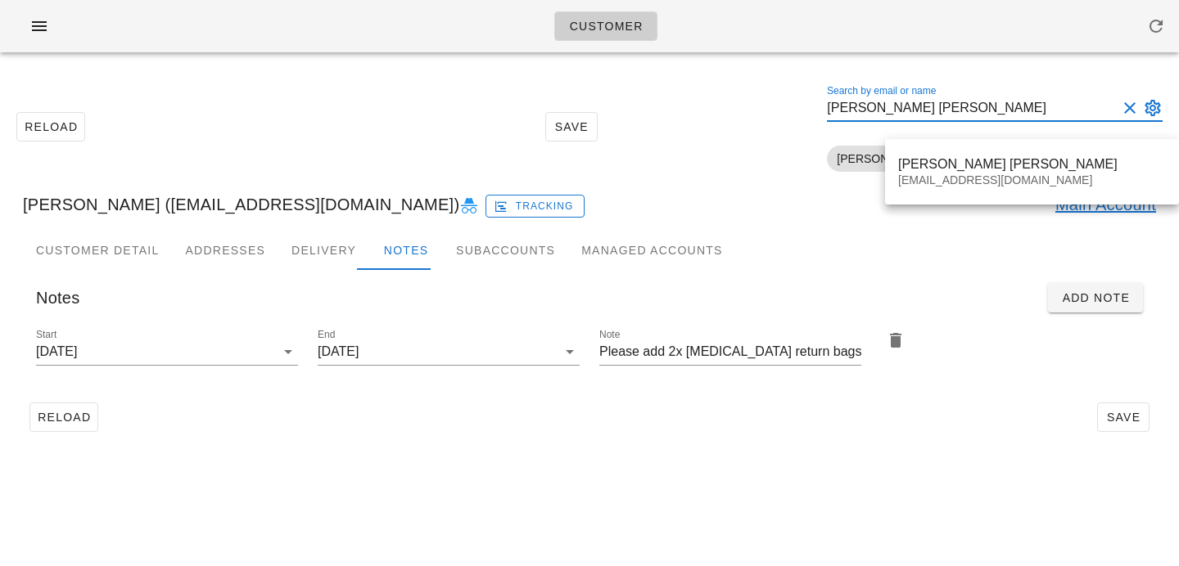
type input "Ignacio Valls Molla"
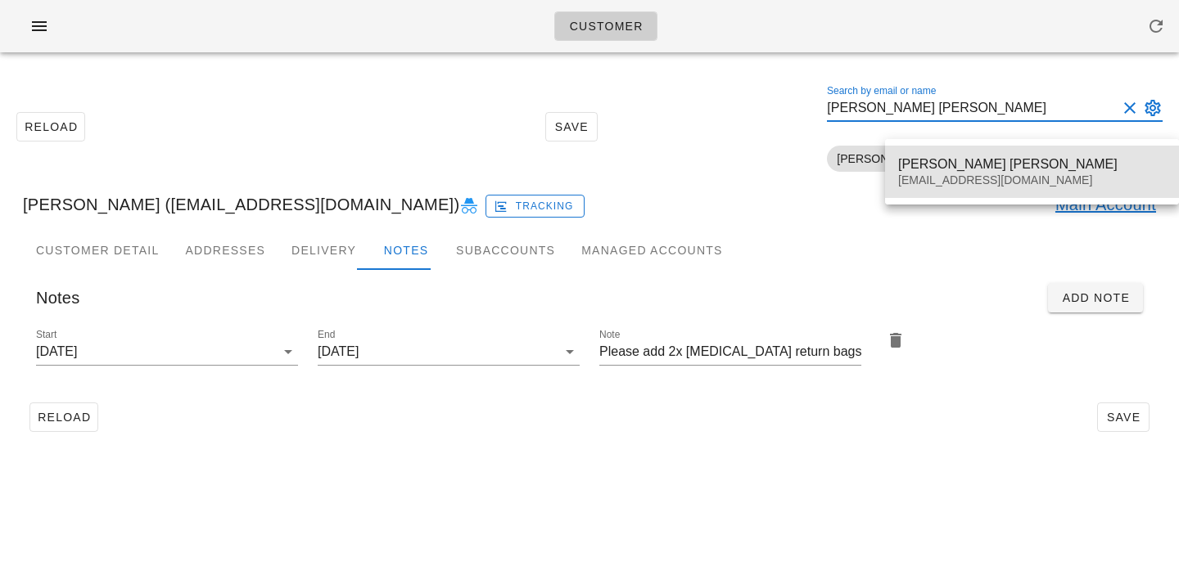
click at [960, 151] on div "Ignacio Valls Molla ignaciovallsmolla@gmail.com" at bounding box center [1032, 171] width 268 height 51
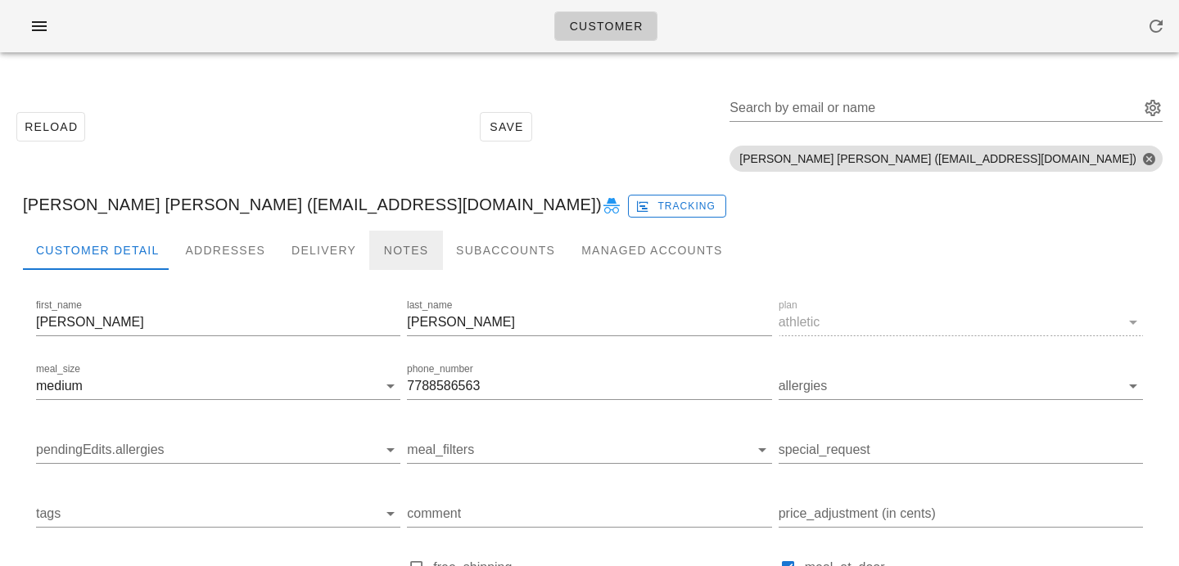
click at [388, 257] on div "Notes" at bounding box center [406, 250] width 74 height 39
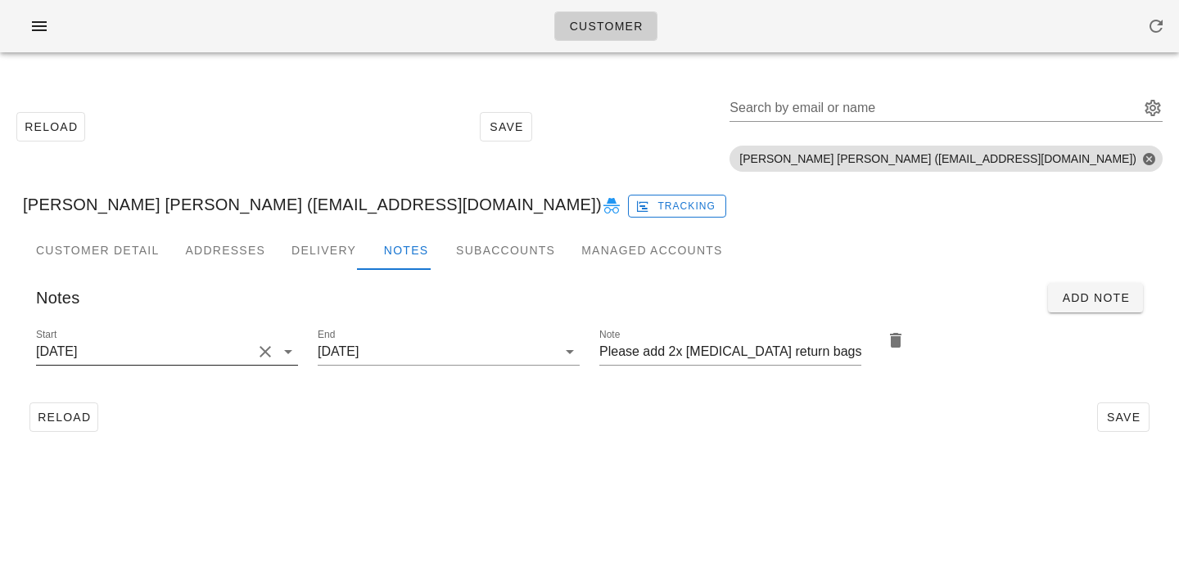
click at [275, 352] on div at bounding box center [286, 352] width 23 height 20
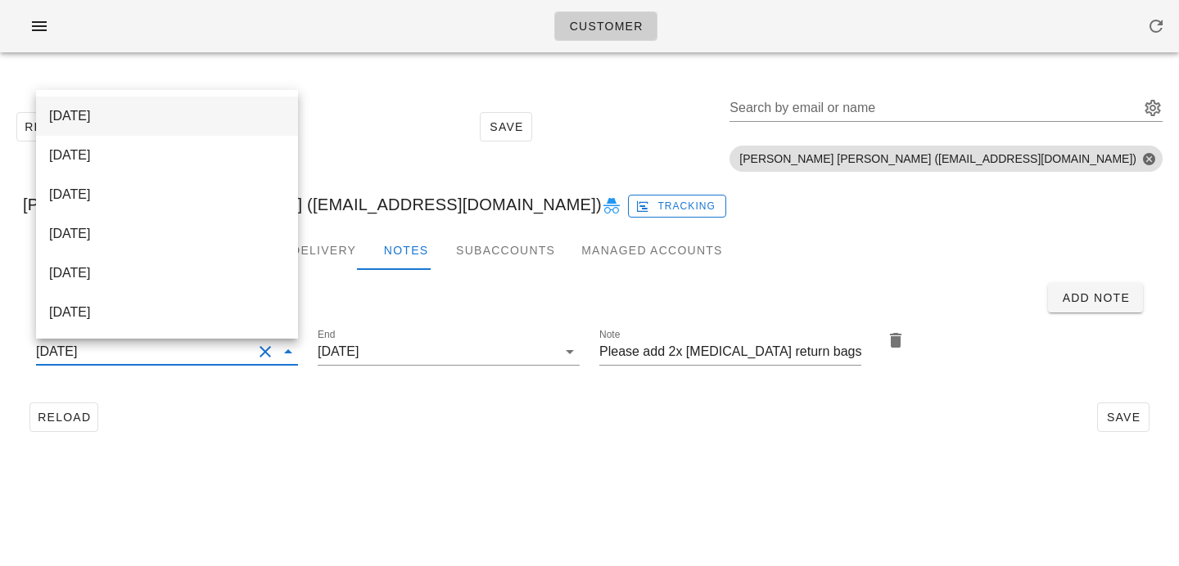
click at [290, 115] on div "[DATE]" at bounding box center [167, 116] width 262 height 39
type input "[DATE]"
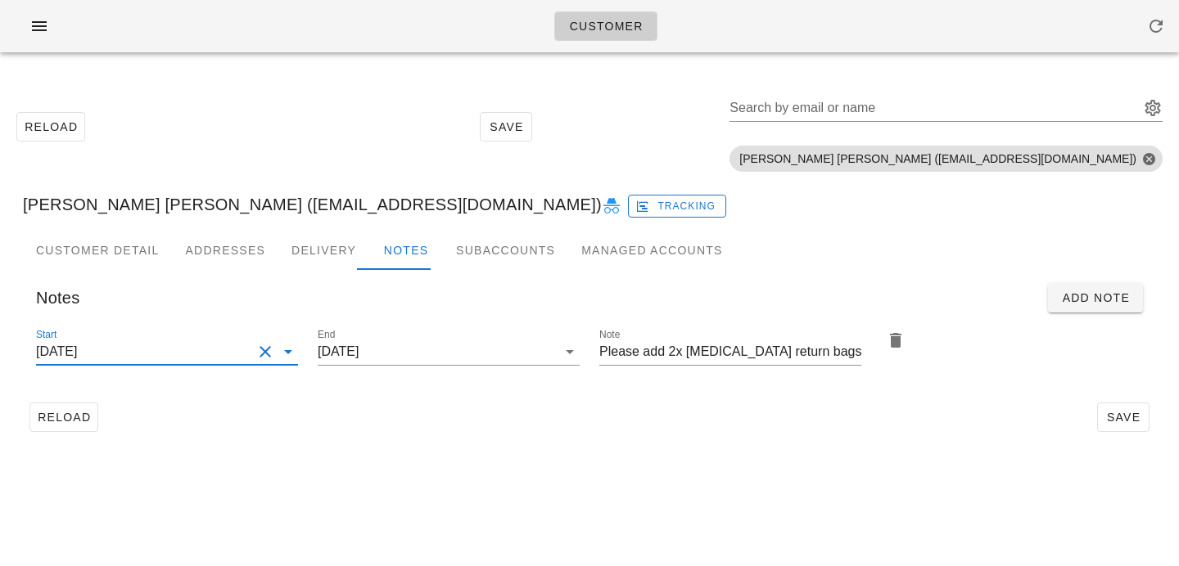
click at [553, 431] on div "Reload Save" at bounding box center [589, 417] width 1133 height 43
click at [1113, 408] on button "Save" at bounding box center [1123, 417] width 52 height 29
click at [960, 109] on input "Search by email or name" at bounding box center [932, 108] width 407 height 26
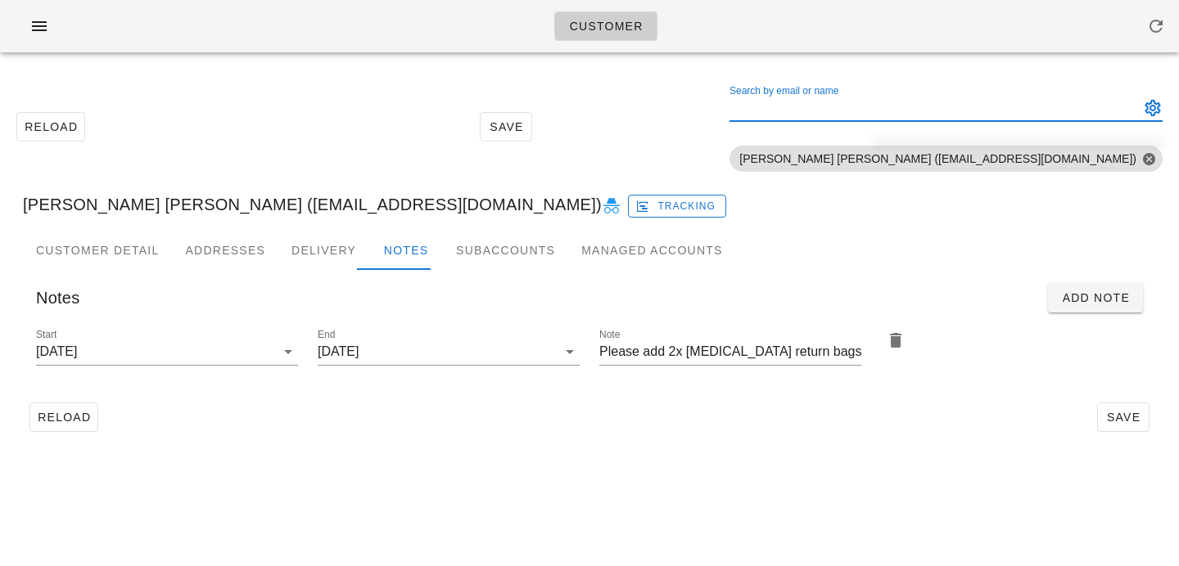
paste input "Mio Oi Si Tou"
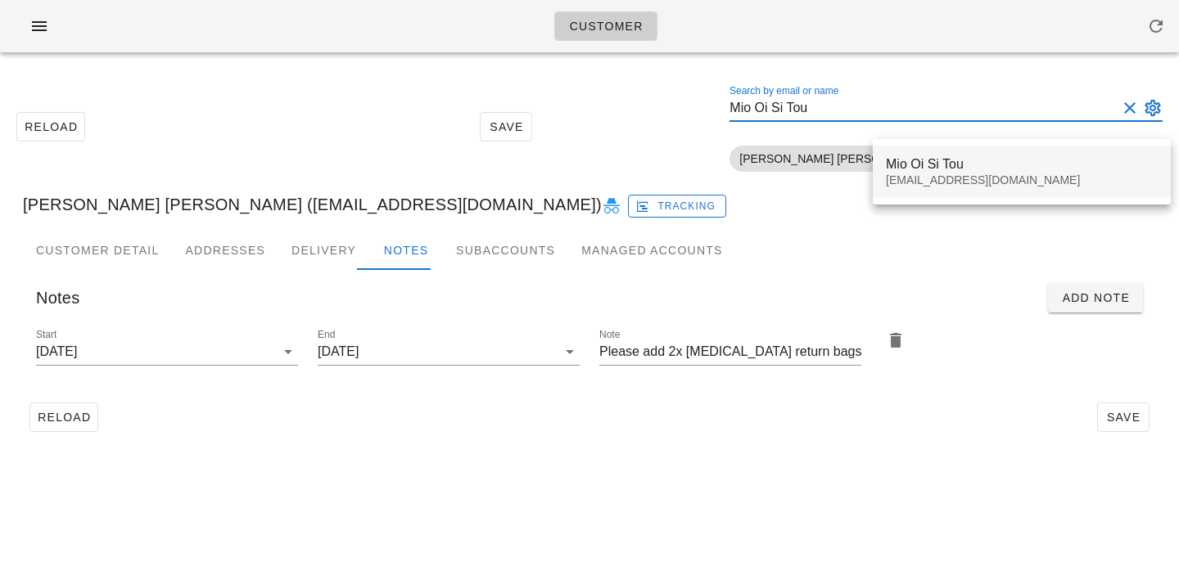
type input "Mio Oi Si Tou"
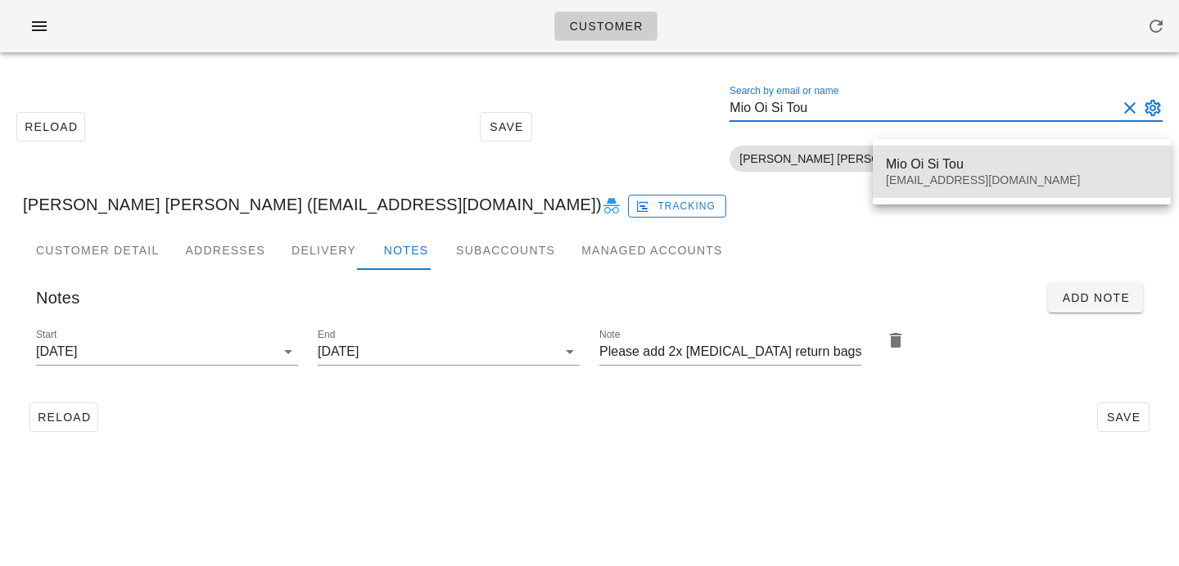
click at [922, 165] on div "Mio Oi Si Tou" at bounding box center [1022, 164] width 272 height 16
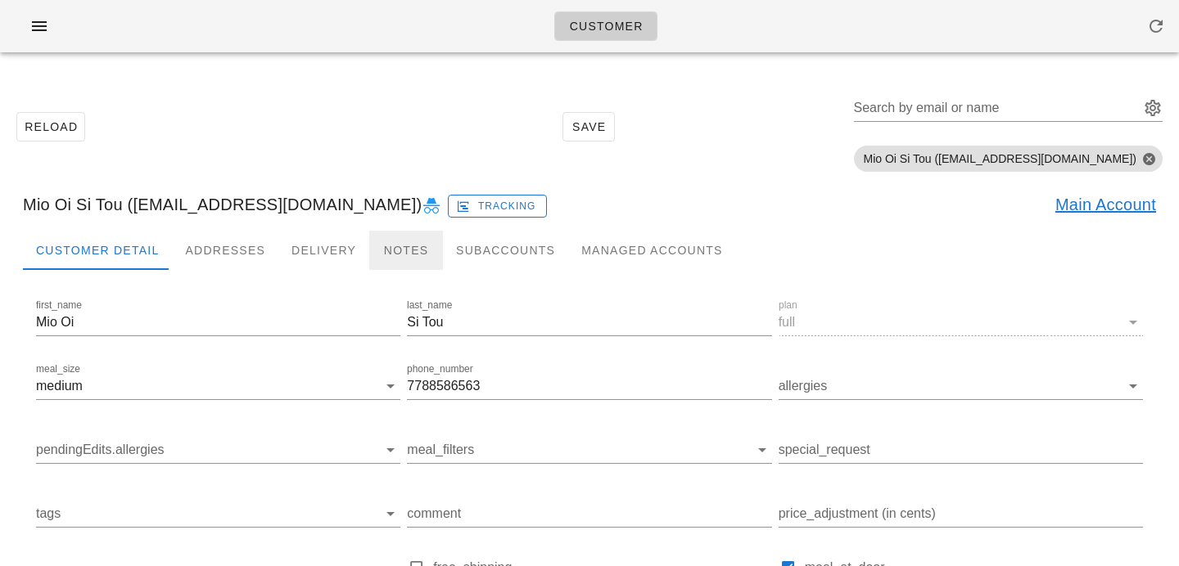
click at [393, 245] on div "Notes" at bounding box center [406, 250] width 74 height 39
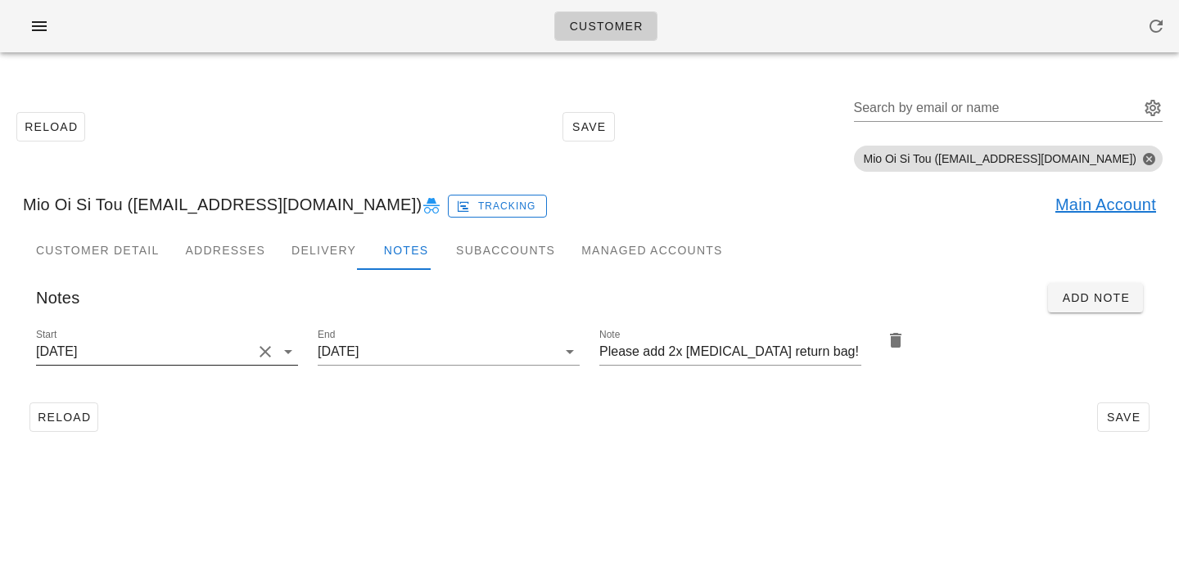
click at [268, 358] on button "Clear Start" at bounding box center [265, 352] width 20 height 20
click at [268, 357] on input "Start" at bounding box center [154, 352] width 236 height 26
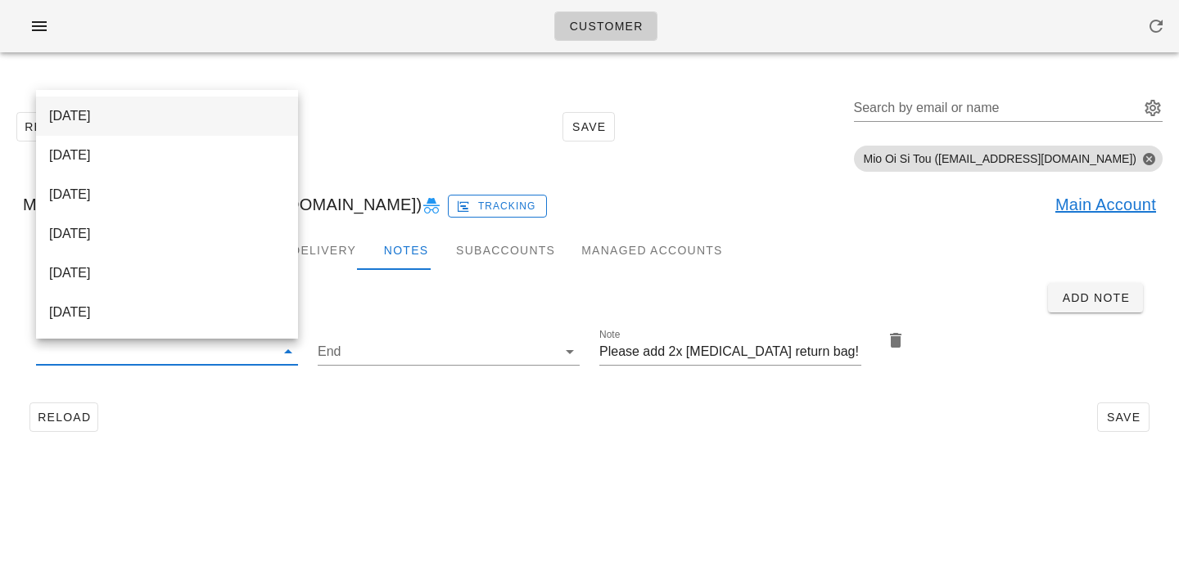
click at [239, 111] on div "[DATE]" at bounding box center [167, 116] width 236 height 16
type input "[DATE]"
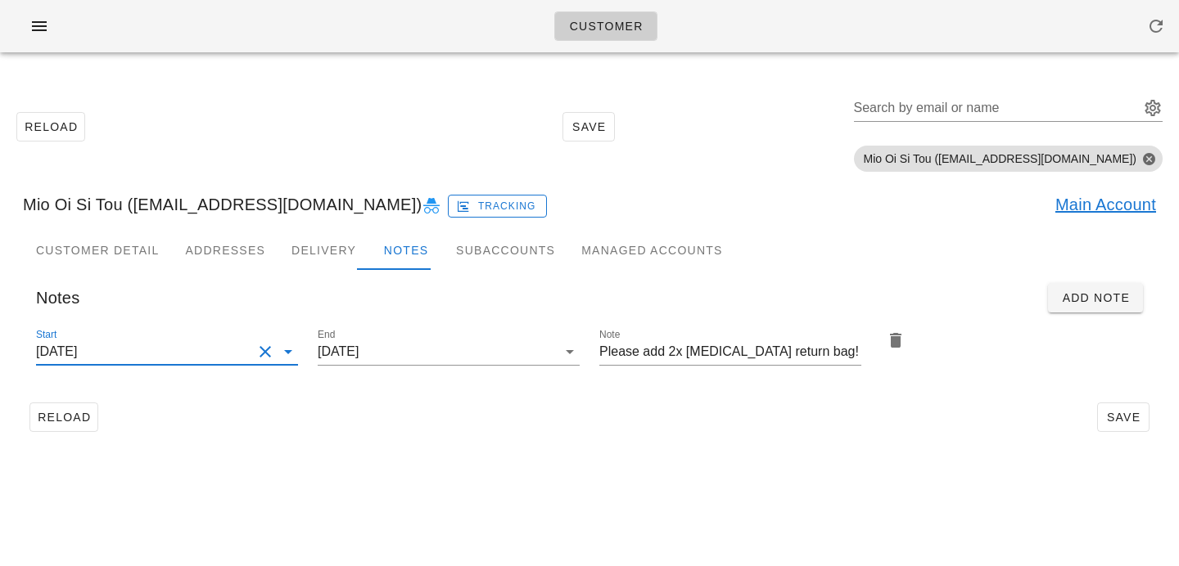
click at [421, 391] on div "End 2025-08-31" at bounding box center [449, 354] width 282 height 77
click at [1120, 408] on button "Save" at bounding box center [1123, 417] width 52 height 29
click at [1025, 114] on input "Search by email or name" at bounding box center [995, 108] width 282 height 26
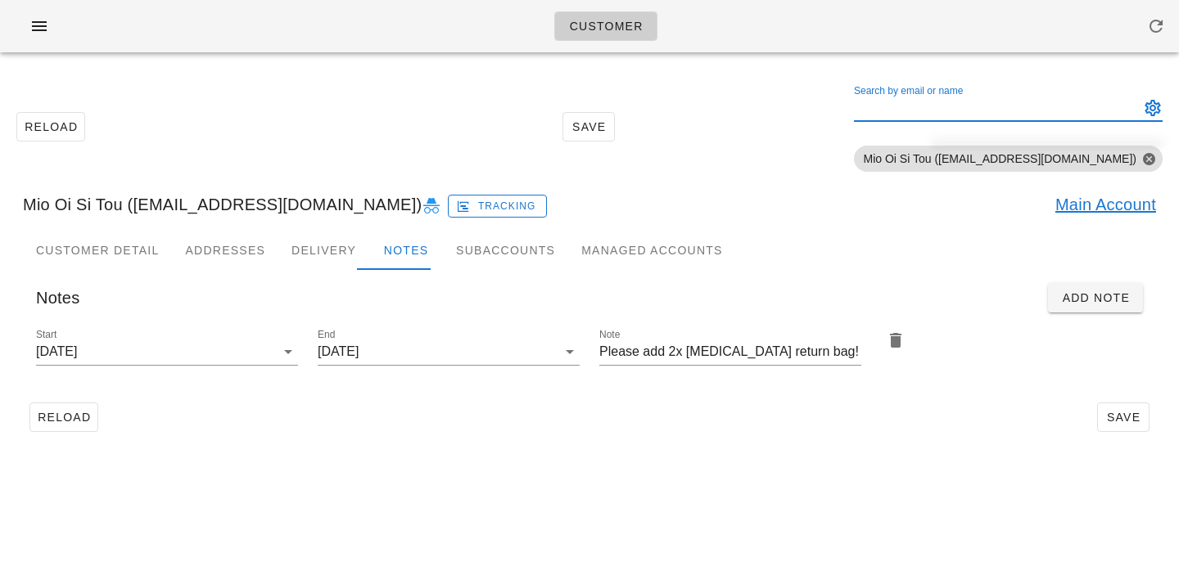
paste input "Antonio Padron"
click at [983, 107] on input "Antonio Padron" at bounding box center [985, 108] width 263 height 26
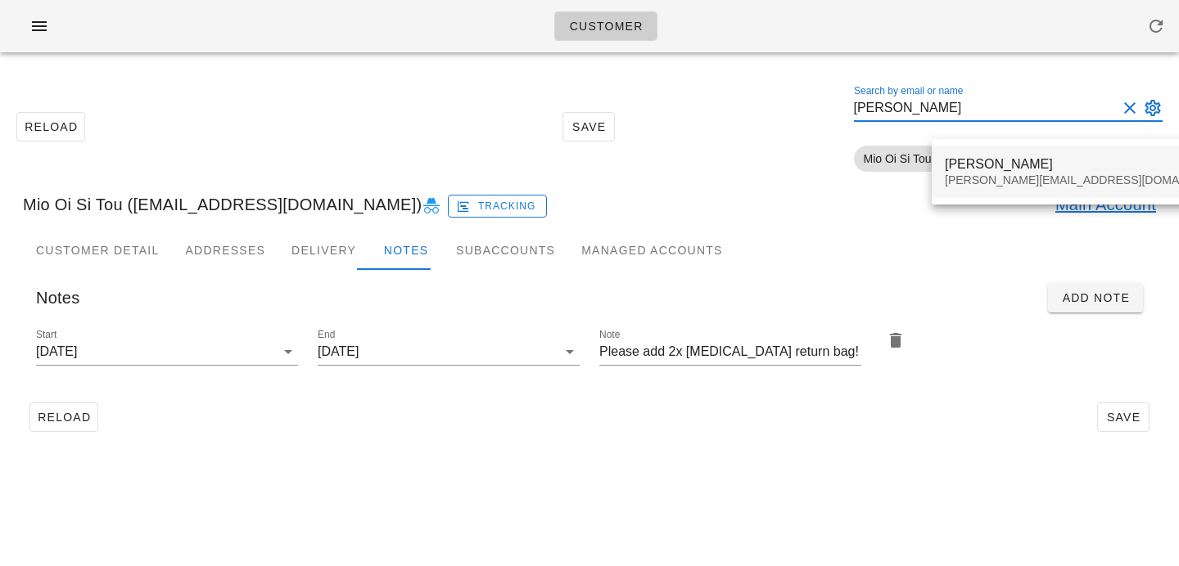
type input "Antonio Padron"
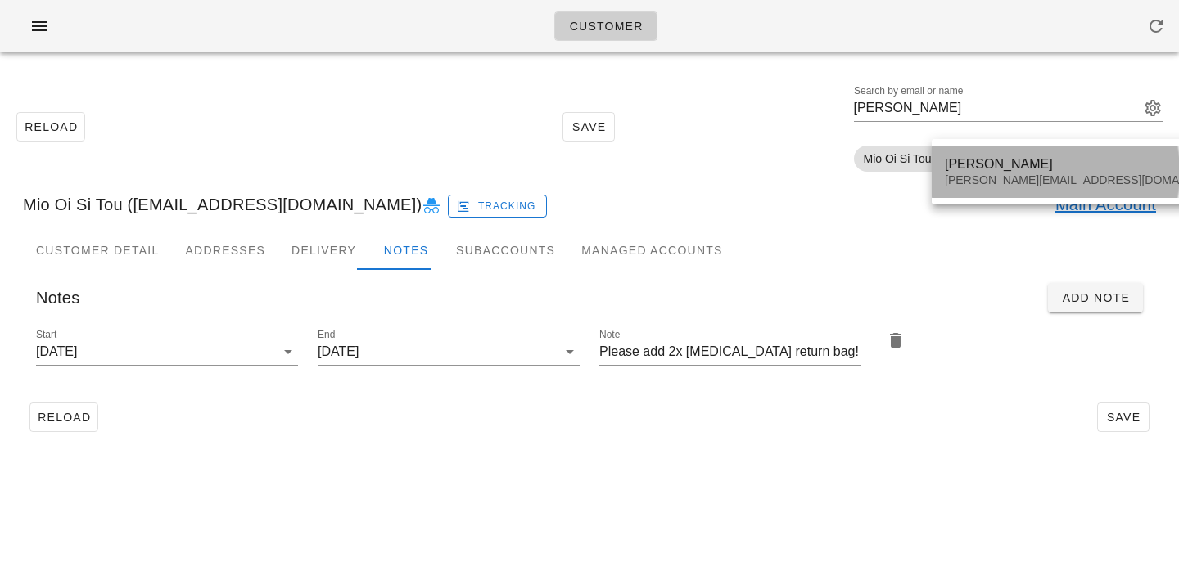
click at [949, 171] on div "Antonio Padron" at bounding box center [1088, 164] width 288 height 16
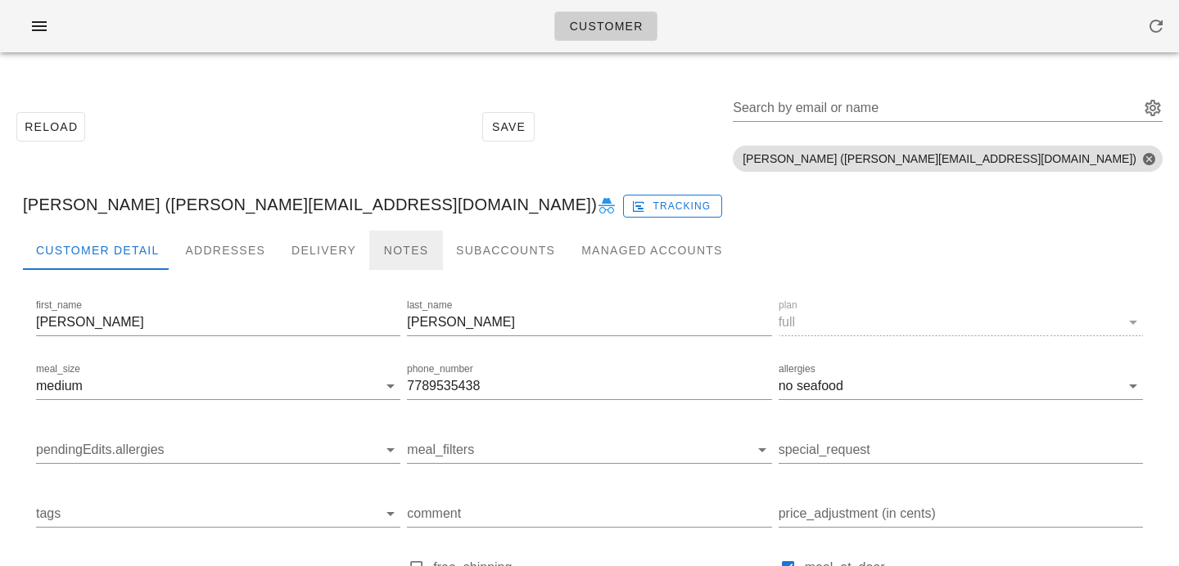
click at [421, 251] on div "Notes" at bounding box center [406, 250] width 74 height 39
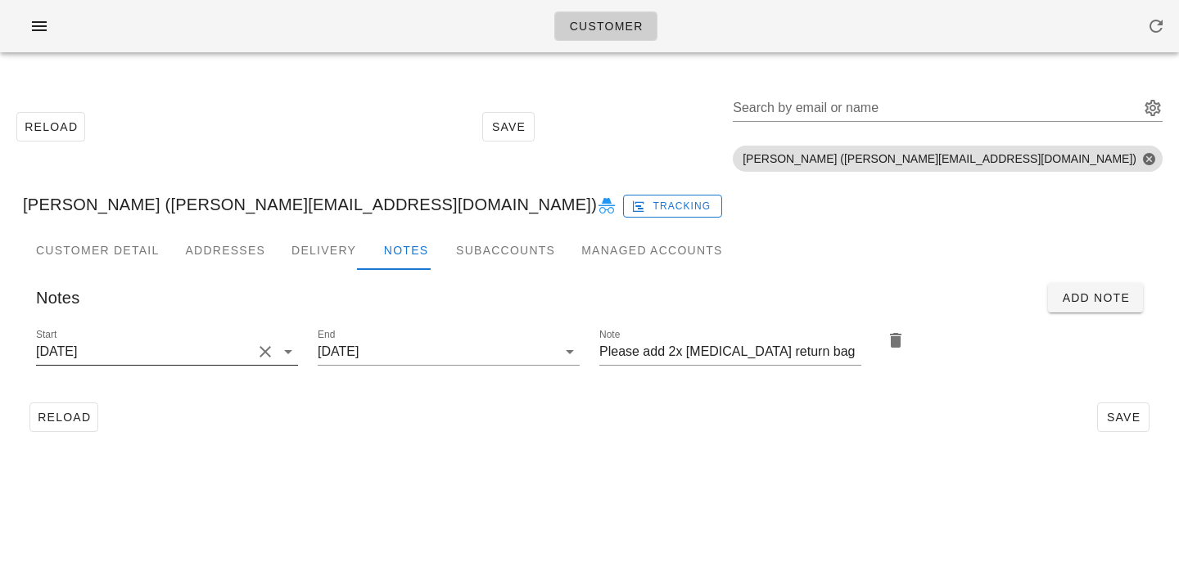
click at [264, 347] on button "Clear Start" at bounding box center [265, 352] width 20 height 20
click at [264, 348] on input "Start" at bounding box center [154, 352] width 236 height 26
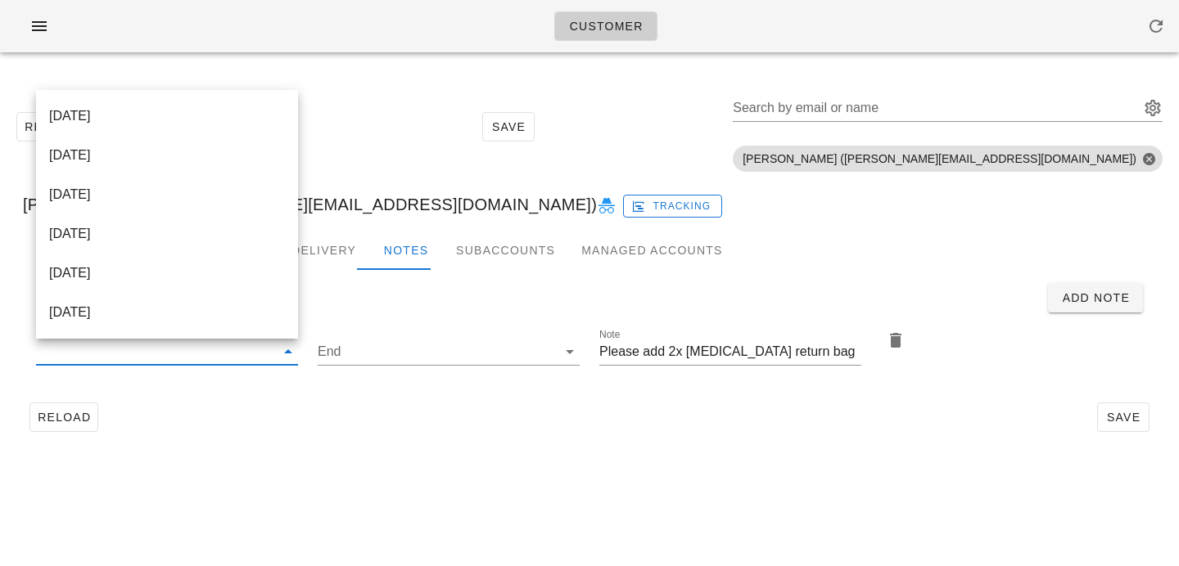
click at [242, 111] on div "[DATE]" at bounding box center [167, 116] width 236 height 16
type input "[DATE]"
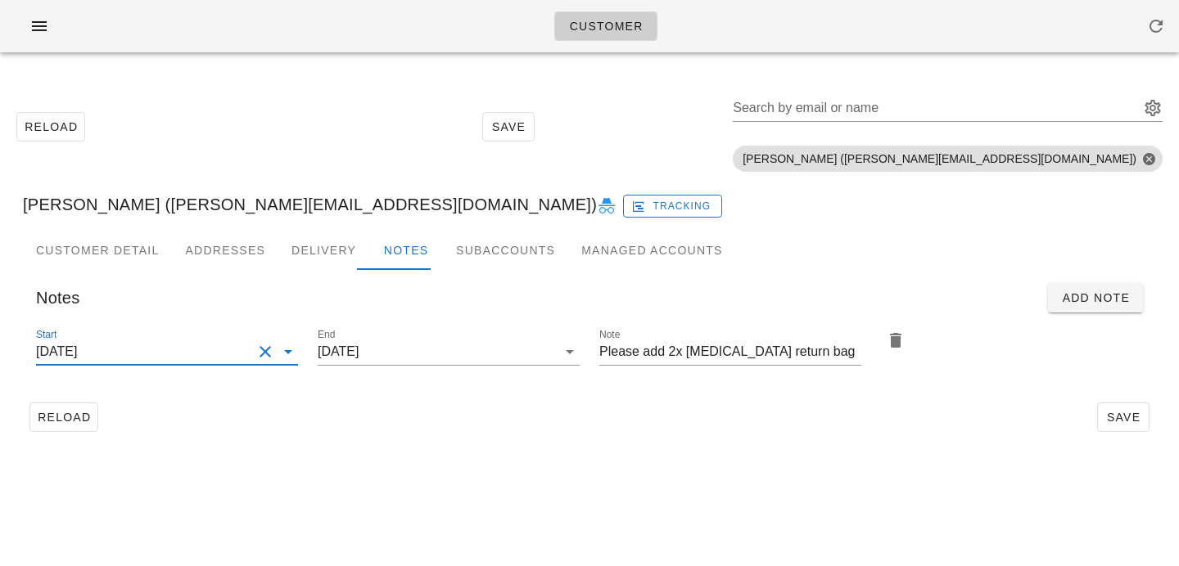
click at [494, 416] on div "Reload Save" at bounding box center [589, 417] width 1133 height 43
click at [1108, 417] on span "Save" at bounding box center [1123, 417] width 38 height 13
click at [987, 107] on input "Search by email or name" at bounding box center [933, 108] width 403 height 26
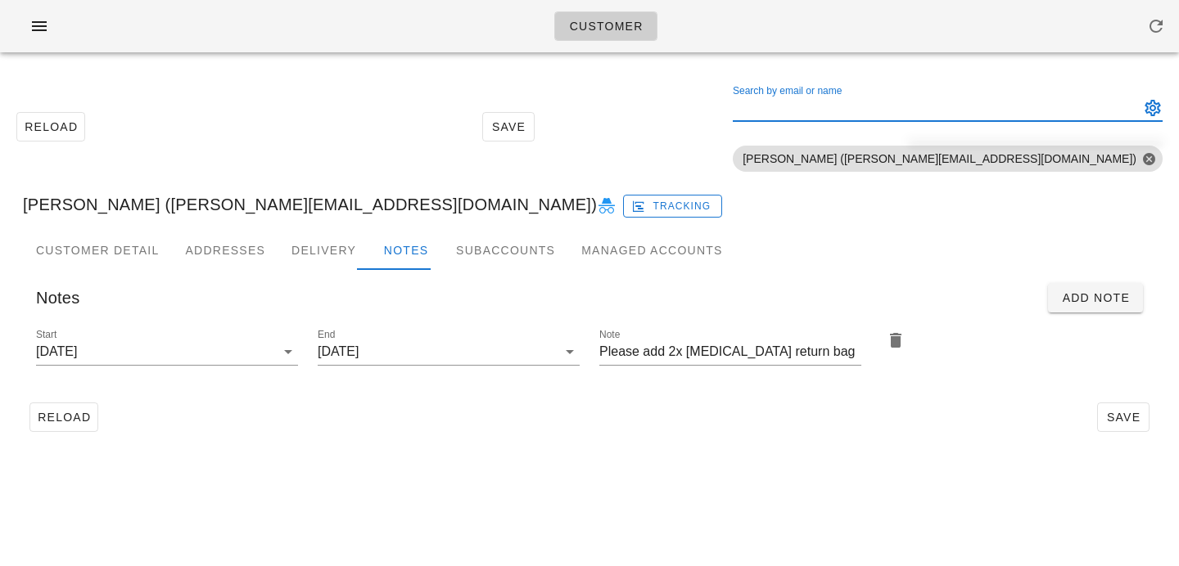
paste input "Deanna Kadota"
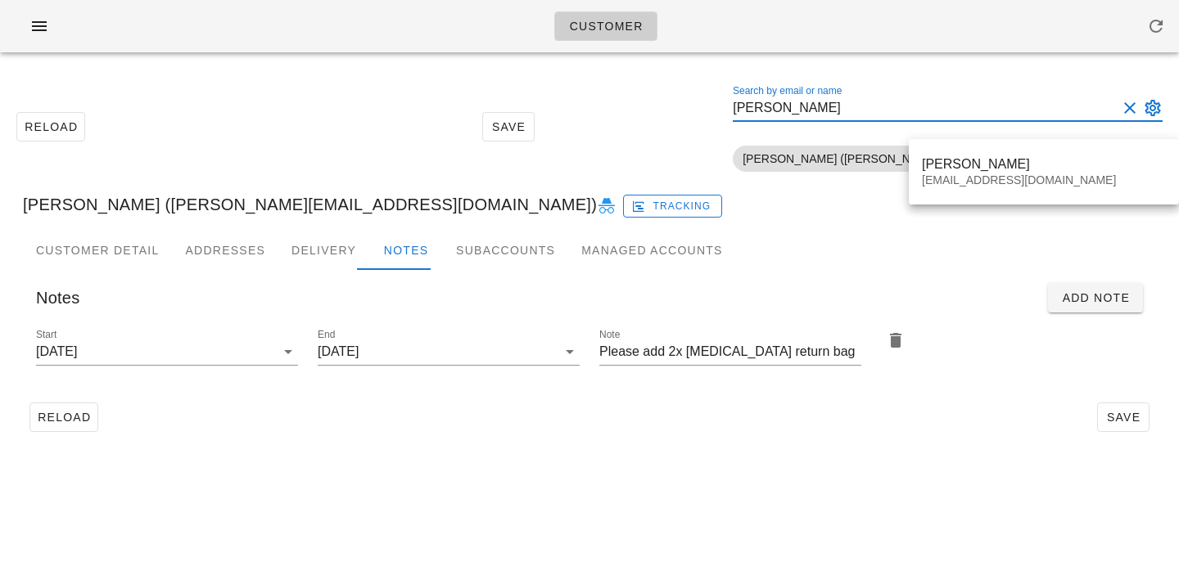
type input "Deanna Kadota"
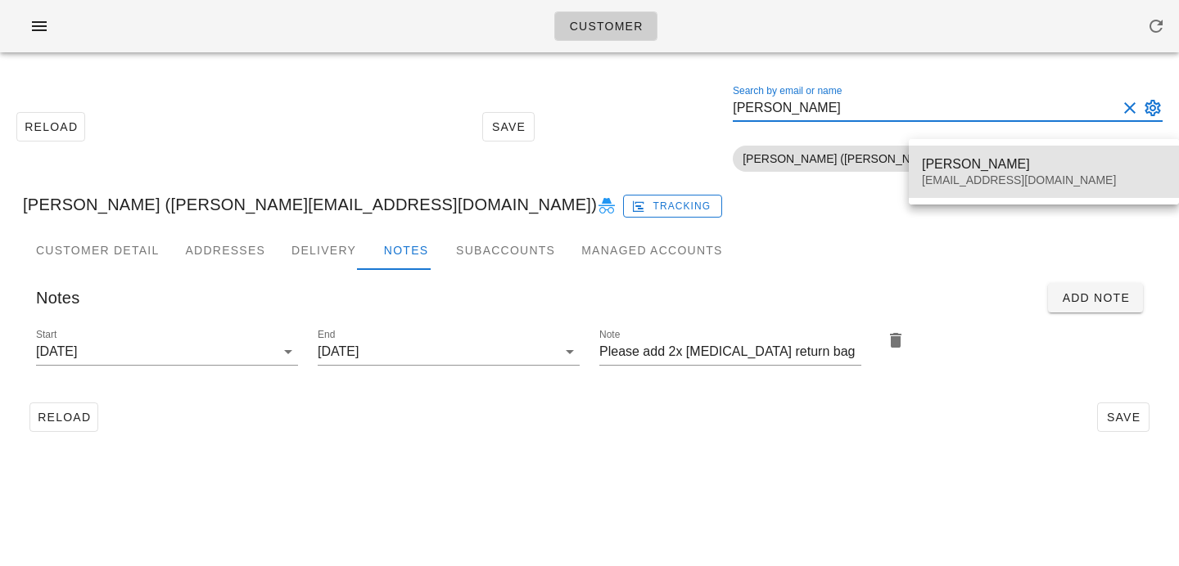
click at [916, 173] on div "Deanna Kadota ultramusicpowder@gmail.com" at bounding box center [1043, 172] width 270 height 52
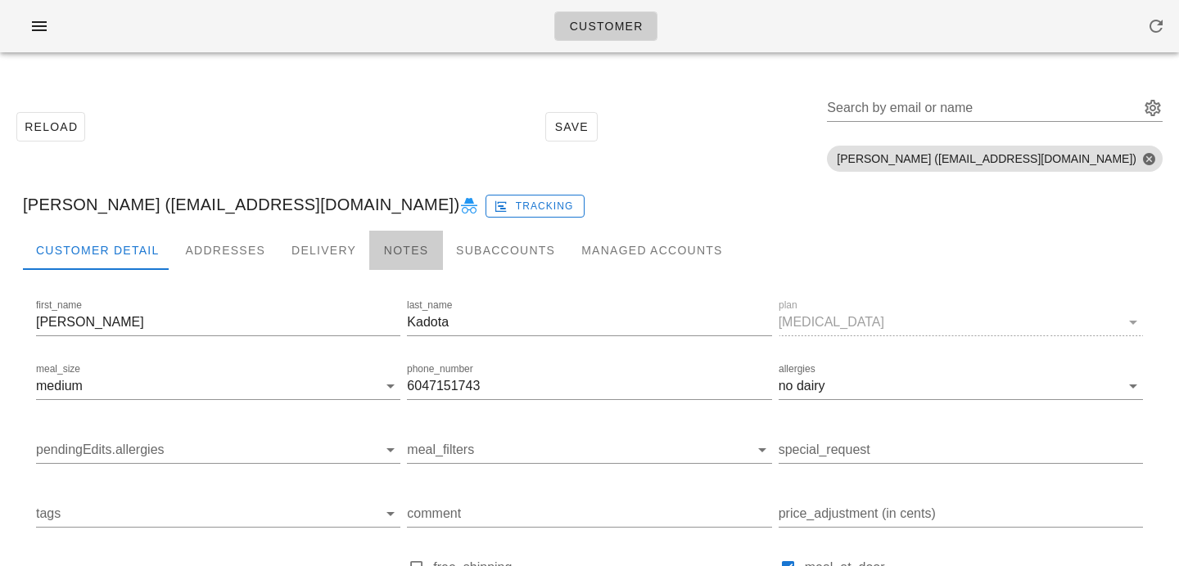
click at [399, 249] on div "Notes" at bounding box center [406, 250] width 74 height 39
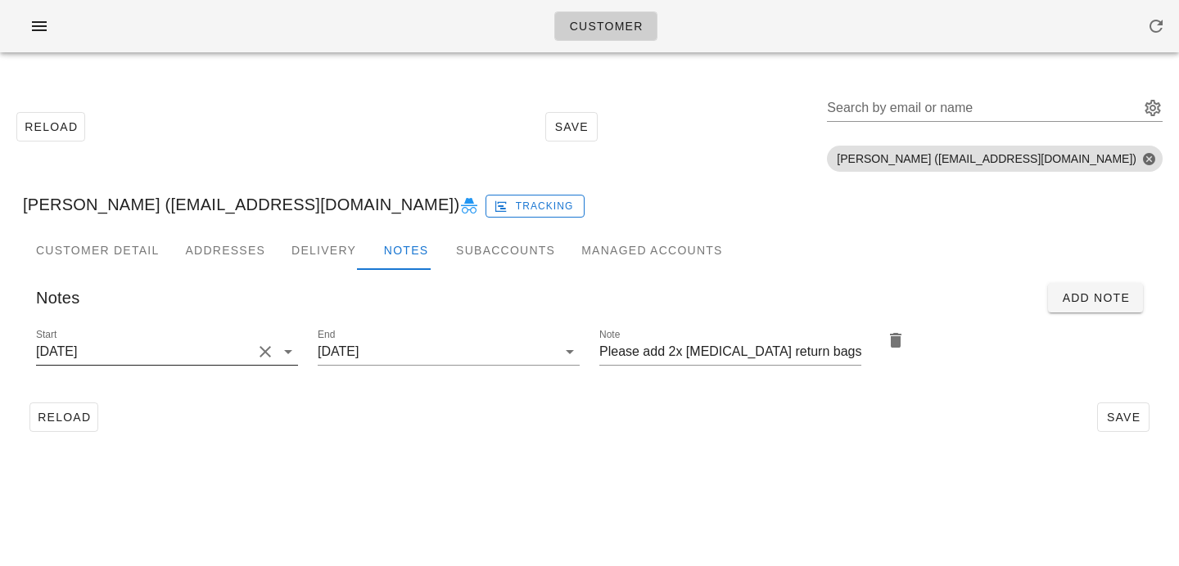
click at [253, 360] on div at bounding box center [263, 352] width 23 height 20
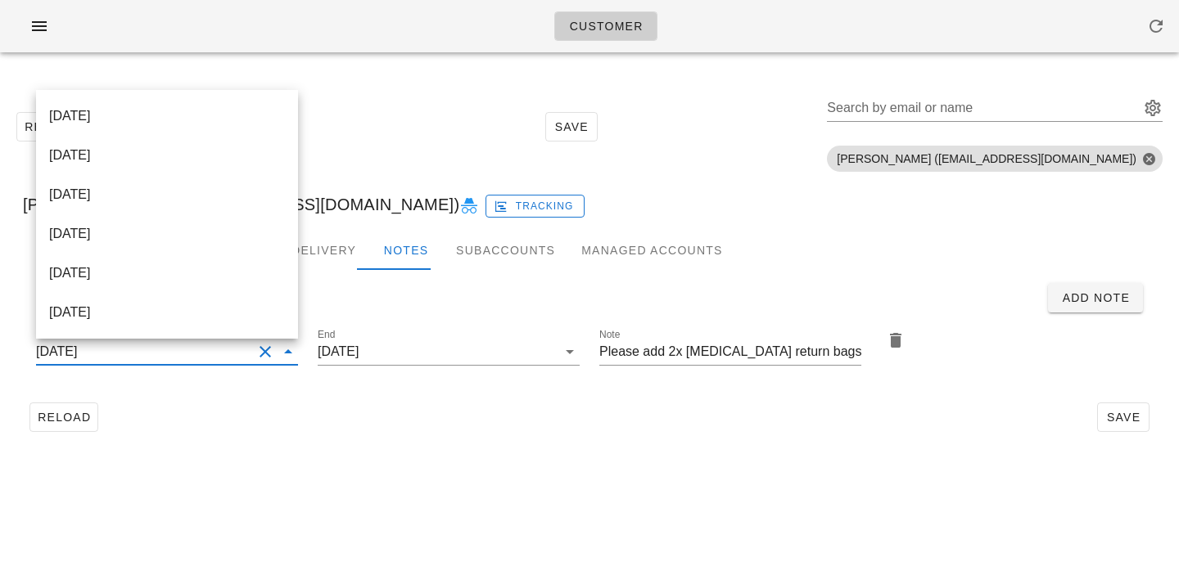
click at [233, 113] on div "[DATE]" at bounding box center [167, 116] width 236 height 16
type input "[DATE]"
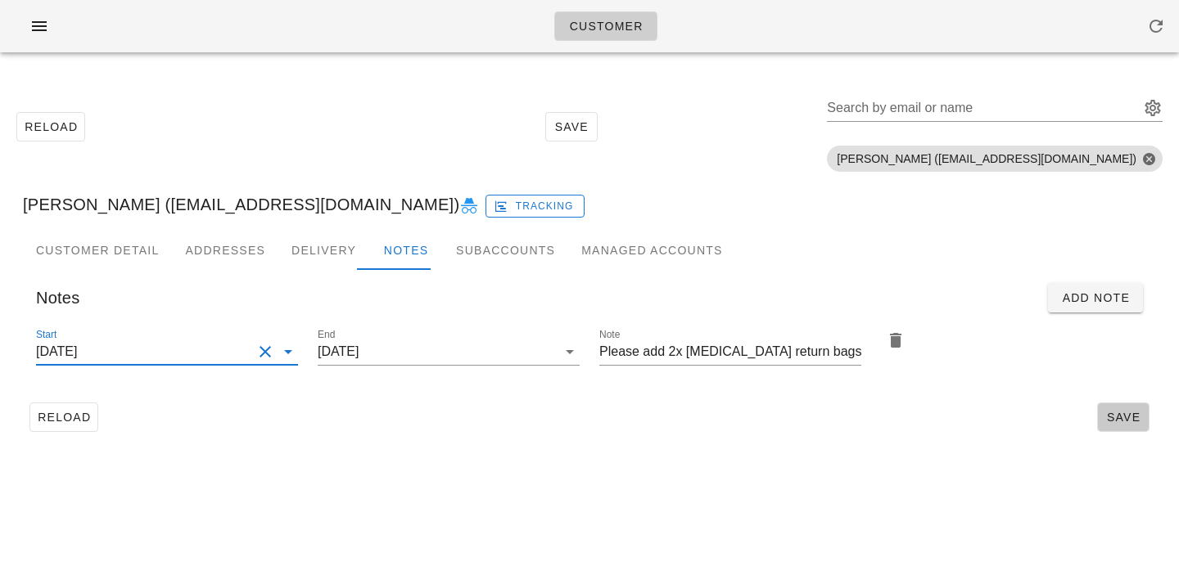
click at [1125, 420] on span "Save" at bounding box center [1123, 417] width 38 height 13
click at [938, 104] on div "Search by email or name" at bounding box center [981, 108] width 309 height 26
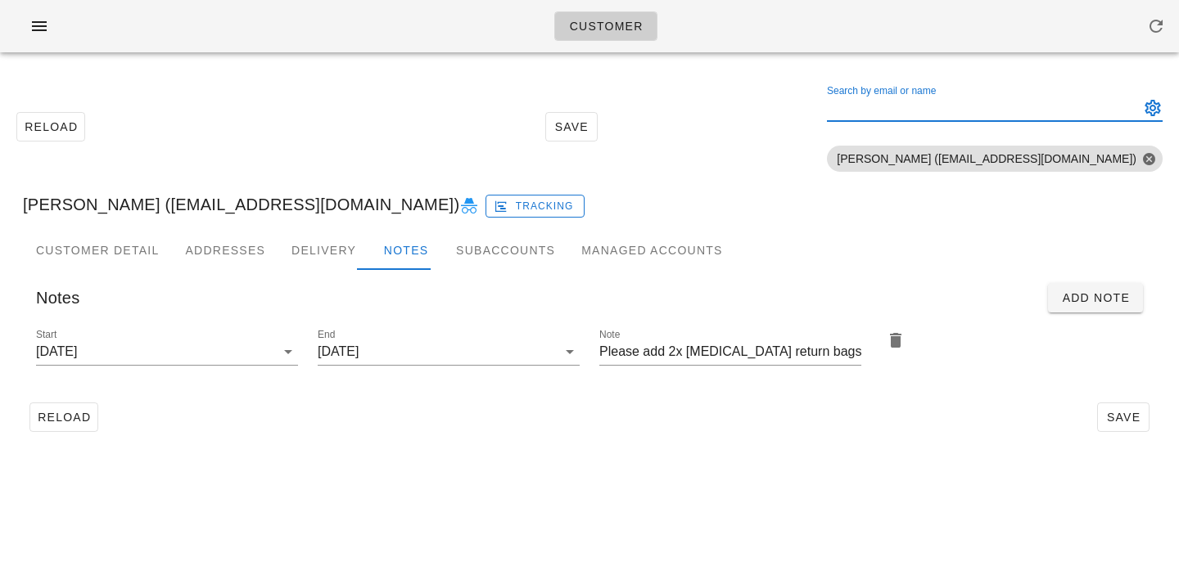
paste input "Ron Josephson"
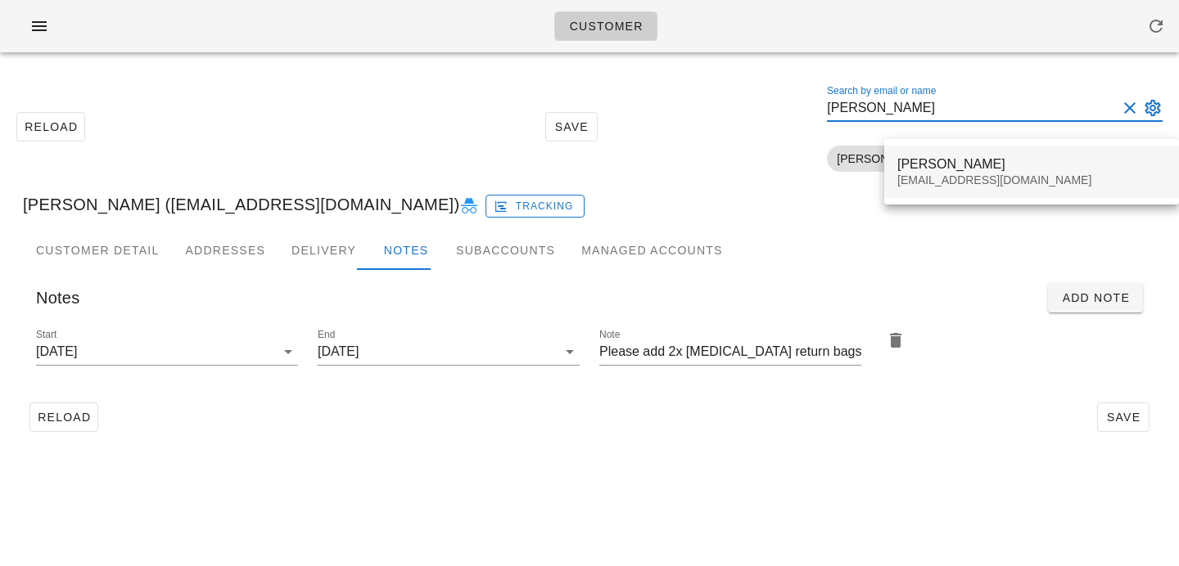
type input "Ron Josephson"
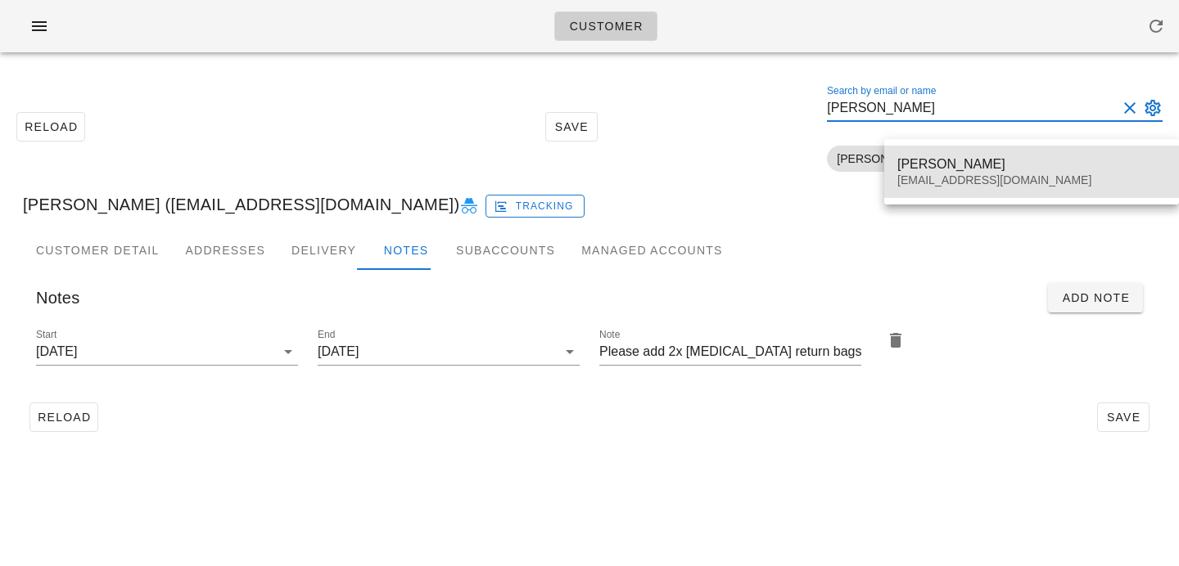
click at [939, 166] on div "Ron Josephson" at bounding box center [1031, 164] width 268 height 16
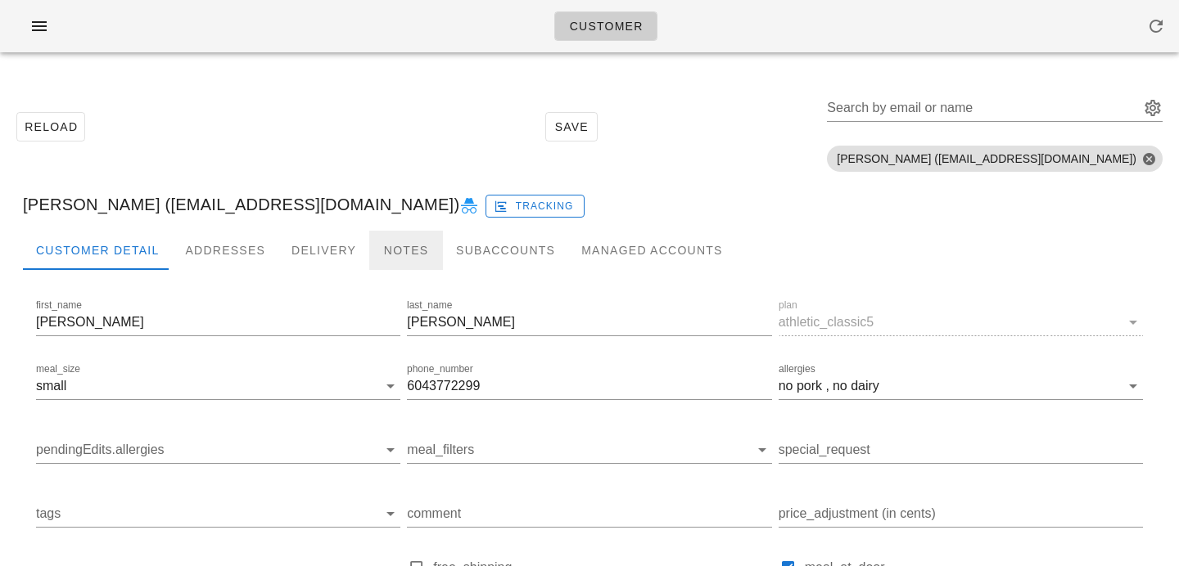
click at [404, 248] on div "Notes" at bounding box center [406, 250] width 74 height 39
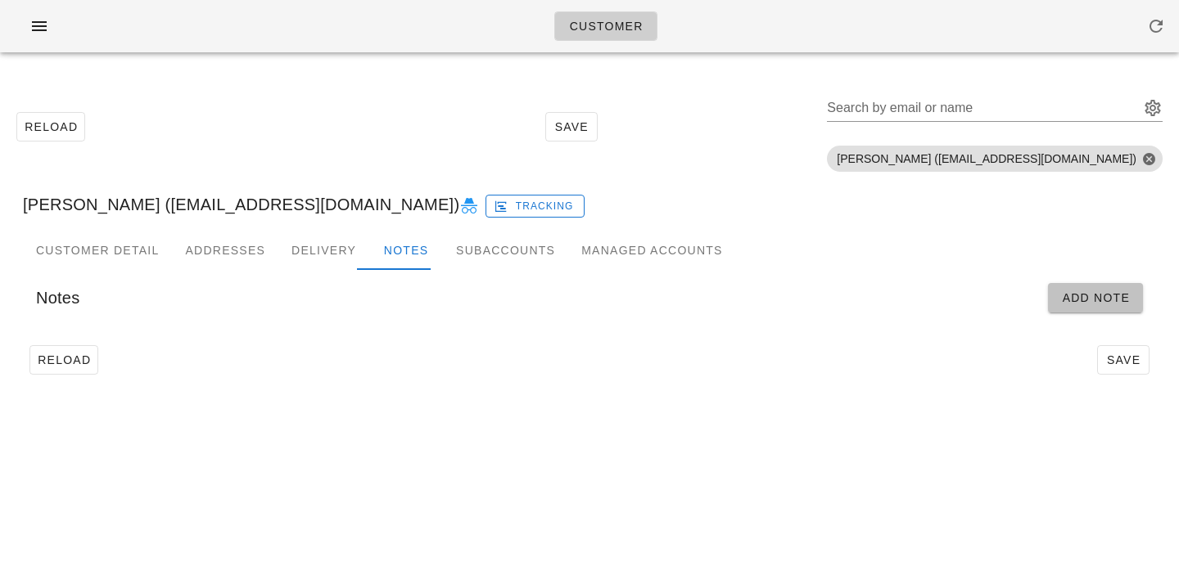
click at [1107, 295] on span "Add Note" at bounding box center [1095, 297] width 69 height 13
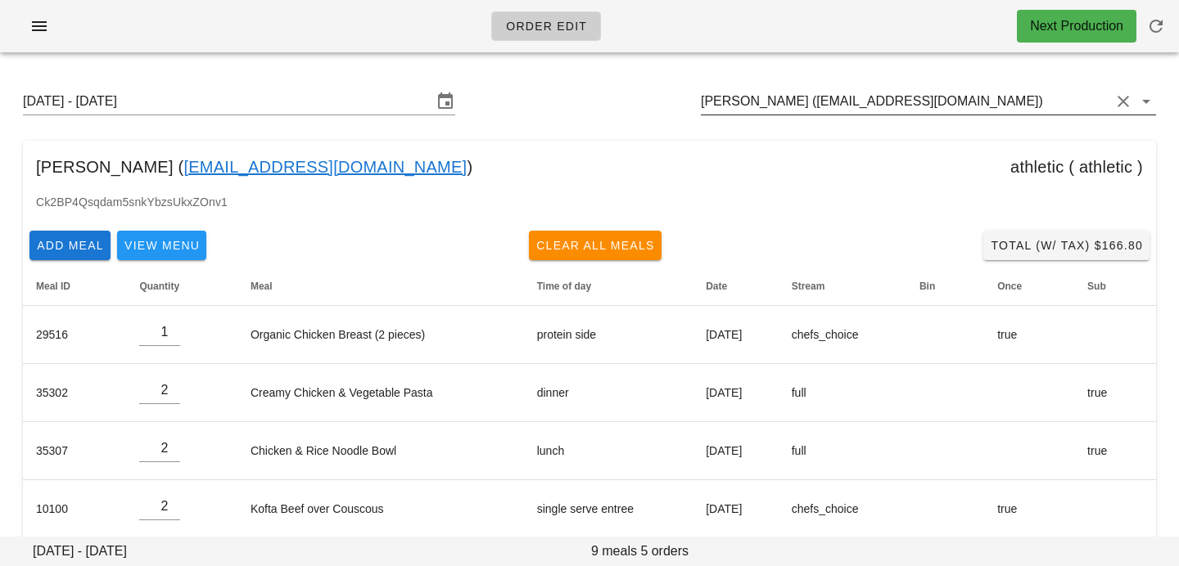
click at [750, 98] on input "[PERSON_NAME] ([EMAIL_ADDRESS][DOMAIN_NAME])" at bounding box center [905, 101] width 409 height 26
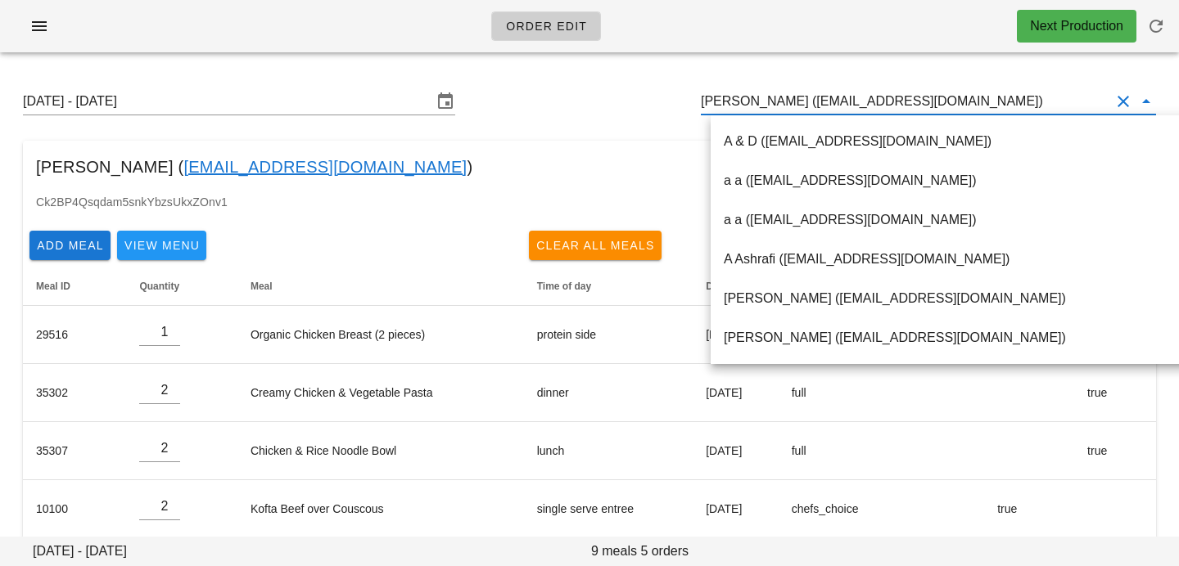
click at [991, 97] on input "[PERSON_NAME] ([EMAIL_ADDRESS][DOMAIN_NAME])" at bounding box center [905, 101] width 409 height 26
drag, startPoint x: 991, startPoint y: 97, endPoint x: 709, endPoint y: 22, distance: 292.2
click at [710, 22] on div "Order Edit Next Production [DATE] - [DATE] [PERSON_NAME] ([EMAIL_ADDRESS][DOMAI…" at bounding box center [589, 322] width 1179 height 645
paste input "[PERSON_NAME]"
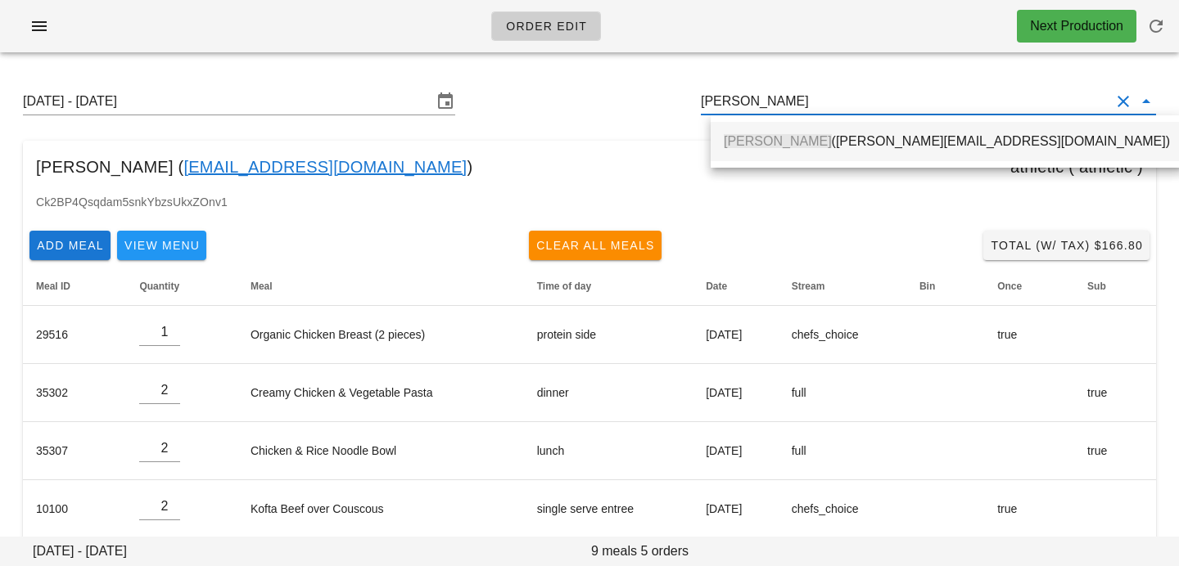
click at [753, 137] on span "[PERSON_NAME]" at bounding box center [777, 141] width 108 height 14
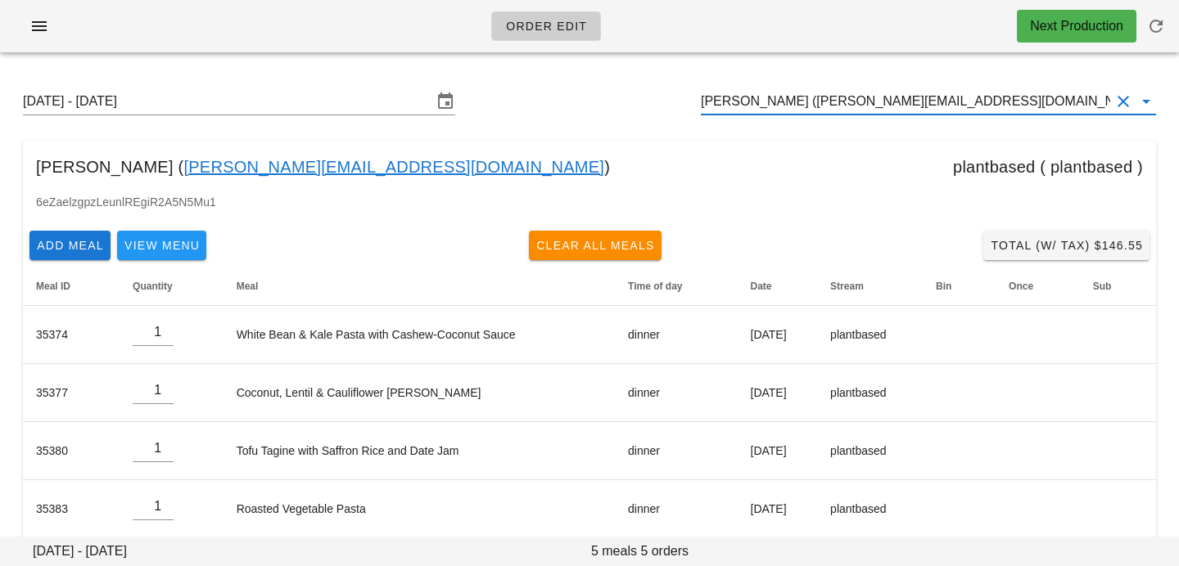
drag, startPoint x: 1033, startPoint y: 101, endPoint x: 781, endPoint y: 45, distance: 258.1
click at [785, 49] on div "Order Edit Next Production [DATE] - [DATE] [PERSON_NAME] ([PERSON_NAME][EMAIL_A…" at bounding box center [589, 322] width 1179 height 645
paste input "[PERSON_NAME]"
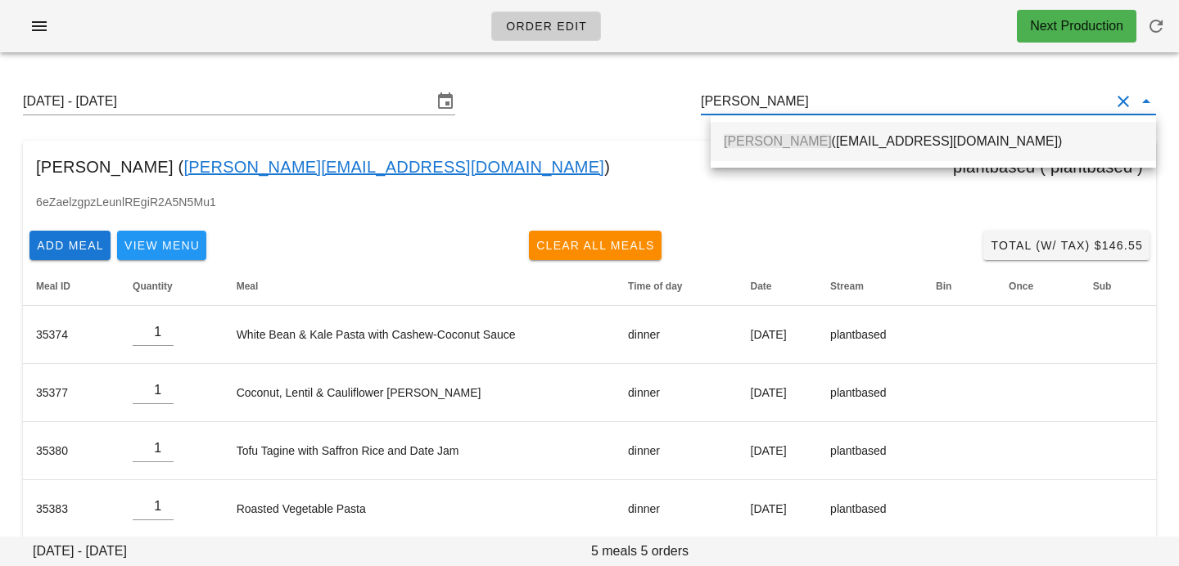
click at [778, 131] on div "[PERSON_NAME] ([EMAIL_ADDRESS][DOMAIN_NAME])" at bounding box center [932, 141] width 419 height 35
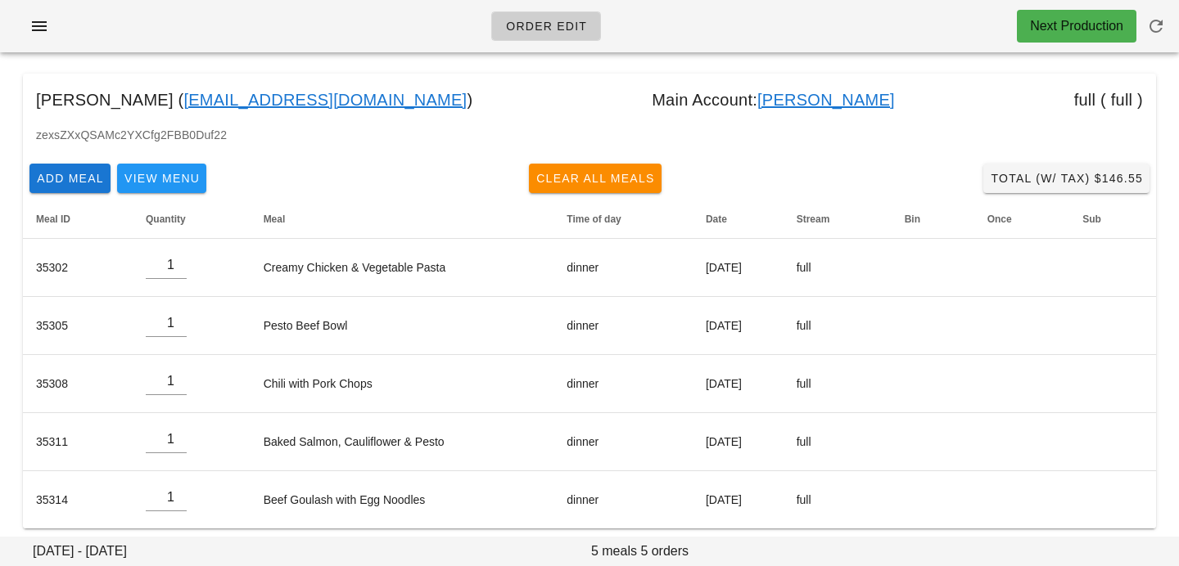
scroll to position [8, 0]
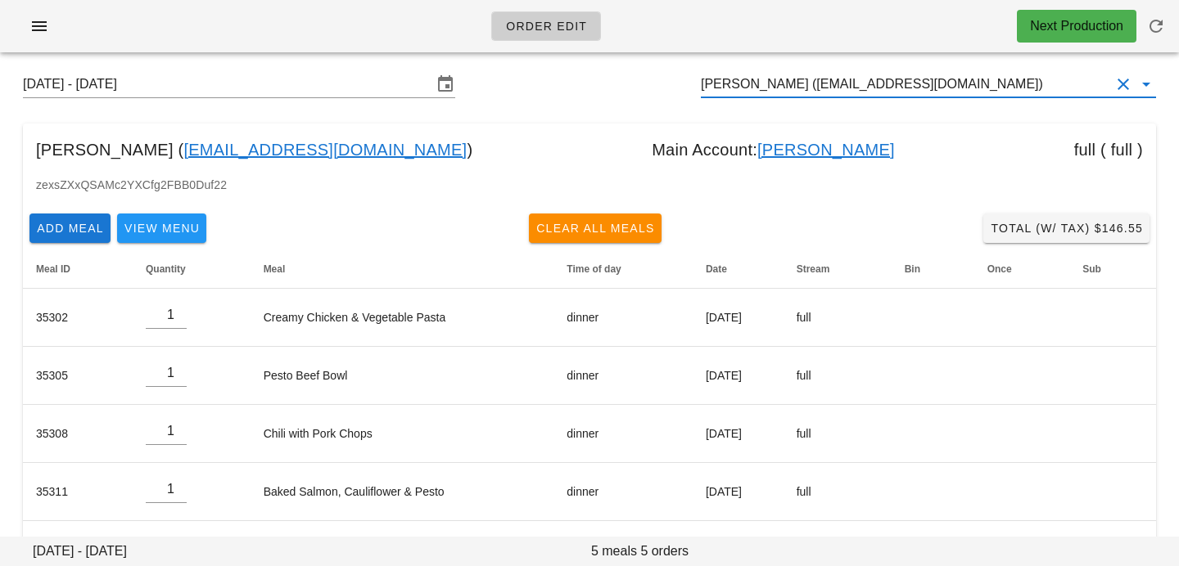
drag, startPoint x: 989, startPoint y: 17, endPoint x: 698, endPoint y: -1, distance: 291.1
click at [698, 0] on div "Order Edit Next Production [DATE] - [DATE] [PERSON_NAME] ([EMAIL_ADDRESS][DOMAI…" at bounding box center [589, 305] width 1179 height 645
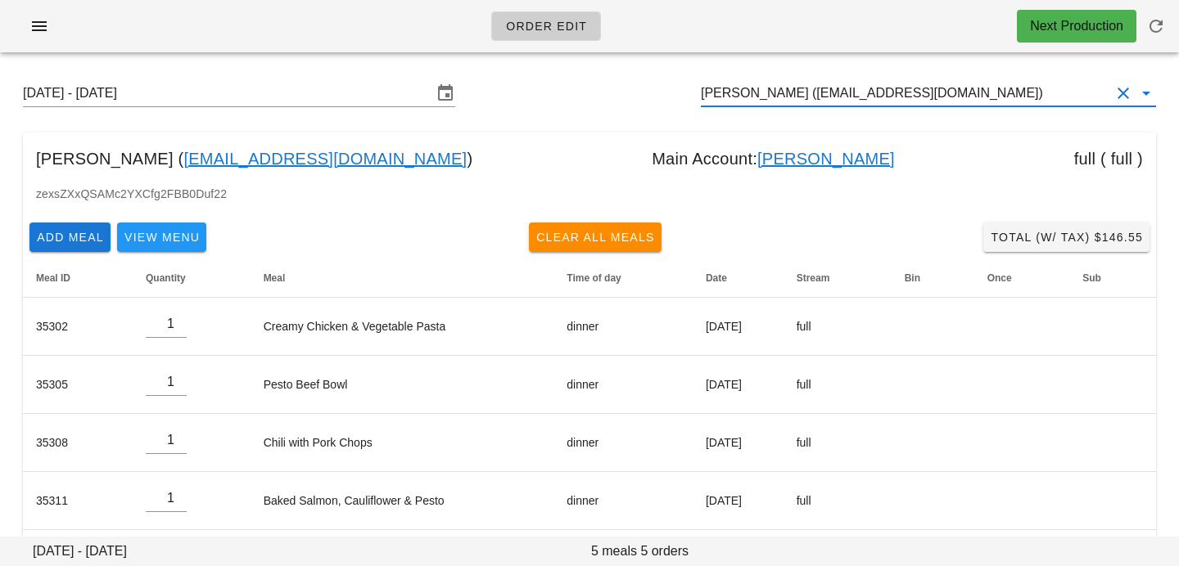
paste input "[PERSON_NAME] [PERSON_NAME]"
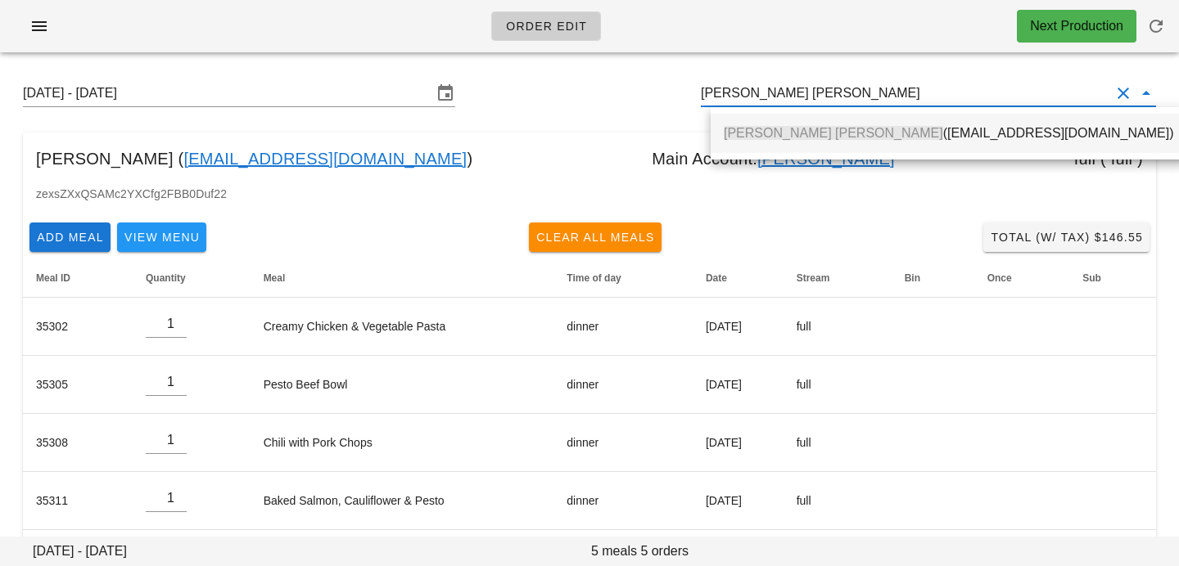
click at [832, 116] on div "[PERSON_NAME] [PERSON_NAME] ([EMAIL_ADDRESS][DOMAIN_NAME])" at bounding box center [947, 132] width 449 height 35
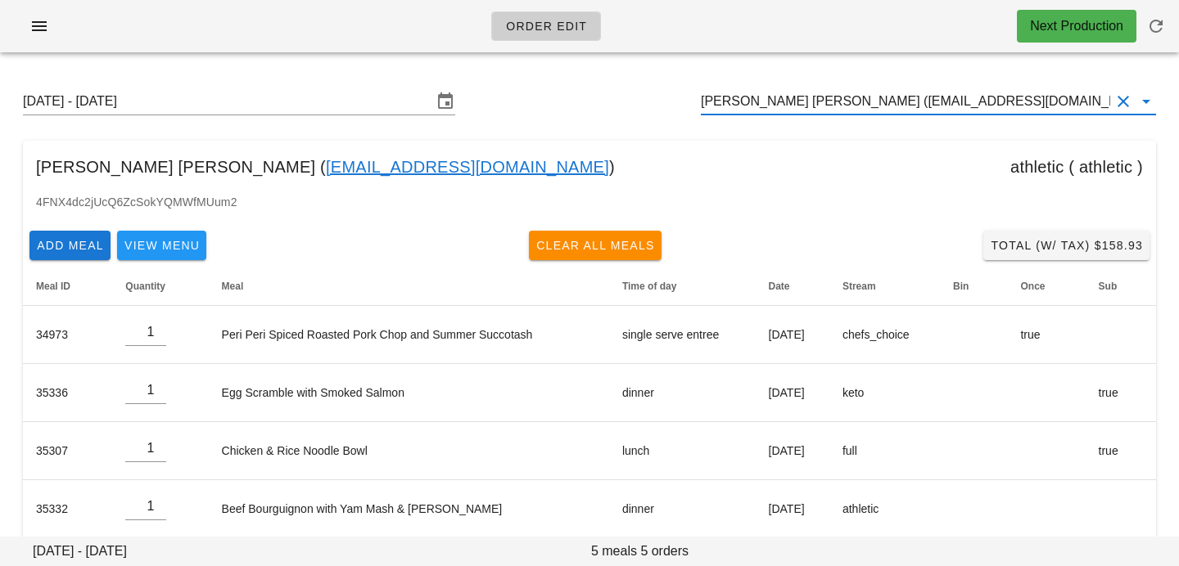
click at [1046, 104] on input "[PERSON_NAME] [PERSON_NAME] ([EMAIL_ADDRESS][DOMAIN_NAME])" at bounding box center [905, 101] width 409 height 26
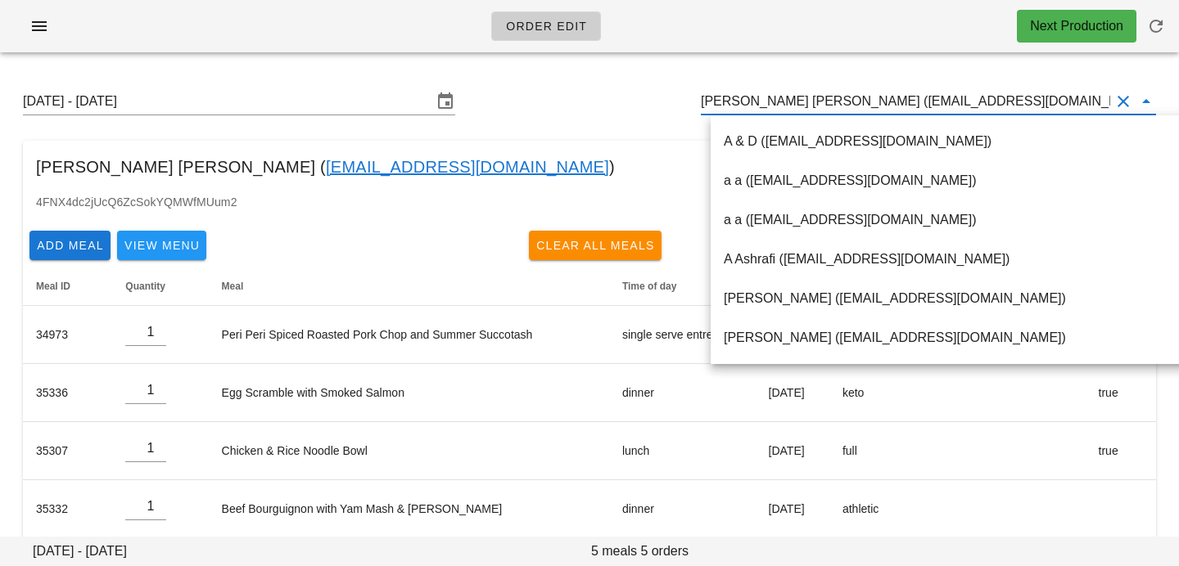
drag, startPoint x: 1045, startPoint y: 104, endPoint x: 701, endPoint y: 92, distance: 343.9
click at [702, 92] on div "[DATE] - [DATE] [PERSON_NAME] [PERSON_NAME] ([EMAIL_ADDRESS][DOMAIN_NAME])" at bounding box center [589, 101] width 1159 height 52
paste input "Mio Oi Si Tou"
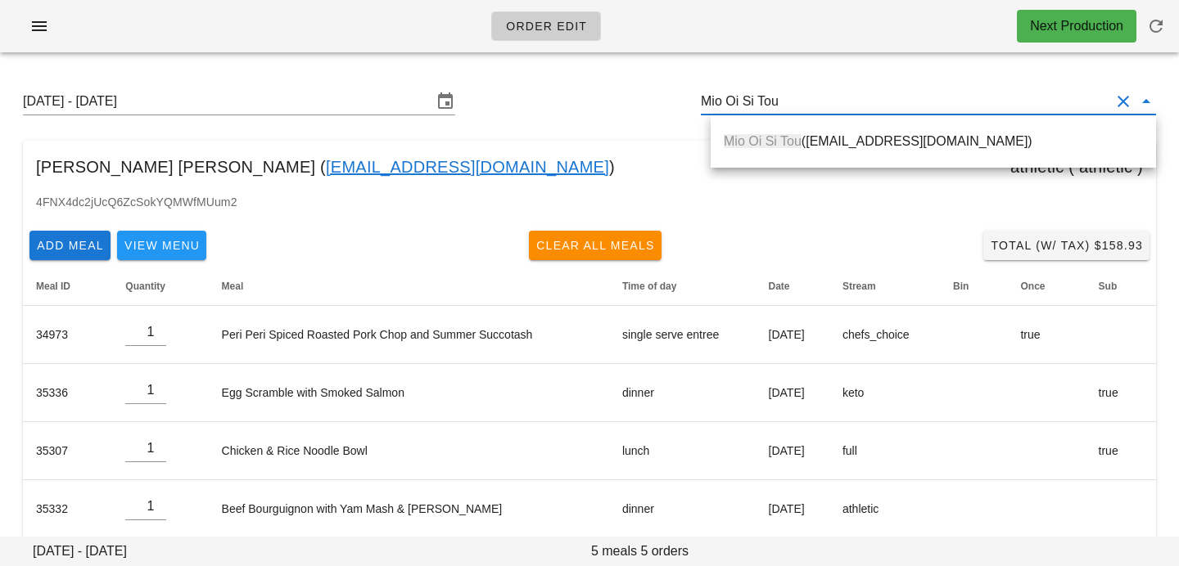
click at [773, 137] on span "Mio Oi Si Tou" at bounding box center [762, 141] width 78 height 14
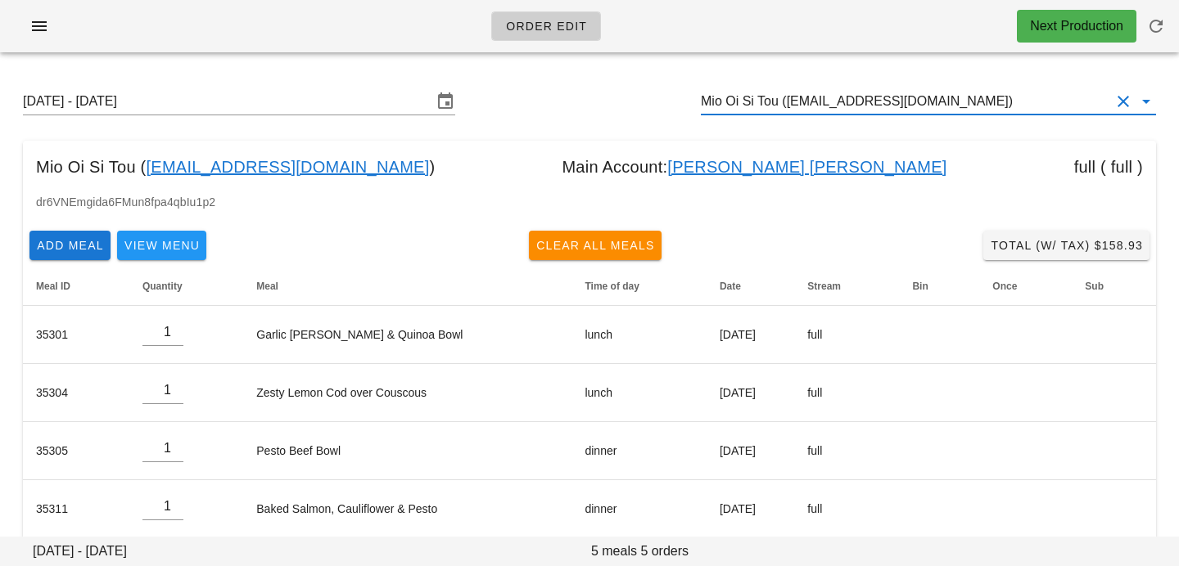
drag, startPoint x: 969, startPoint y: 99, endPoint x: 719, endPoint y: 74, distance: 251.7
click at [720, 74] on div "[DATE] - [DATE] Mio Oi Si Tou ([EMAIL_ADDRESS][DOMAIN_NAME]) Mio Oi Si Tou ( [E…" at bounding box center [589, 341] width 1179 height 553
paste input "[PERSON_NAME]"
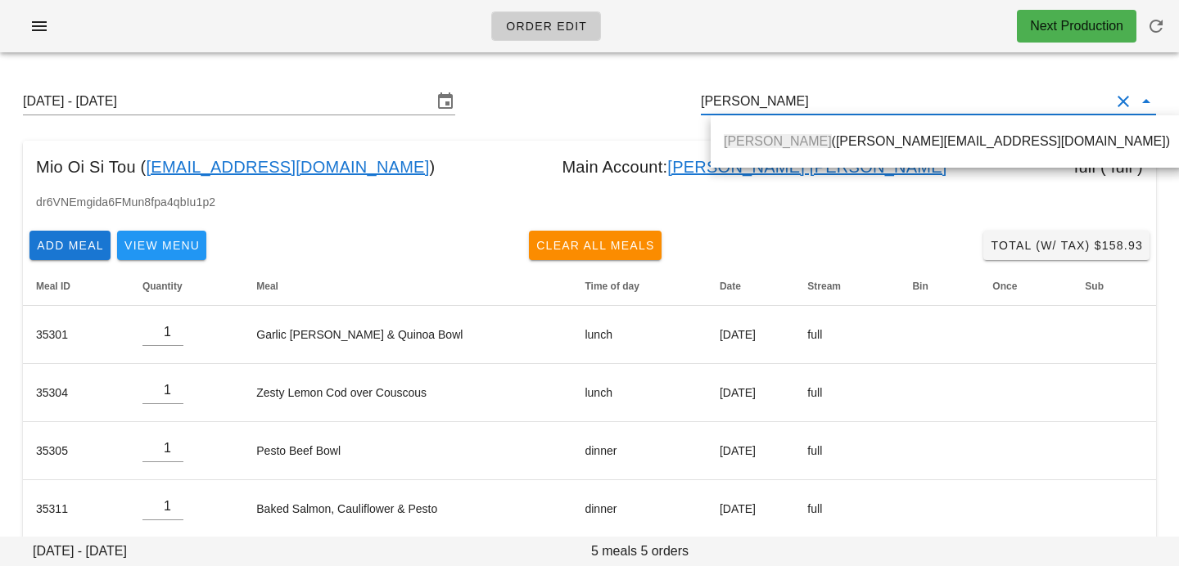
click at [761, 135] on span "[PERSON_NAME]" at bounding box center [777, 141] width 108 height 14
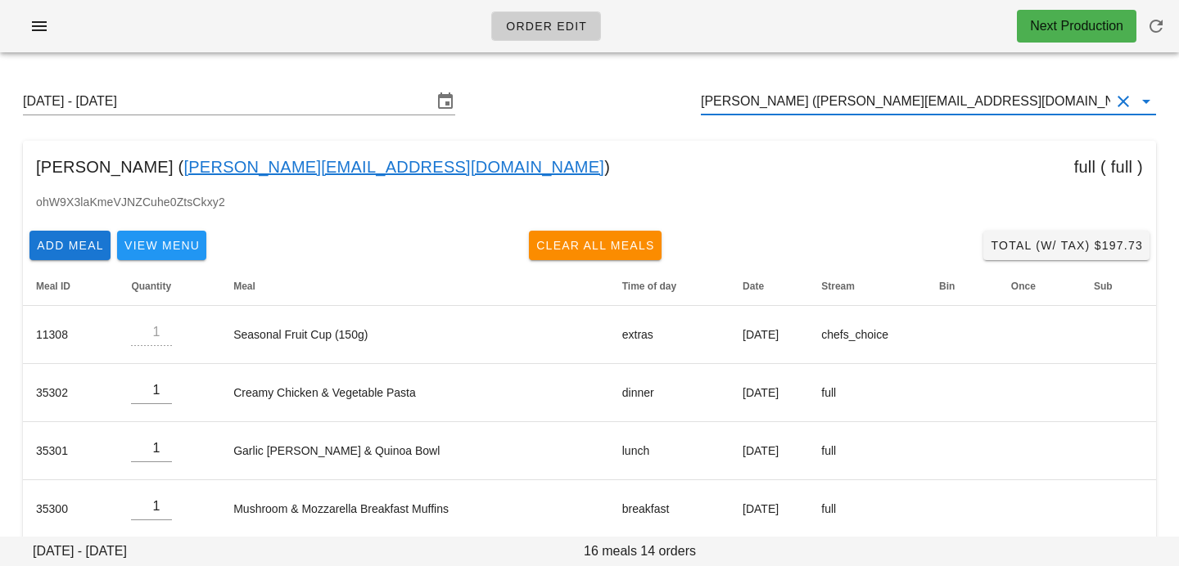
drag, startPoint x: 1016, startPoint y: 100, endPoint x: 742, endPoint y: 18, distance: 286.1
paste input "[PERSON_NAME]"
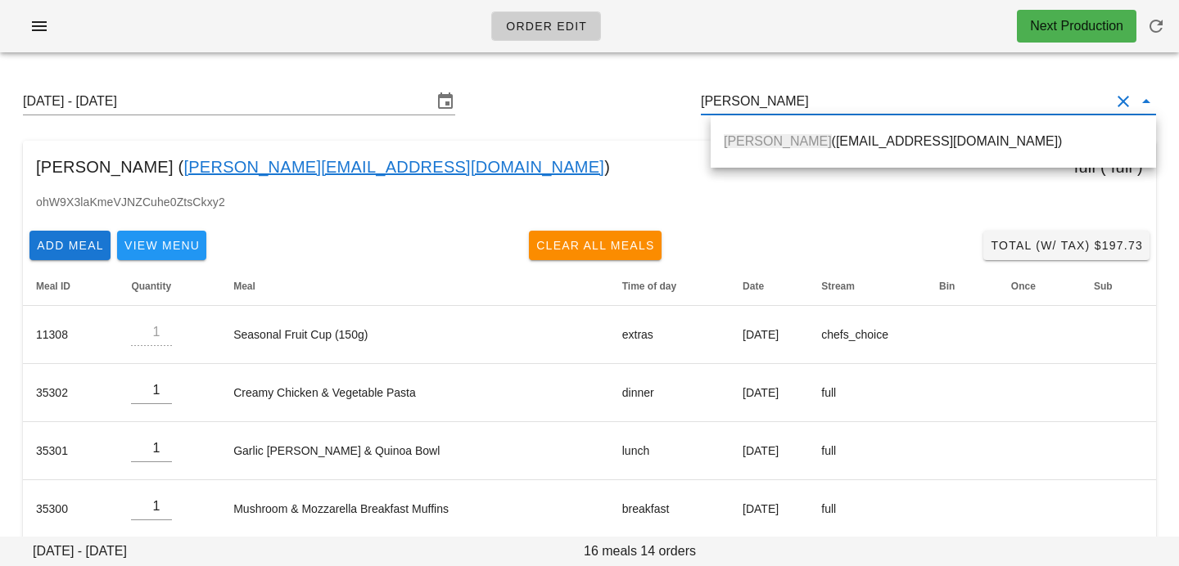
click at [780, 136] on span "[PERSON_NAME]" at bounding box center [777, 141] width 108 height 14
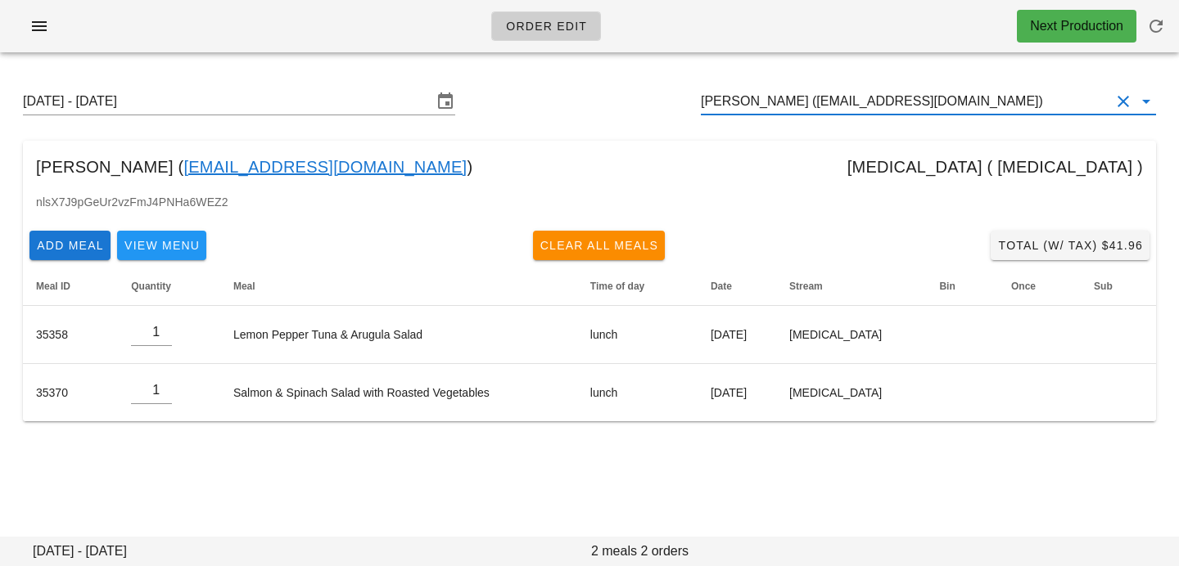
drag, startPoint x: 1013, startPoint y: 99, endPoint x: 728, endPoint y: 35, distance: 292.7
click at [728, 36] on div "Order Edit Next Production [DATE] - [DATE] [PERSON_NAME] ([EMAIL_ADDRESS][DOMAI…" at bounding box center [589, 283] width 1179 height 566
paste input "[PERSON_NAME]"
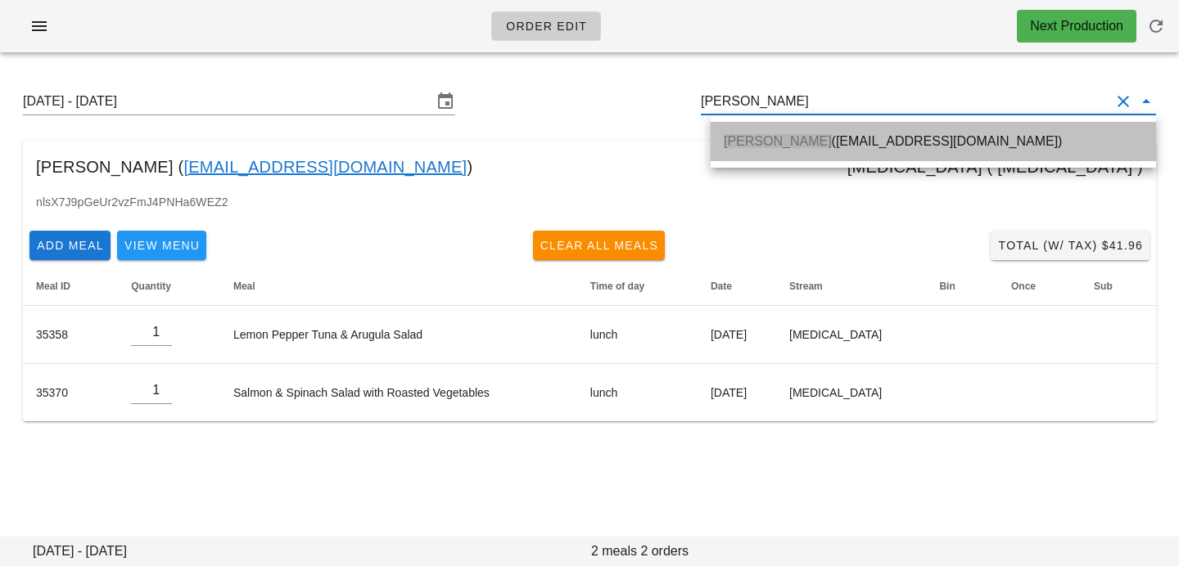
click at [749, 160] on div "[PERSON_NAME] ([EMAIL_ADDRESS][DOMAIN_NAME])" at bounding box center [932, 141] width 445 height 39
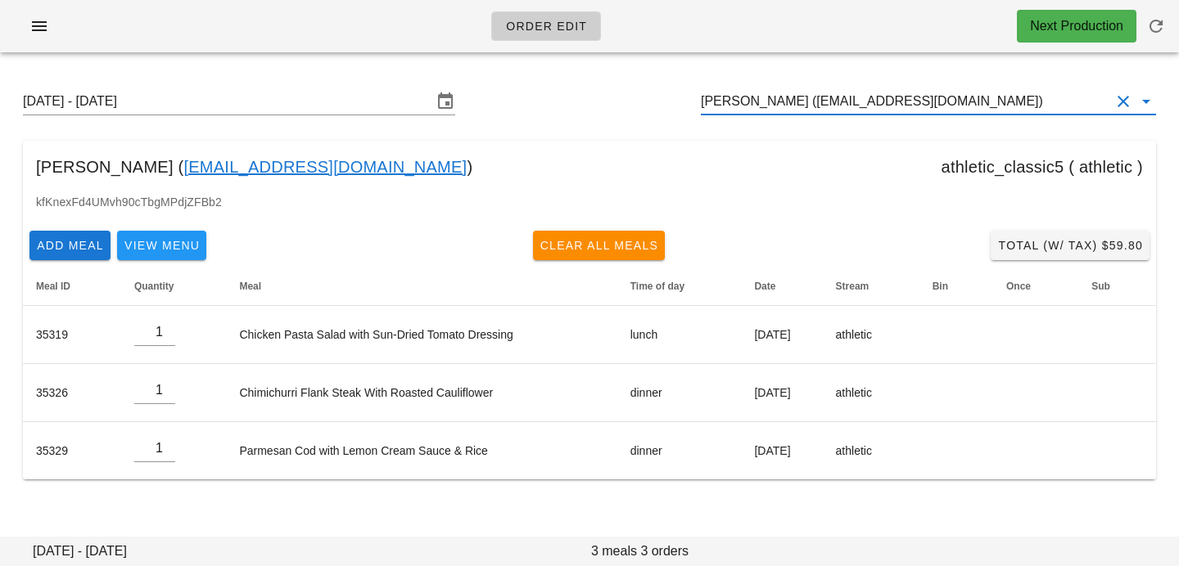
type input "[PERSON_NAME] ([EMAIL_ADDRESS][DOMAIN_NAME])"
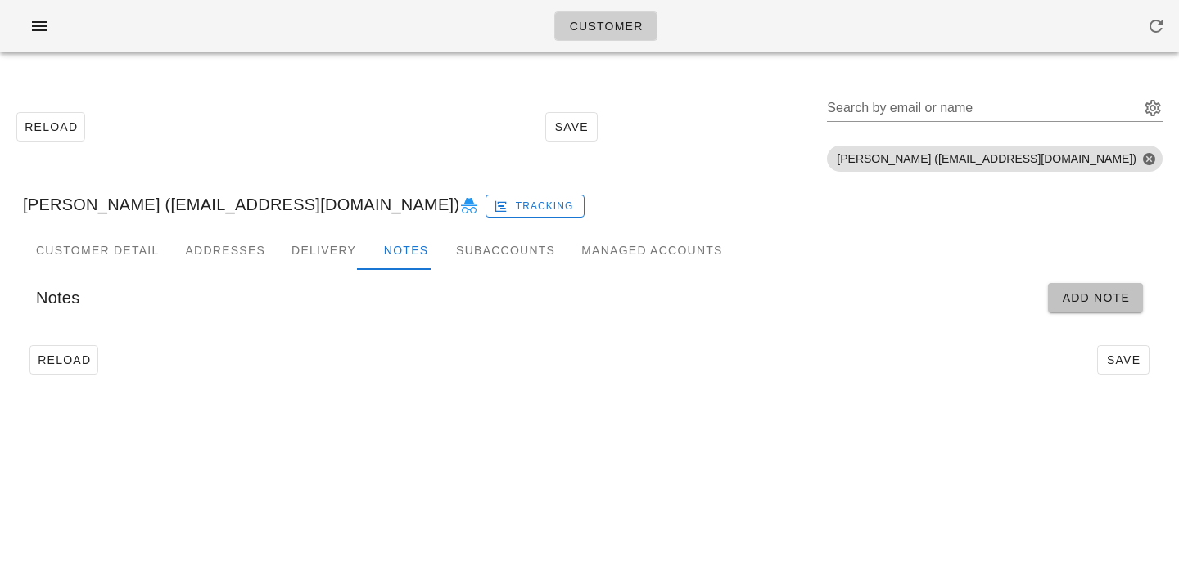
click at [1055, 298] on button "Add Note" at bounding box center [1095, 297] width 95 height 29
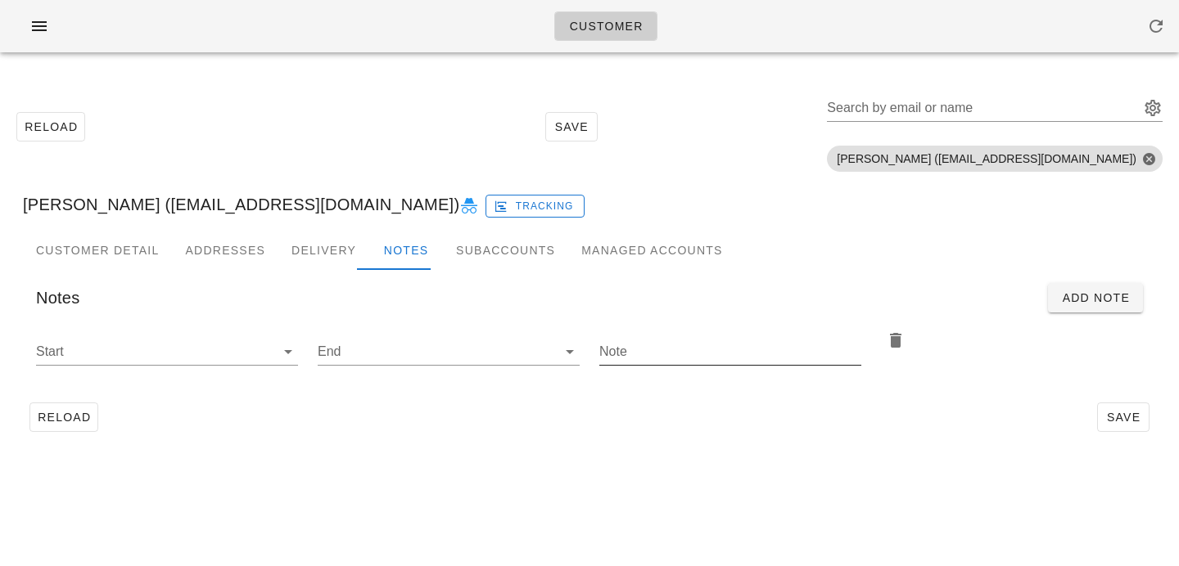
click at [640, 362] on input "Note" at bounding box center [730, 352] width 262 height 26
click at [280, 367] on div "Start" at bounding box center [167, 361] width 262 height 44
click at [276, 345] on div at bounding box center [286, 352] width 23 height 20
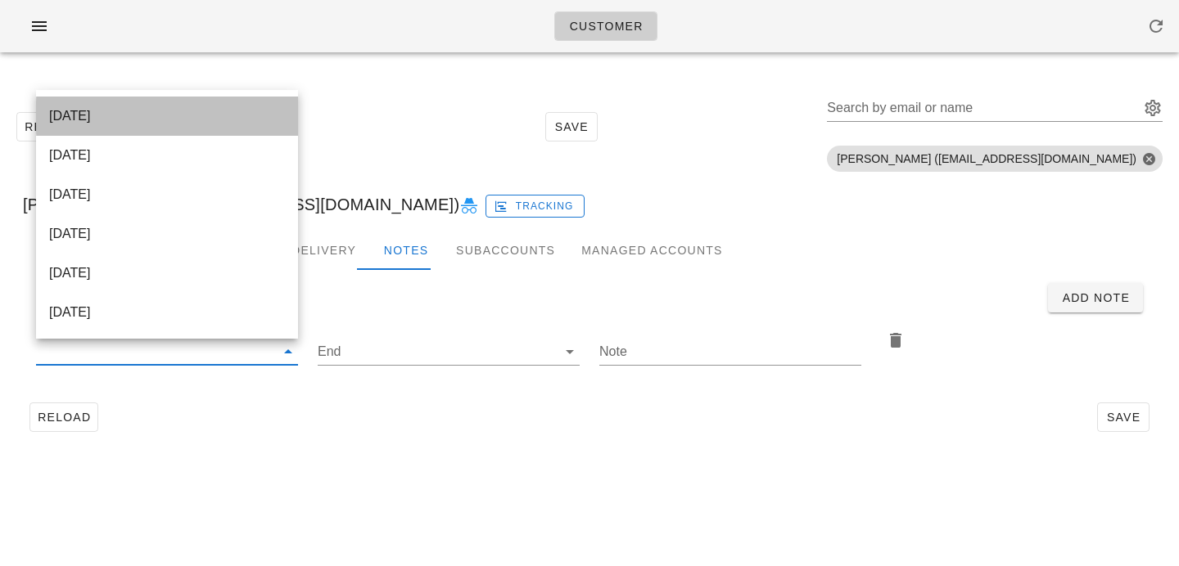
click at [234, 110] on div "[DATE]" at bounding box center [167, 116] width 236 height 16
type input "[DATE]"
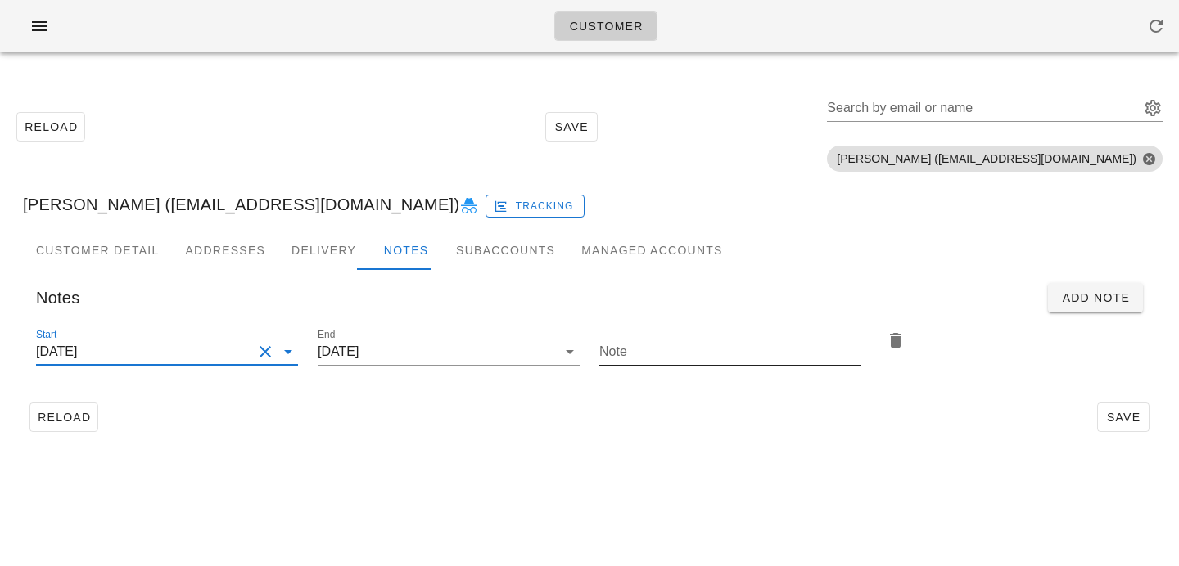
click at [699, 343] on input "Note" at bounding box center [730, 352] width 262 height 26
paste input "Please add 2x [MEDICAL_DATA] return bags"
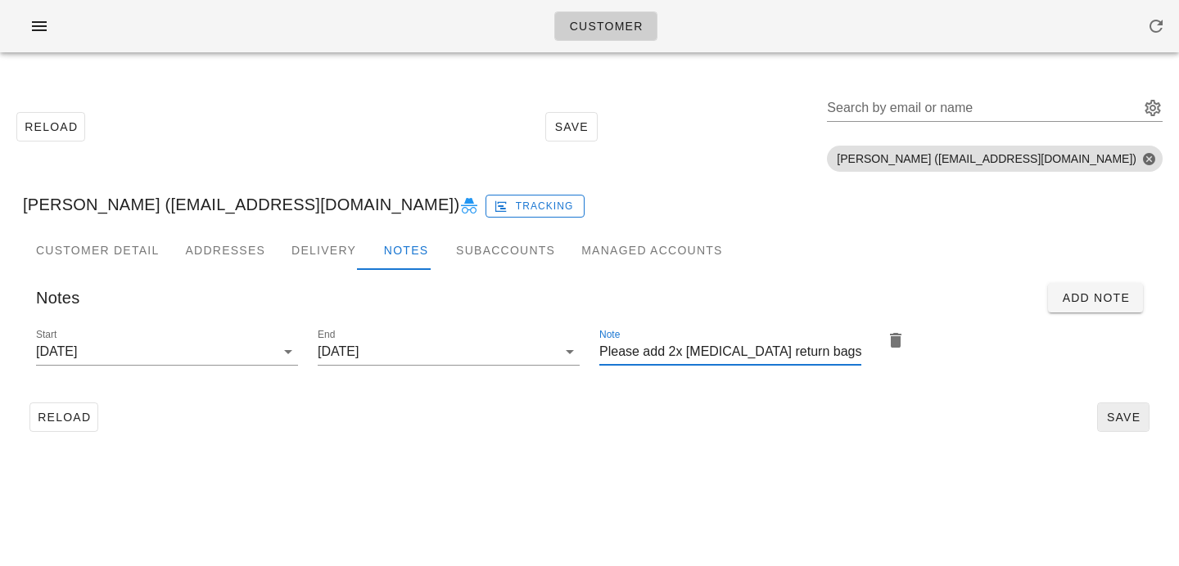
type input "Please add 2x [MEDICAL_DATA] return bags"
click at [1131, 419] on span "Save" at bounding box center [1123, 417] width 38 height 13
